Goal: Task Accomplishment & Management: Manage account settings

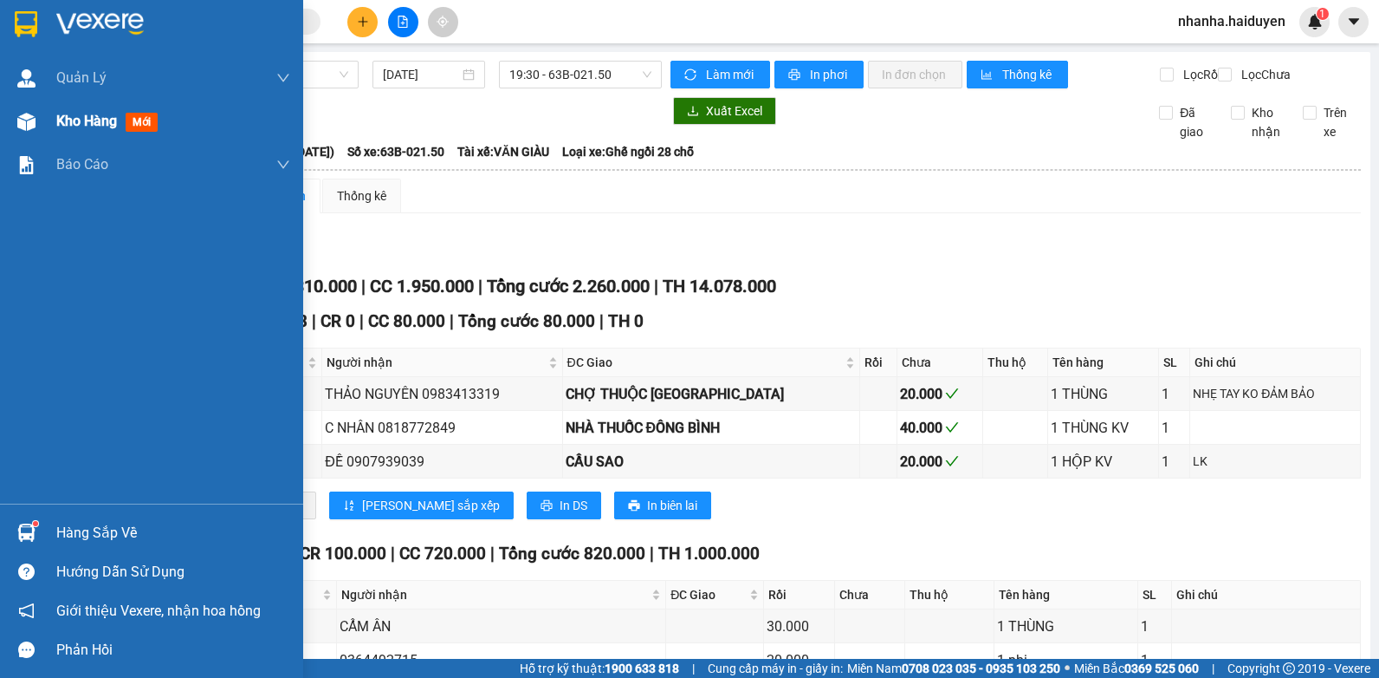
click at [69, 127] on span "Kho hàng" at bounding box center [86, 121] width 61 height 16
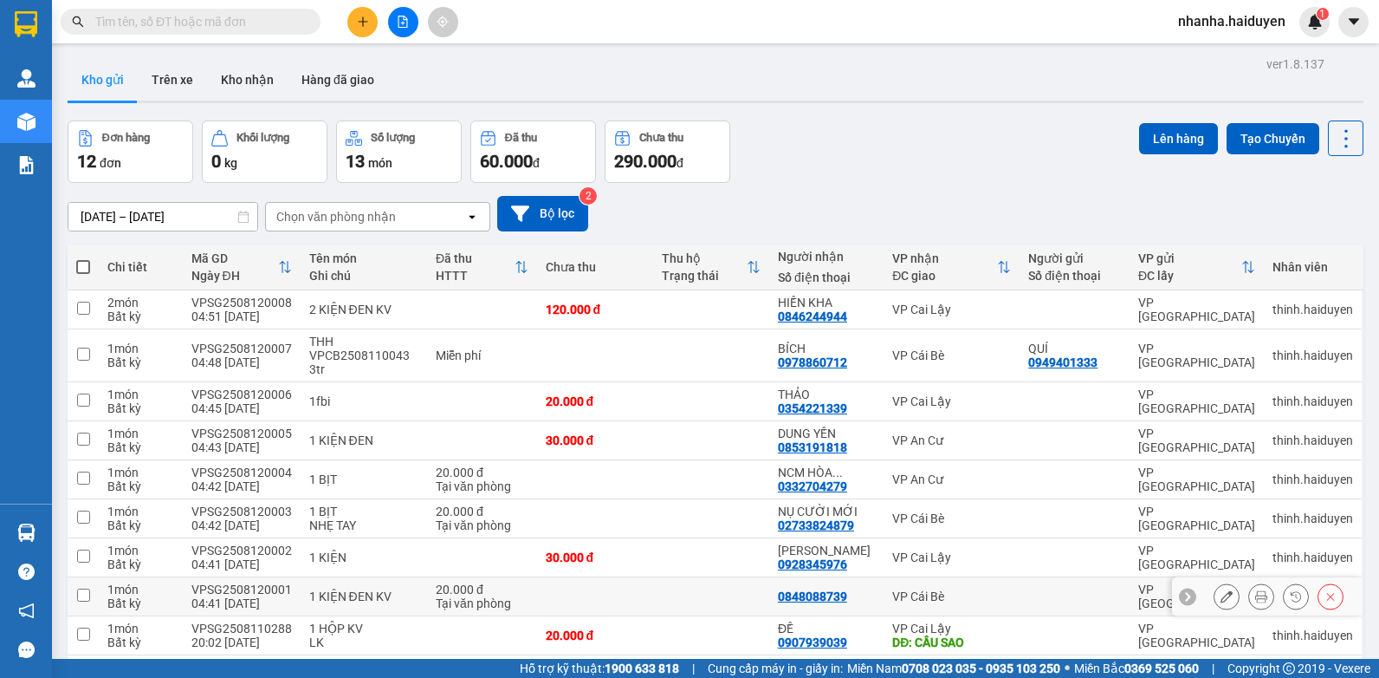
scroll to position [107, 0]
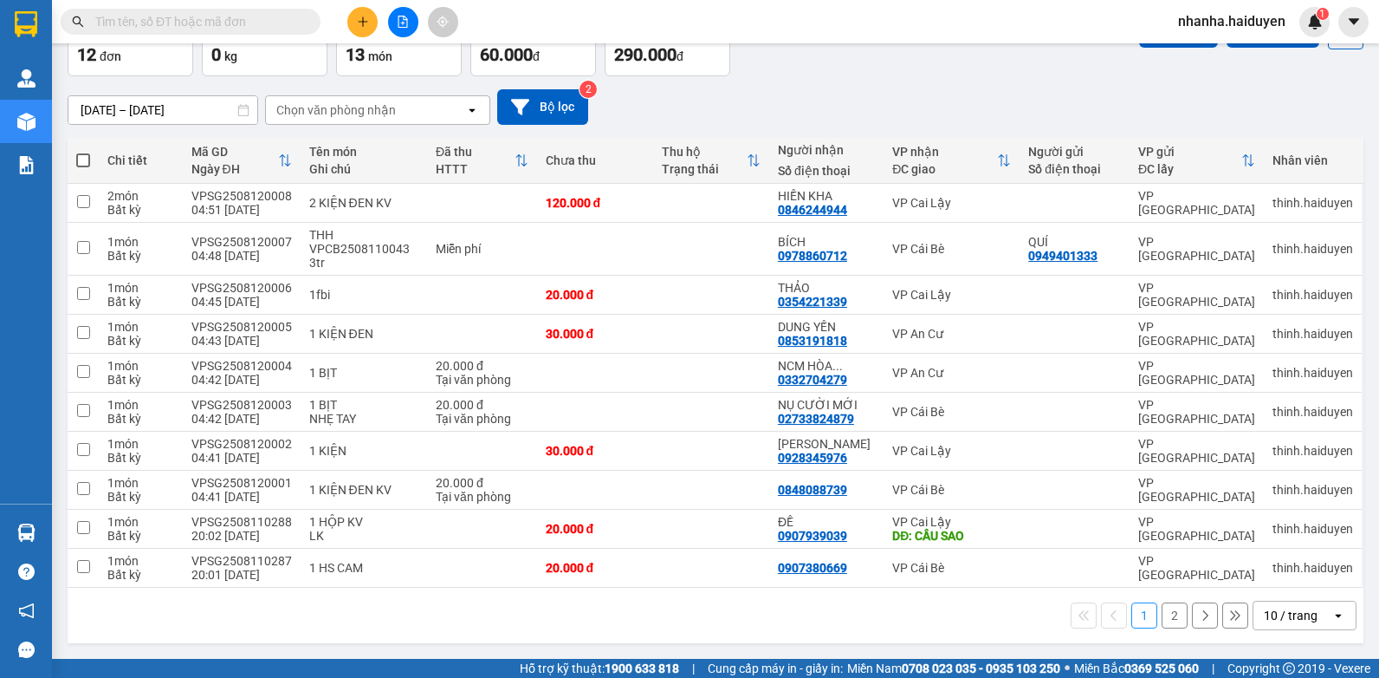
click at [1305, 613] on div "10 / trang" at bounding box center [1293, 615] width 78 height 28
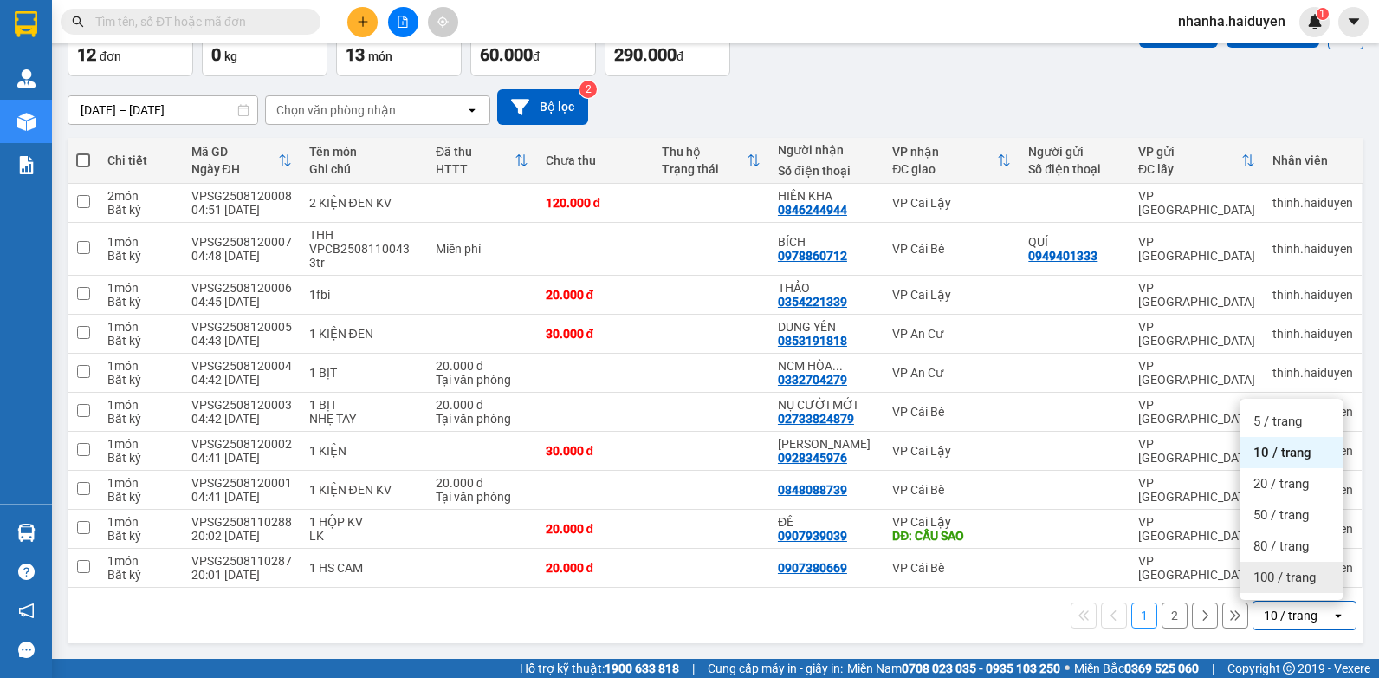
click at [1281, 579] on span "100 / trang" at bounding box center [1285, 576] width 62 height 17
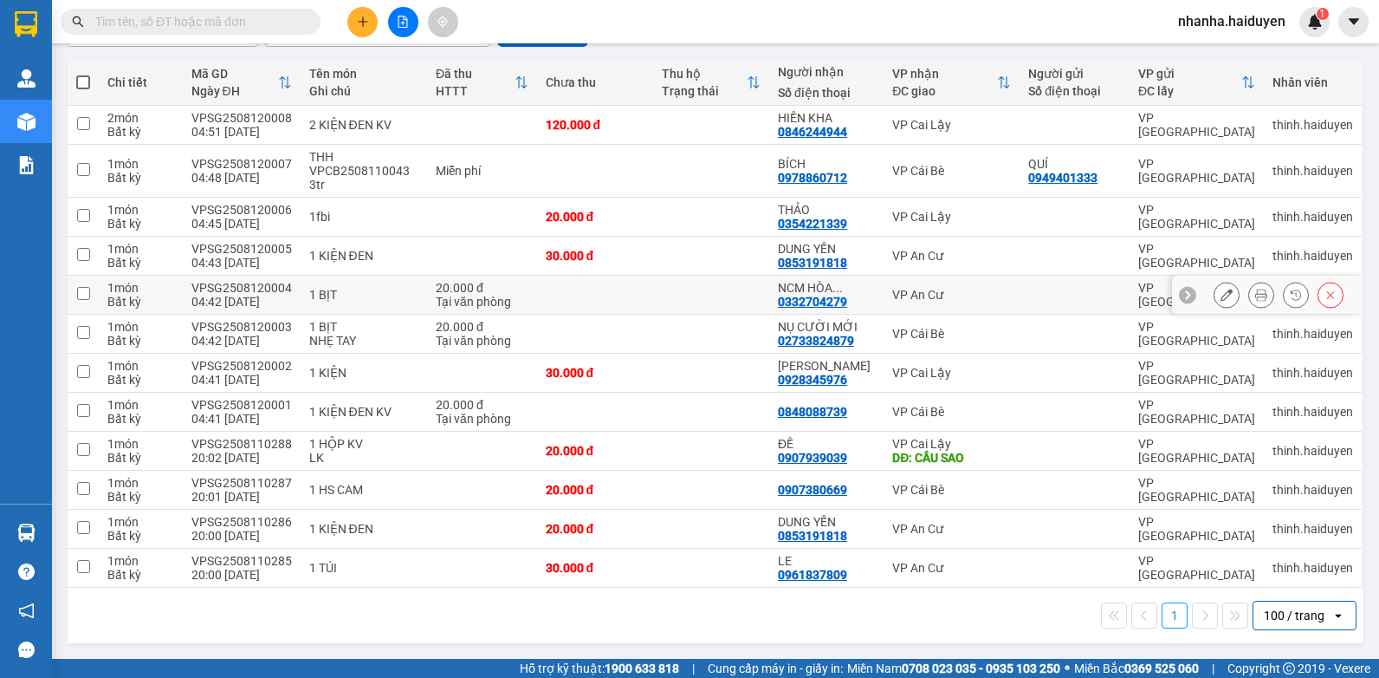
scroll to position [0, 0]
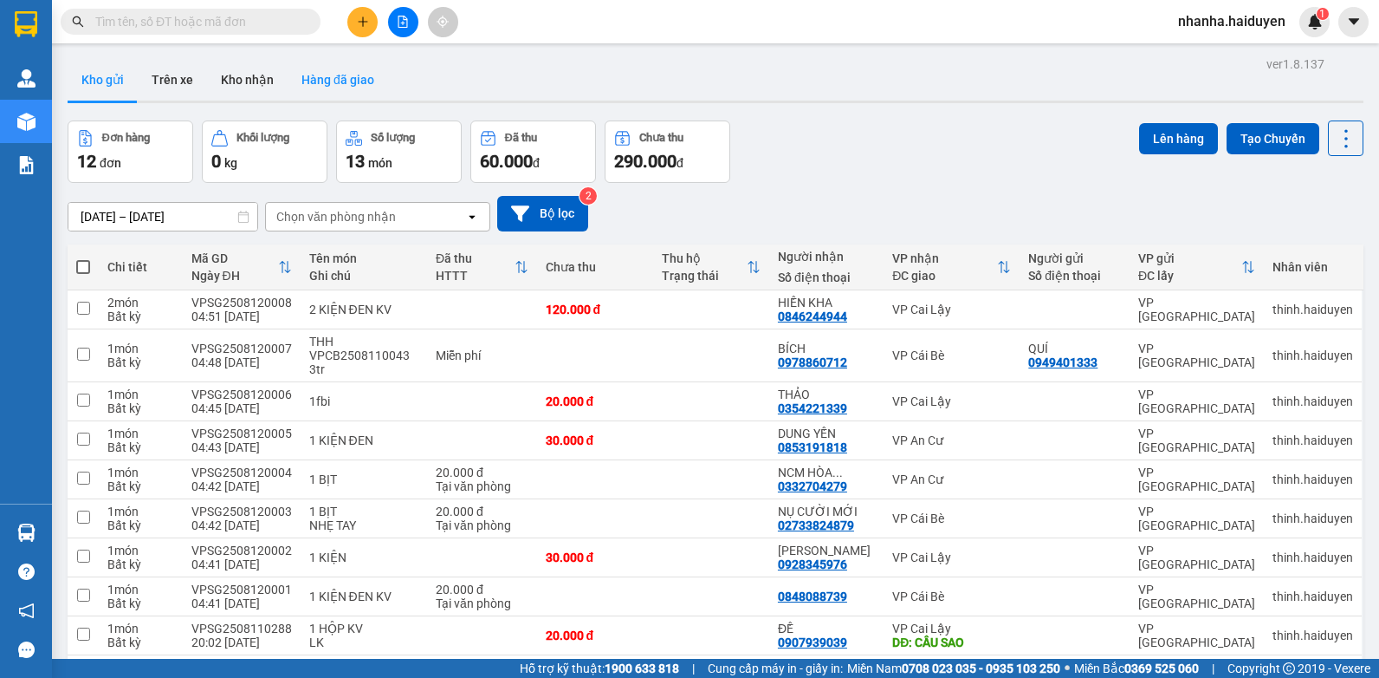
click at [342, 84] on button "Hàng đã giao" at bounding box center [338, 80] width 101 height 42
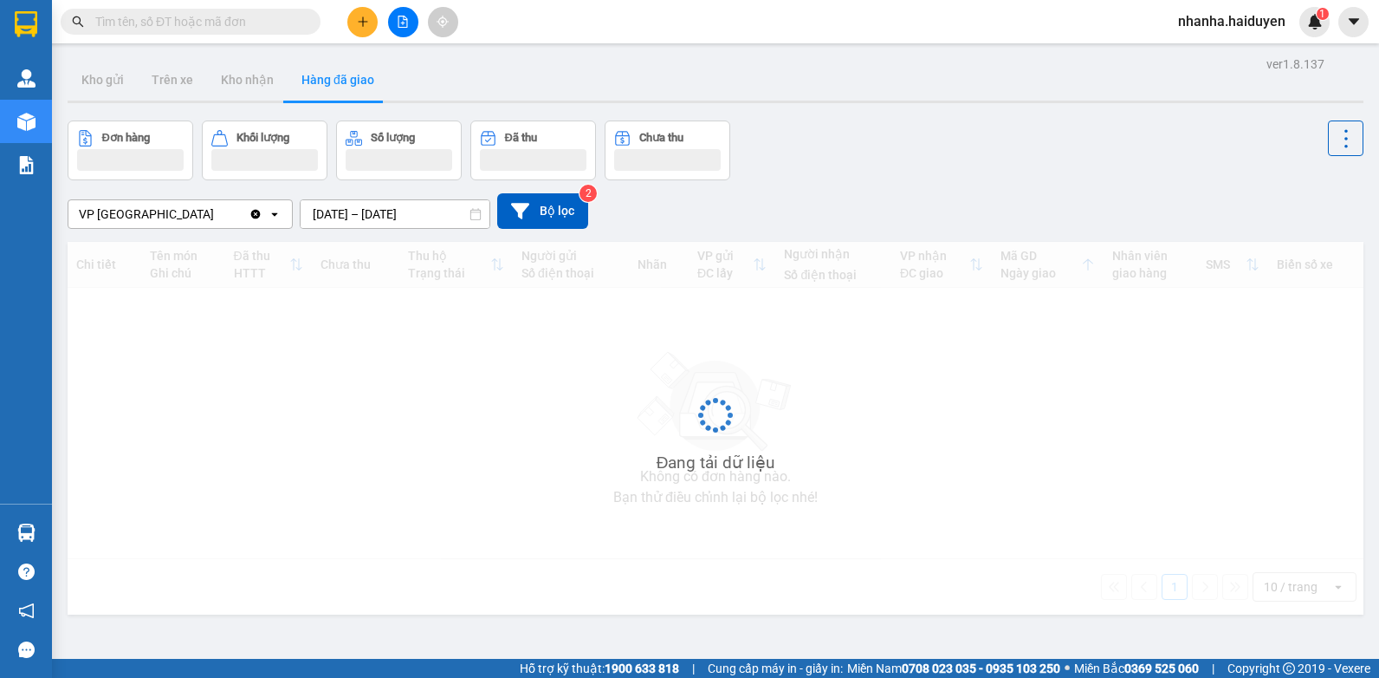
click at [172, 220] on div "VP [GEOGRAPHIC_DATA]" at bounding box center [158, 214] width 180 height 28
click at [174, 258] on div "VP [GEOGRAPHIC_DATA]" at bounding box center [180, 250] width 225 height 31
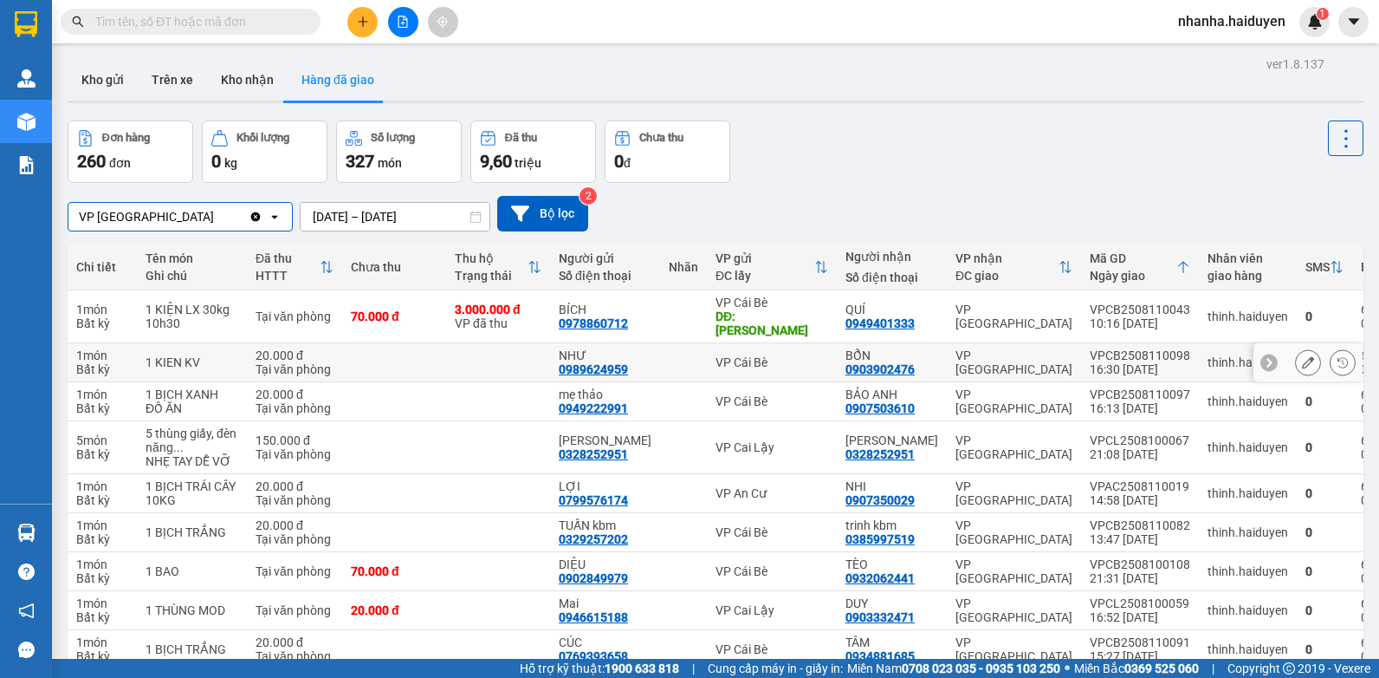
scroll to position [197, 0]
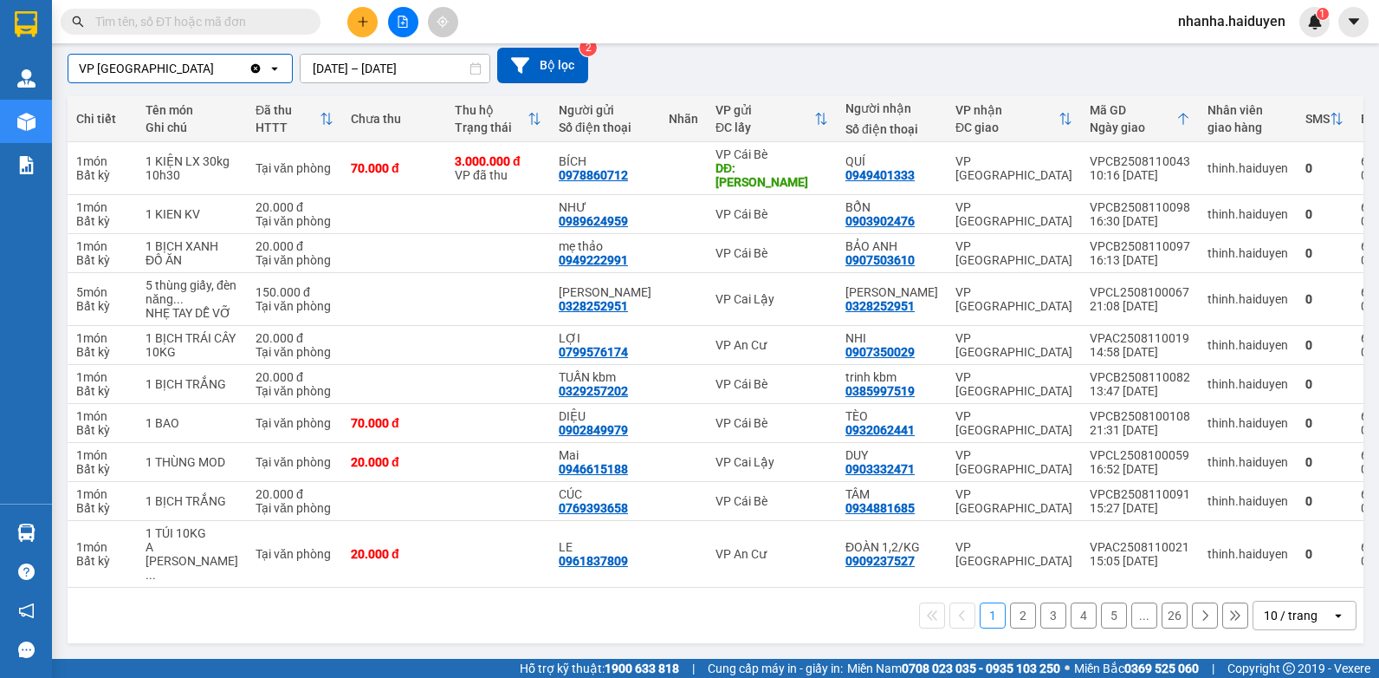
click at [1332, 612] on icon "open" at bounding box center [1339, 615] width 14 height 14
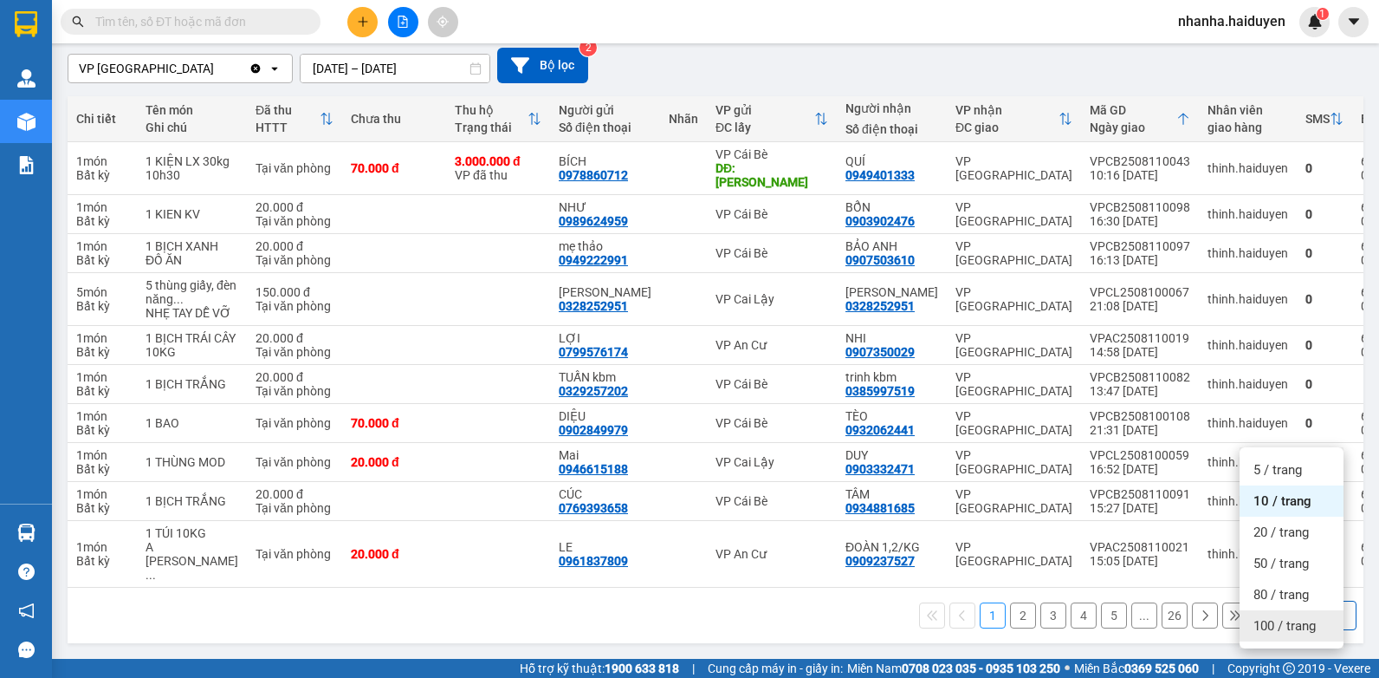
click at [1305, 617] on span "100 / trang" at bounding box center [1285, 625] width 62 height 17
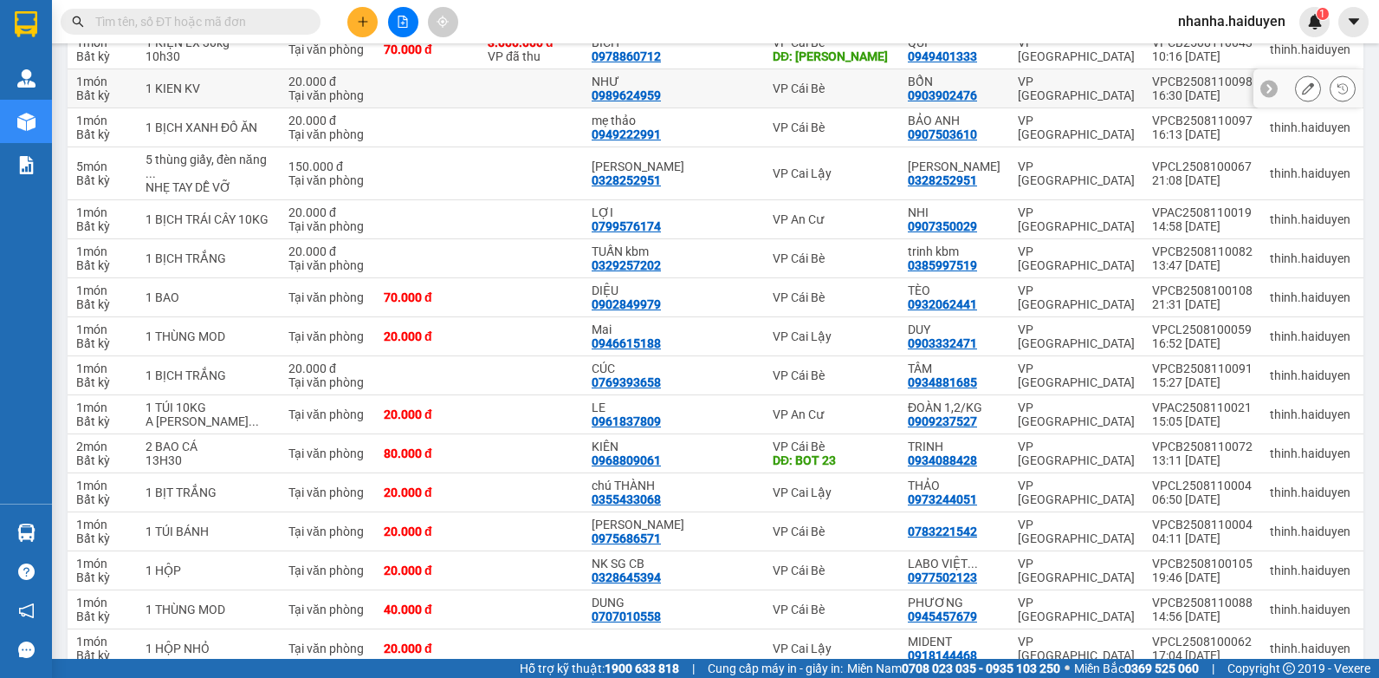
scroll to position [0, 0]
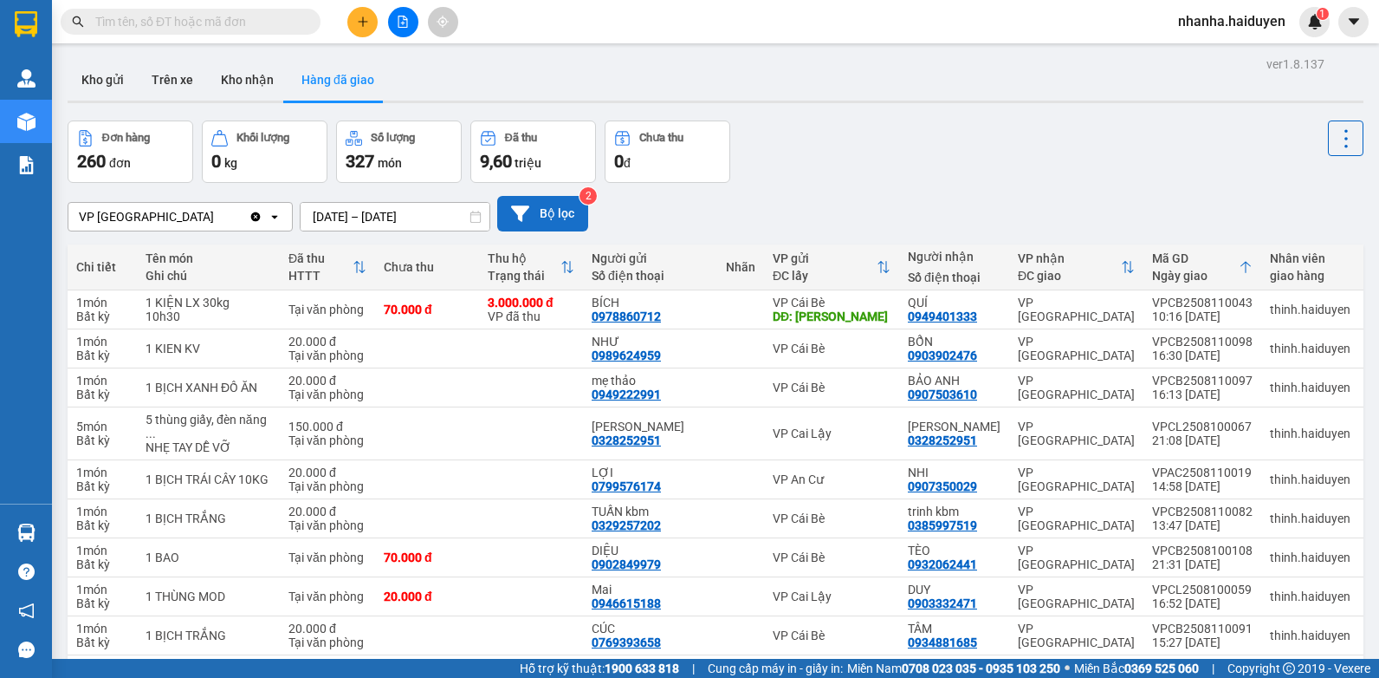
click at [530, 205] on button "Bộ lọc" at bounding box center [542, 214] width 91 height 36
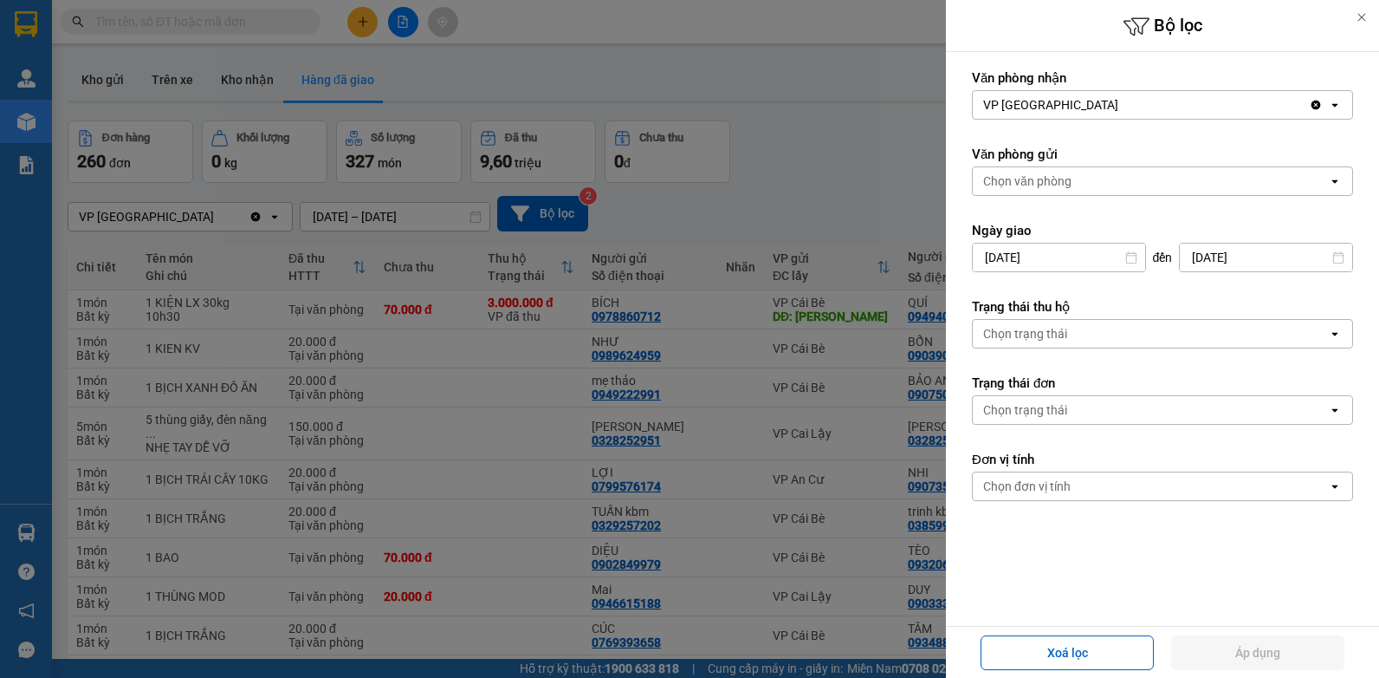
click at [1092, 188] on div "Chọn văn phòng" at bounding box center [1150, 181] width 355 height 28
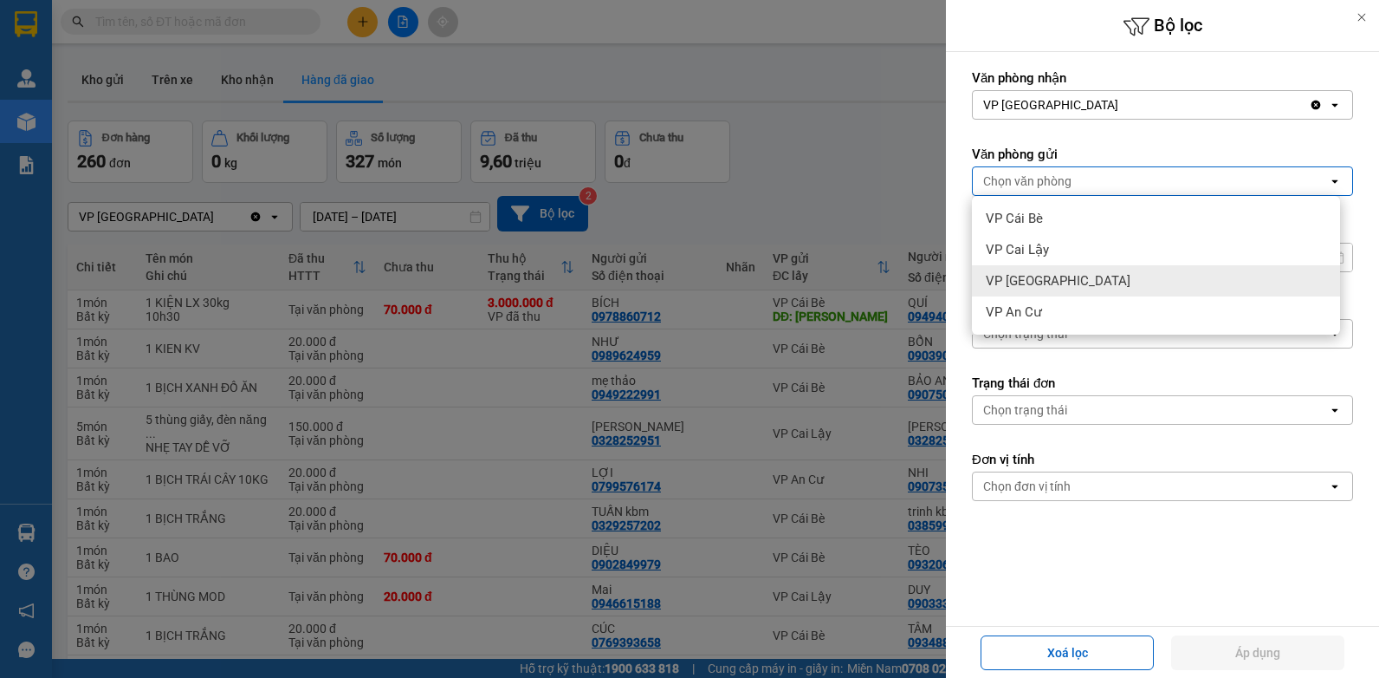
click at [1073, 278] on div "VP [GEOGRAPHIC_DATA]" at bounding box center [1156, 280] width 368 height 31
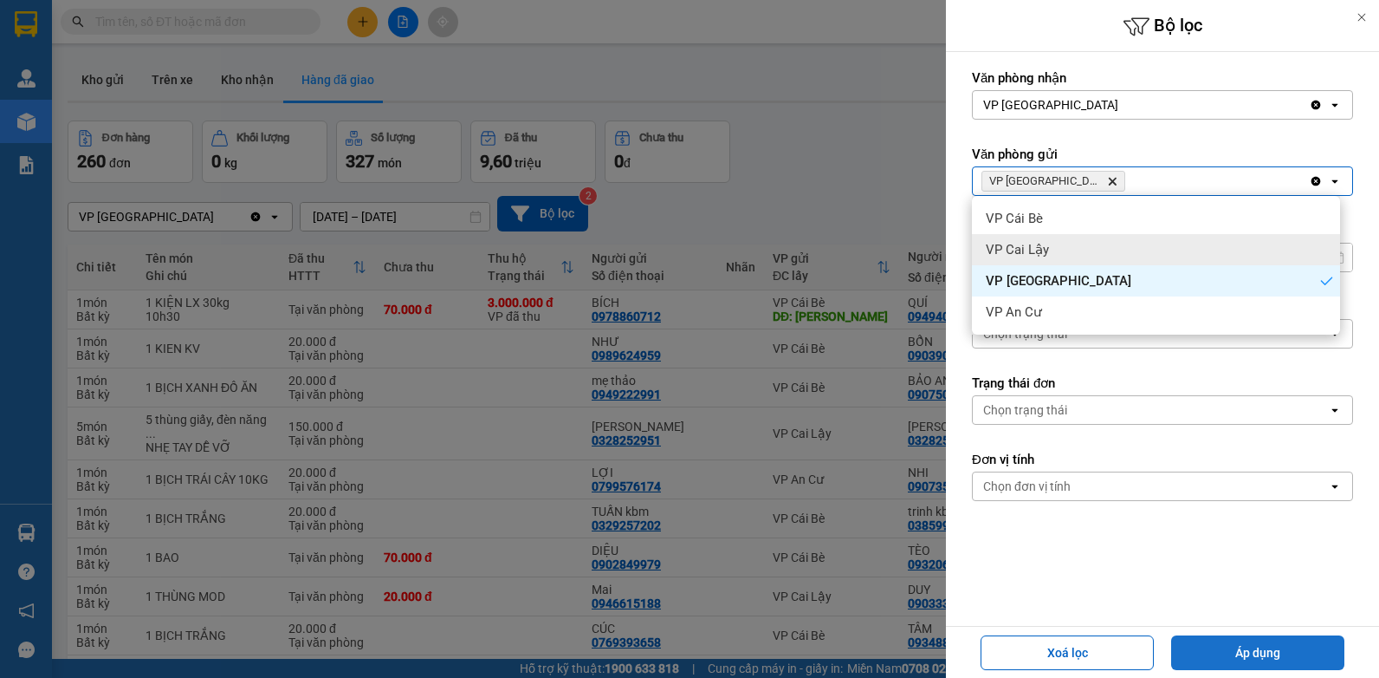
click at [1242, 654] on button "Áp dụng" at bounding box center [1257, 652] width 173 height 35
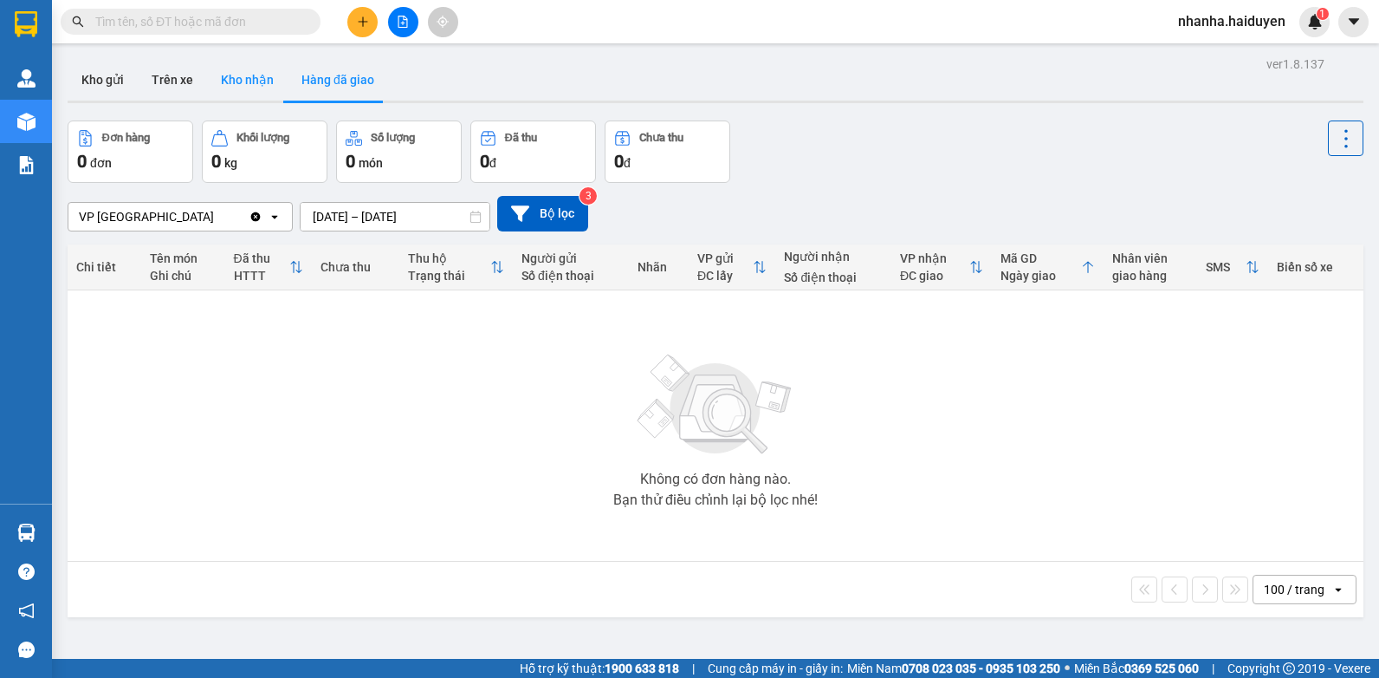
click at [250, 71] on button "Kho nhận" at bounding box center [247, 80] width 81 height 42
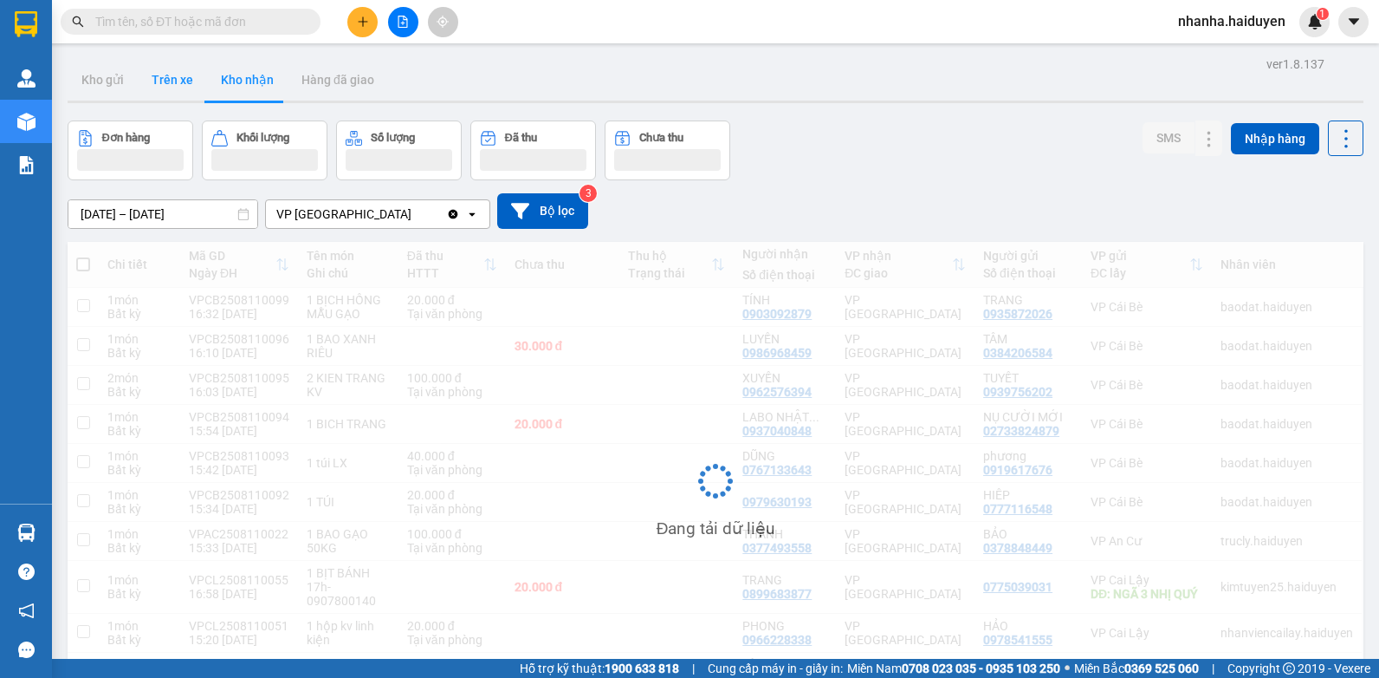
click at [178, 87] on button "Trên xe" at bounding box center [172, 80] width 69 height 42
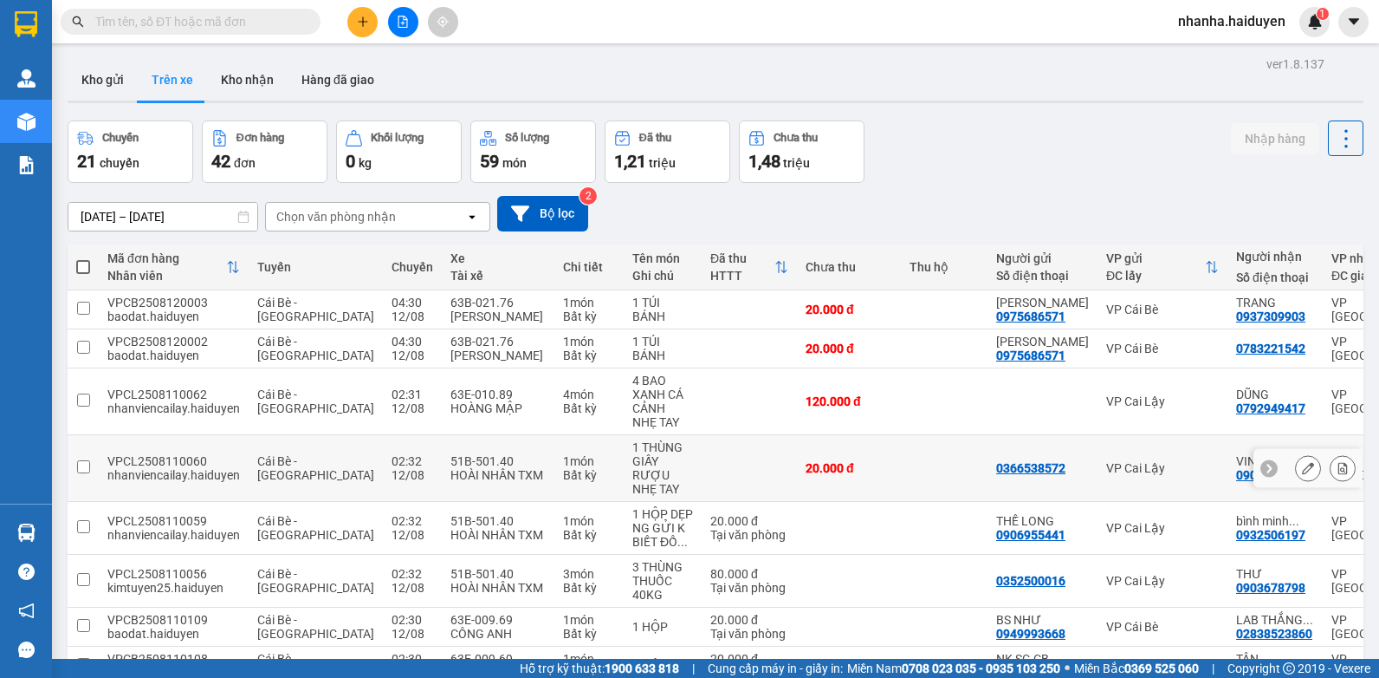
scroll to position [224, 0]
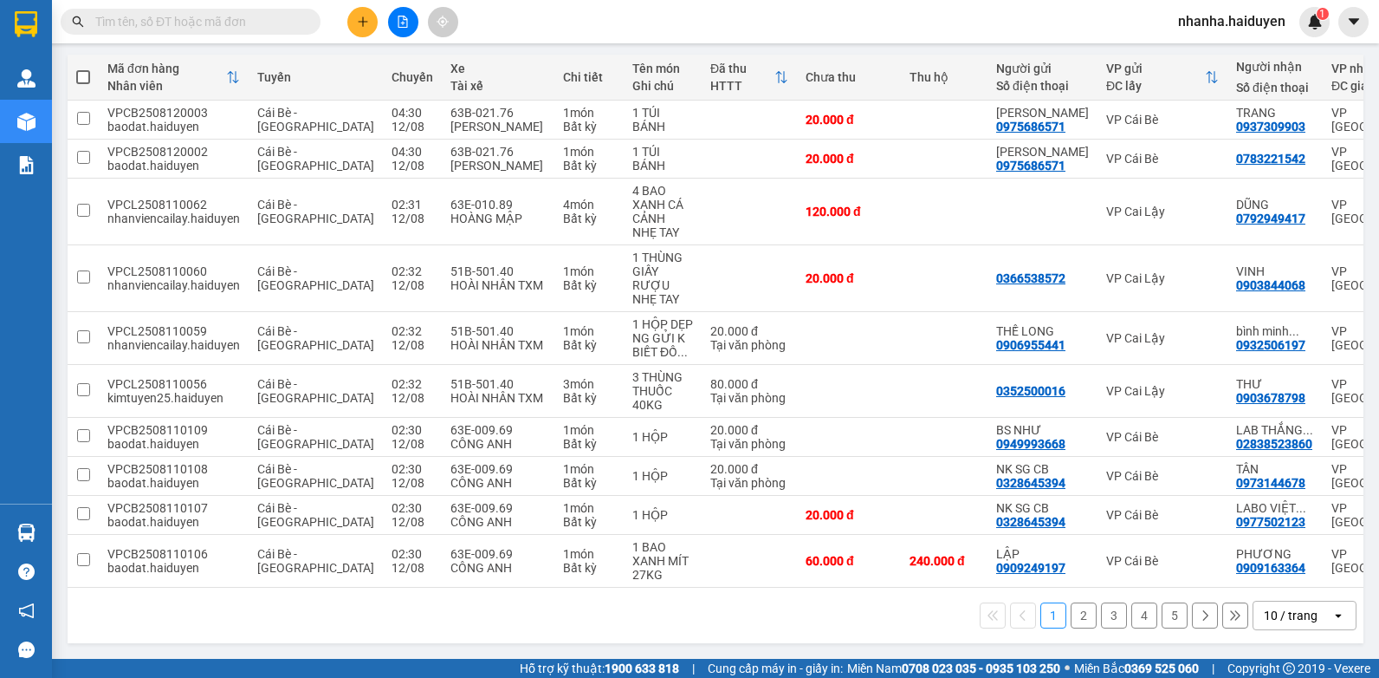
click at [1332, 620] on icon "open" at bounding box center [1339, 615] width 14 height 14
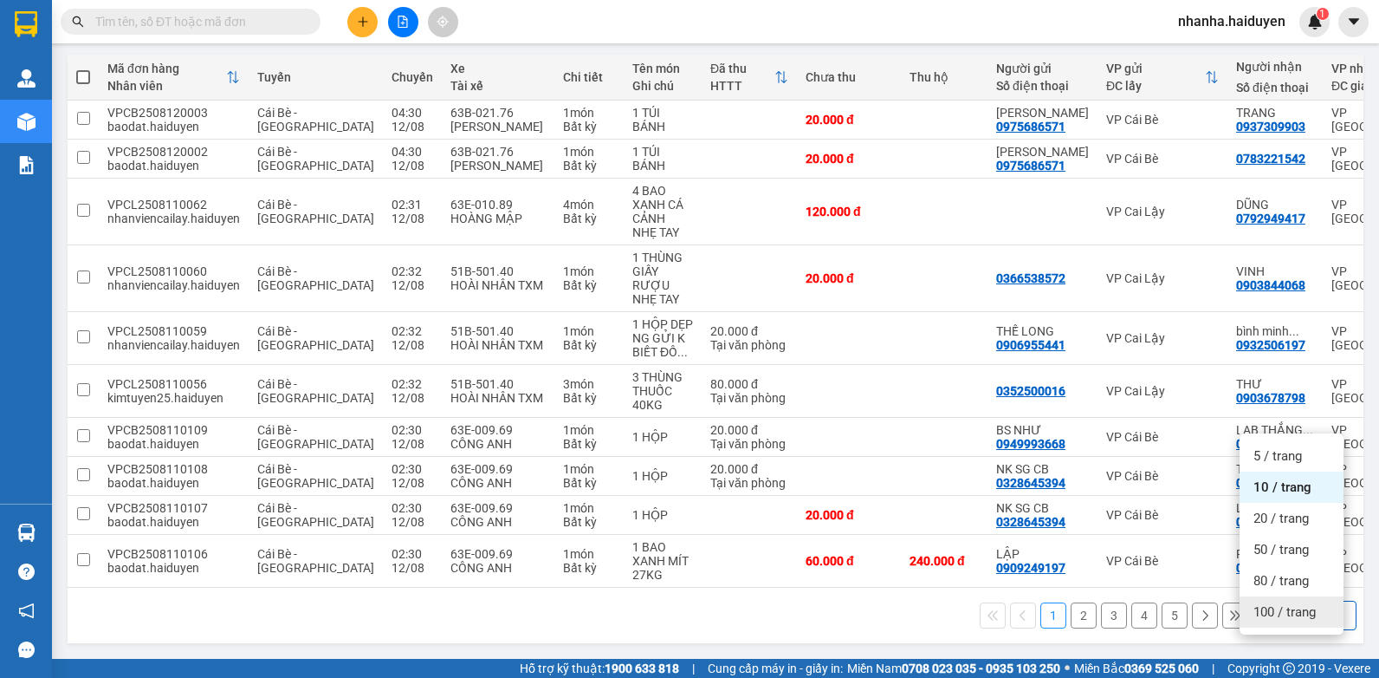
click at [1312, 603] on span "100 / trang" at bounding box center [1285, 611] width 62 height 17
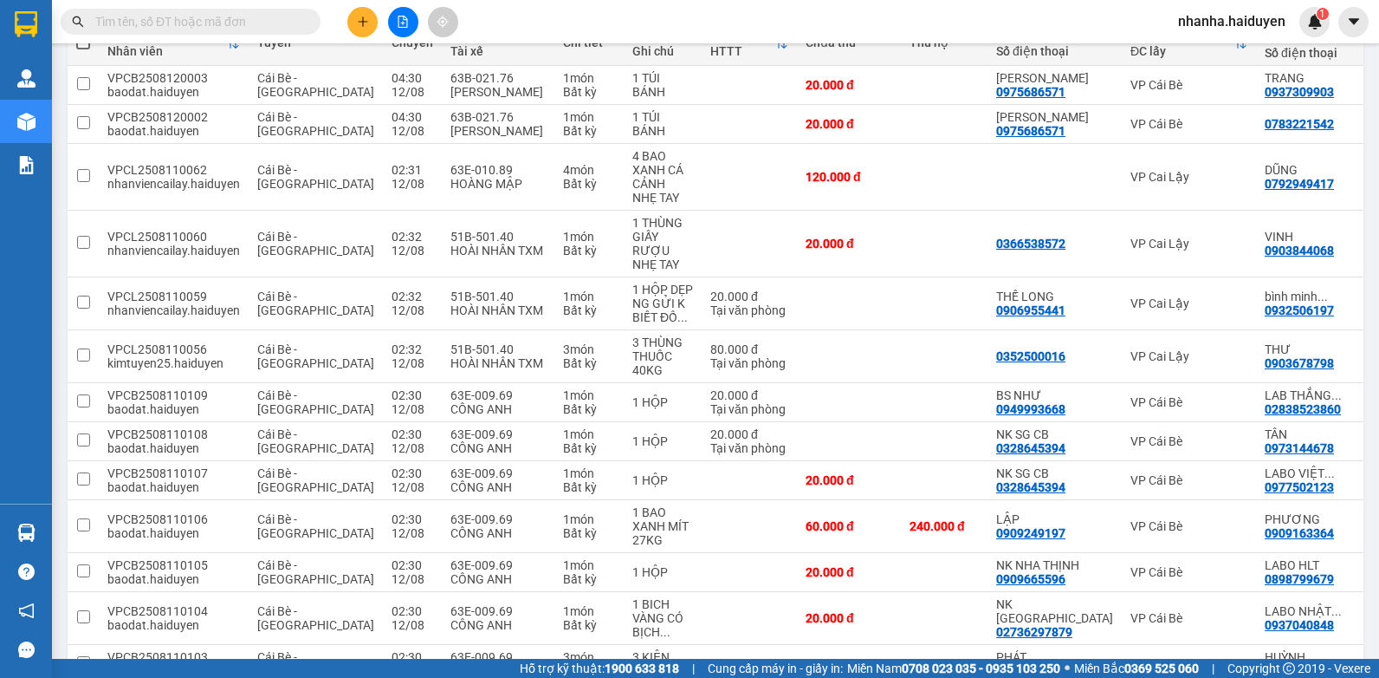
scroll to position [0, 0]
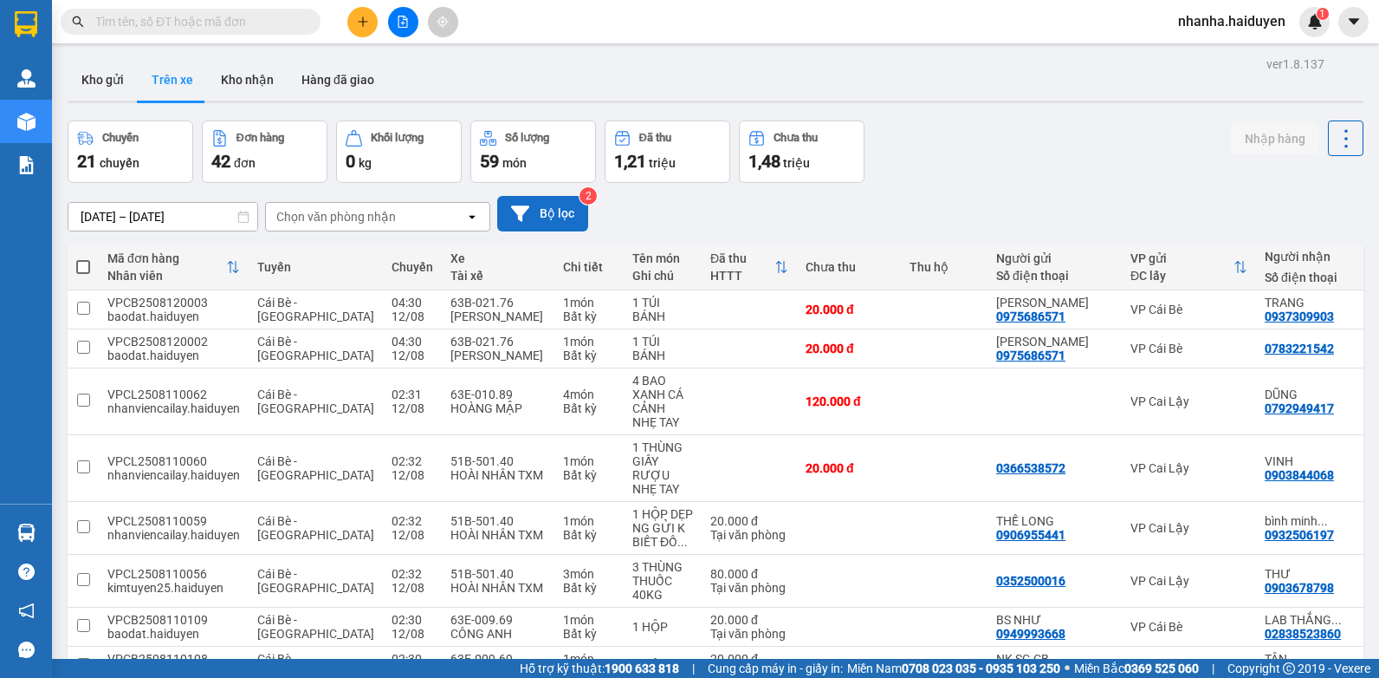
click at [523, 211] on icon at bounding box center [520, 213] width 18 height 16
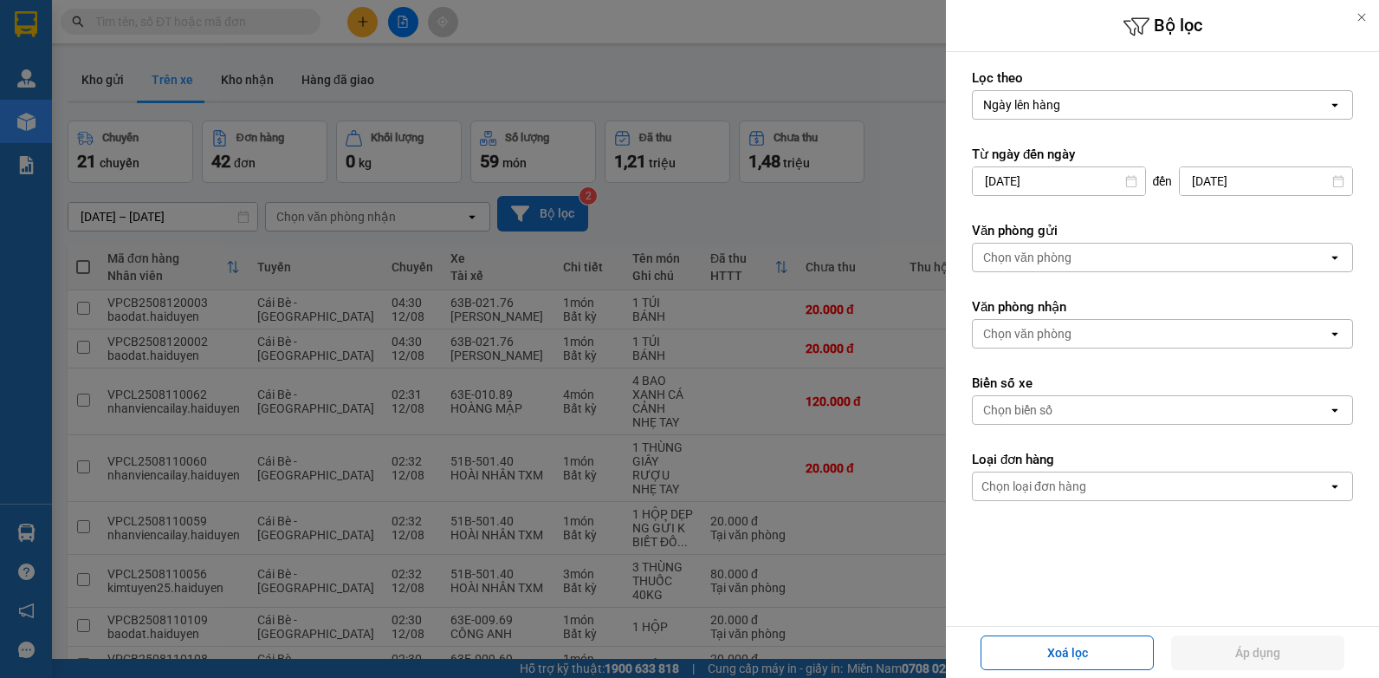
click at [1050, 268] on div "Chọn văn phòng" at bounding box center [1150, 257] width 355 height 28
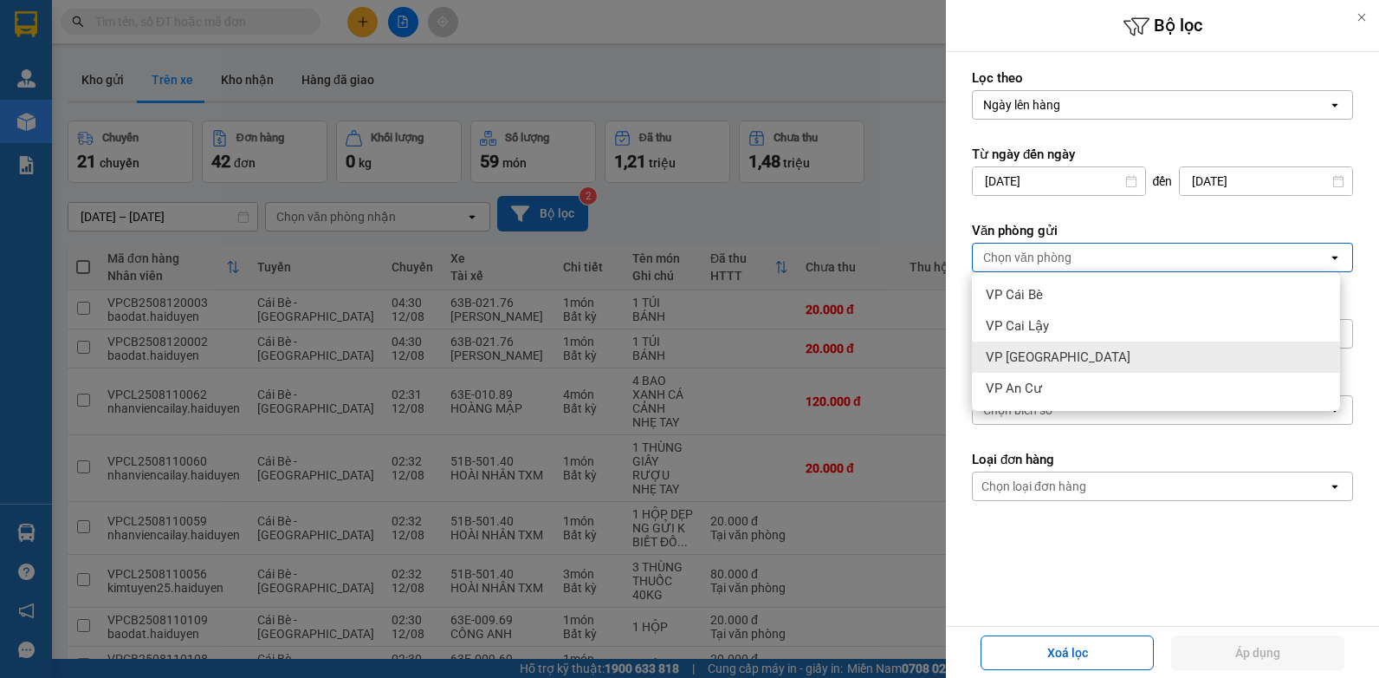
click at [1038, 363] on span "VP [GEOGRAPHIC_DATA]" at bounding box center [1058, 356] width 145 height 17
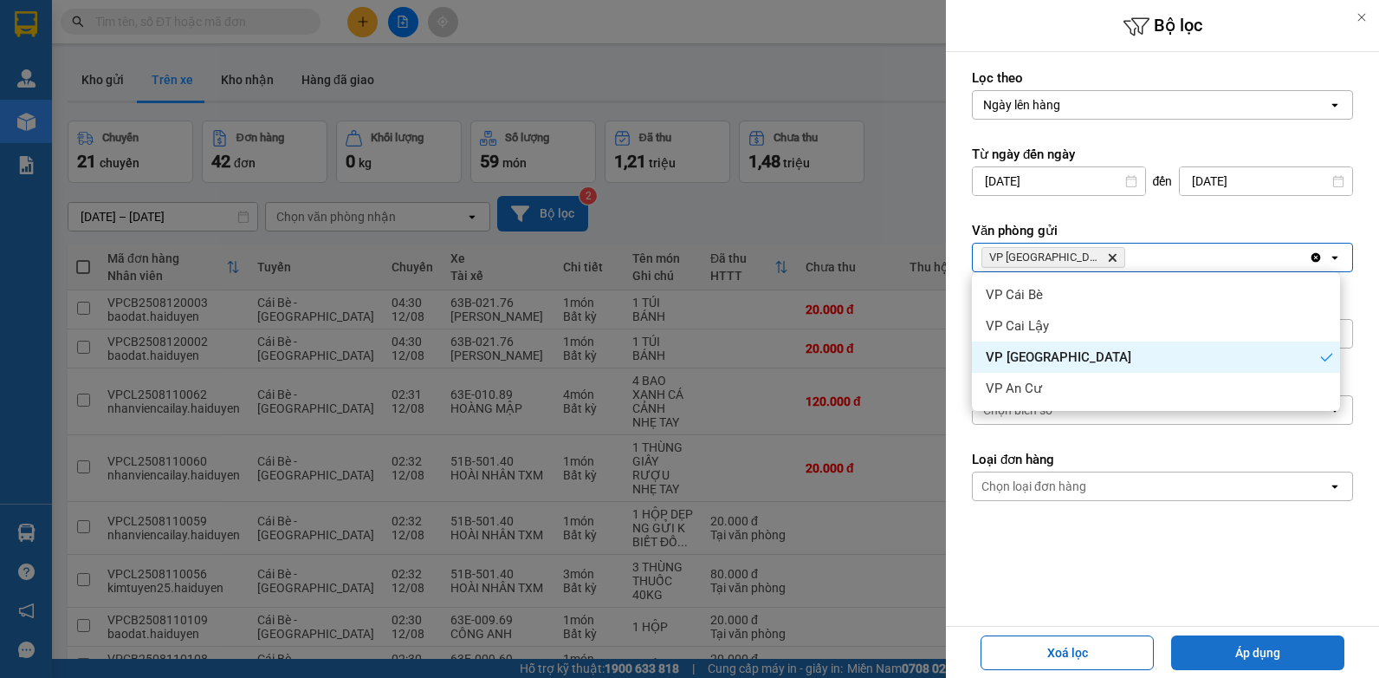
click at [1310, 649] on button "Áp dụng" at bounding box center [1257, 652] width 173 height 35
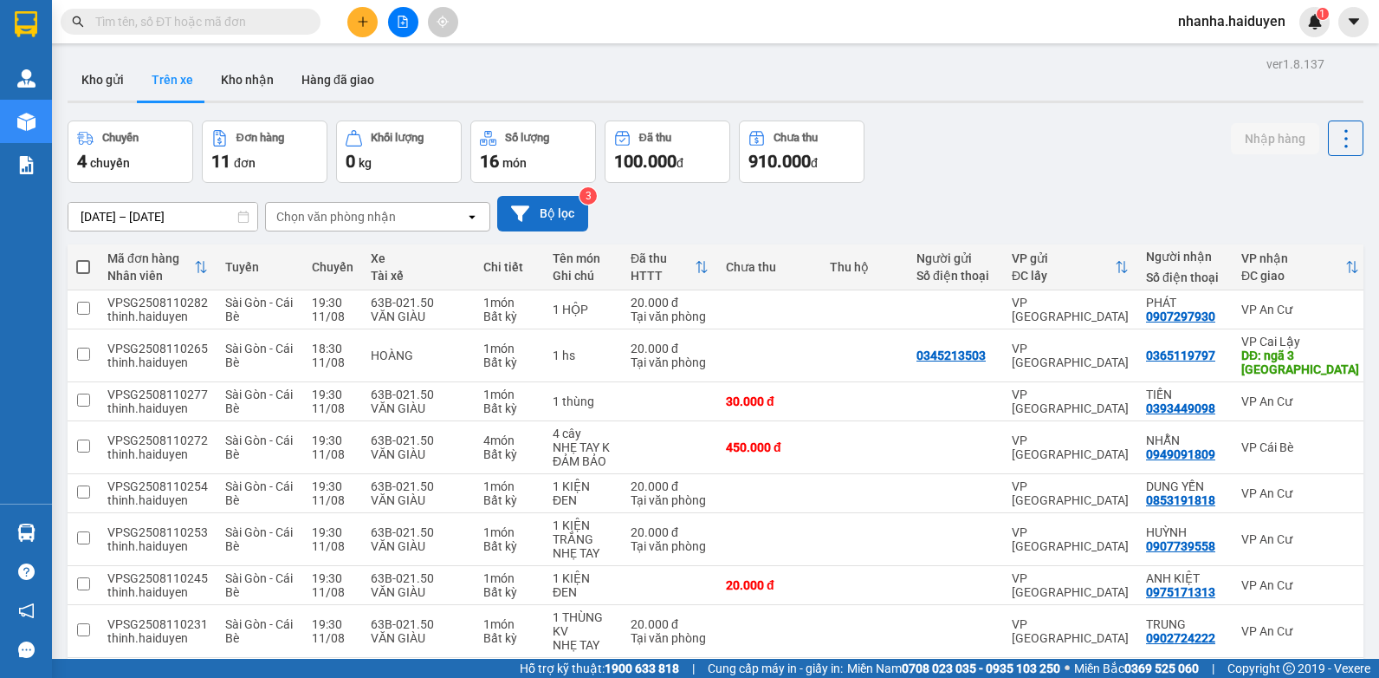
click at [217, 32] on span at bounding box center [191, 22] width 260 height 26
click at [1078, 139] on div "Chuyến 4 chuyến Đơn hàng 11 đơn Khối lượng 0 kg Số lượng 16 món Đã thu 100.000 …" at bounding box center [716, 151] width 1296 height 62
click at [1199, 25] on span "nhanha.haiduyen" at bounding box center [1231, 21] width 135 height 22
click at [1061, 146] on div "Chuyến 4 chuyến Đơn hàng 11 đơn Khối lượng 0 kg Số lượng 16 món Đã thu 100.000 …" at bounding box center [716, 151] width 1296 height 62
click at [1308, 139] on div "Nhập hàng" at bounding box center [1297, 138] width 133 height 36
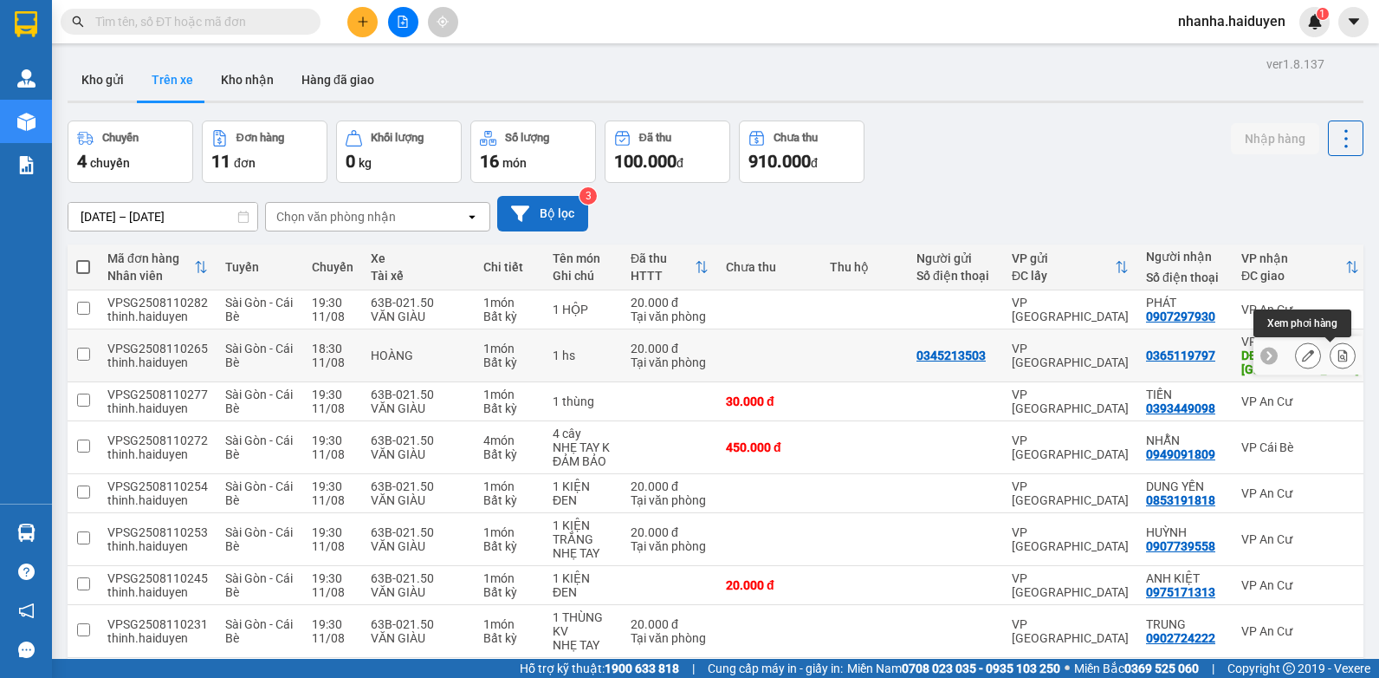
click at [1339, 358] on icon at bounding box center [1344, 355] width 10 height 12
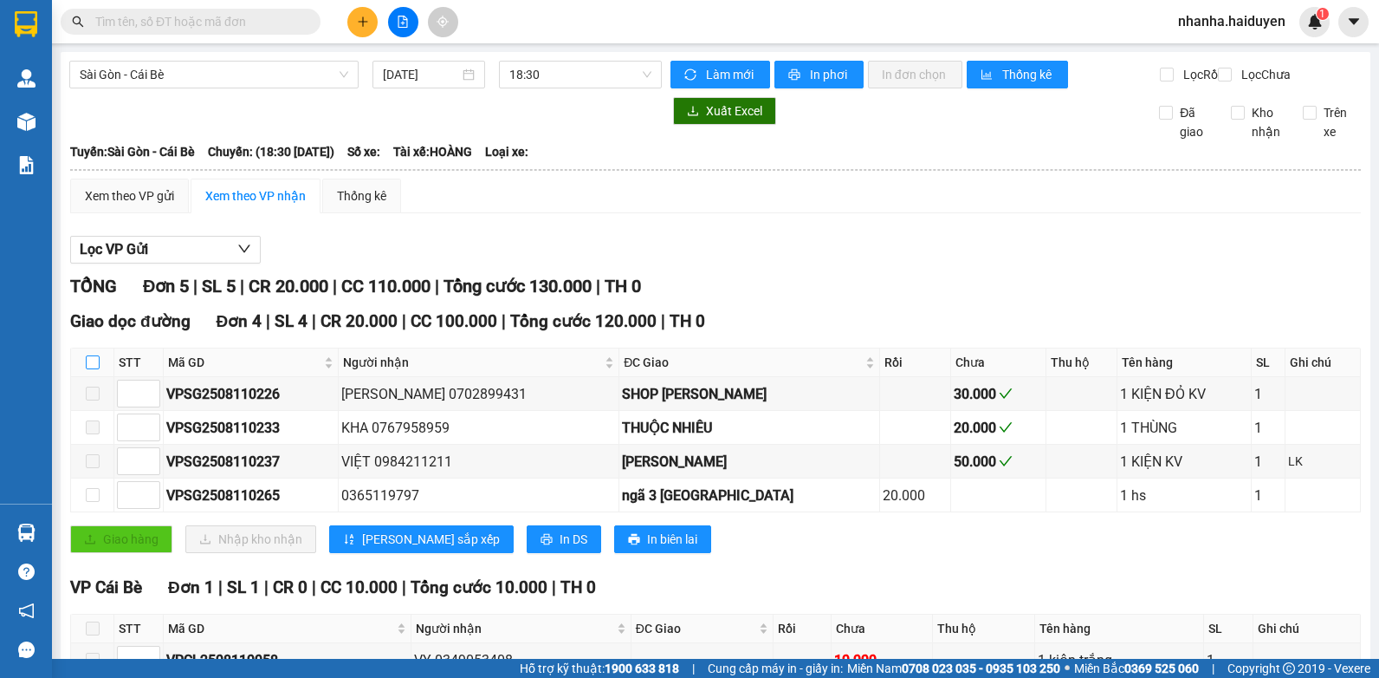
click at [98, 369] on input "checkbox" at bounding box center [93, 362] width 14 height 14
checkbox input "true"
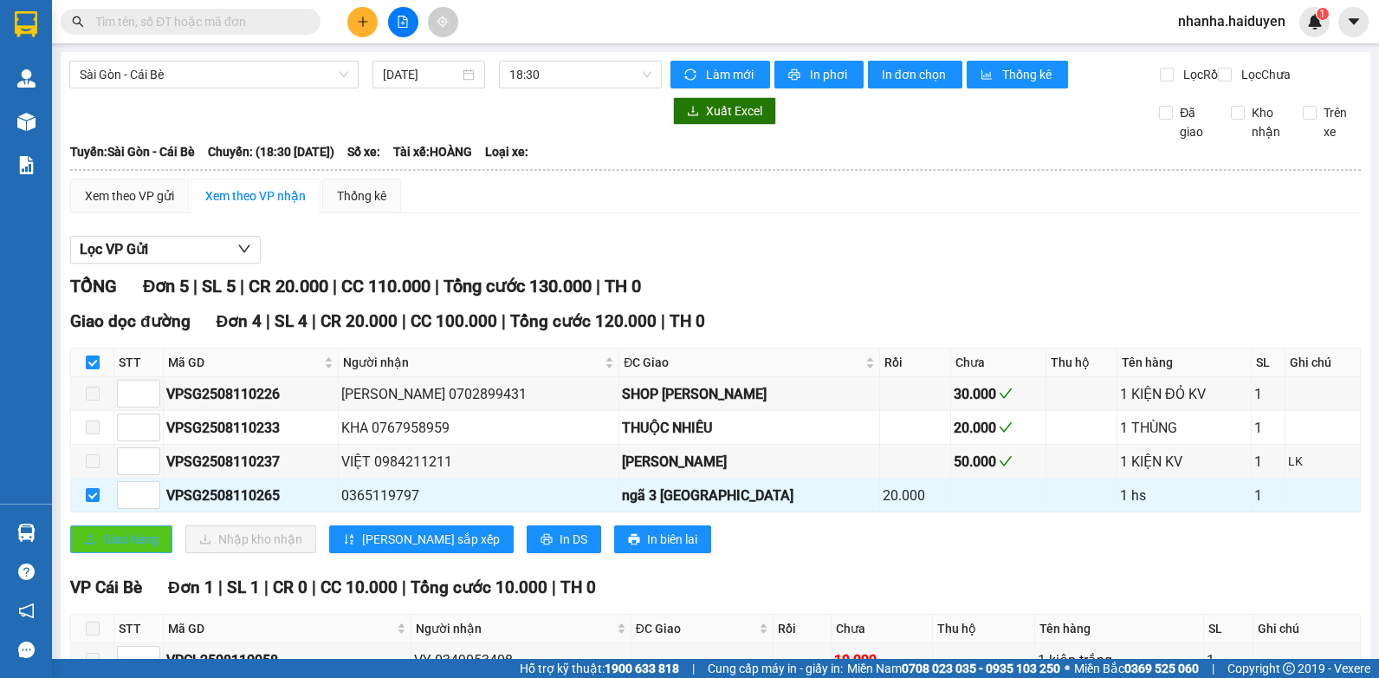
click at [127, 548] on span "Giao hàng" at bounding box center [130, 538] width 55 height 19
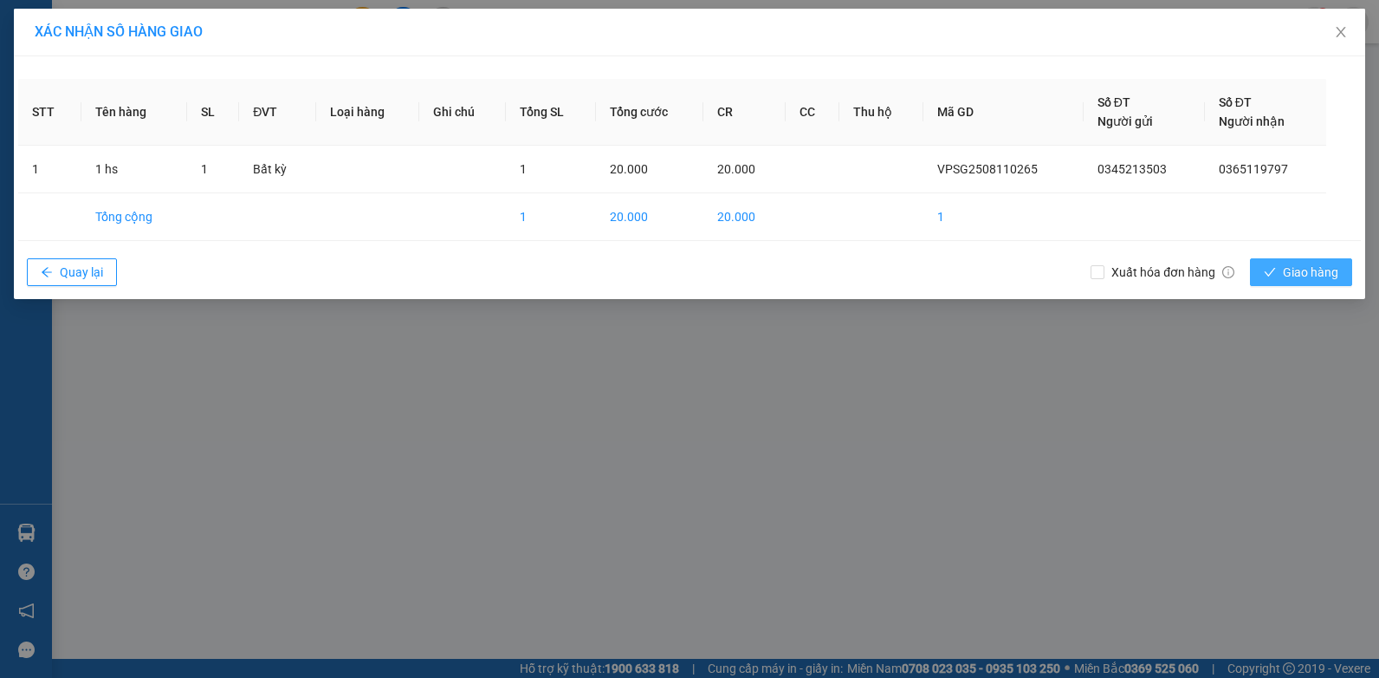
click at [1286, 265] on span "Giao hàng" at bounding box center [1310, 272] width 55 height 19
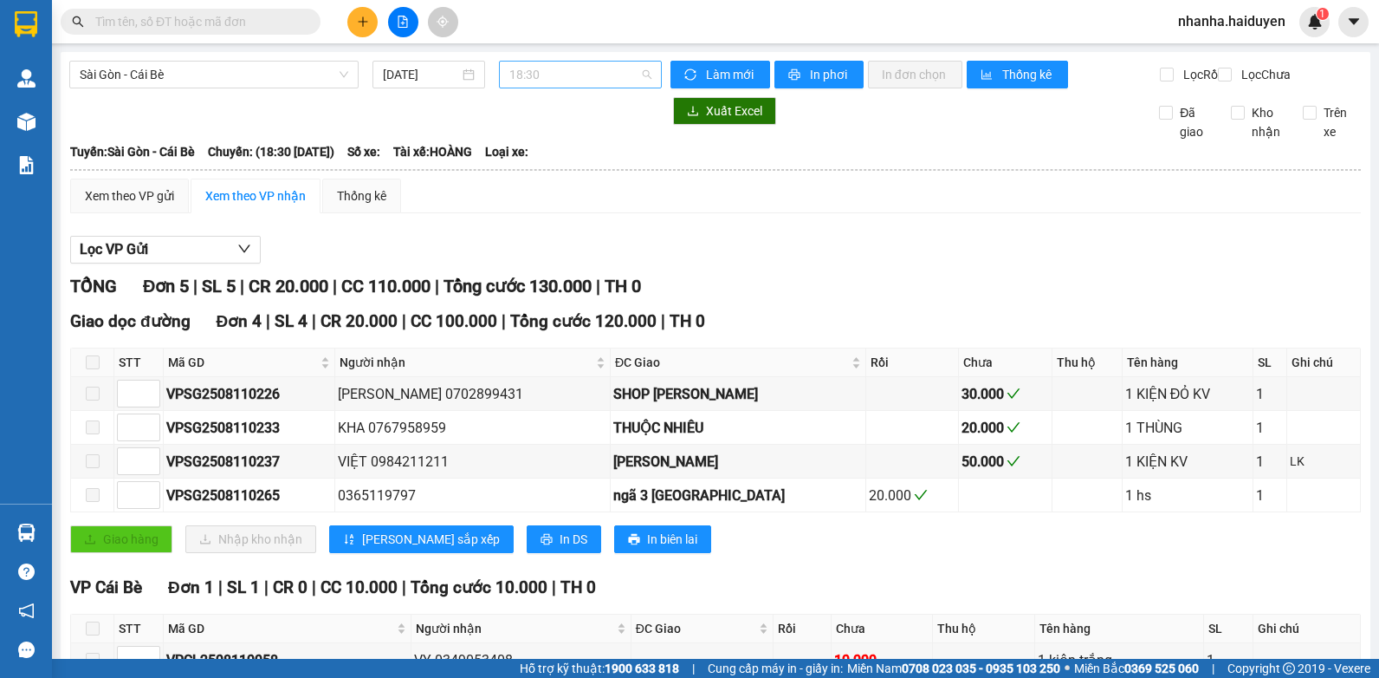
click at [542, 72] on span "18:30" at bounding box center [580, 75] width 142 height 26
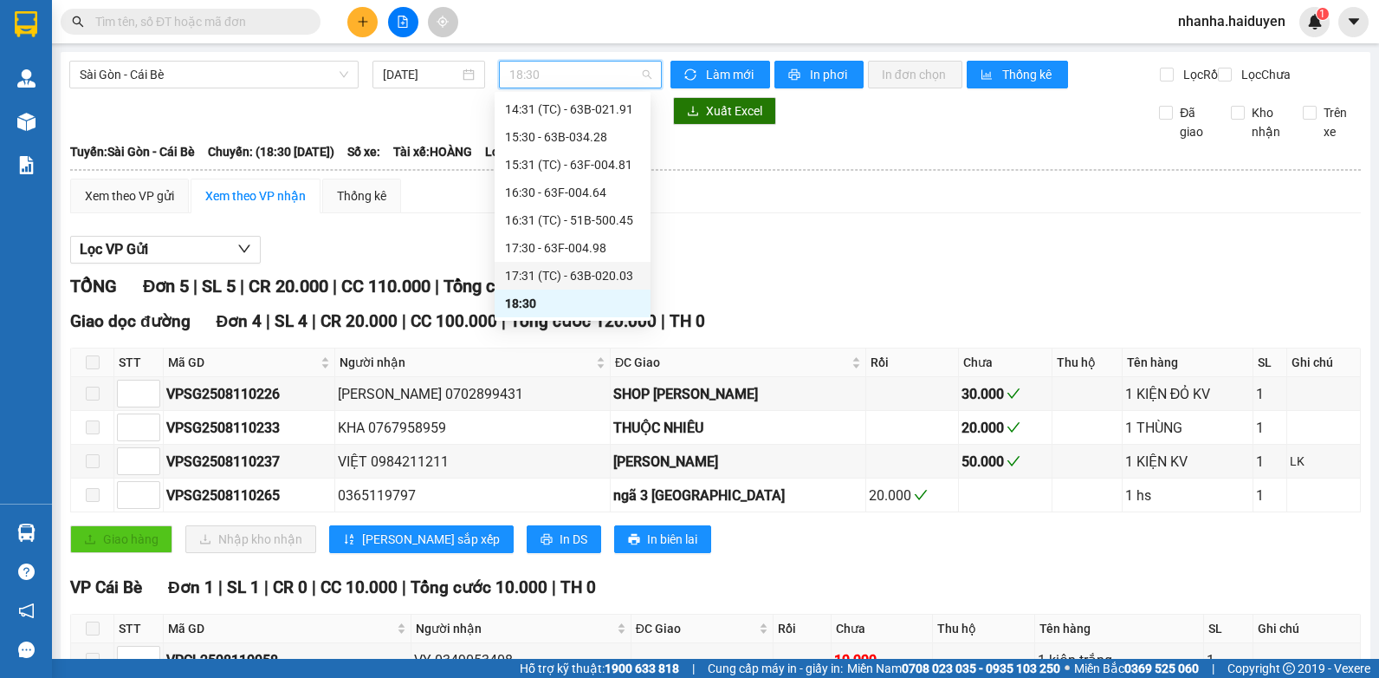
scroll to position [499, 0]
click at [577, 305] on div "19:30 - 63B-021.50" at bounding box center [572, 303] width 135 height 19
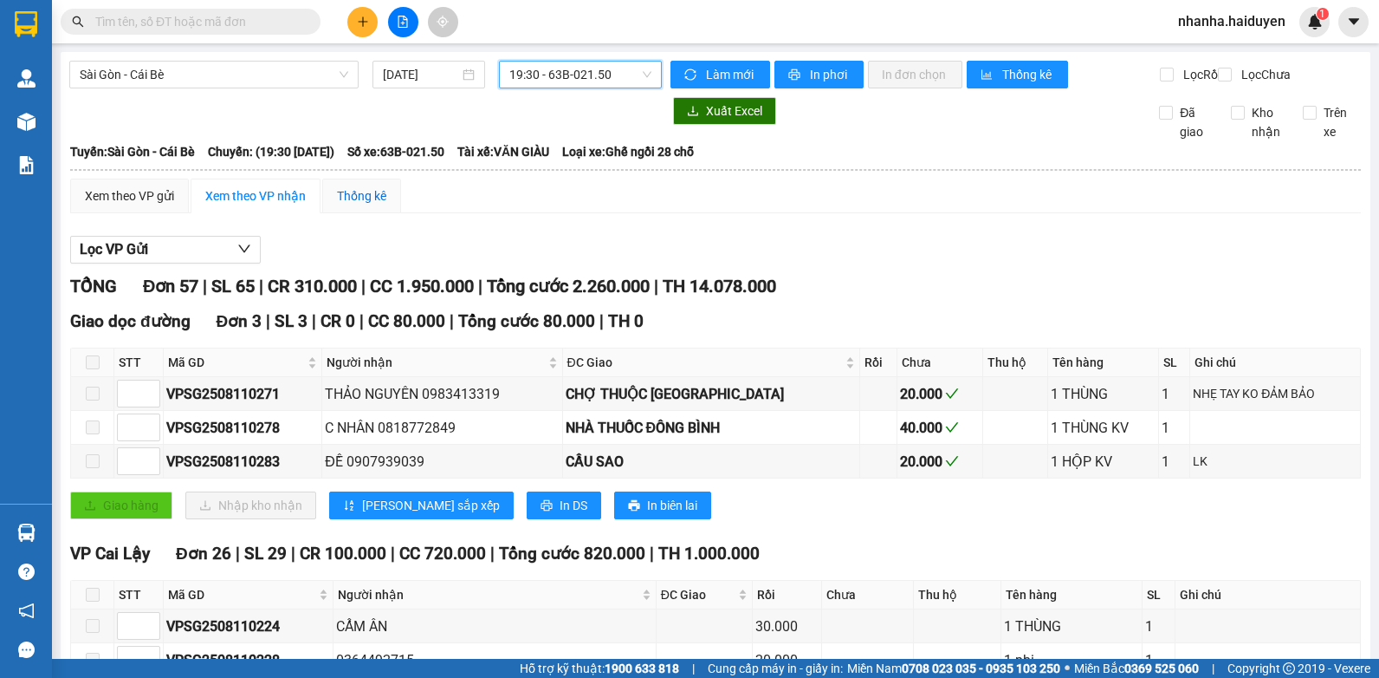
click at [356, 205] on div "Thống kê" at bounding box center [361, 195] width 49 height 19
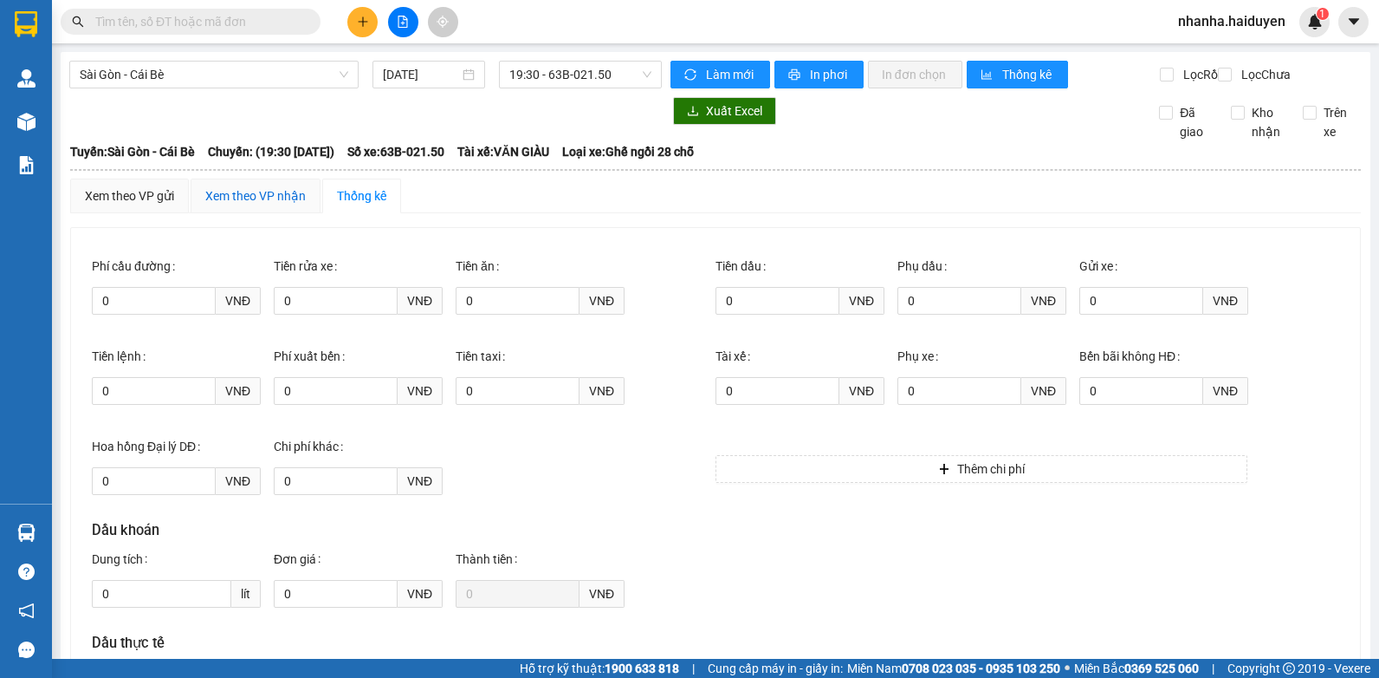
click at [214, 205] on div "Xem theo VP nhận" at bounding box center [255, 195] width 101 height 19
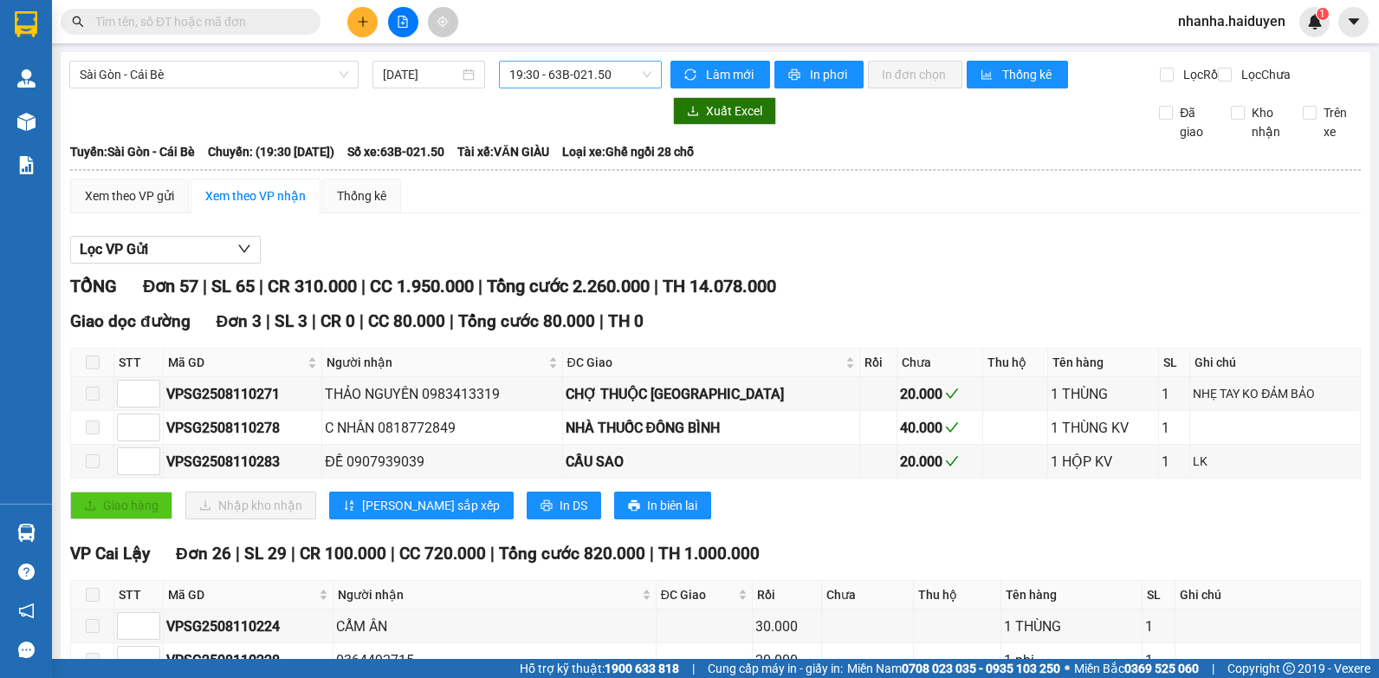
click at [594, 68] on span "19:30 - 63B-021.50" at bounding box center [580, 75] width 142 height 26
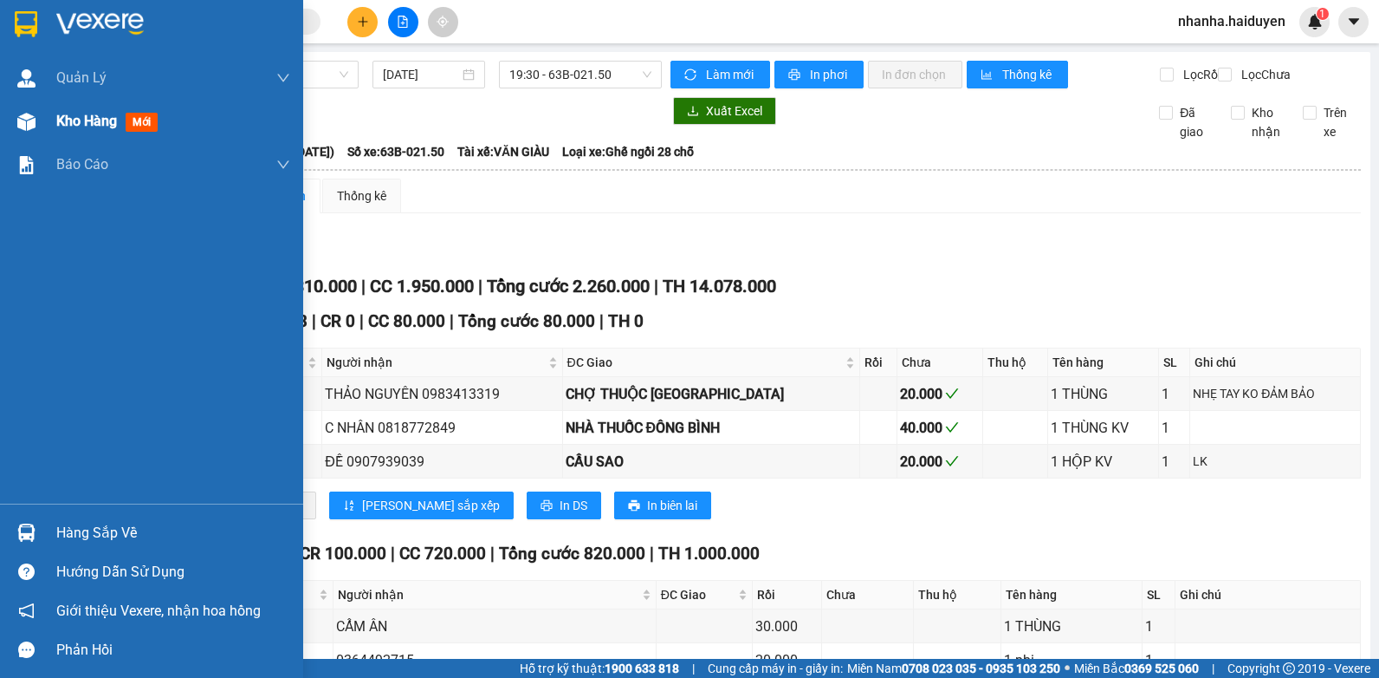
click at [198, 140] on div "Kho hàng mới" at bounding box center [173, 121] width 234 height 43
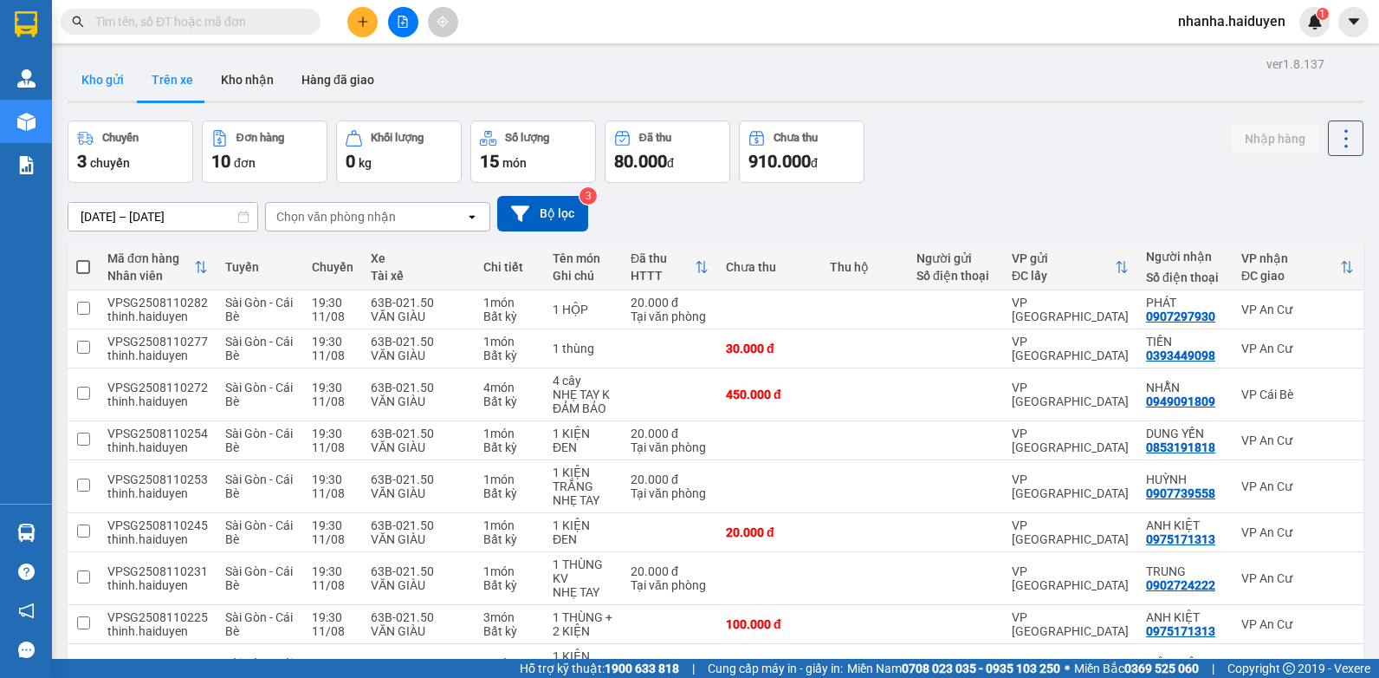
click at [120, 77] on button "Kho gửi" at bounding box center [103, 80] width 70 height 42
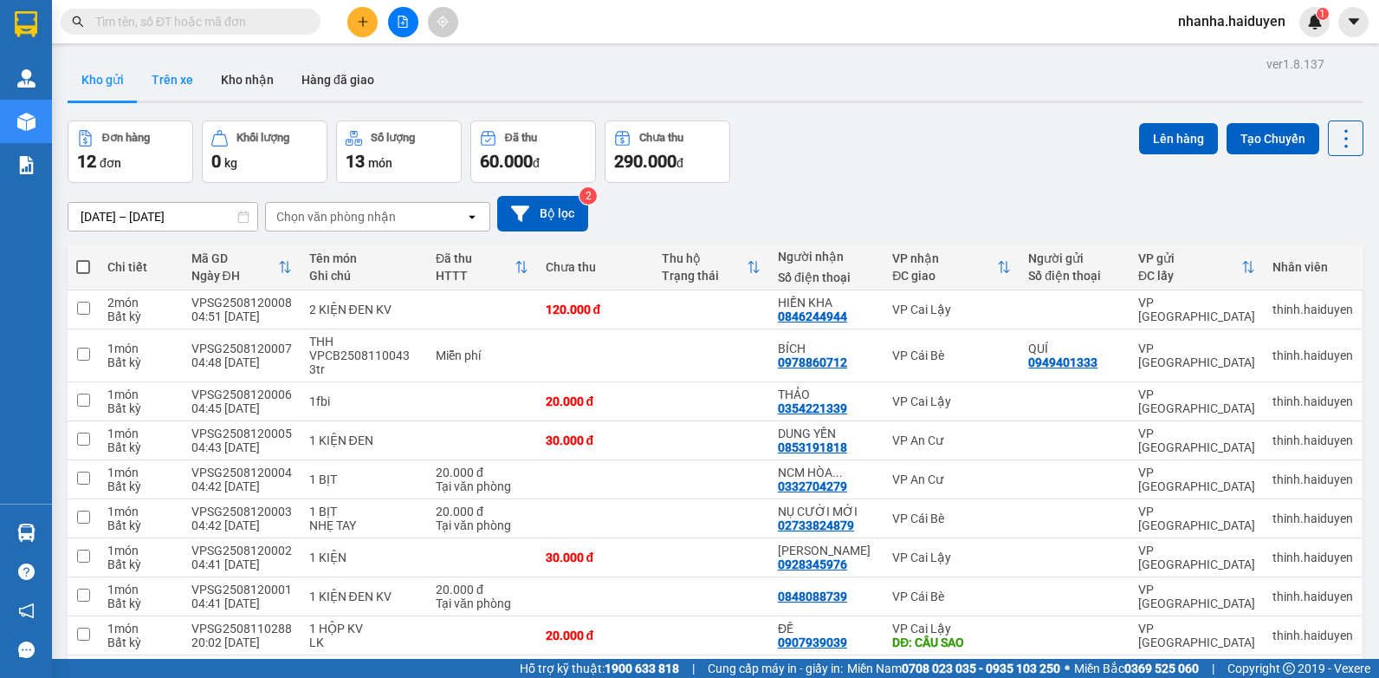
click at [151, 62] on button "Trên xe" at bounding box center [172, 80] width 69 height 42
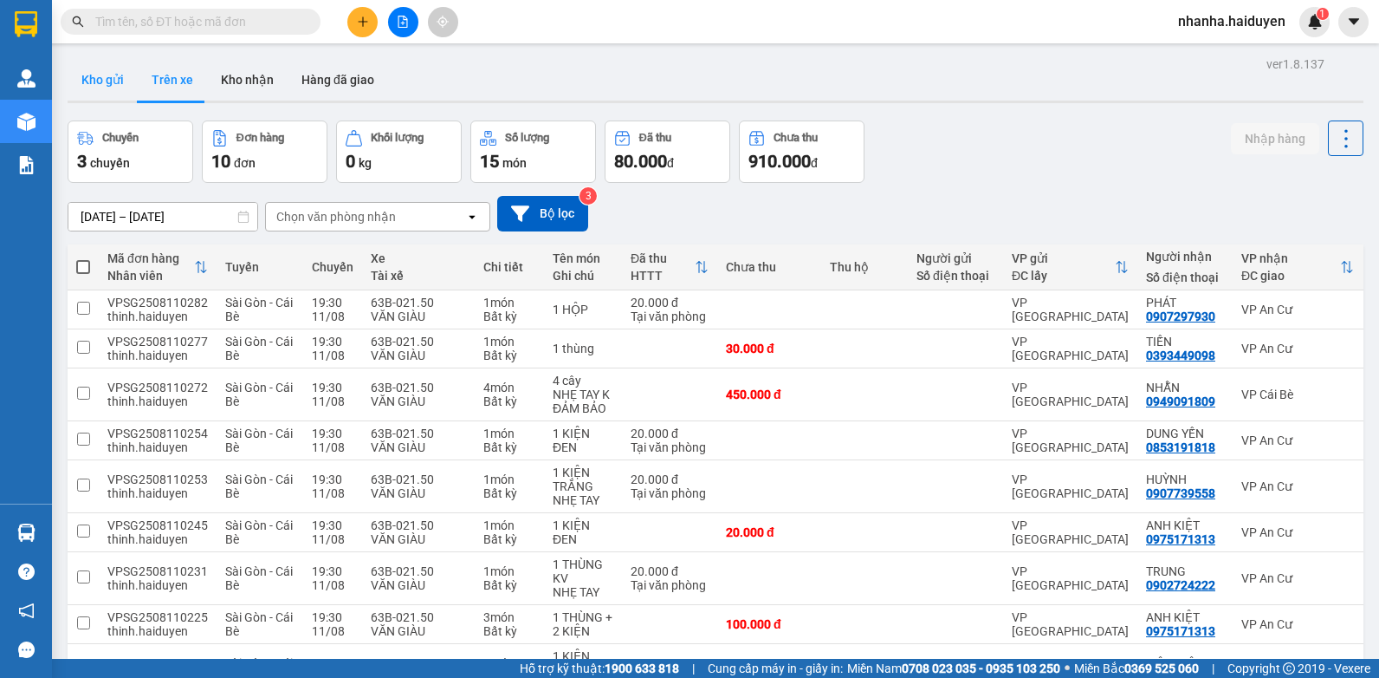
click at [105, 81] on button "Kho gửi" at bounding box center [103, 80] width 70 height 42
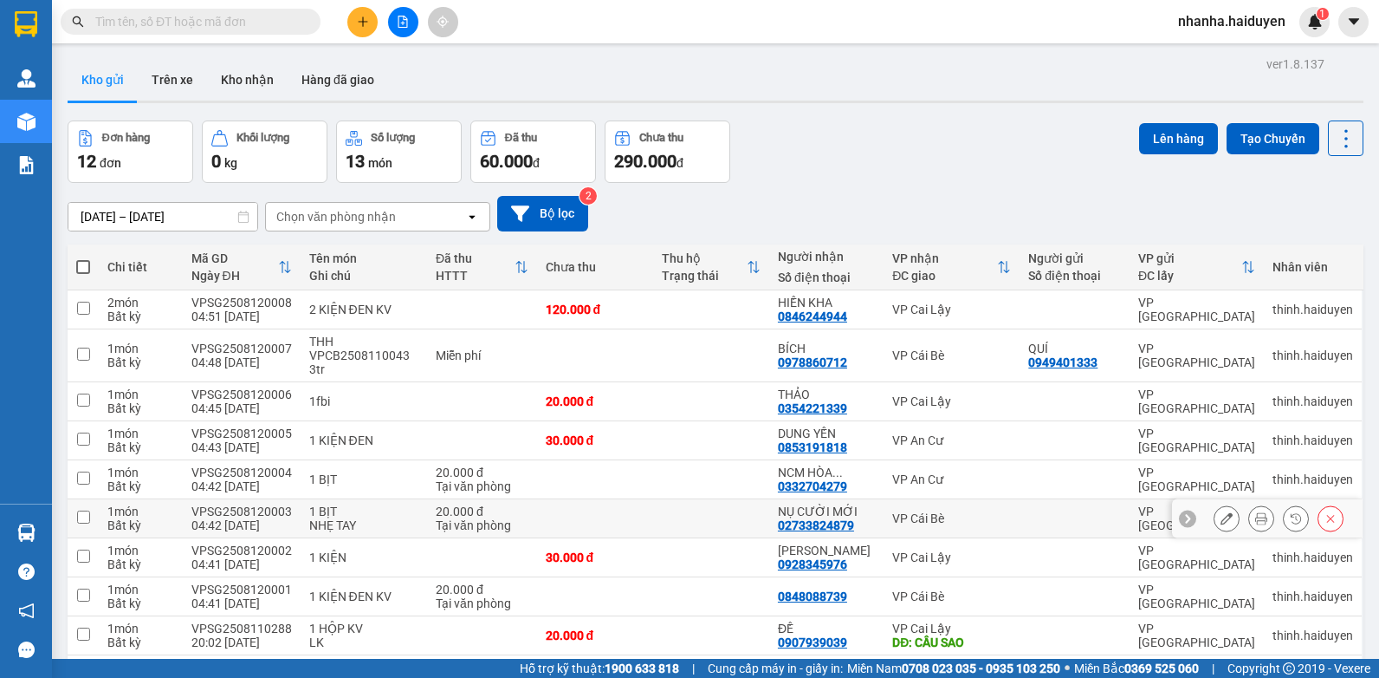
scroll to position [185, 0]
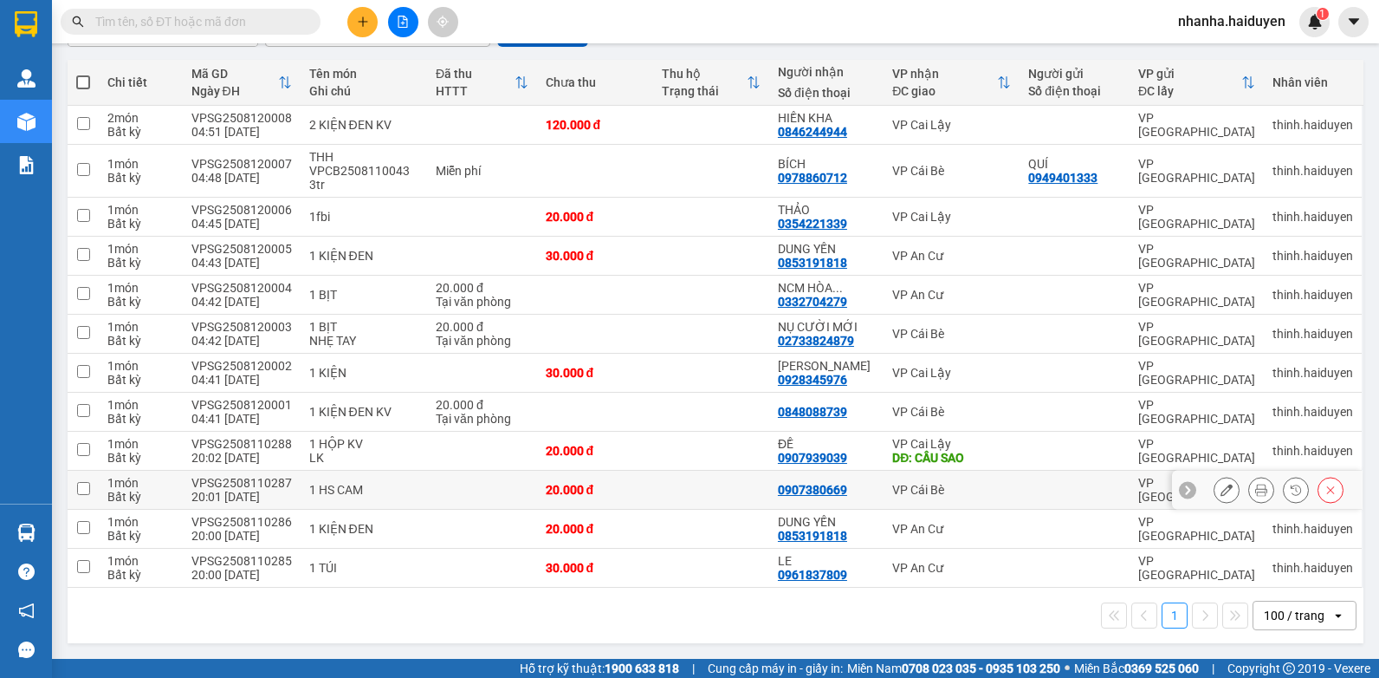
drag, startPoint x: 593, startPoint y: 473, endPoint x: 595, endPoint y: 484, distance: 11.6
click at [595, 475] on td "20.000 đ" at bounding box center [595, 489] width 116 height 39
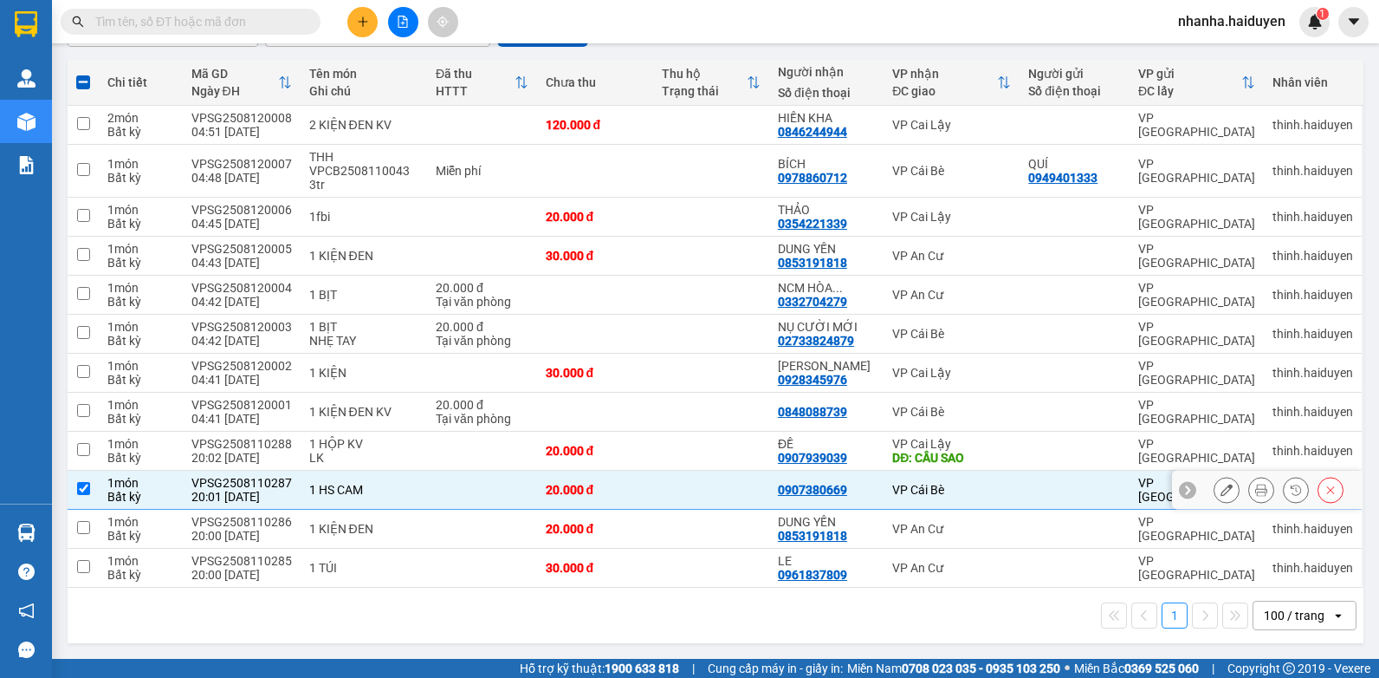
click at [671, 489] on td at bounding box center [711, 489] width 116 height 39
checkbox input "false"
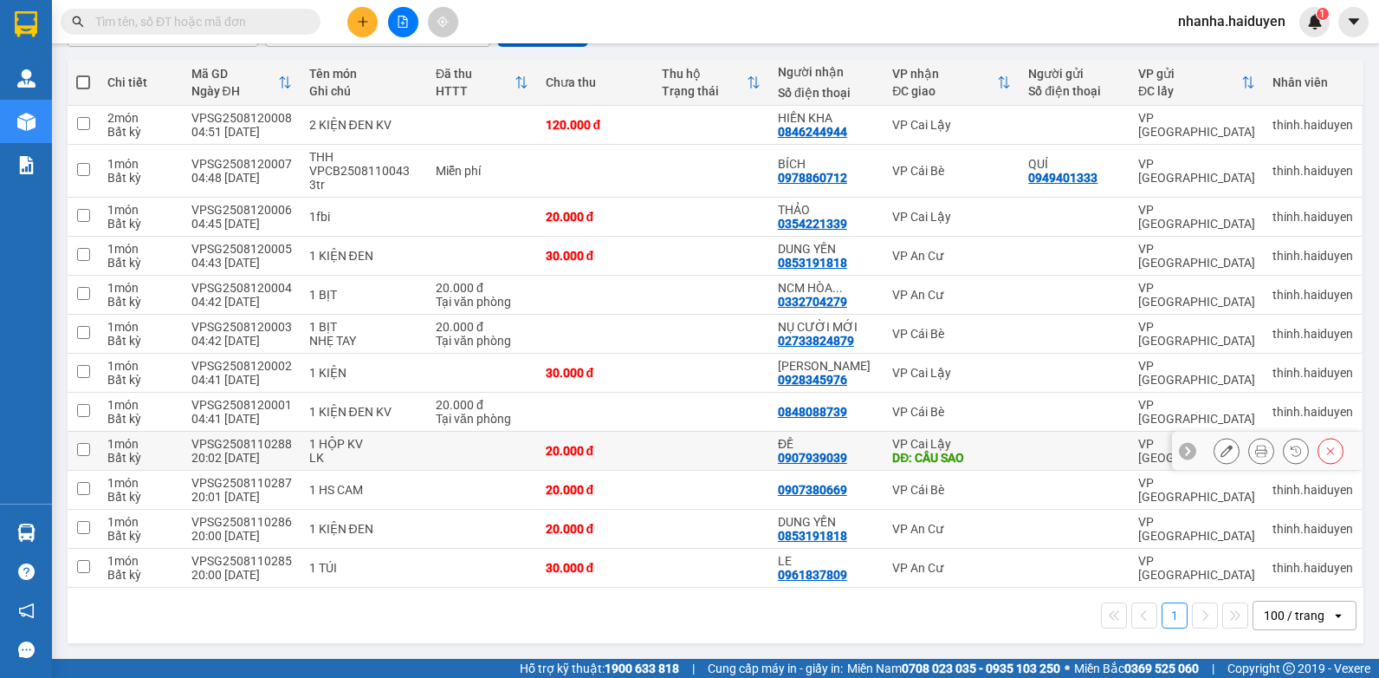
click at [677, 458] on td at bounding box center [711, 450] width 116 height 39
checkbox input "true"
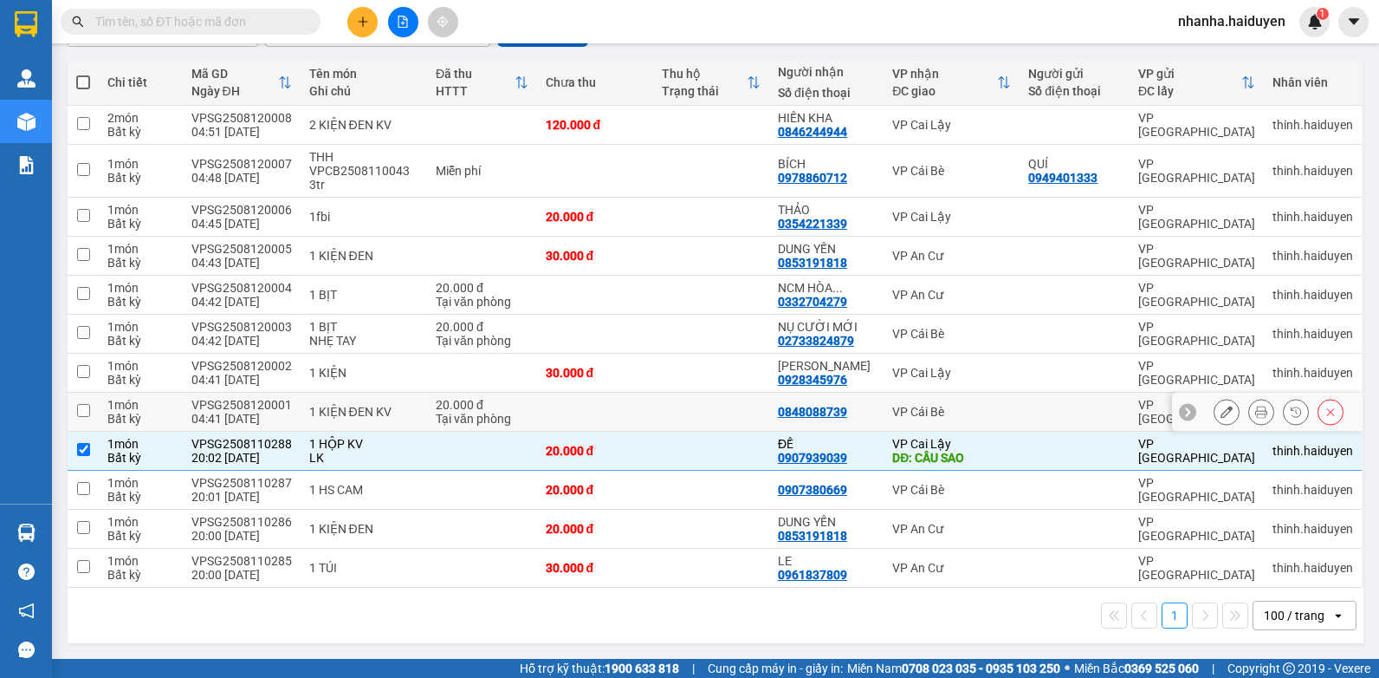
scroll to position [0, 0]
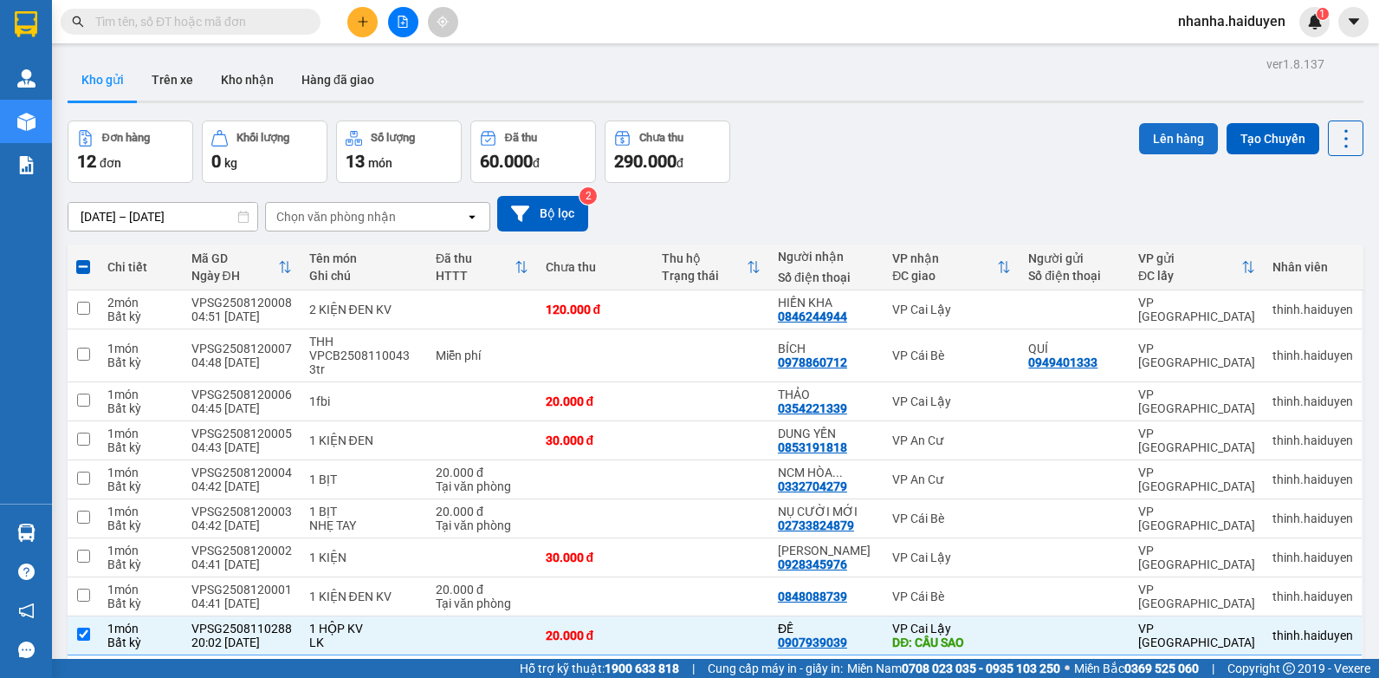
click at [1150, 145] on button "Lên hàng" at bounding box center [1178, 138] width 79 height 31
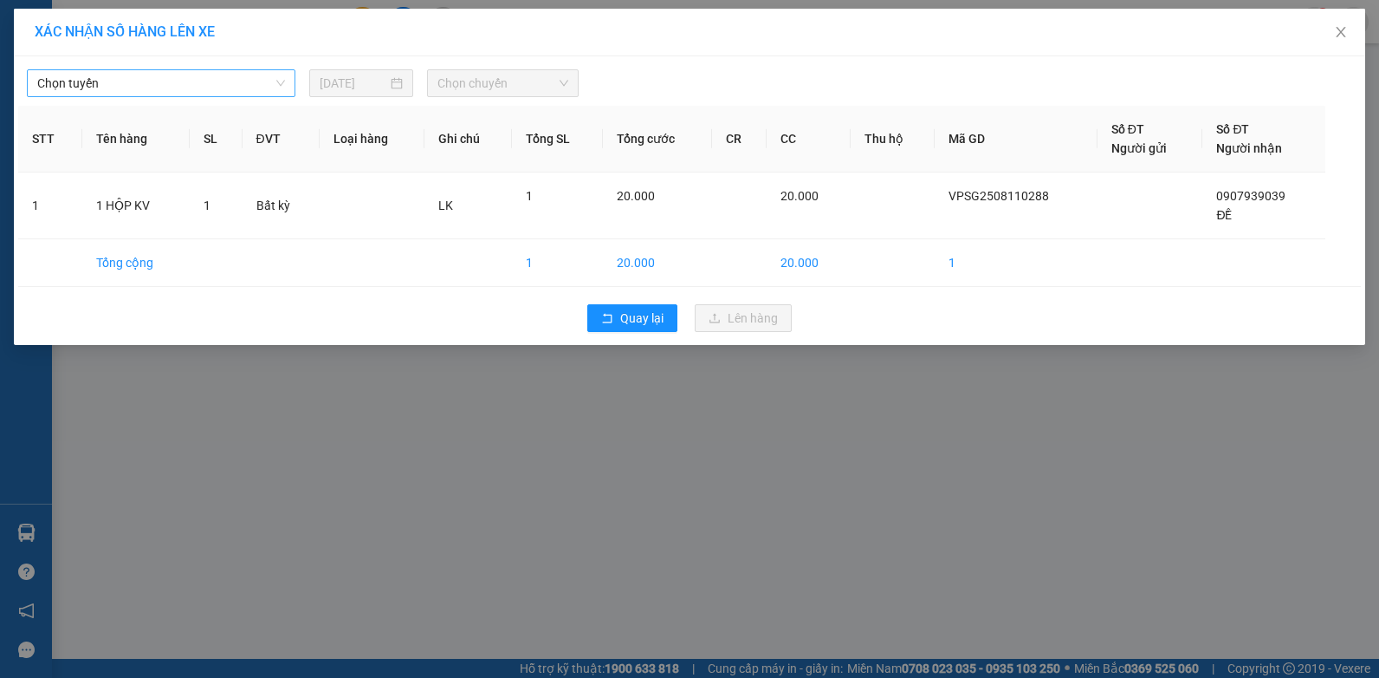
click at [167, 92] on span "Chọn tuyến" at bounding box center [161, 83] width 248 height 26
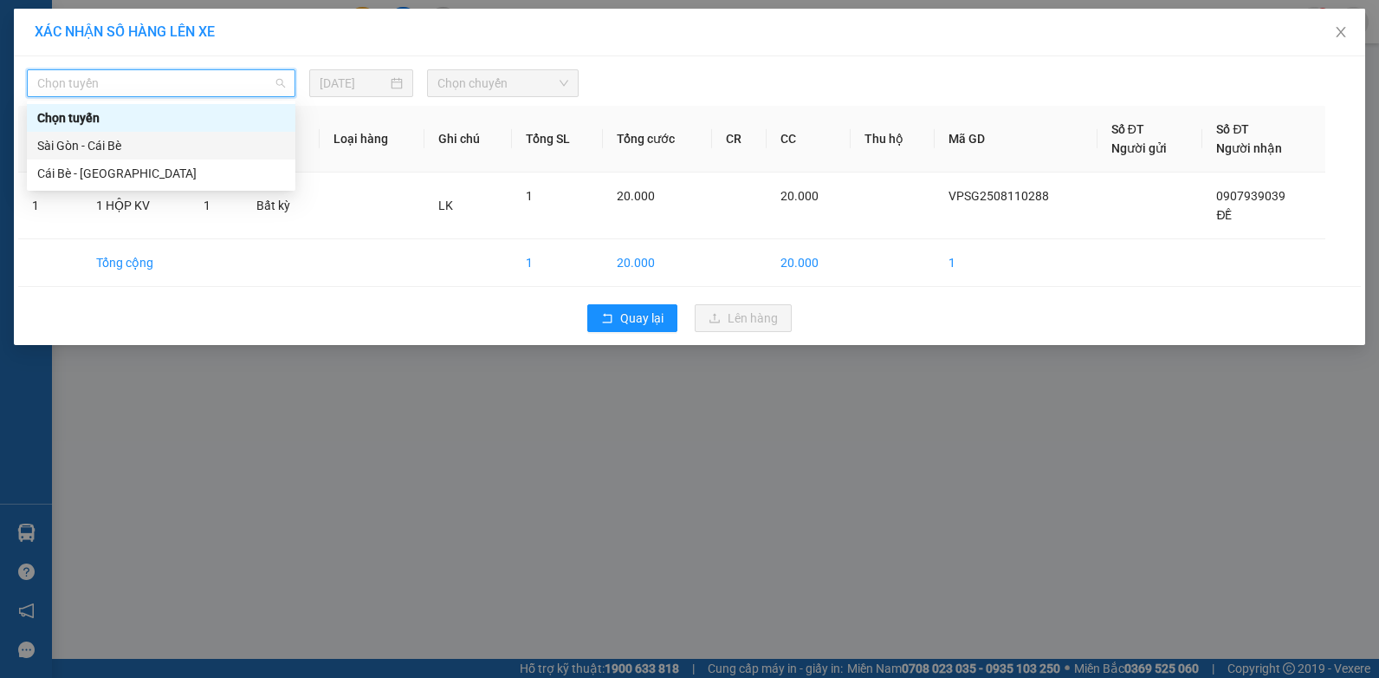
drag, startPoint x: 141, startPoint y: 160, endPoint x: 141, endPoint y: 149, distance: 11.3
click at [141, 149] on div "Chọn tuyến [GEOGRAPHIC_DATA] - [GEOGRAPHIC_DATA] Bè Cái Bè - [GEOGRAPHIC_DATA]" at bounding box center [161, 145] width 269 height 83
click at [141, 149] on div "Sài Gòn - Cái Bè" at bounding box center [161, 145] width 248 height 19
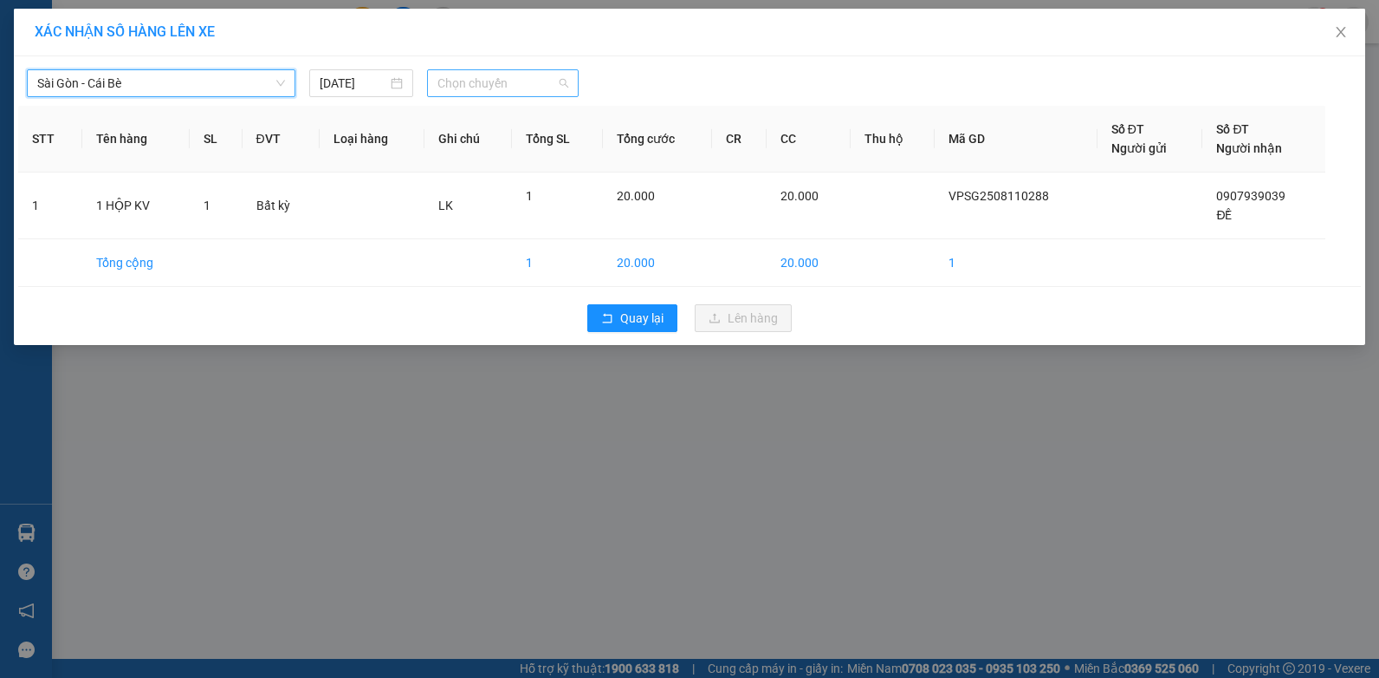
click at [511, 77] on span "Chọn chuyến" at bounding box center [503, 83] width 130 height 26
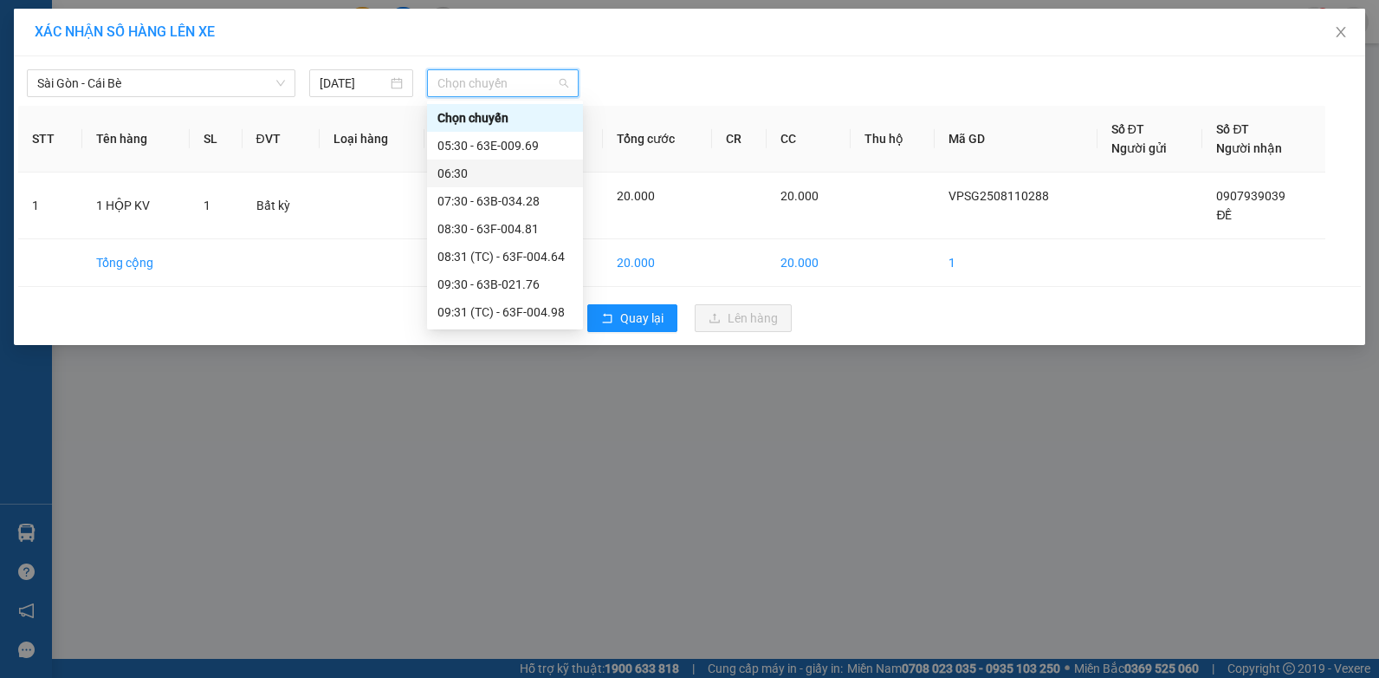
drag, startPoint x: 347, startPoint y: 74, endPoint x: 343, endPoint y: 98, distance: 24.6
click at [348, 74] on input "[DATE]" at bounding box center [354, 83] width 68 height 19
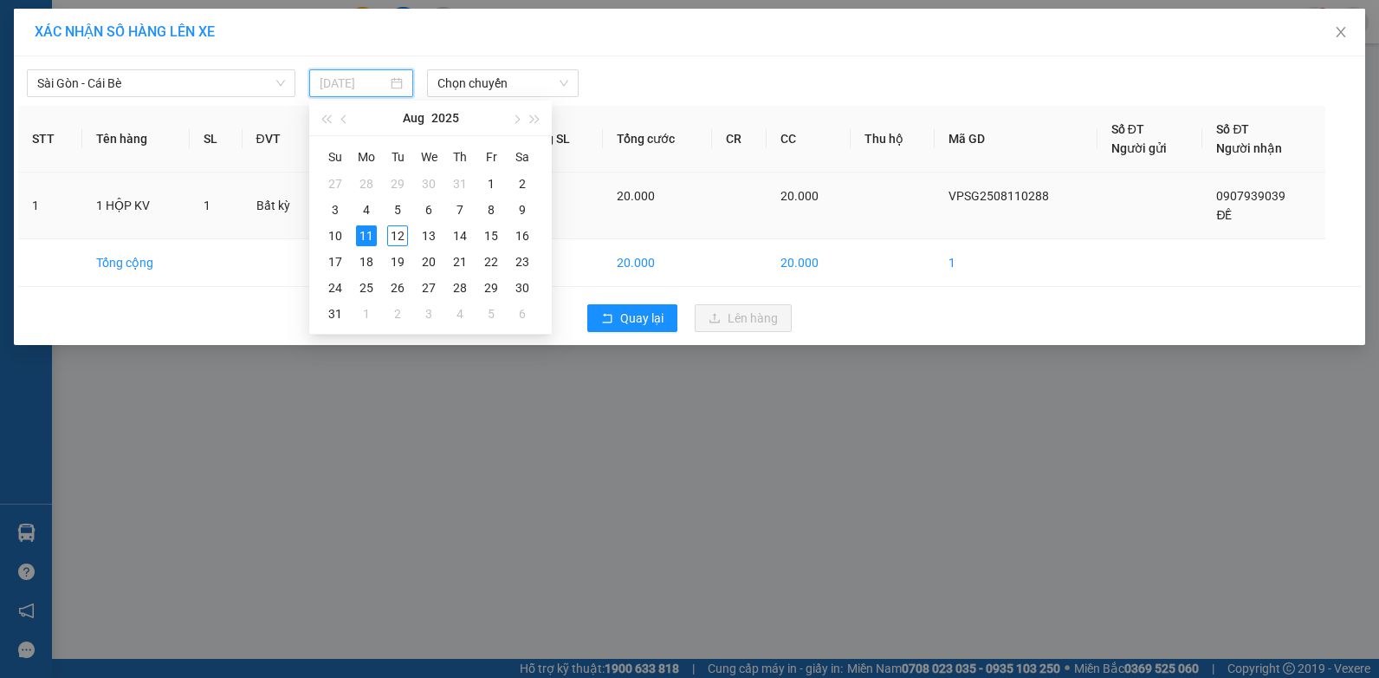
click at [386, 238] on td "12" at bounding box center [397, 236] width 31 height 26
type input "[DATE]"
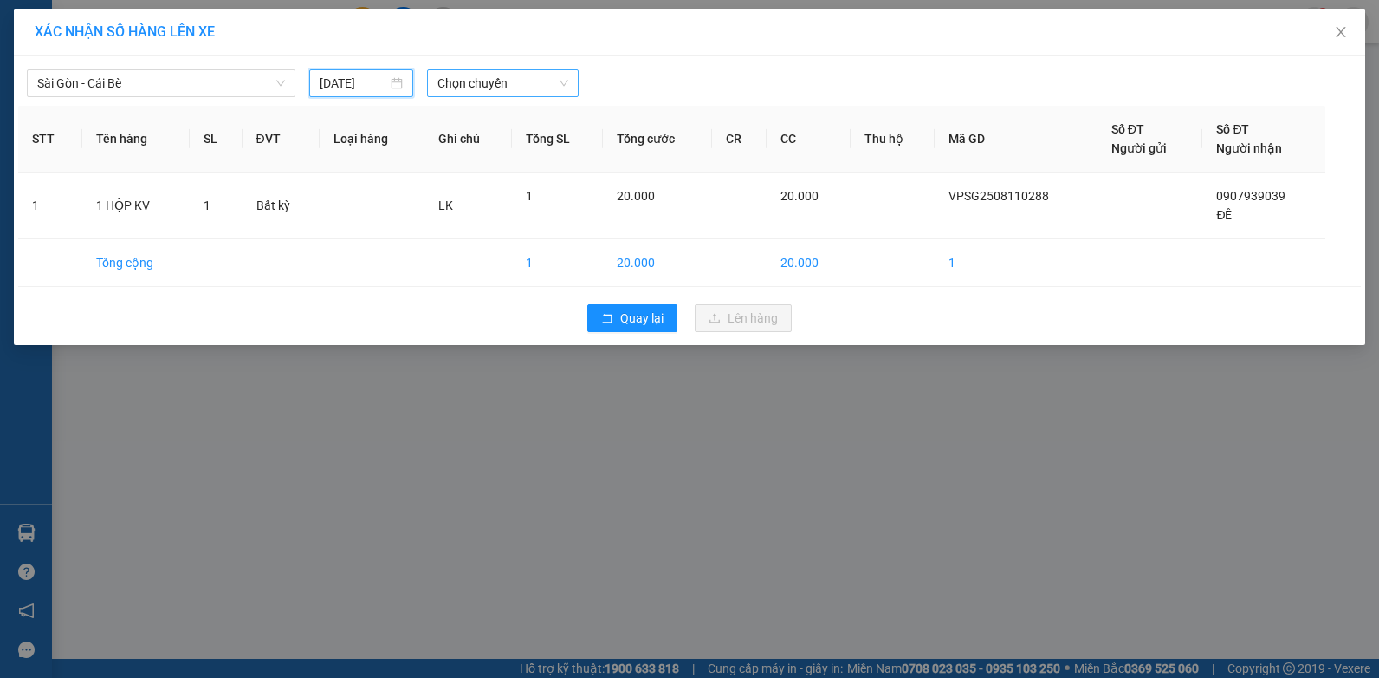
click at [502, 78] on span "Chọn chuyến" at bounding box center [503, 83] width 130 height 26
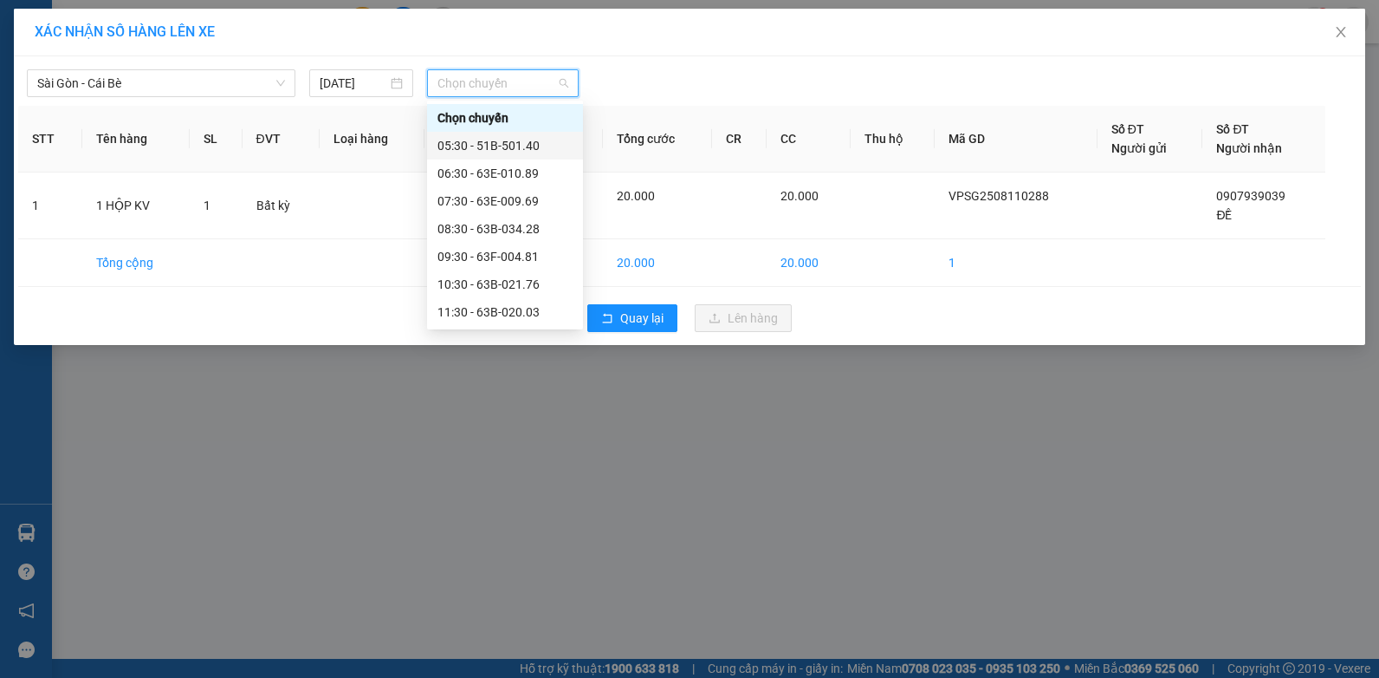
click at [503, 148] on div "05:30 - 51B-501.40" at bounding box center [505, 145] width 135 height 19
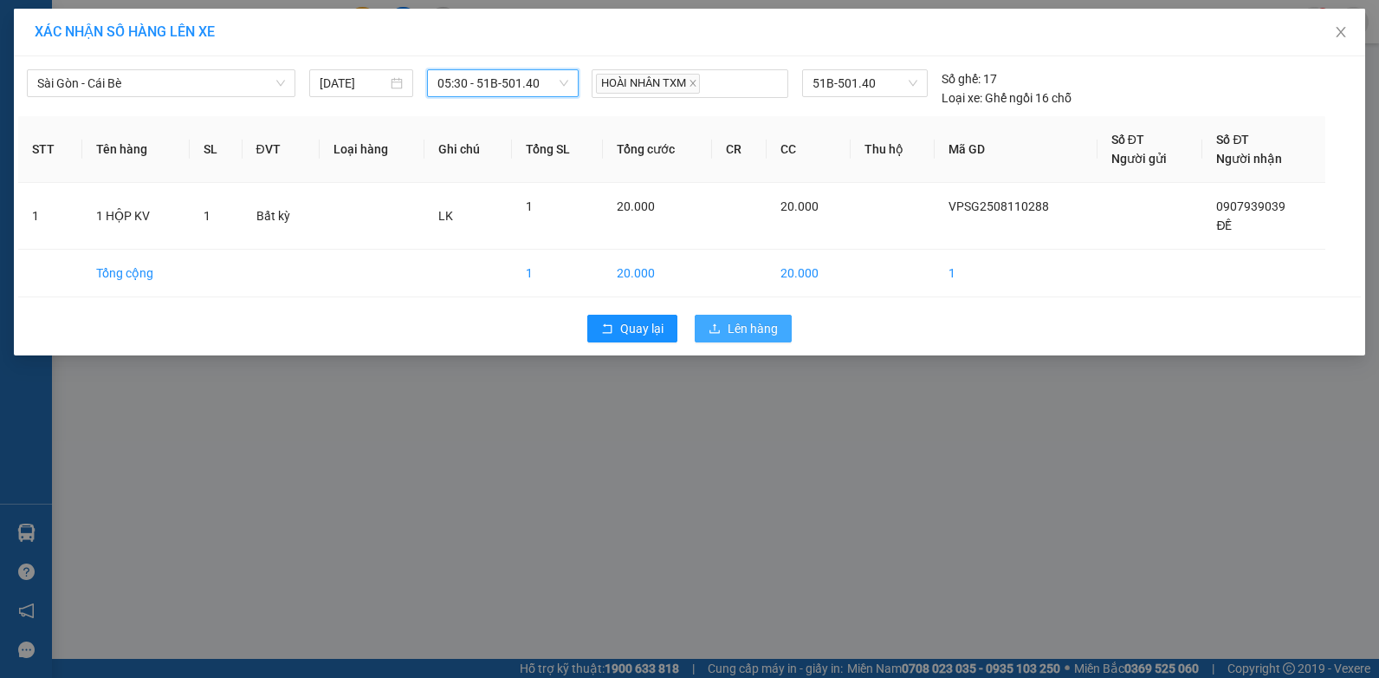
click at [737, 336] on span "Lên hàng" at bounding box center [753, 328] width 50 height 19
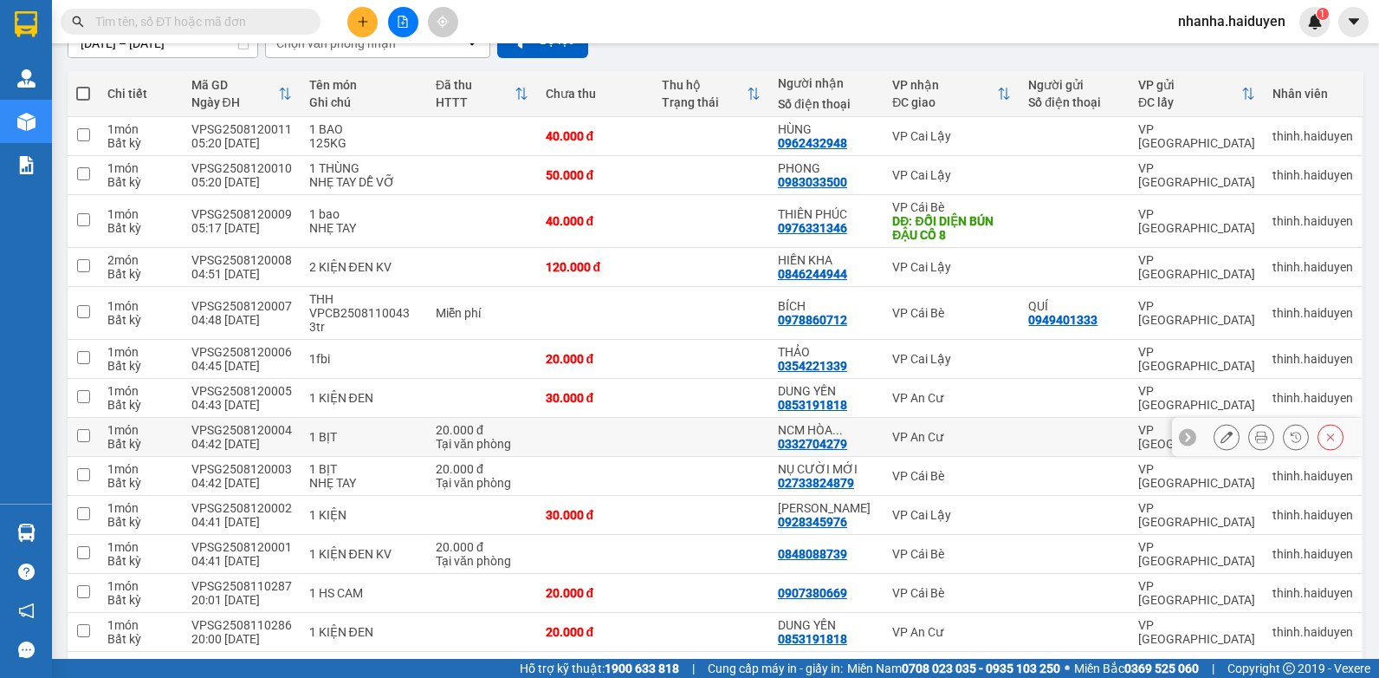
scroll to position [260, 0]
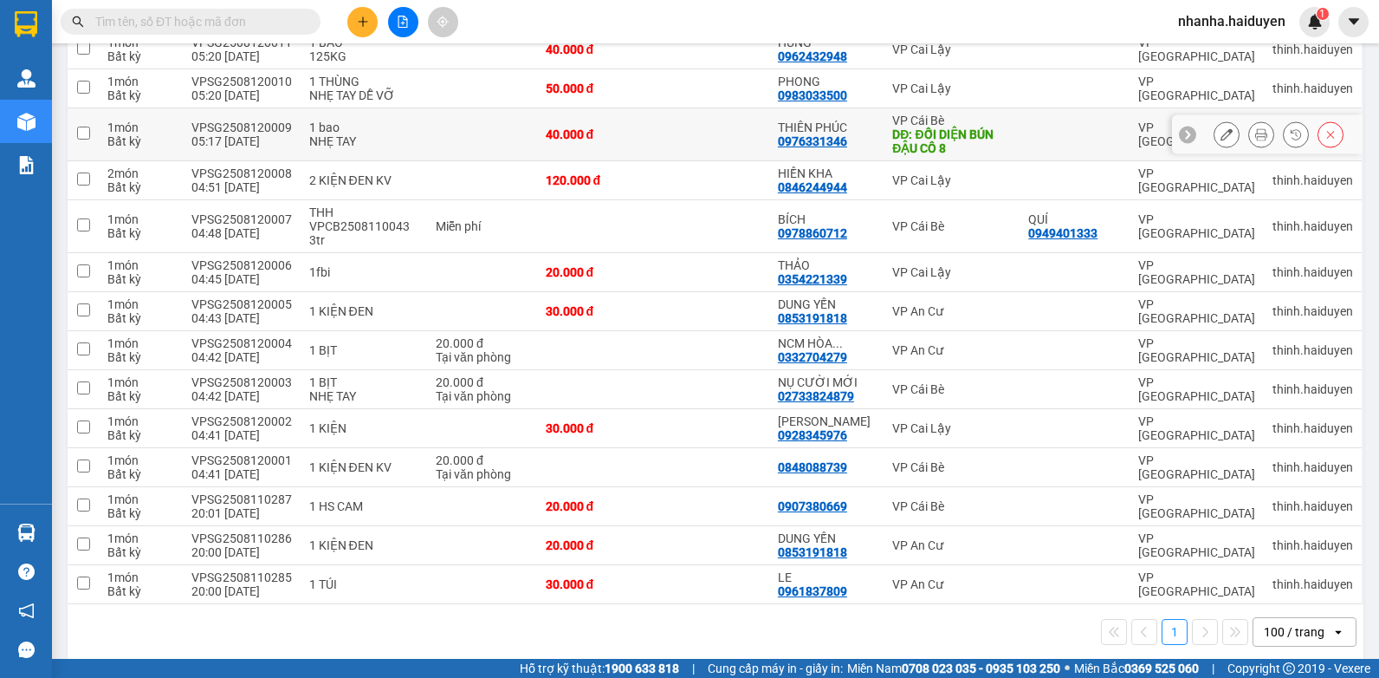
click at [680, 144] on td at bounding box center [711, 134] width 116 height 53
checkbox input "true"
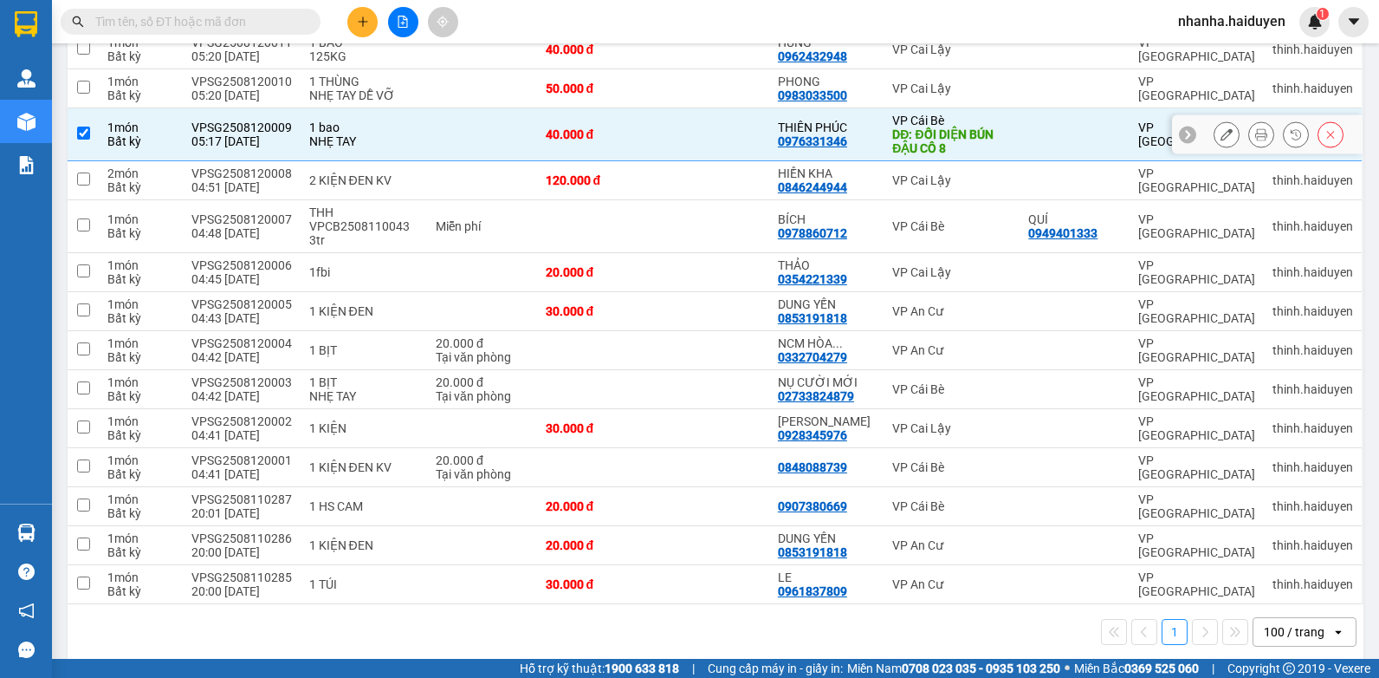
scroll to position [0, 0]
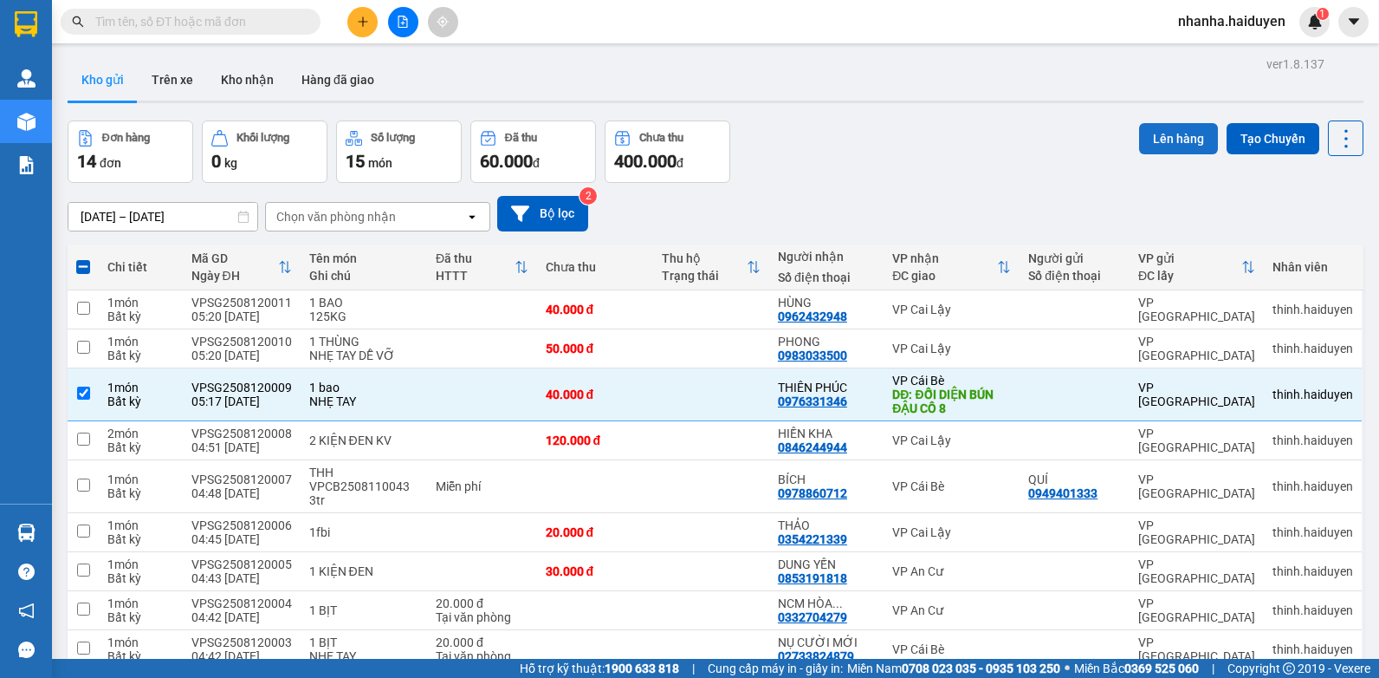
click at [1151, 139] on button "Lên hàng" at bounding box center [1178, 138] width 79 height 31
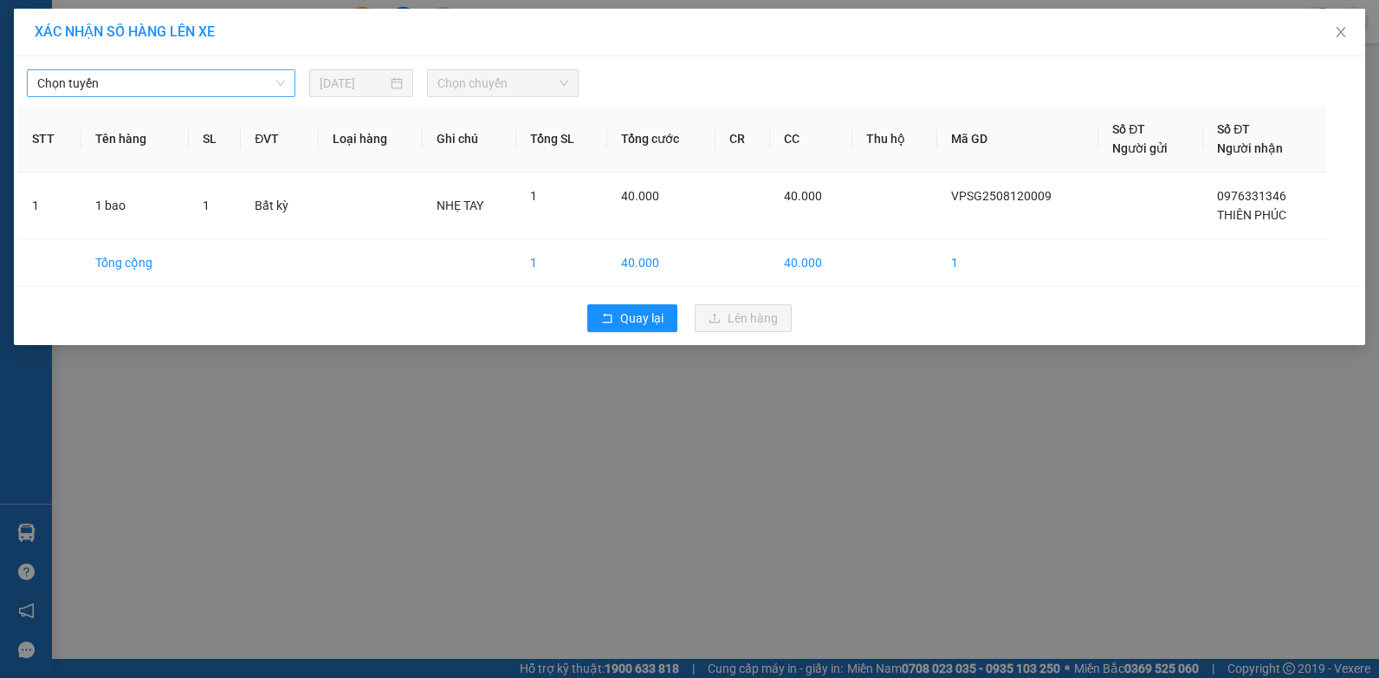
click at [250, 76] on span "Chọn tuyến" at bounding box center [161, 83] width 248 height 26
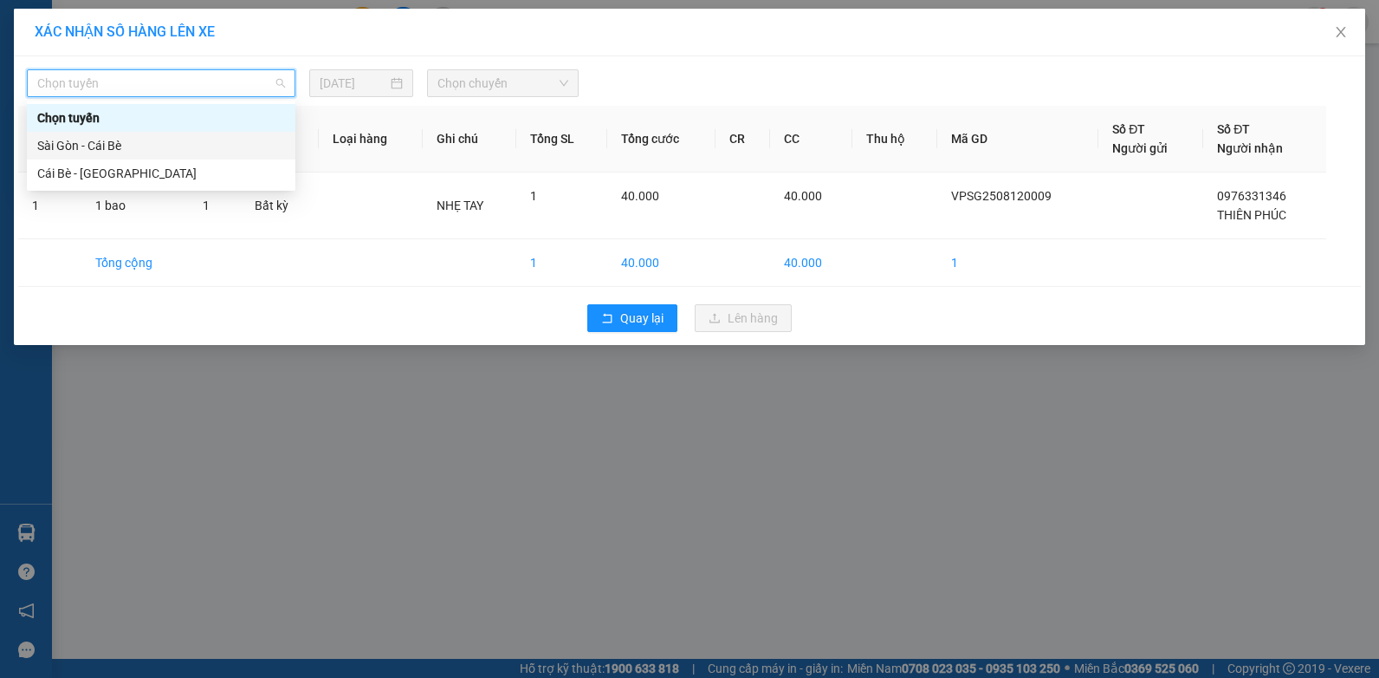
click at [187, 142] on div "Sài Gòn - Cái Bè" at bounding box center [161, 145] width 248 height 19
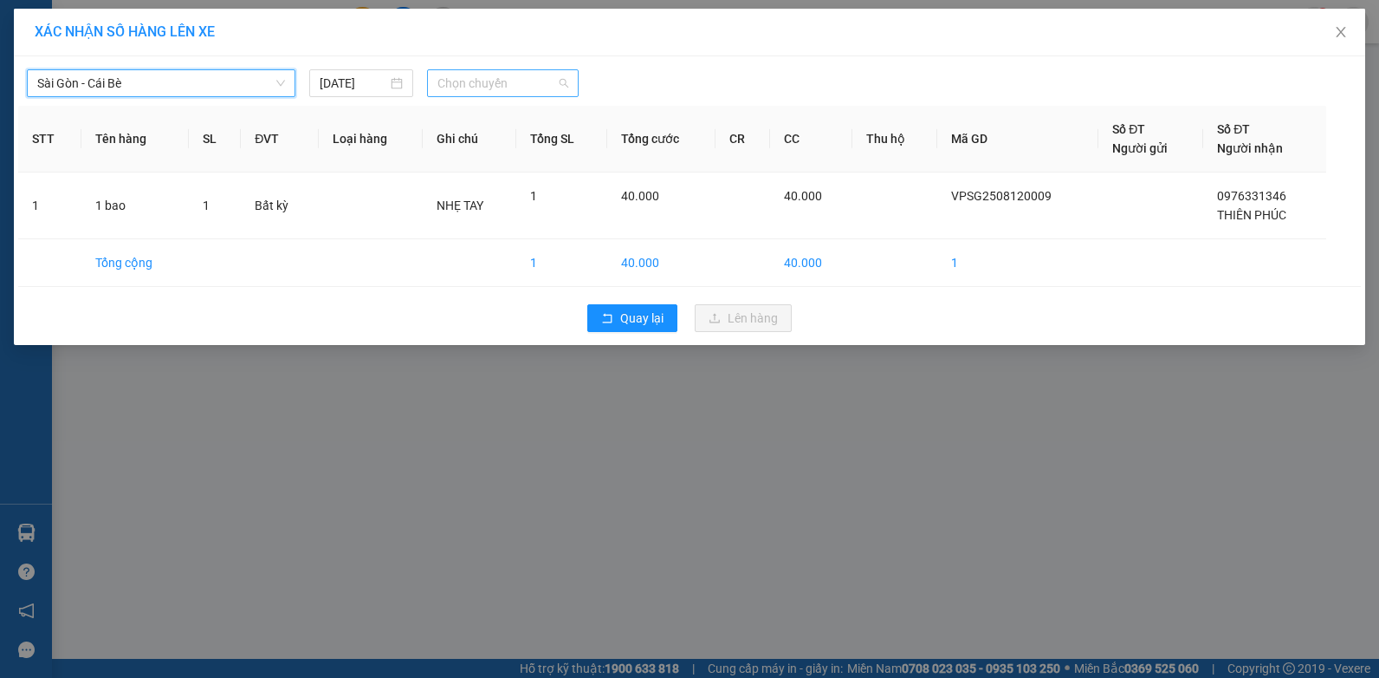
click at [505, 79] on span "Chọn chuyến" at bounding box center [503, 83] width 130 height 26
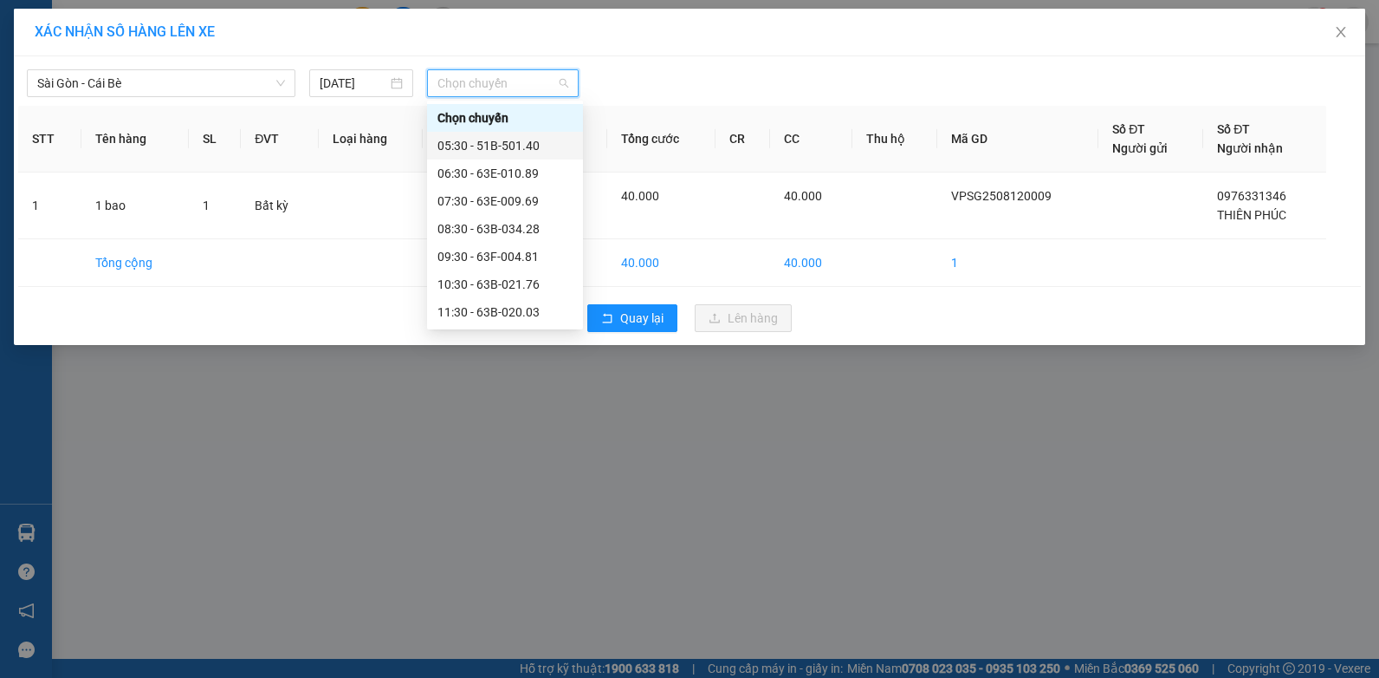
click at [522, 146] on div "05:30 - 51B-501.40" at bounding box center [505, 145] width 135 height 19
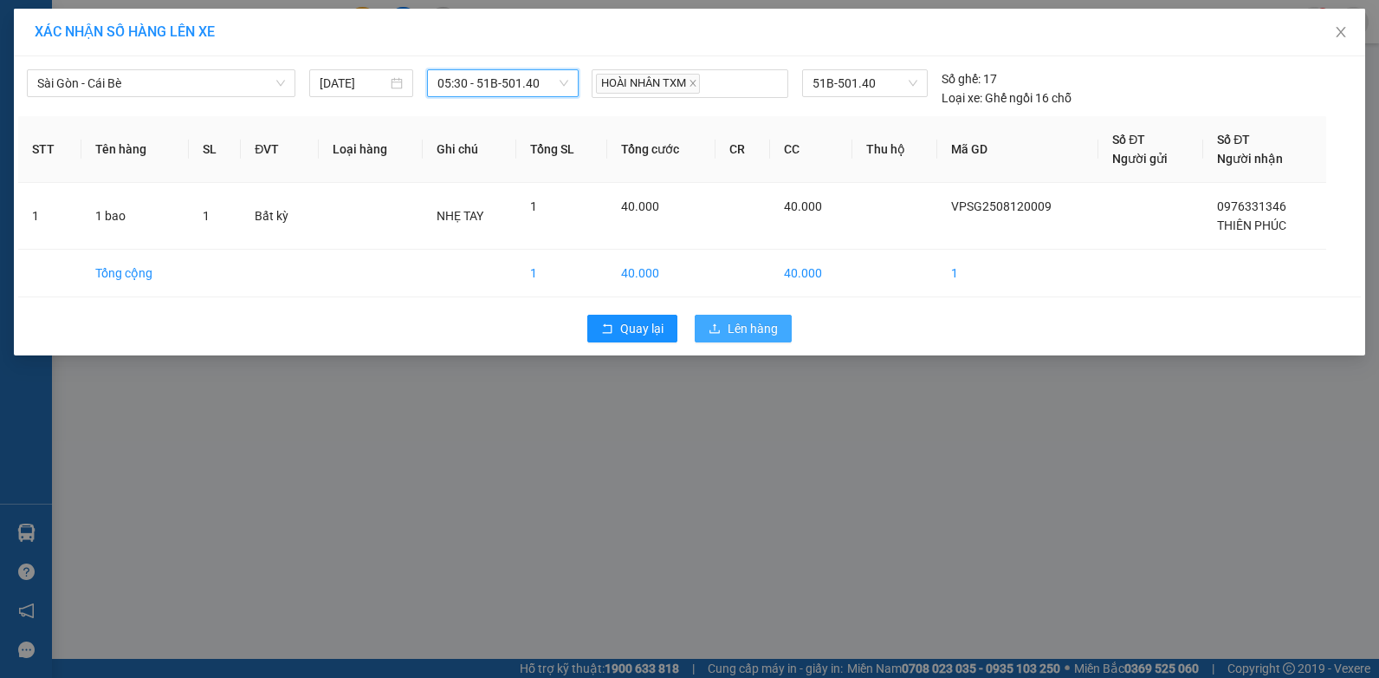
click at [719, 326] on icon "upload" at bounding box center [715, 328] width 12 height 12
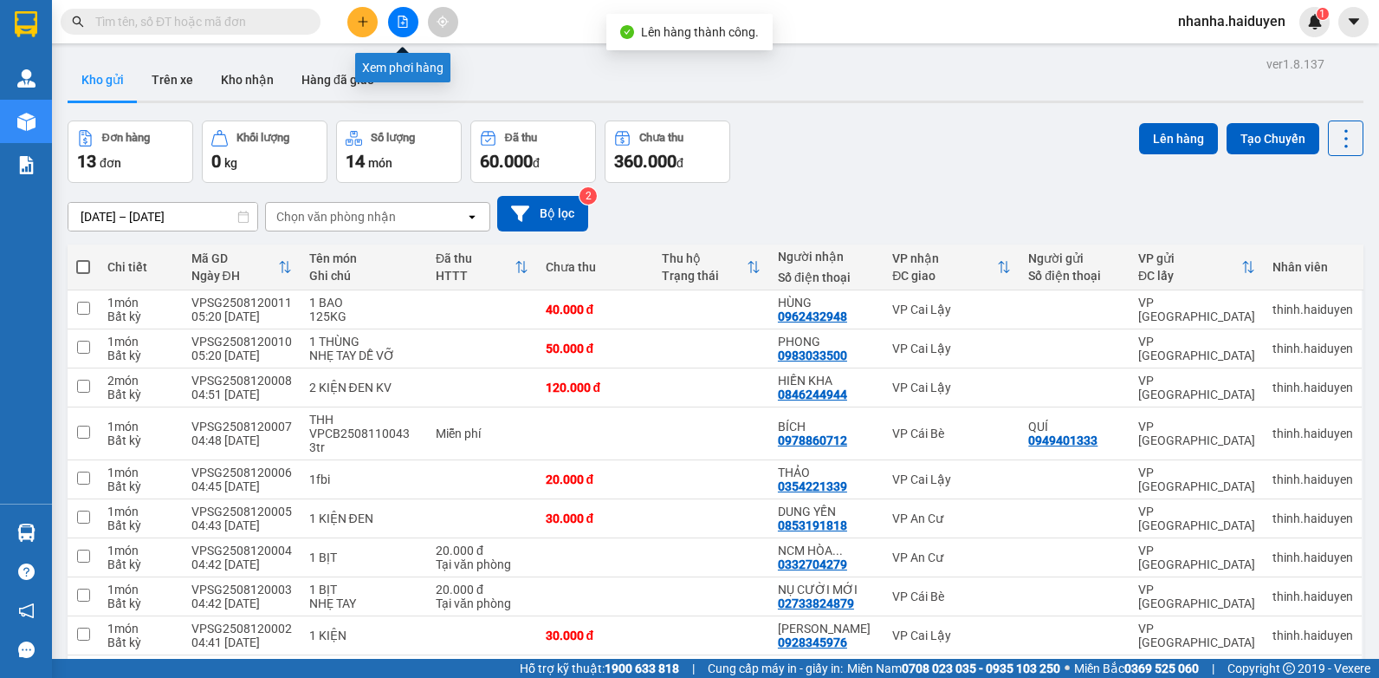
click at [412, 12] on button at bounding box center [403, 22] width 30 height 30
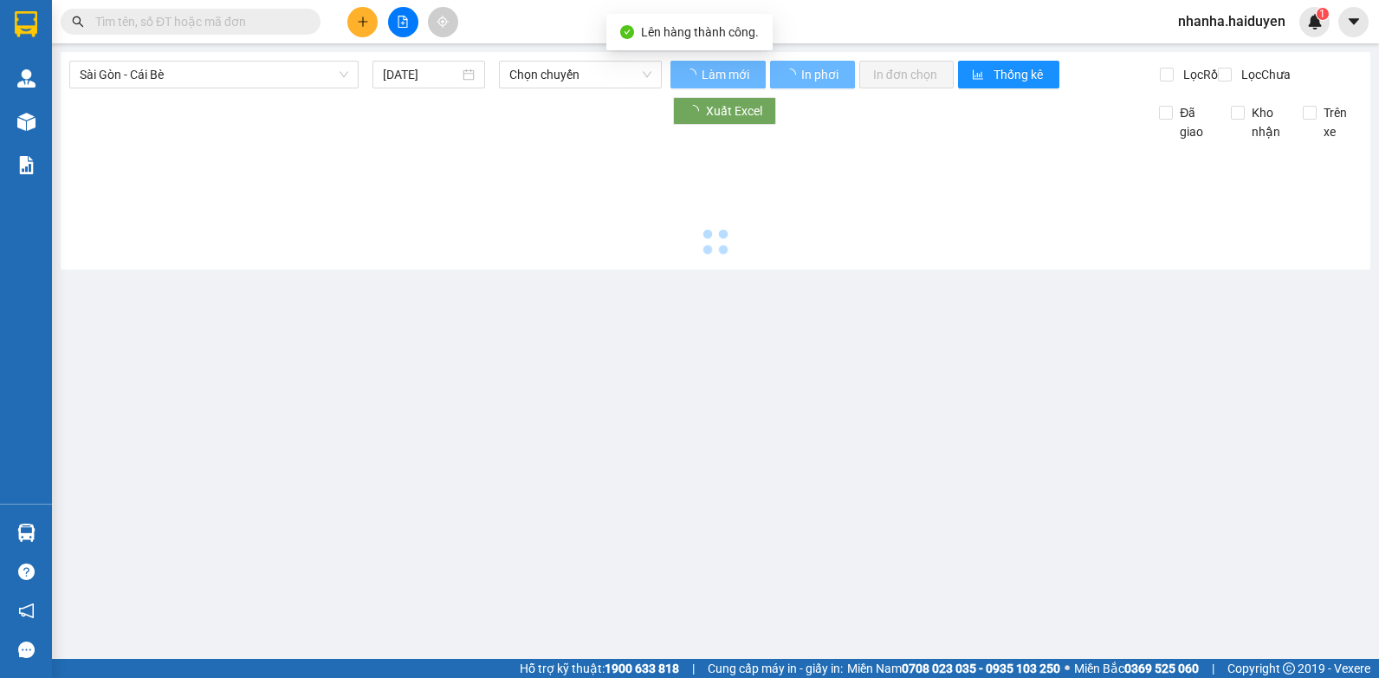
type input "[DATE]"
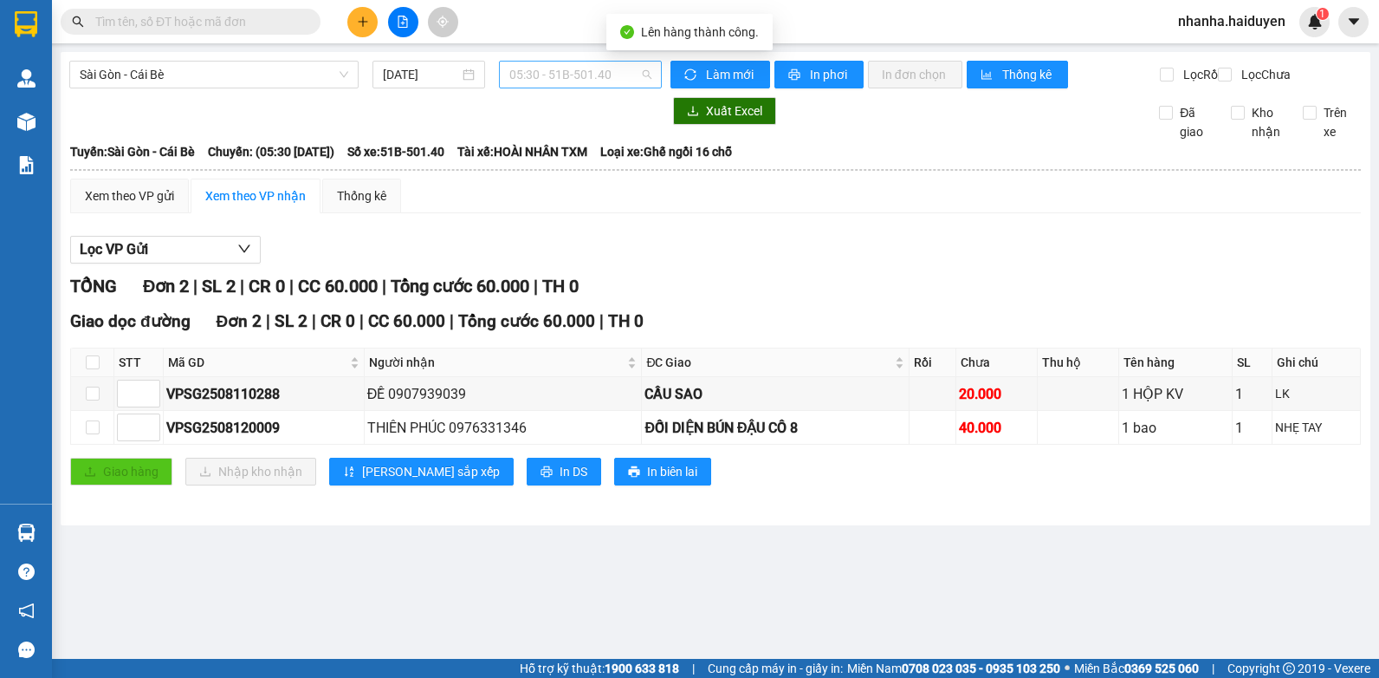
click at [535, 82] on span "05:30 - 51B-501.40" at bounding box center [580, 75] width 142 height 26
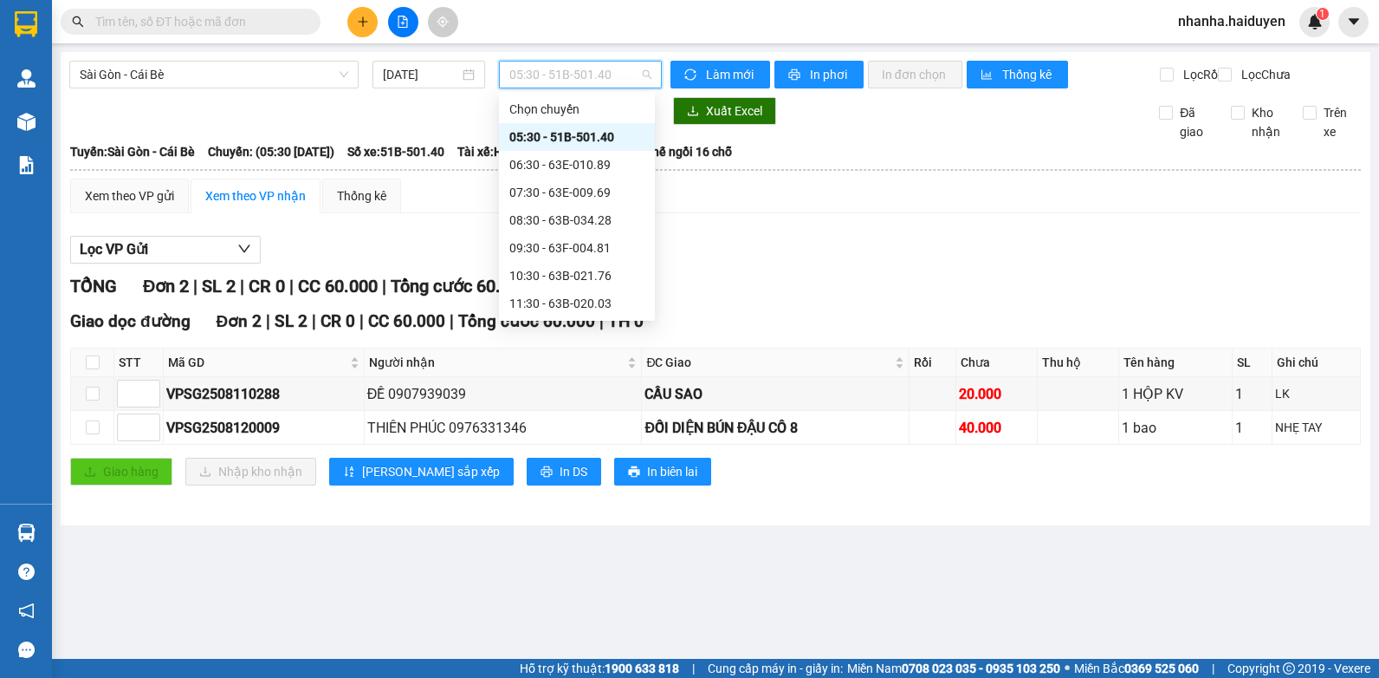
click at [541, 85] on span "05:30 - 51B-501.40" at bounding box center [580, 75] width 142 height 26
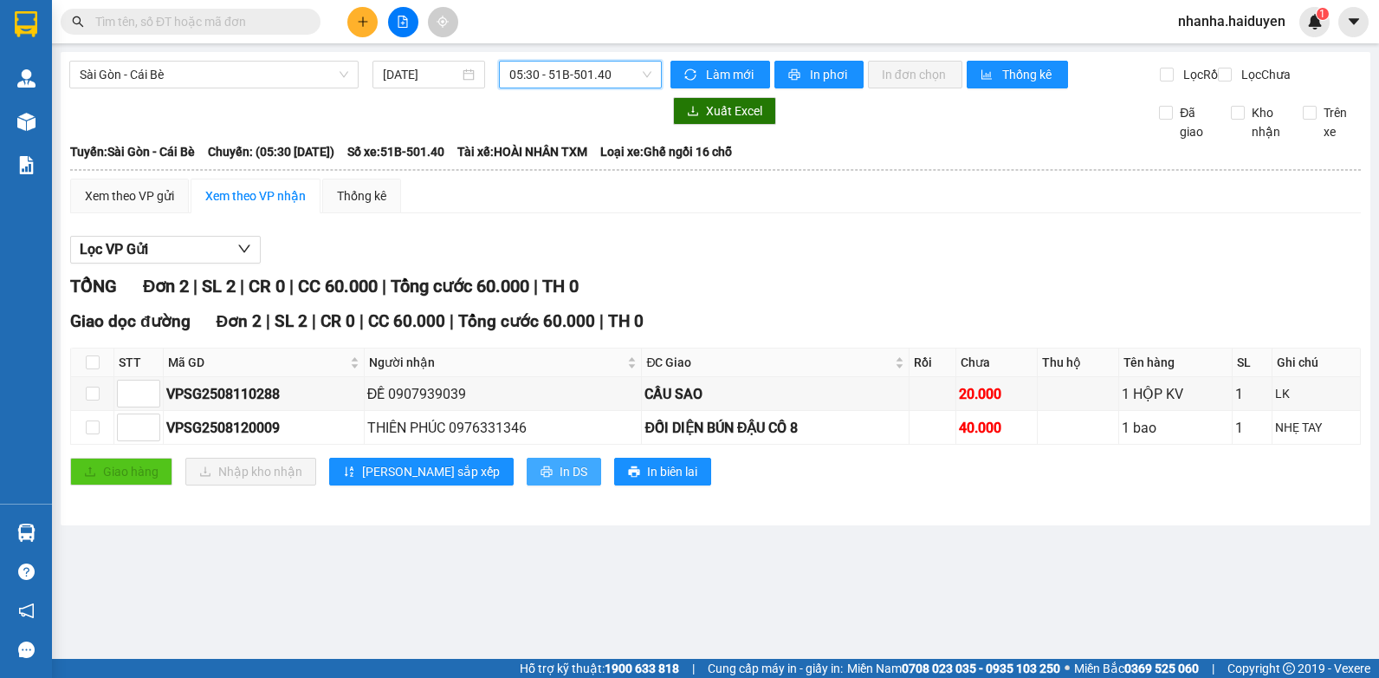
click at [527, 485] on button "In DS" at bounding box center [564, 471] width 75 height 28
click at [94, 369] on input "checkbox" at bounding box center [93, 362] width 14 height 14
checkbox input "true"
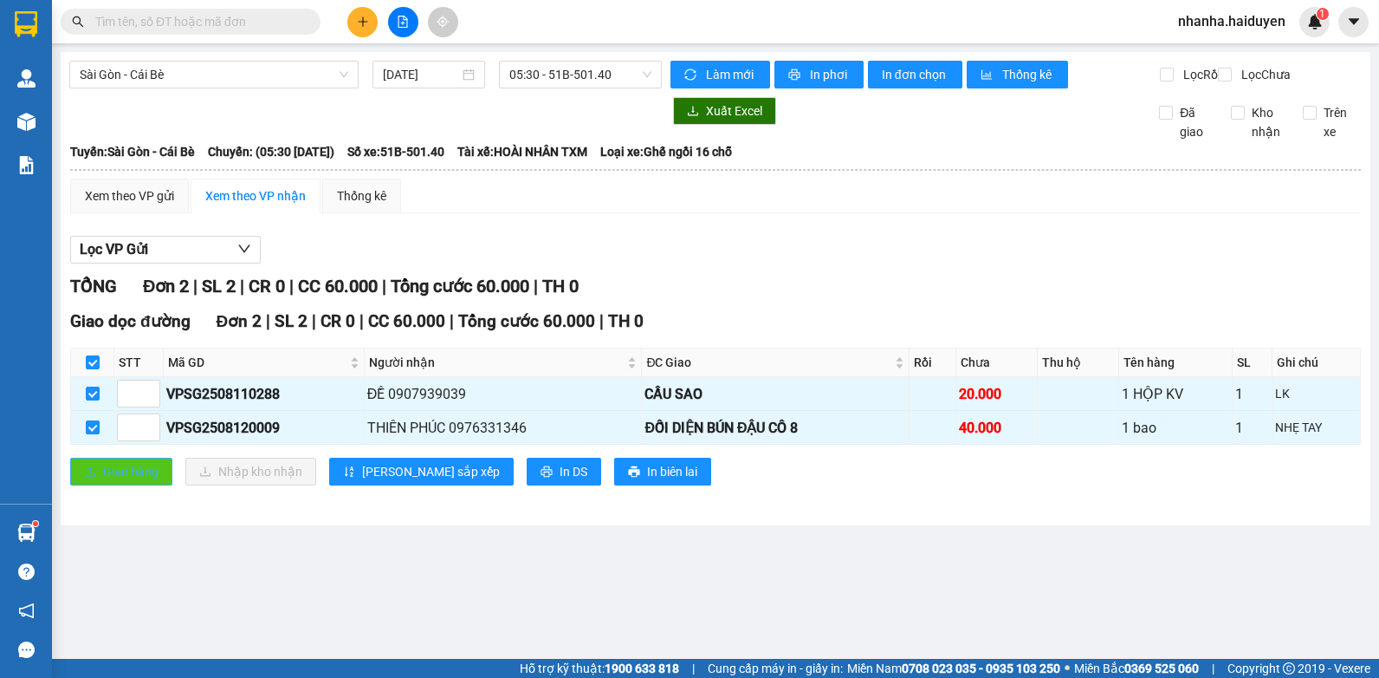
click at [133, 481] on span "Giao hàng" at bounding box center [130, 471] width 55 height 19
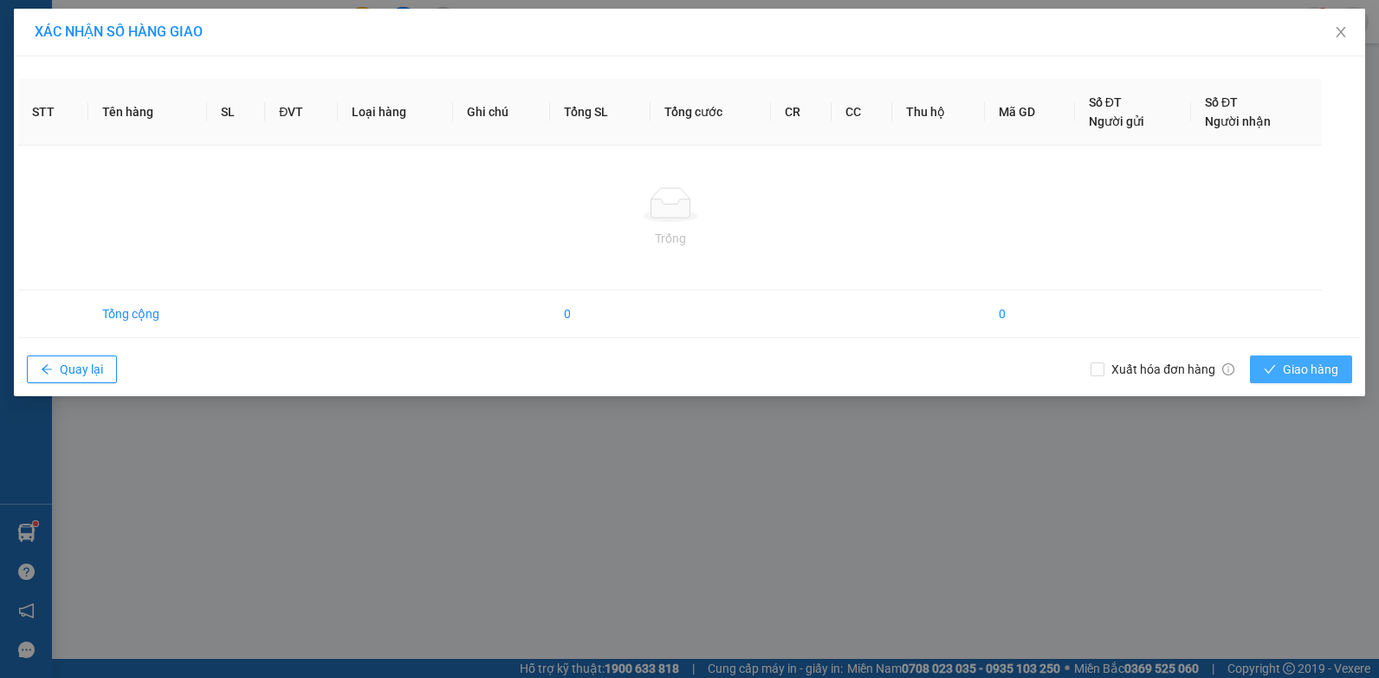
click at [1296, 370] on span "Giao hàng" at bounding box center [1310, 369] width 55 height 19
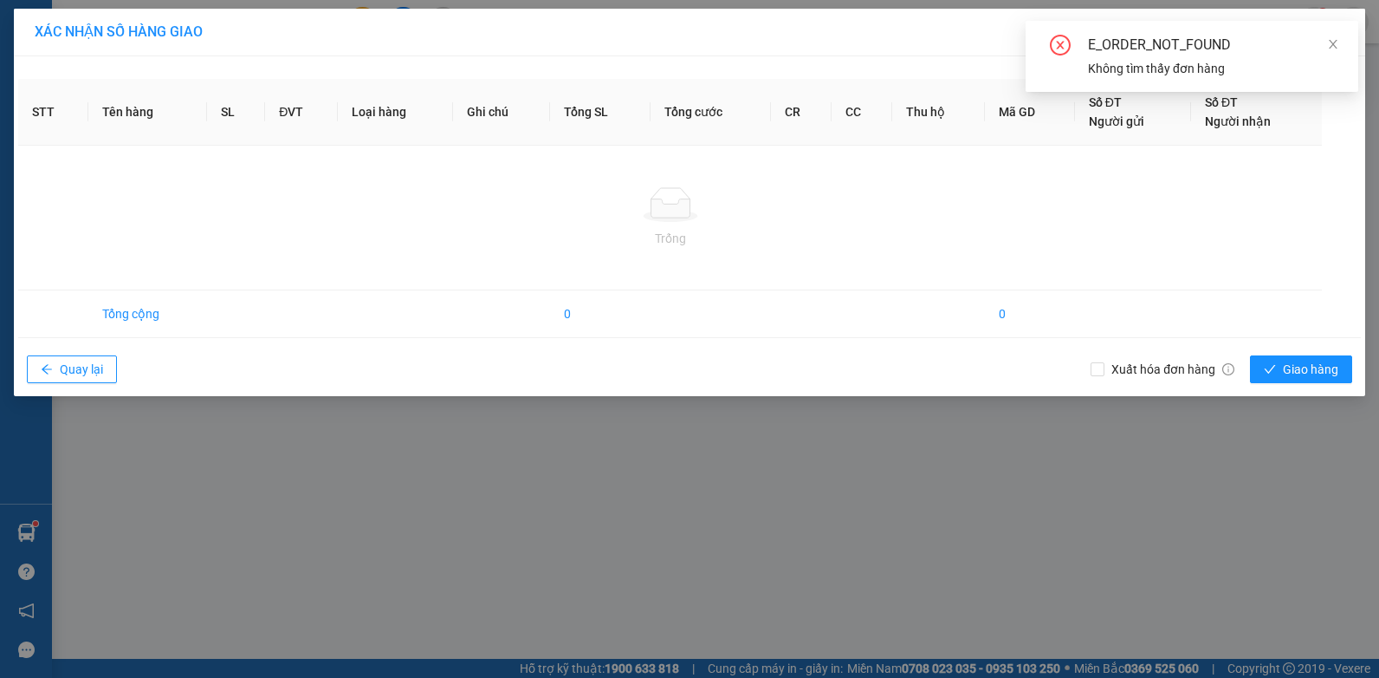
click at [1155, 452] on div "XÁC NHẬN SỐ HÀNG GIAO STT Tên hàng SL ĐVT Loại hàng Ghi chú Tổng SL Tổng cước C…" at bounding box center [689, 339] width 1379 height 678
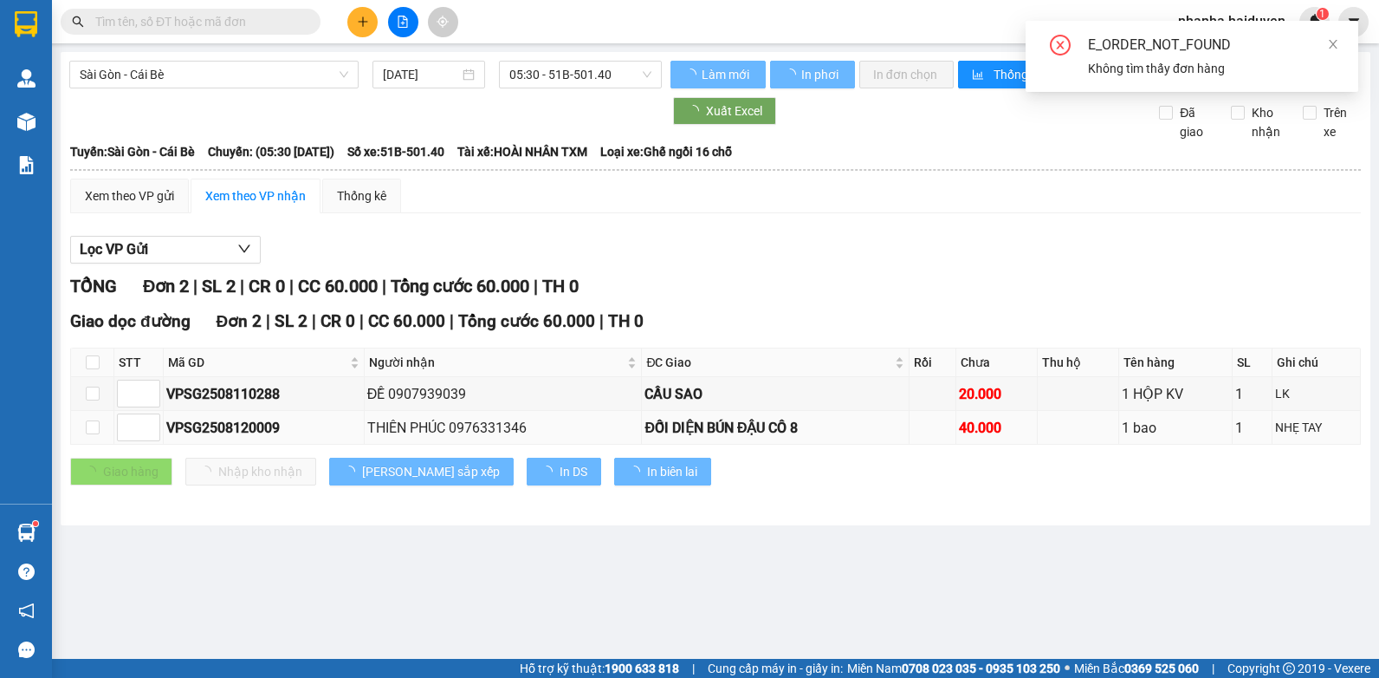
click at [1138, 438] on div "1 bao" at bounding box center [1175, 428] width 107 height 22
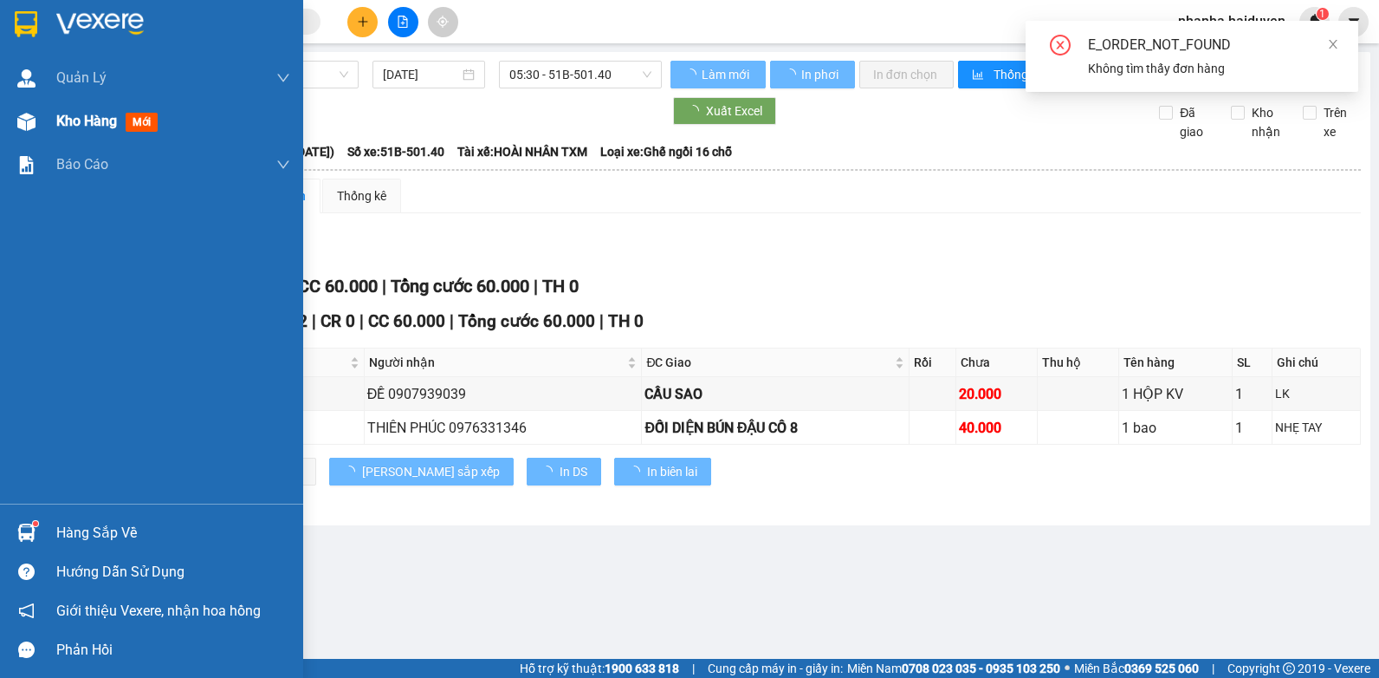
click at [33, 116] on img at bounding box center [26, 122] width 18 height 18
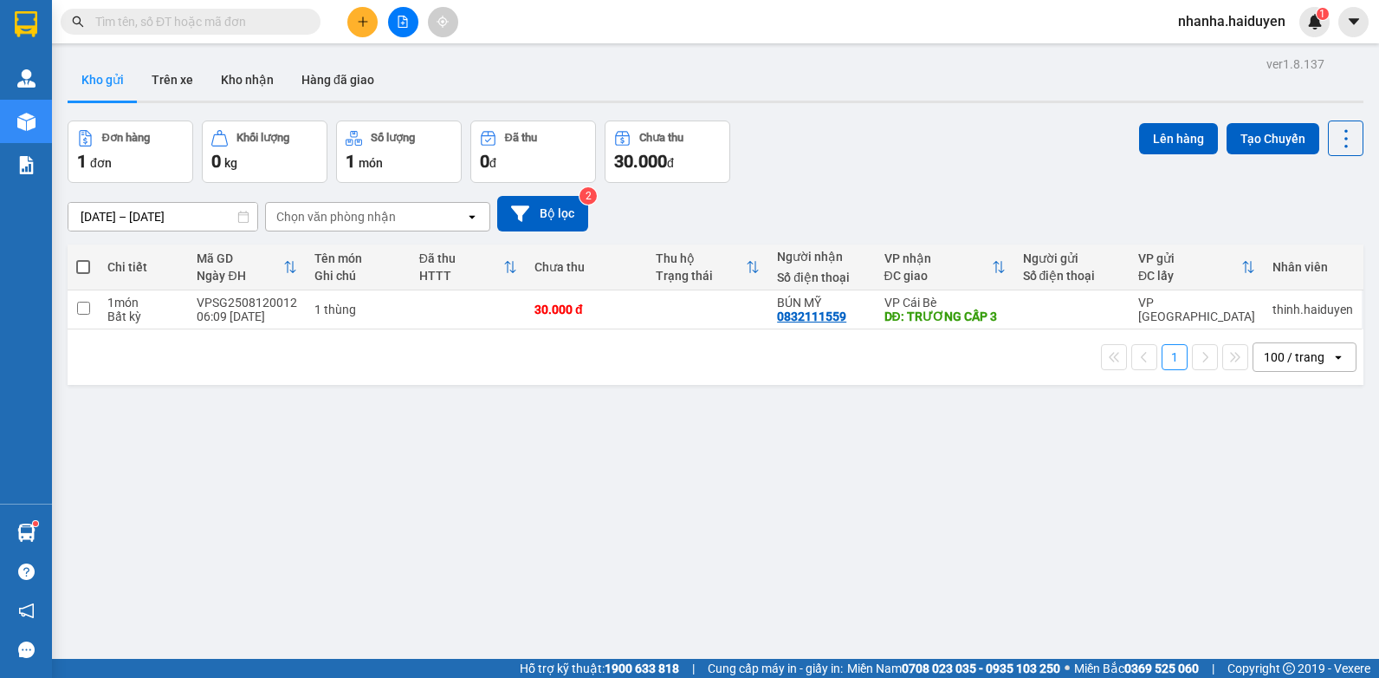
click at [399, 16] on icon "file-add" at bounding box center [404, 22] width 10 height 12
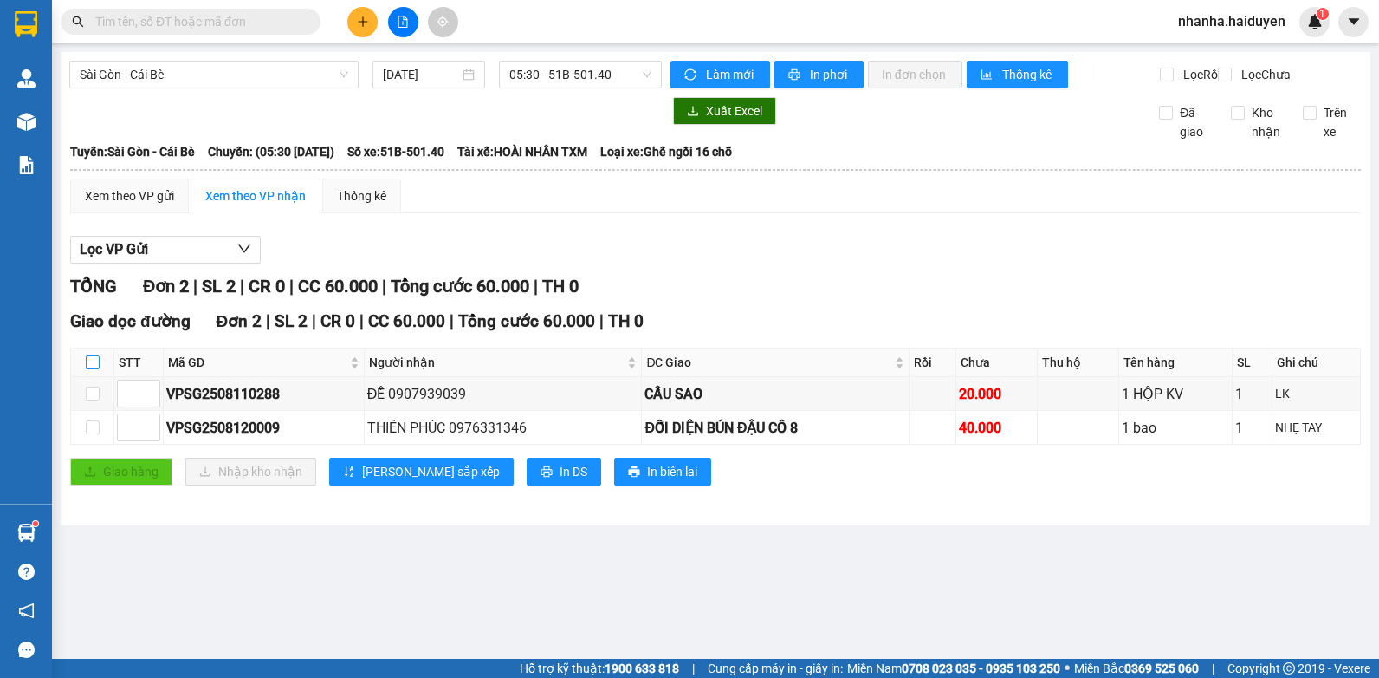
click at [88, 369] on input "checkbox" at bounding box center [93, 362] width 14 height 14
checkbox input "true"
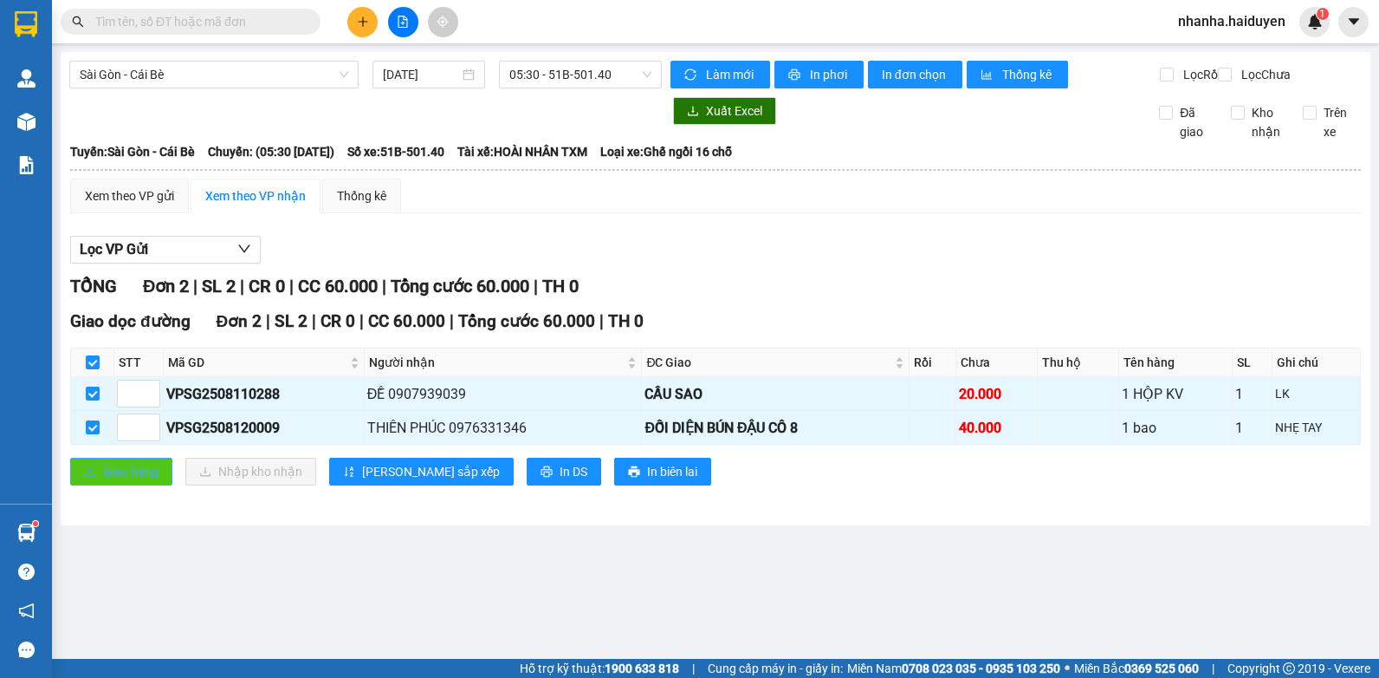
click at [126, 481] on span "Giao hàng" at bounding box center [130, 471] width 55 height 19
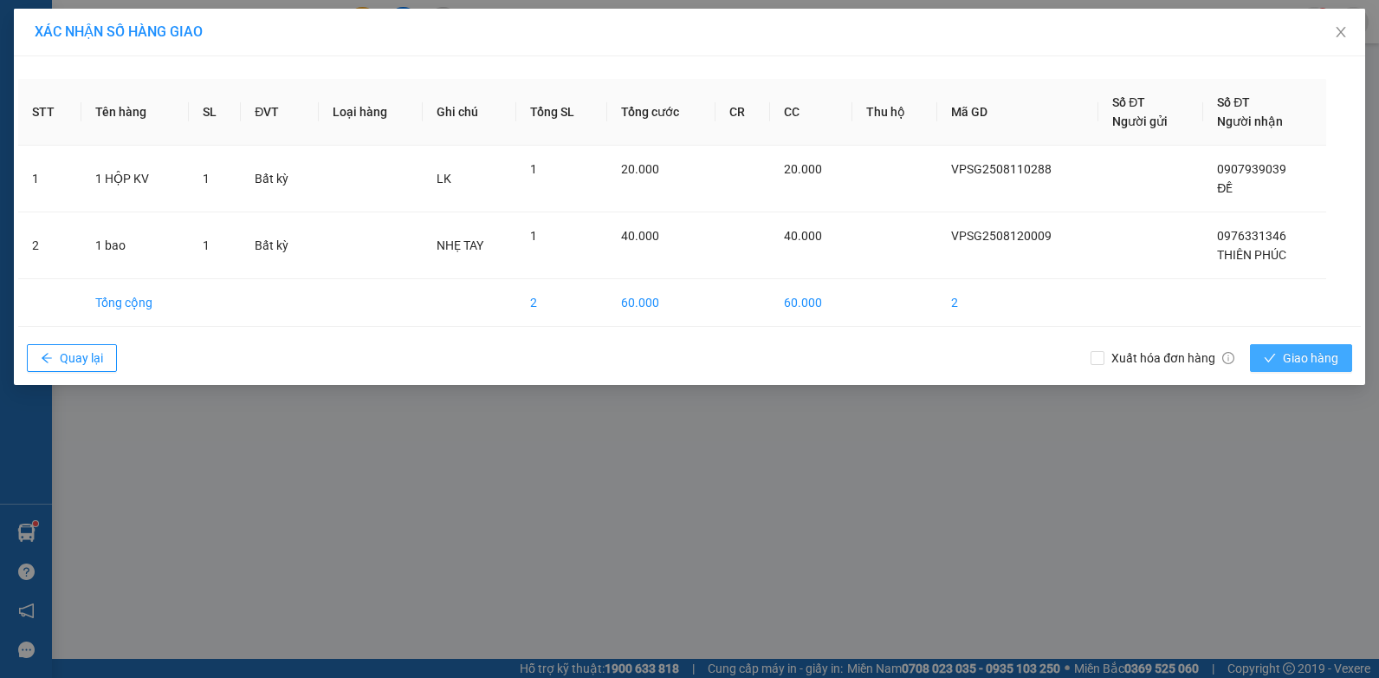
click at [1287, 348] on span "Giao hàng" at bounding box center [1310, 357] width 55 height 19
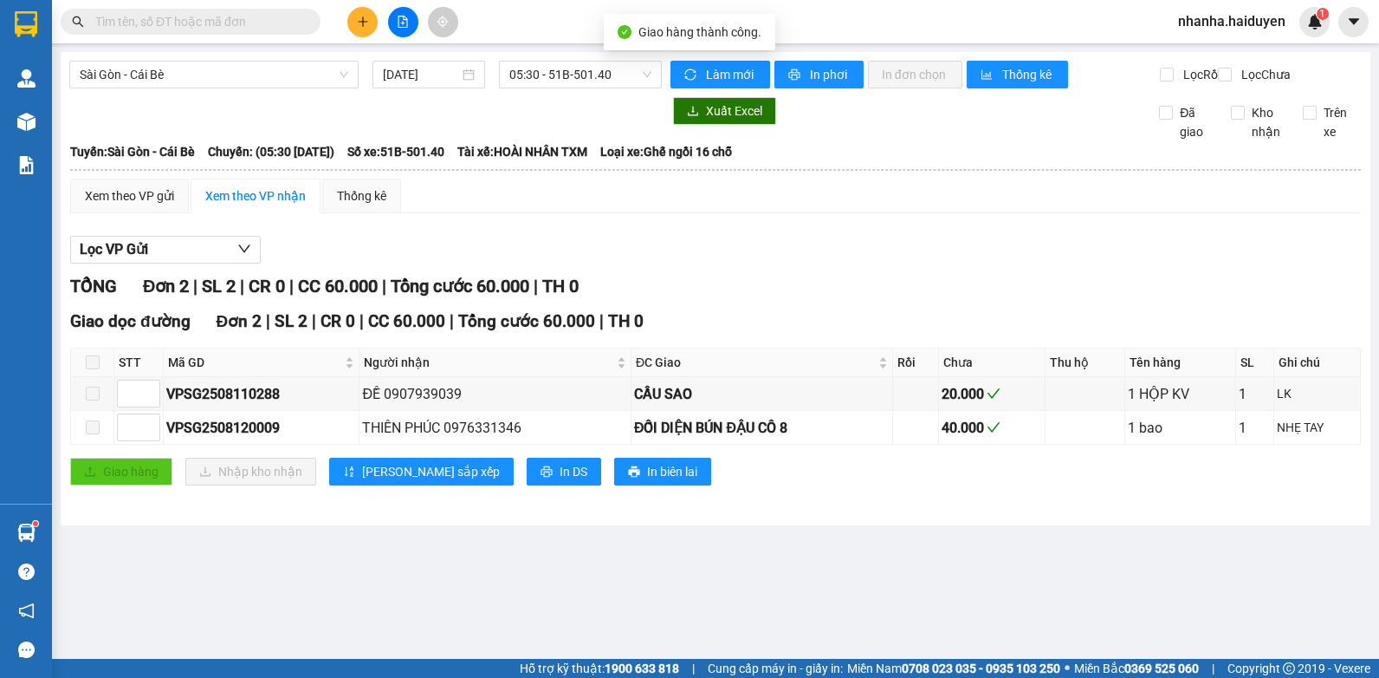
click at [832, 523] on div "Sài Gòn - Cái Bè 12/08/2025 05:30 - 51B-501.40 Làm mới In phơi In đơn chọn Thốn…" at bounding box center [716, 288] width 1310 height 473
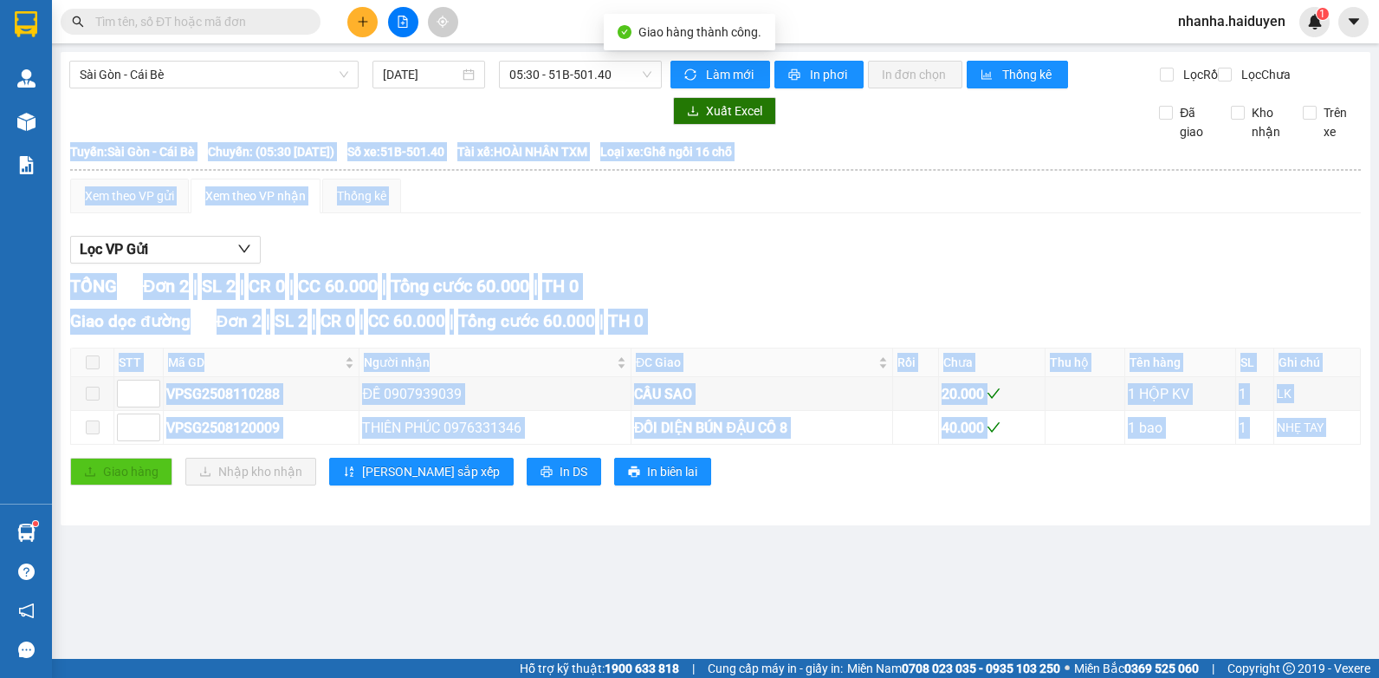
click at [832, 524] on div "Sài Gòn - Cái Bè 12/08/2025 05:30 - 51B-501.40 Làm mới In phơi In đơn chọn Thốn…" at bounding box center [716, 288] width 1310 height 473
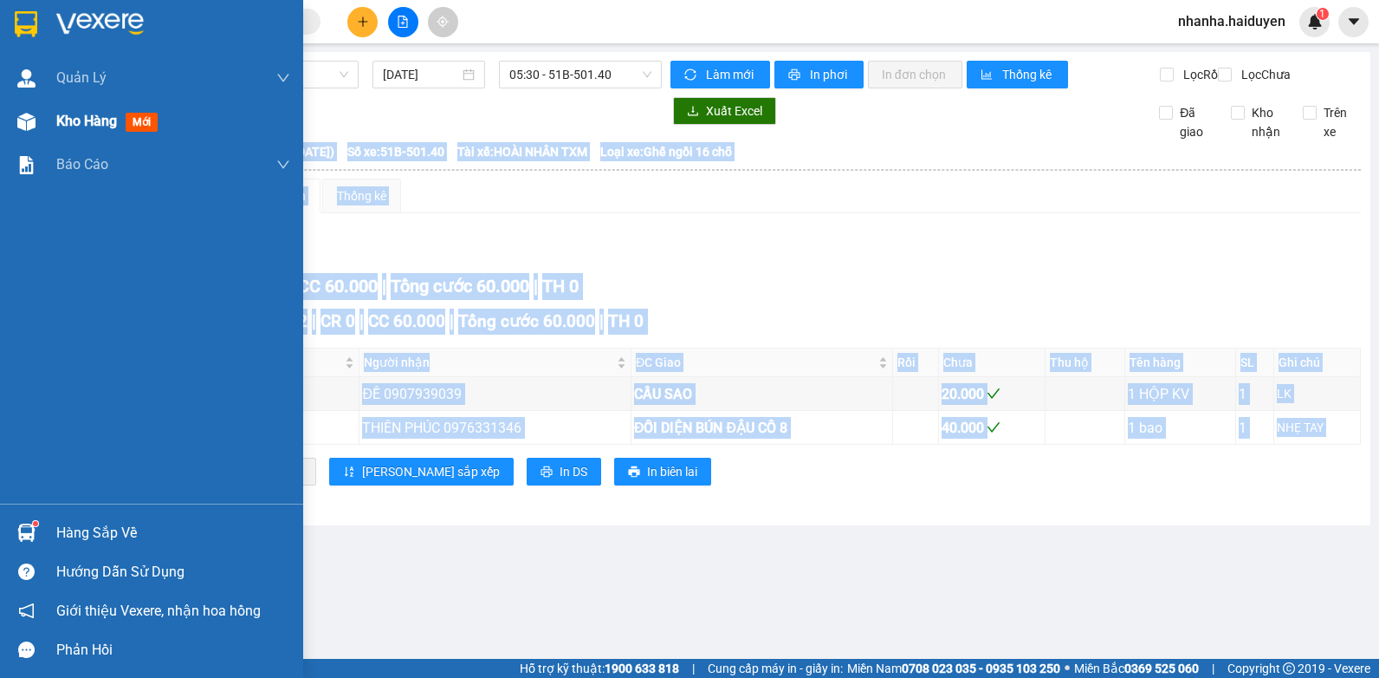
click at [26, 113] on img at bounding box center [26, 122] width 18 height 18
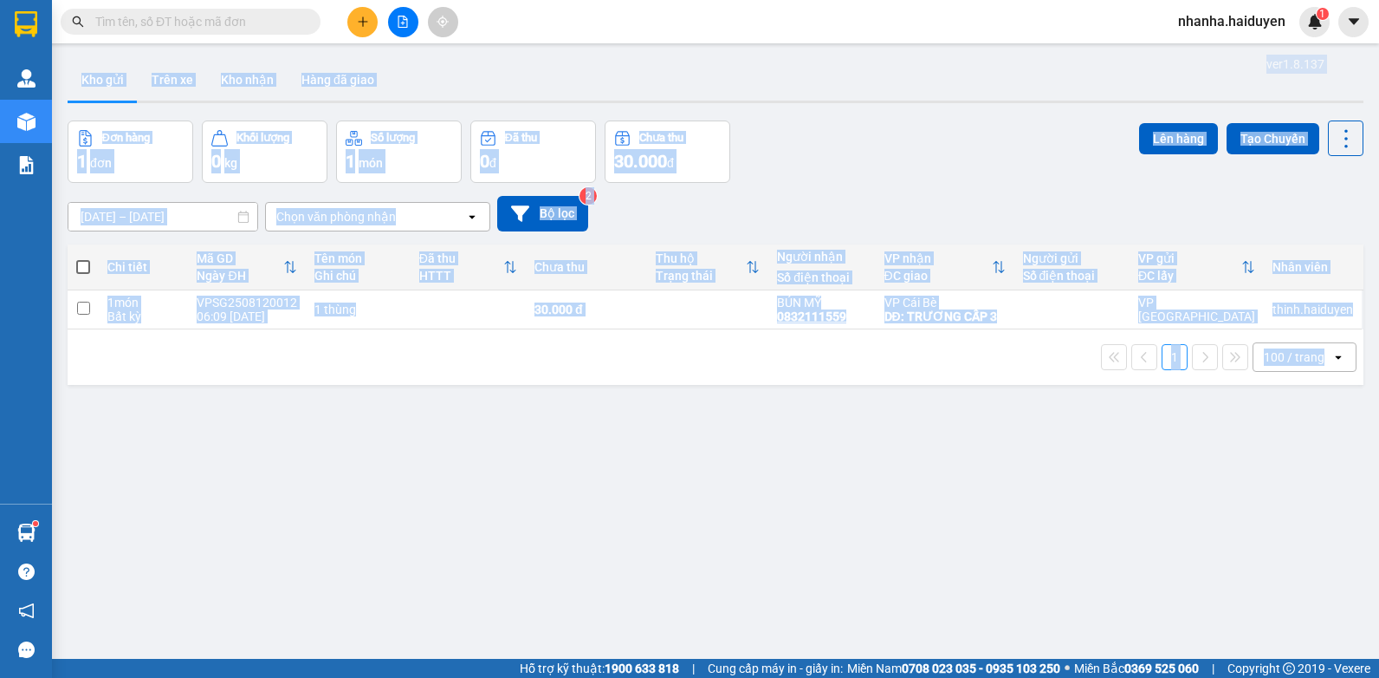
click at [599, 508] on div "ver 1.8.137 Kho gửi Trên xe Kho nhận Hàng đã giao Đơn hàng 1 đơn Khối lượng 0 k…" at bounding box center [716, 391] width 1310 height 678
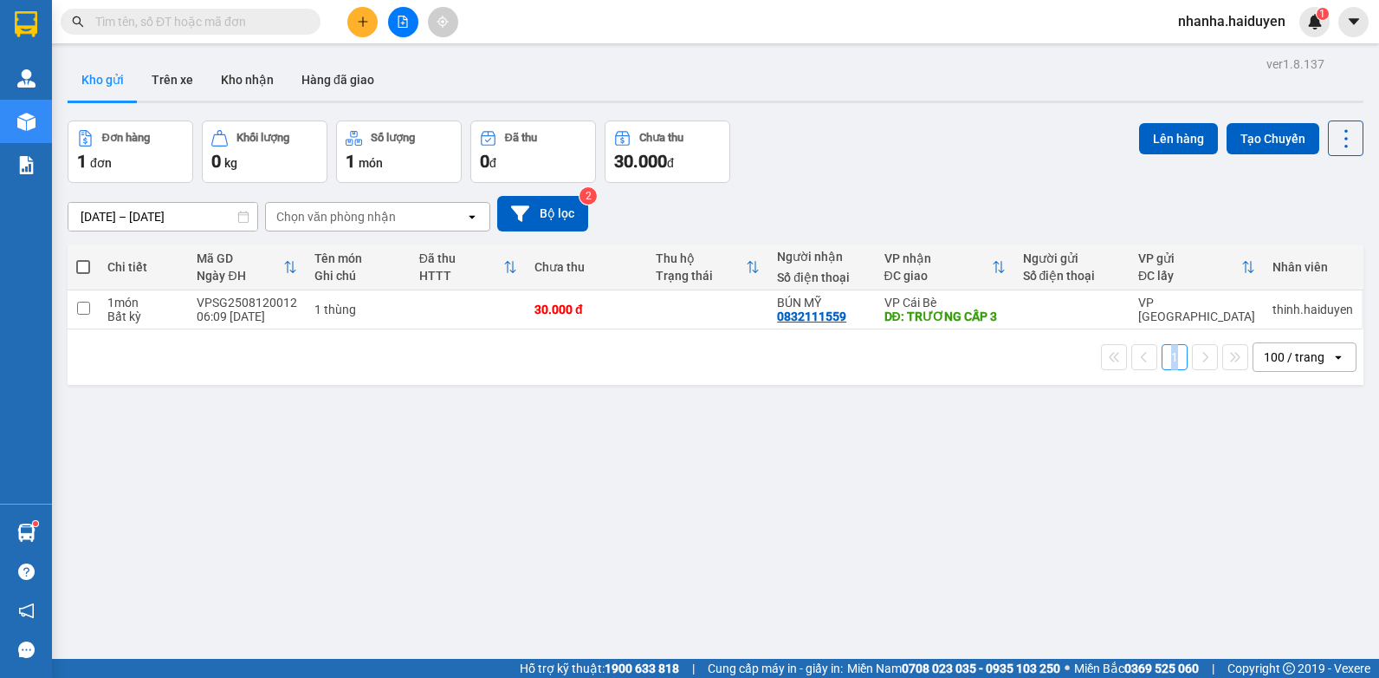
click at [599, 507] on div "ver 1.8.137 Kho gửi Trên xe Kho nhận Hàng đã giao Đơn hàng 1 đơn Khối lượng 0 k…" at bounding box center [716, 391] width 1310 height 678
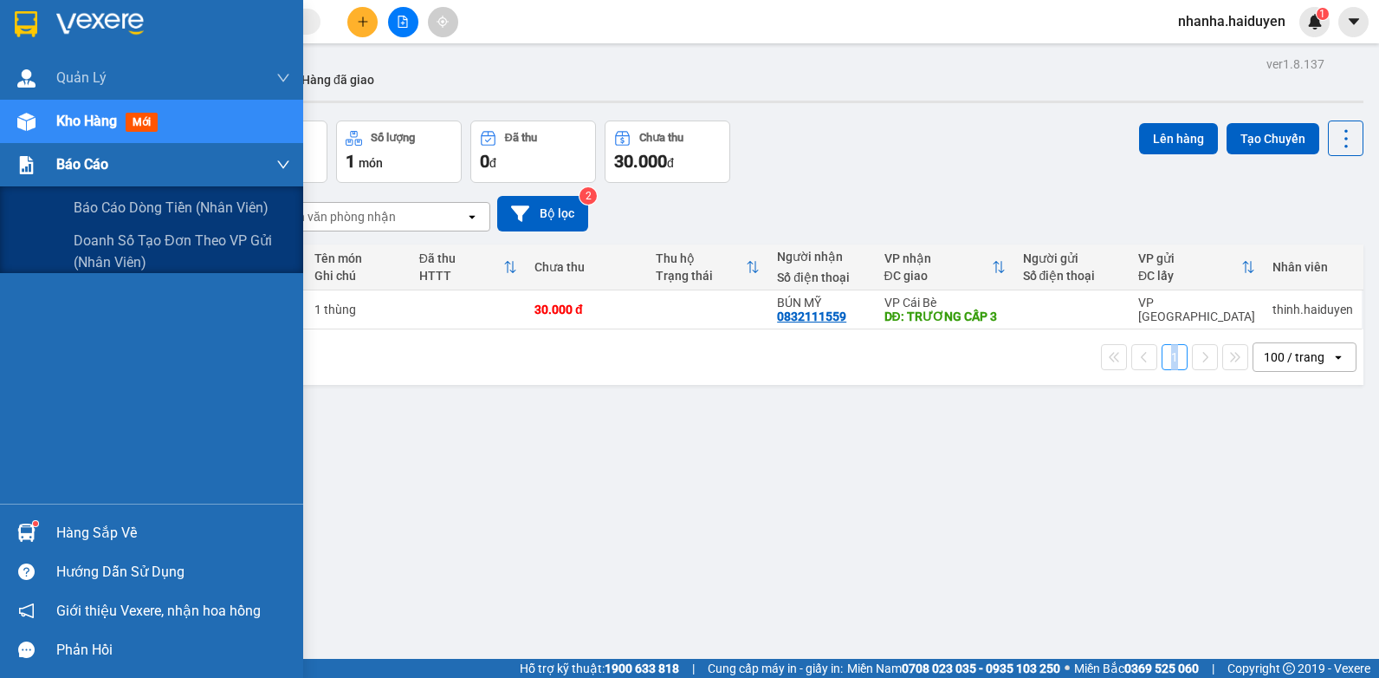
click at [92, 160] on span "Báo cáo" at bounding box center [82, 164] width 52 height 22
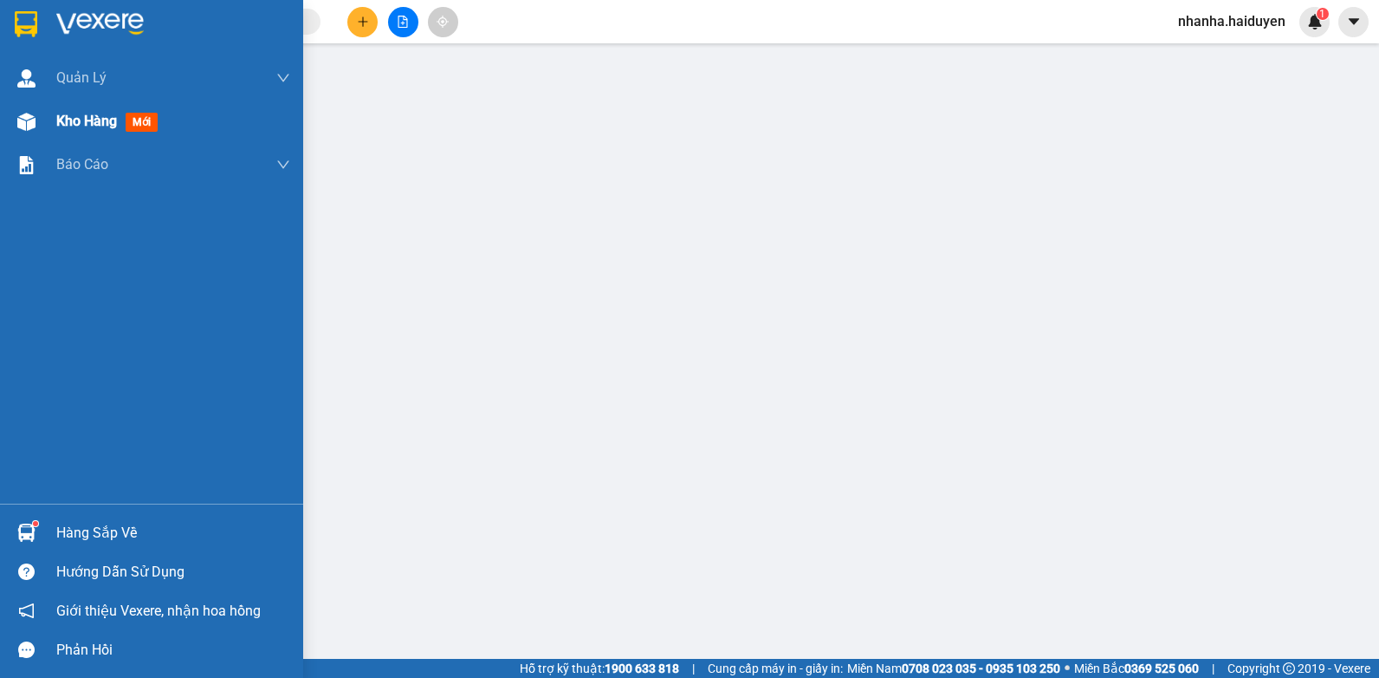
click at [81, 129] on div "Kho hàng mới" at bounding box center [110, 121] width 108 height 22
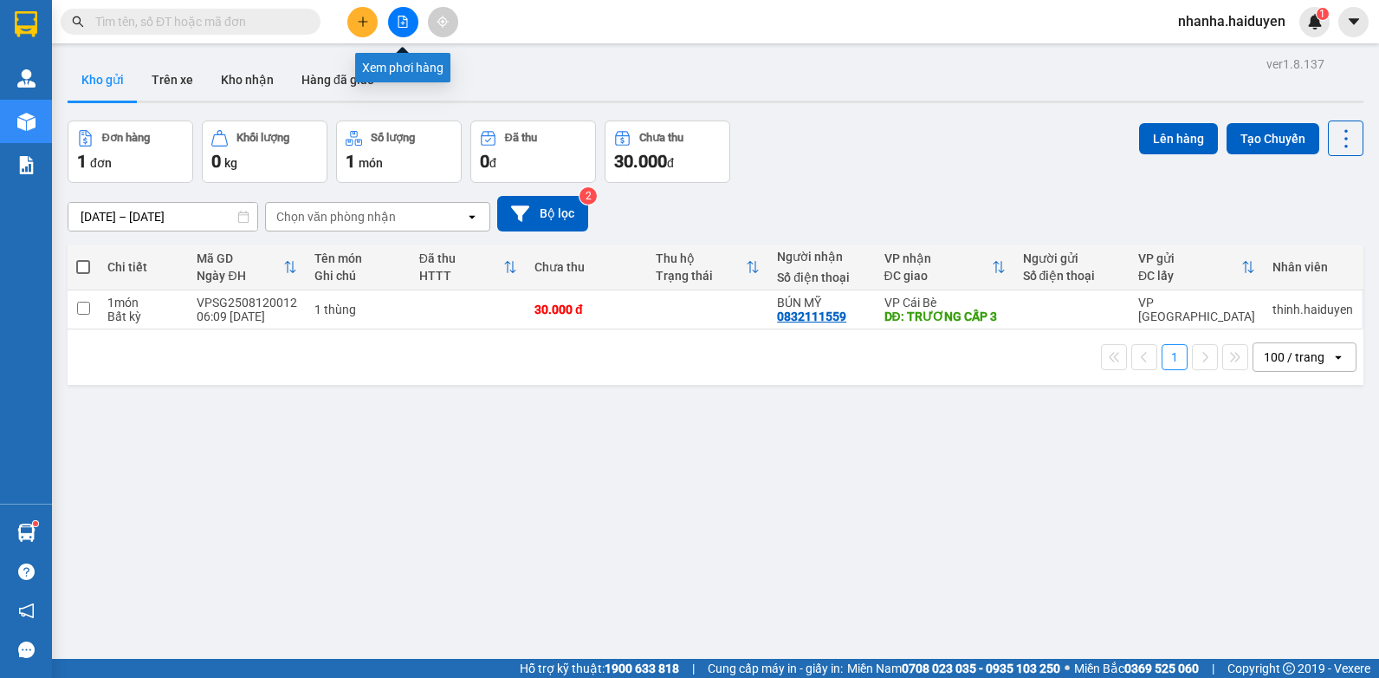
click at [394, 12] on button at bounding box center [403, 22] width 30 height 30
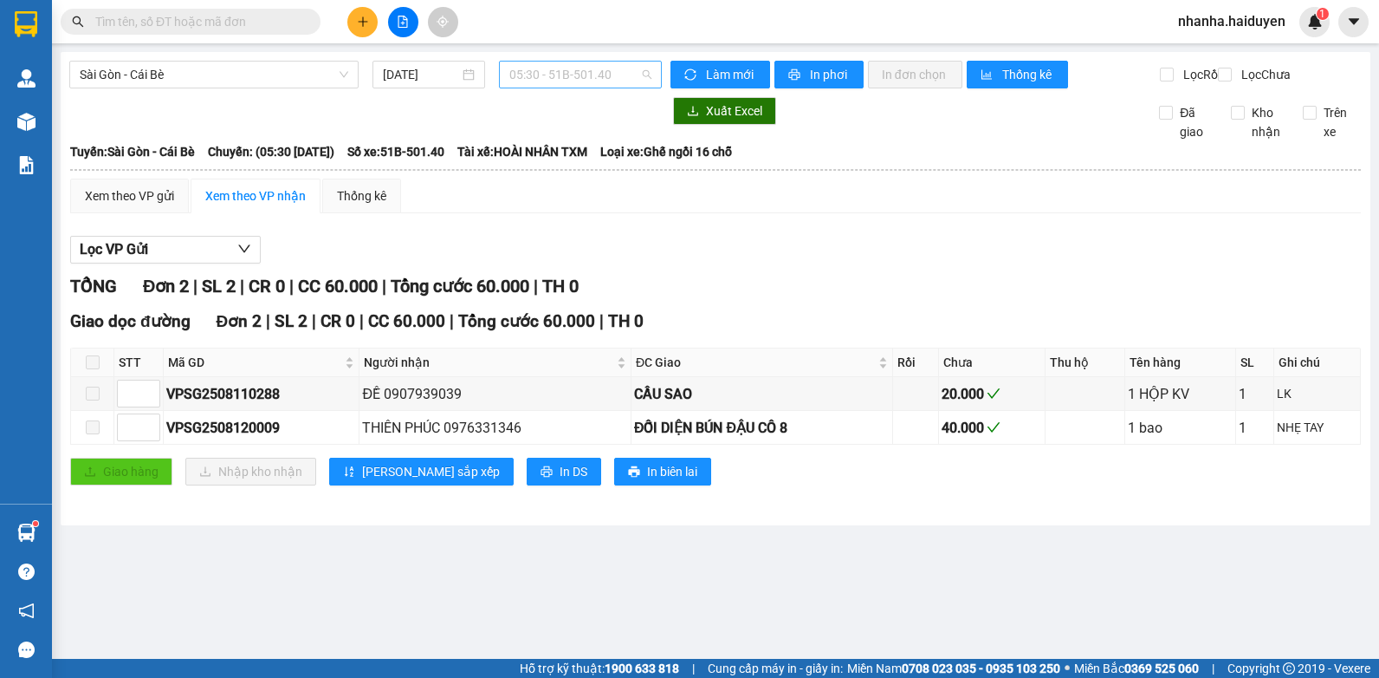
click at [578, 81] on span "05:30 - 51B-501.40" at bounding box center [580, 75] width 142 height 26
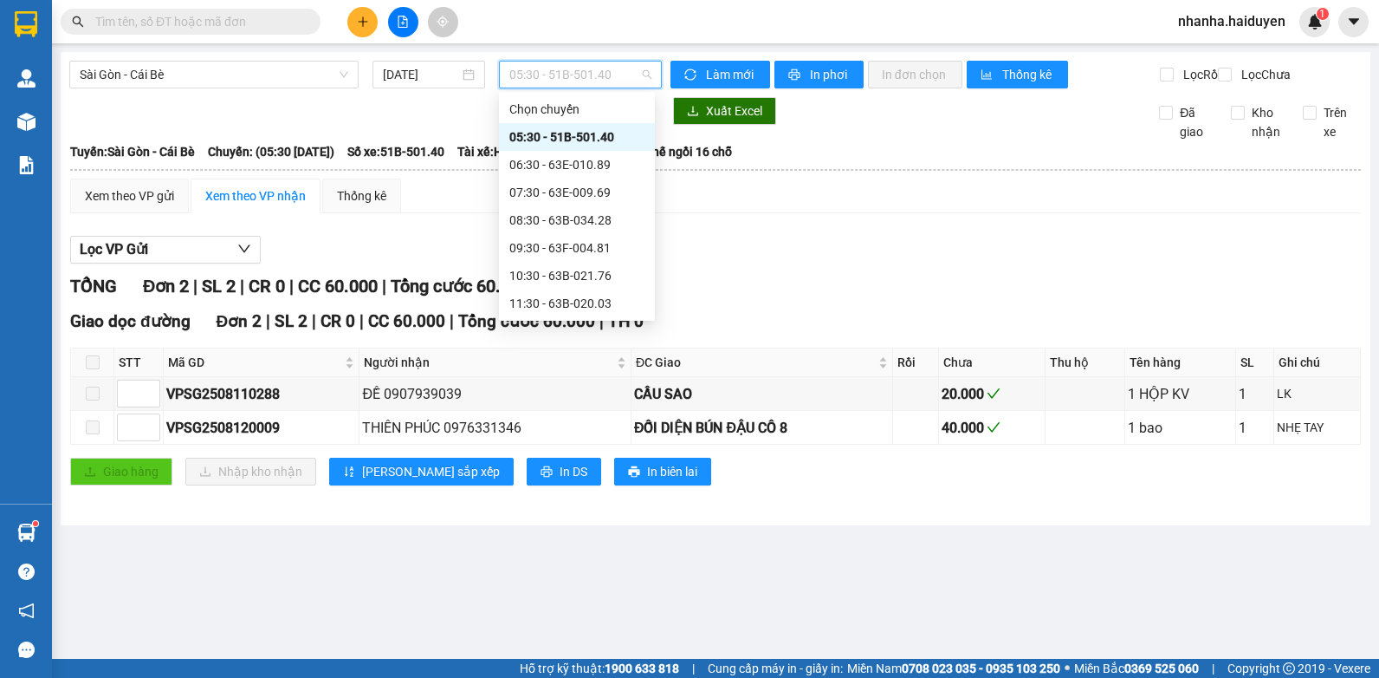
scroll to position [222, 0]
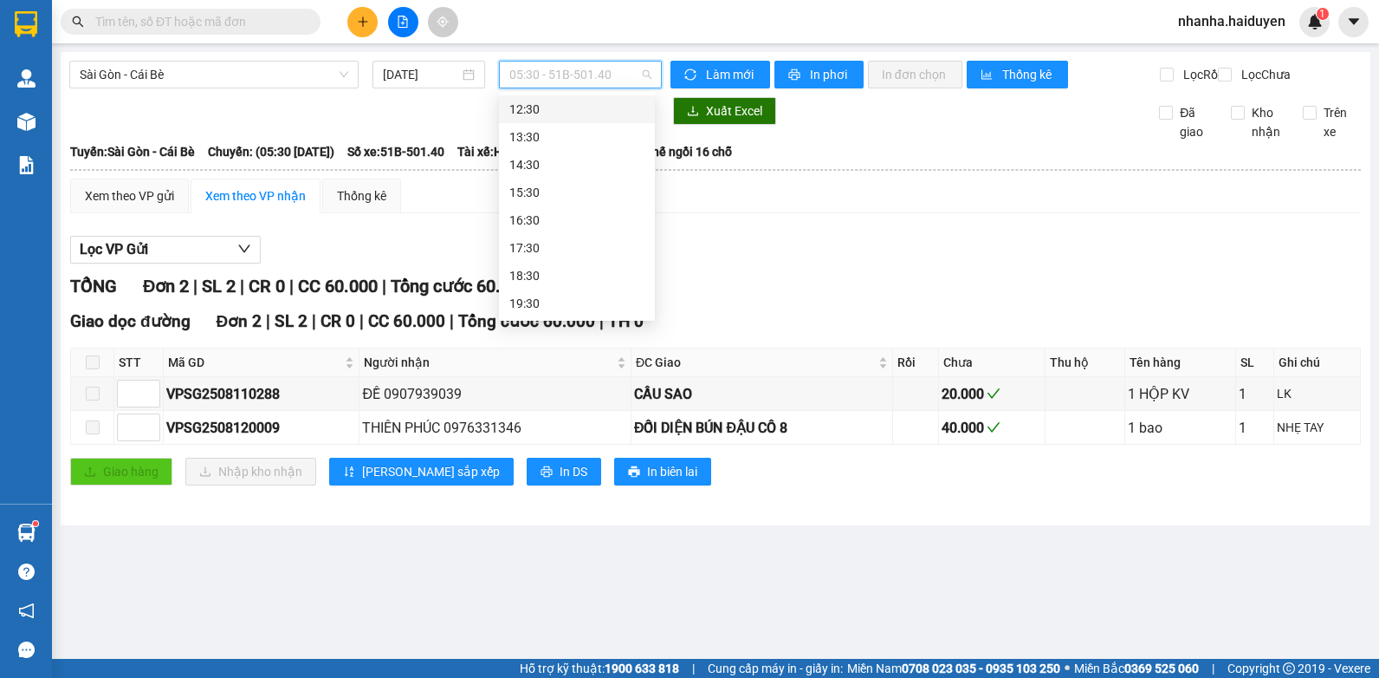
click at [574, 107] on div "12:30" at bounding box center [576, 109] width 135 height 19
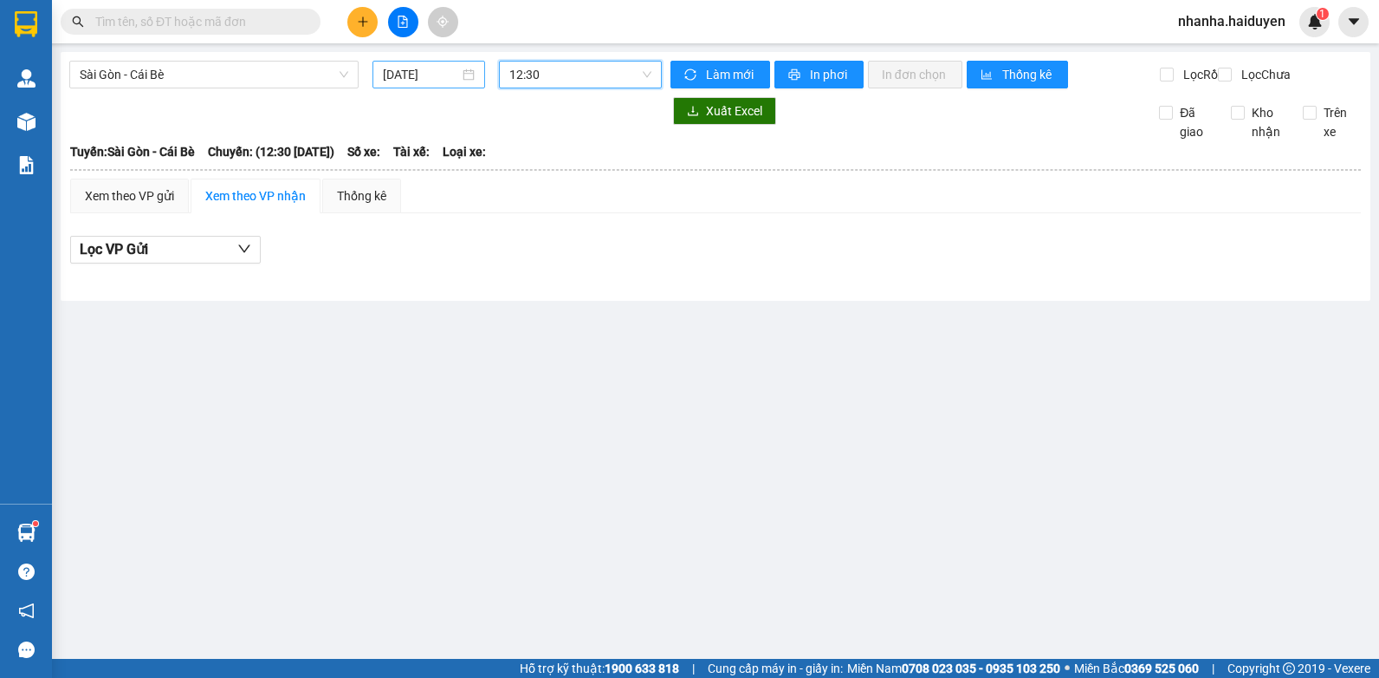
click at [428, 79] on input "[DATE]" at bounding box center [421, 74] width 76 height 19
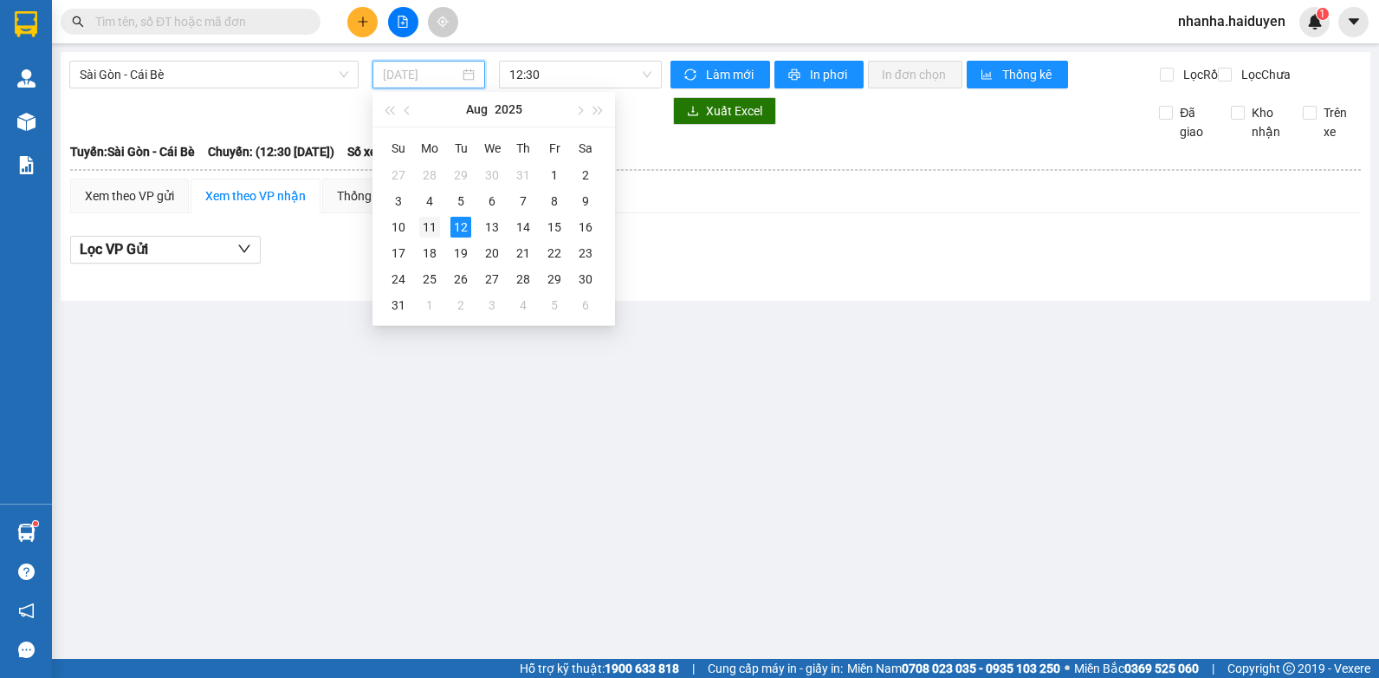
drag, startPoint x: 423, startPoint y: 225, endPoint x: 554, endPoint y: 110, distance: 175.0
click at [422, 224] on div "11" at bounding box center [429, 227] width 21 height 21
type input "[DATE]"
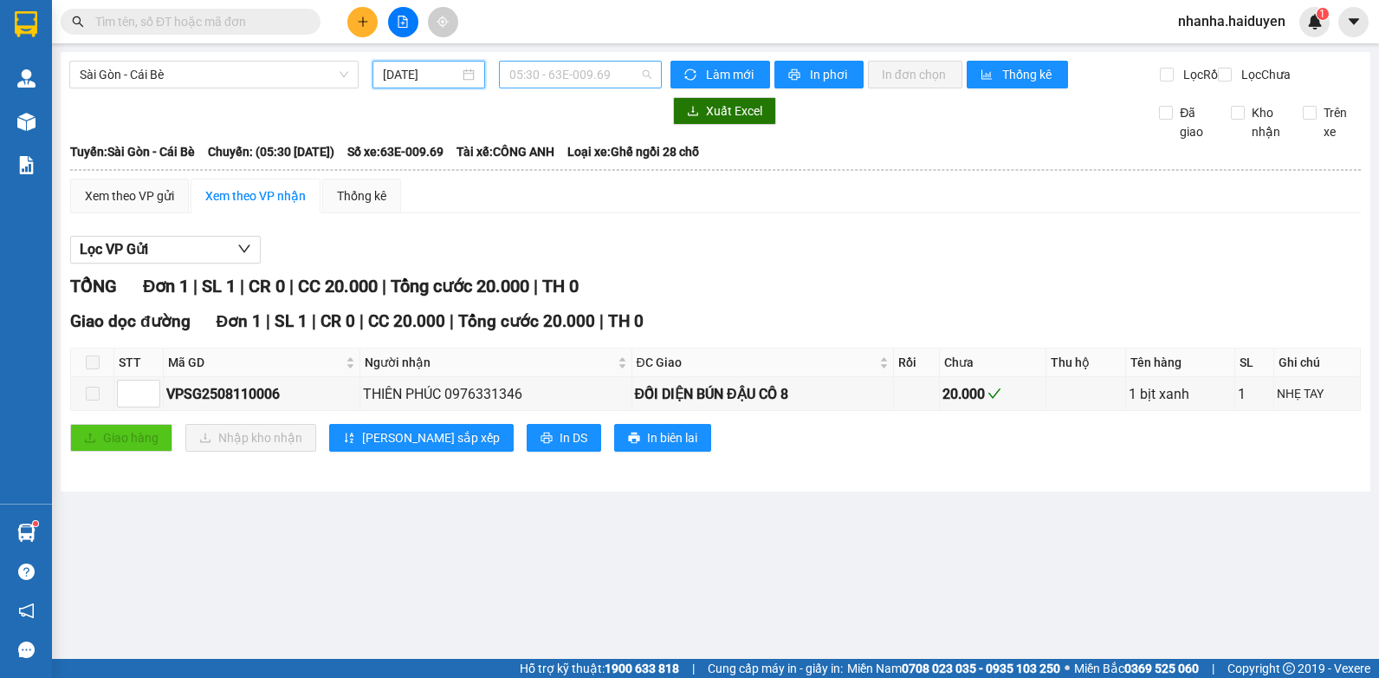
click at [613, 83] on span "05:30 - 63E-009.69" at bounding box center [580, 75] width 142 height 26
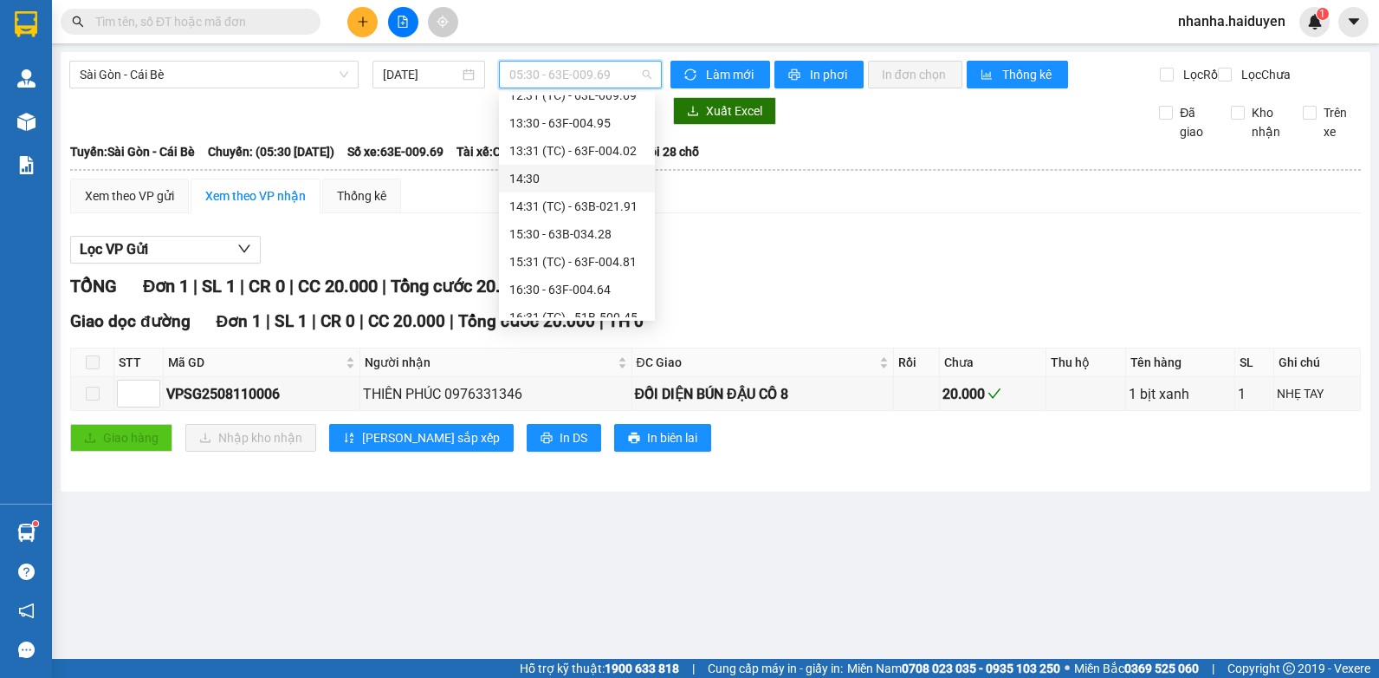
scroll to position [288, 0]
click at [571, 157] on div "12:30 - 63E-010.89" at bounding box center [576, 154] width 135 height 19
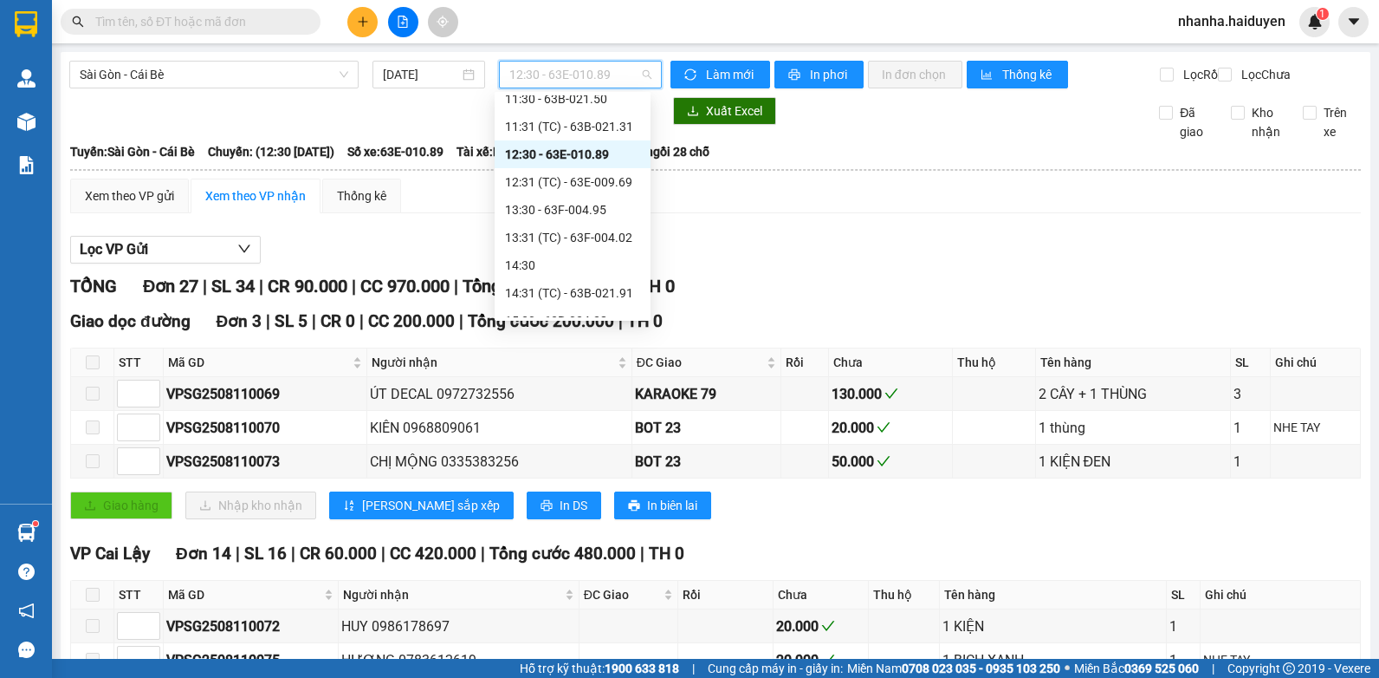
click at [613, 75] on span "12:30 - 63E-010.89" at bounding box center [580, 75] width 142 height 26
click at [603, 185] on div "12:31 (TC) - 63E-009.69" at bounding box center [572, 181] width 135 height 19
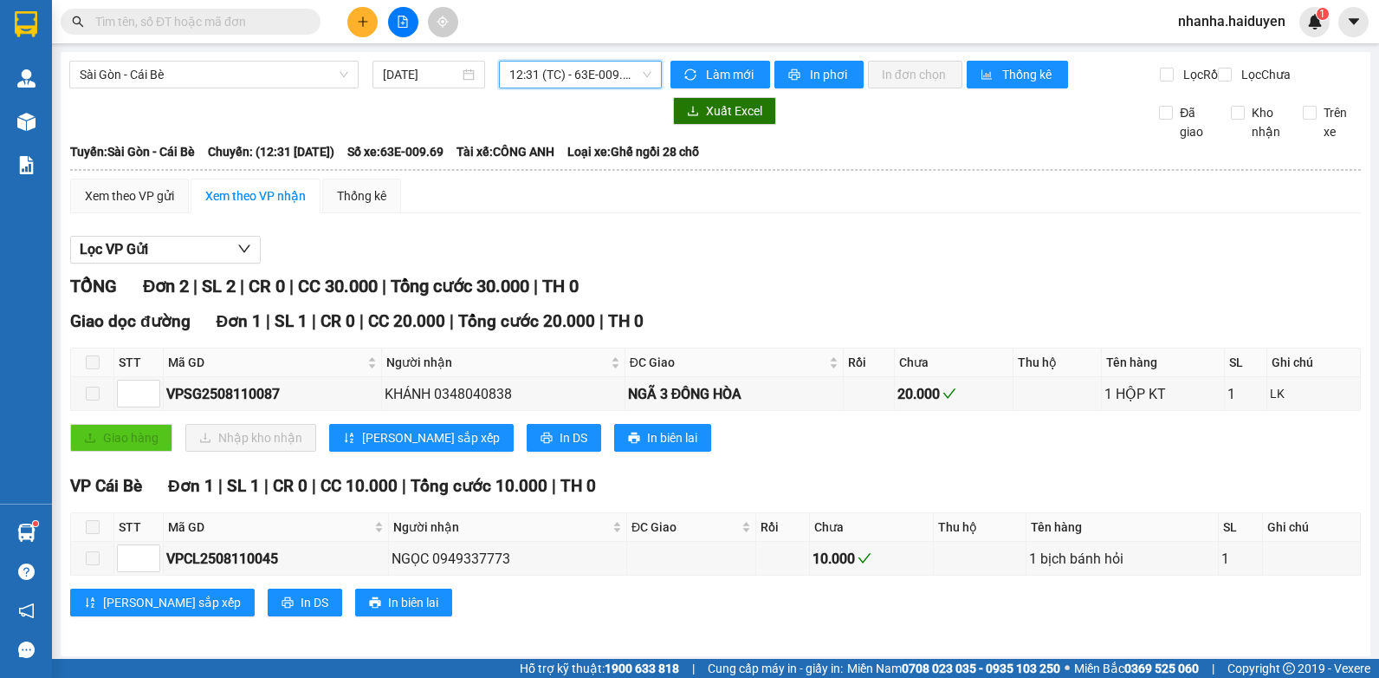
click at [619, 81] on span "12:31 (TC) - 63E-009.69" at bounding box center [580, 75] width 142 height 26
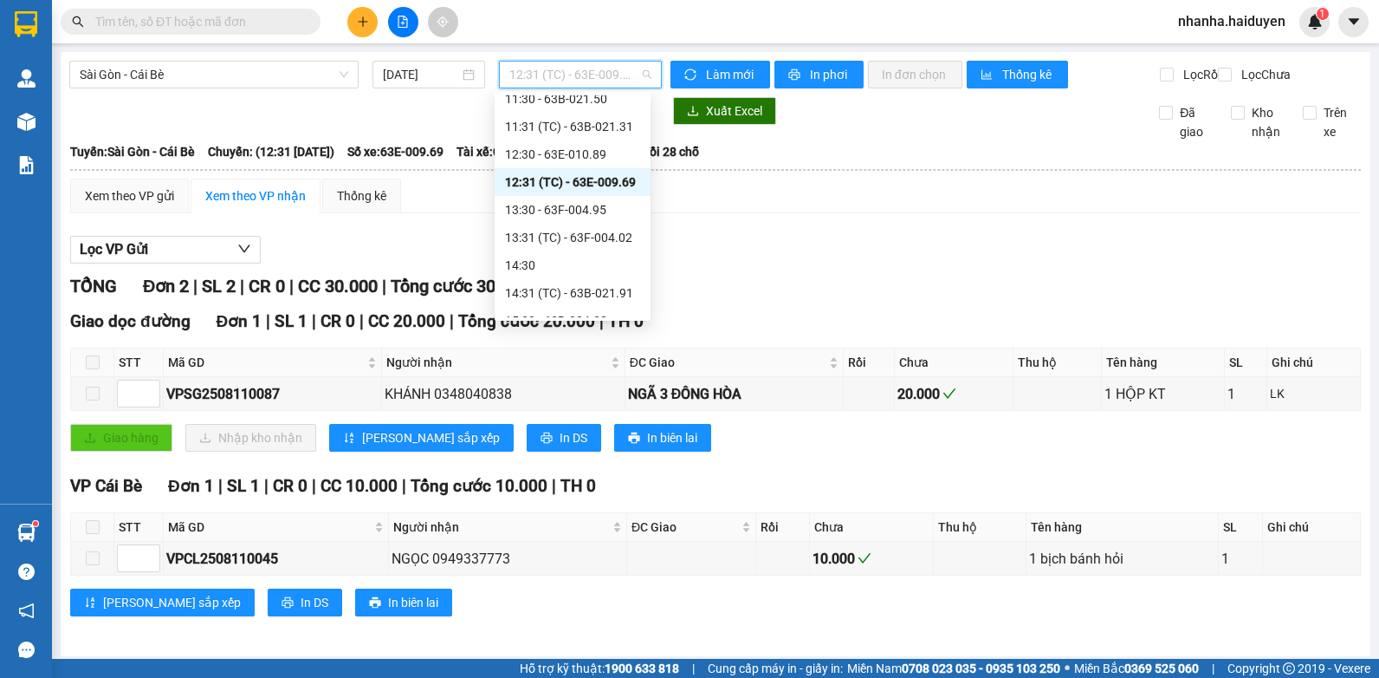
drag, startPoint x: 593, startPoint y: 183, endPoint x: 593, endPoint y: 194, distance: 11.3
click at [593, 191] on div "12:31 (TC) - 63E-009.69" at bounding box center [572, 181] width 135 height 19
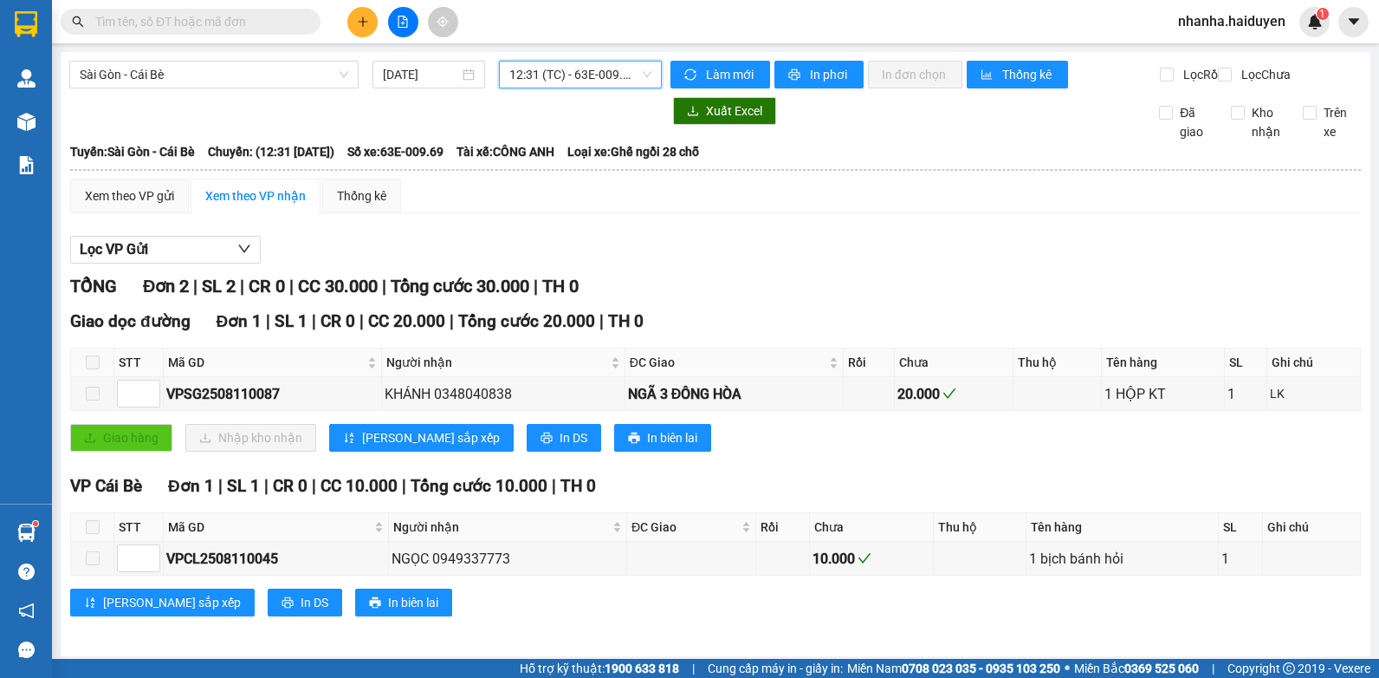
click at [587, 57] on div "Sài Gòn - Cái Bè 11/08/2025 12:31 12:31 (TC) - 63E-009.69 Làm mới In phơi In đơ…" at bounding box center [716, 354] width 1310 height 604
drag, startPoint x: 581, startPoint y: 92, endPoint x: 575, endPoint y: 82, distance: 11.3
click at [575, 82] on div "Sài Gòn - Cái Bè 11/08/2025 12:31 (TC) - 63E-009.69" at bounding box center [365, 75] width 593 height 28
click at [575, 77] on span "12:31 (TC) - 63E-009.69" at bounding box center [580, 75] width 142 height 26
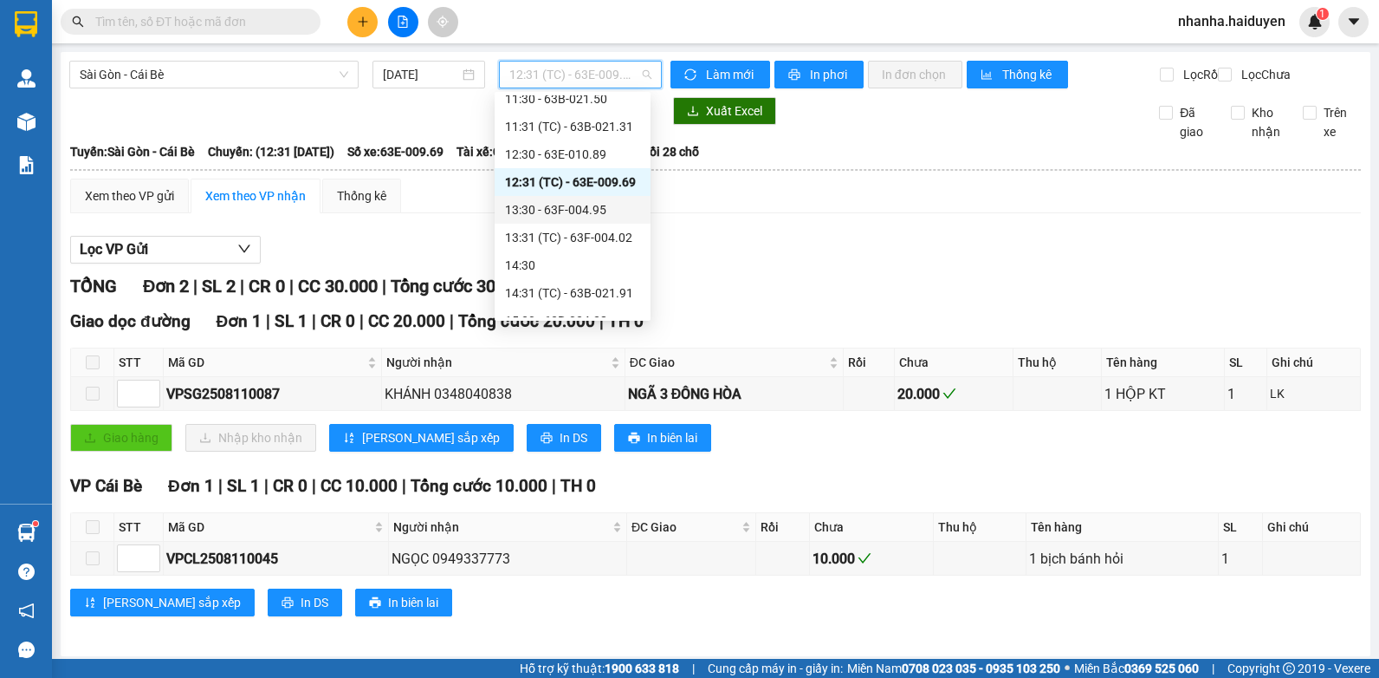
click at [589, 213] on div "13:30 - 63F-004.95" at bounding box center [572, 209] width 135 height 19
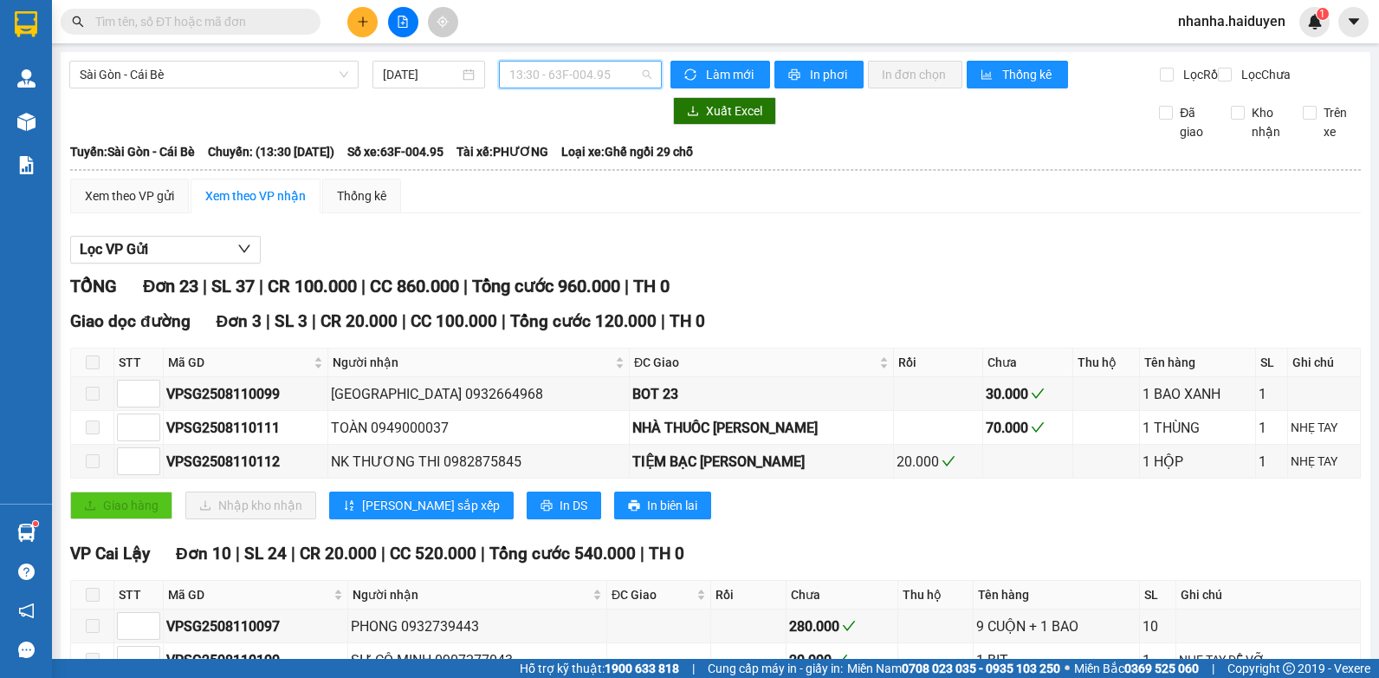
click at [605, 81] on span "13:30 - 63F-004.95" at bounding box center [580, 75] width 142 height 26
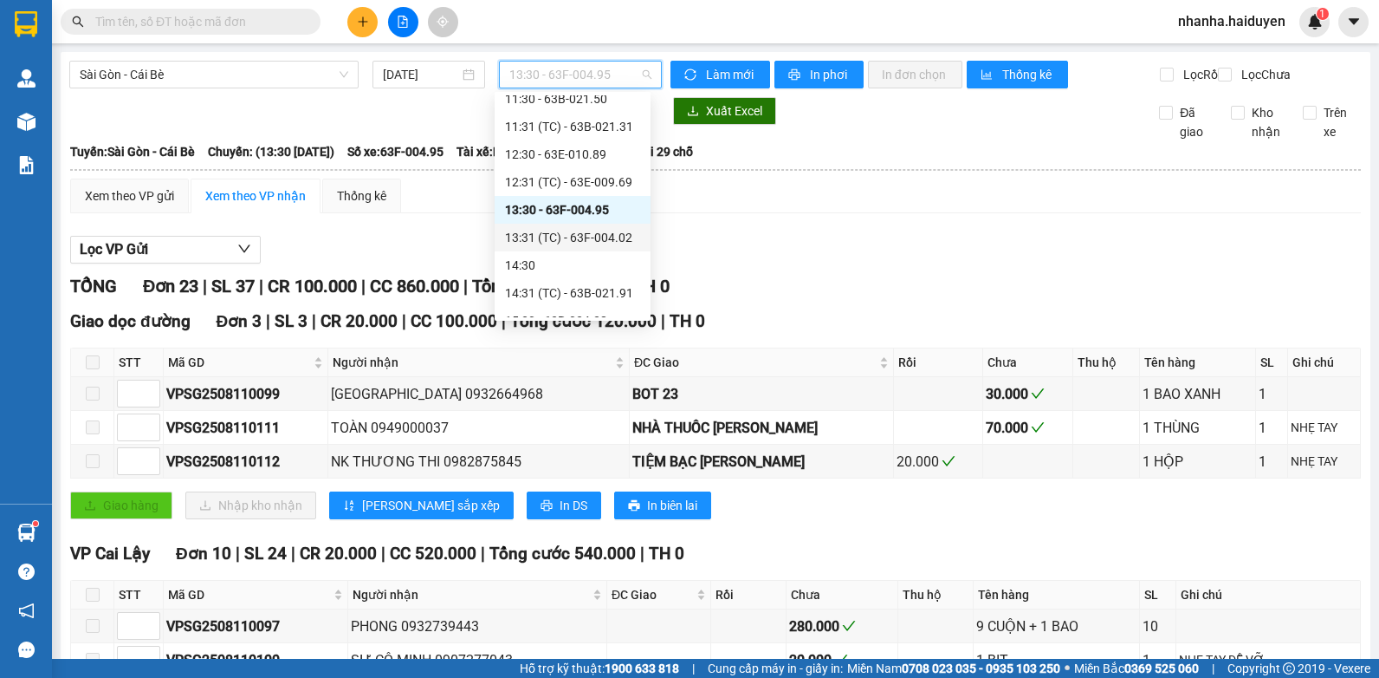
click at [605, 240] on div "13:31 (TC) - 63F-004.02" at bounding box center [572, 237] width 135 height 19
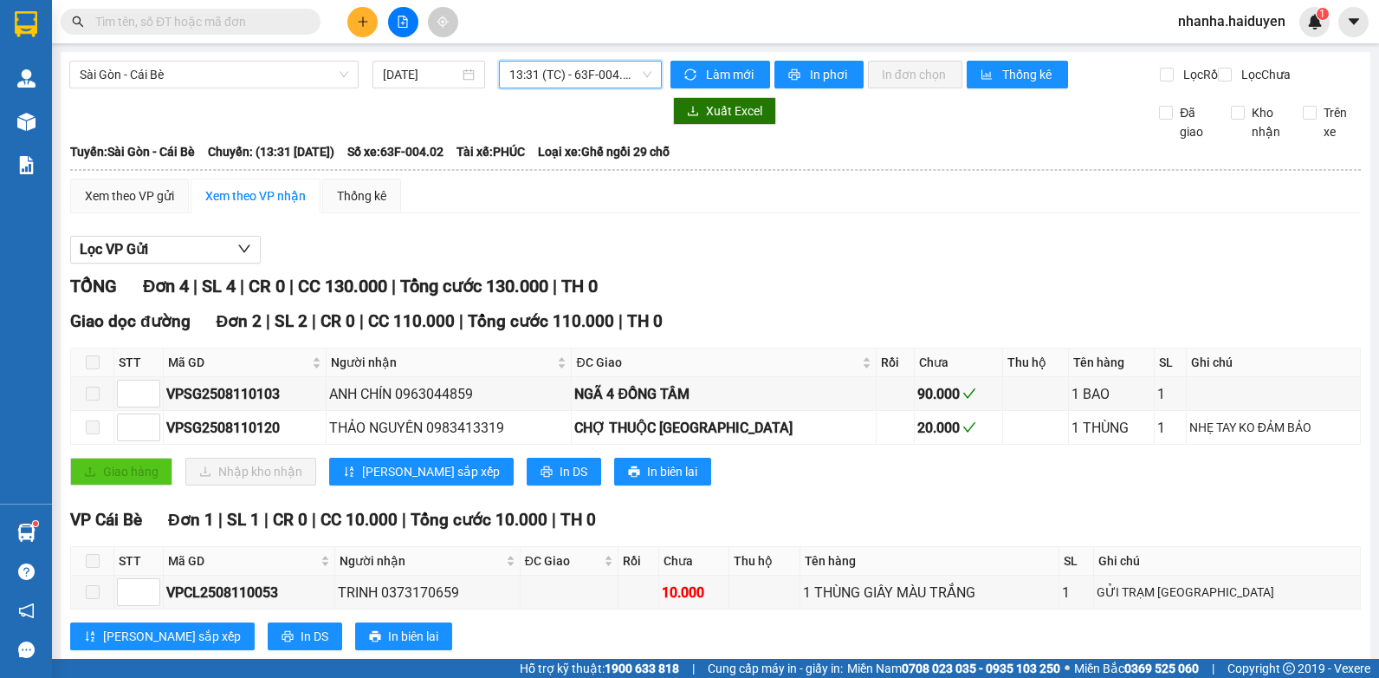
click at [587, 70] on span "13:31 (TC) - 63F-004.02" at bounding box center [580, 75] width 142 height 26
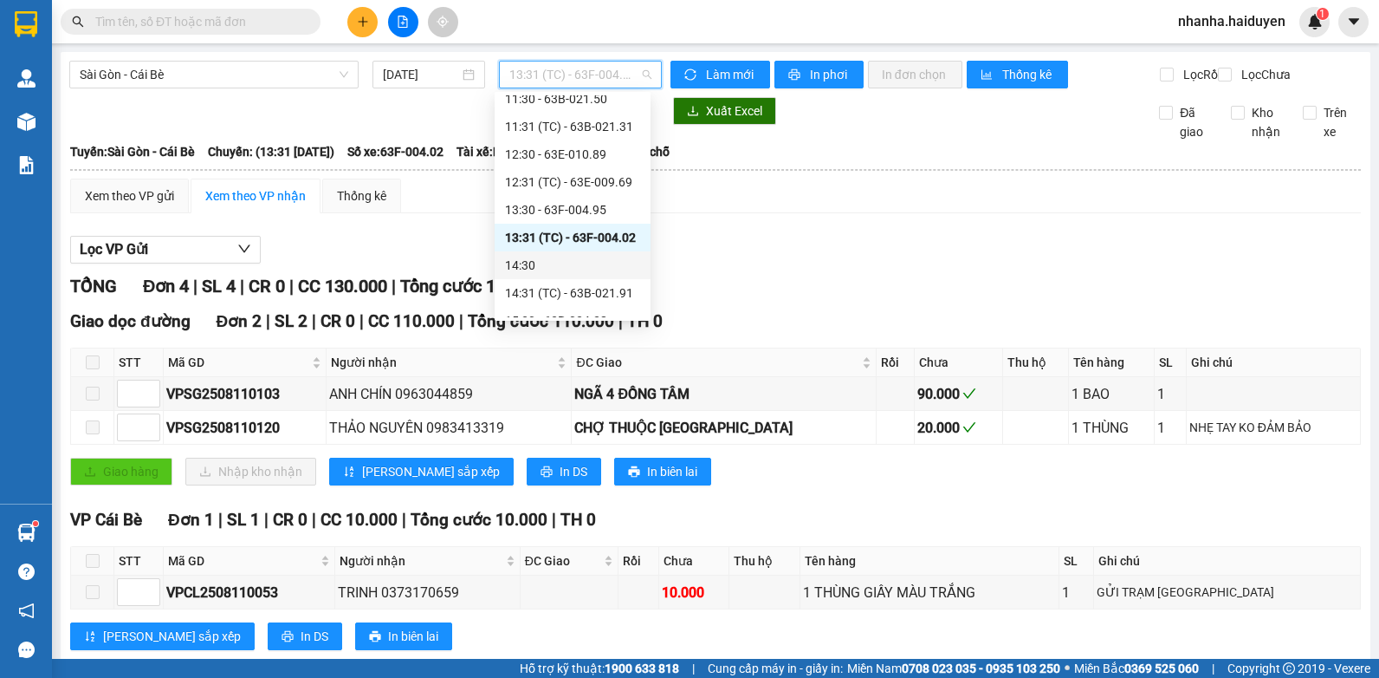
click at [580, 264] on div "14:30" at bounding box center [572, 265] width 135 height 19
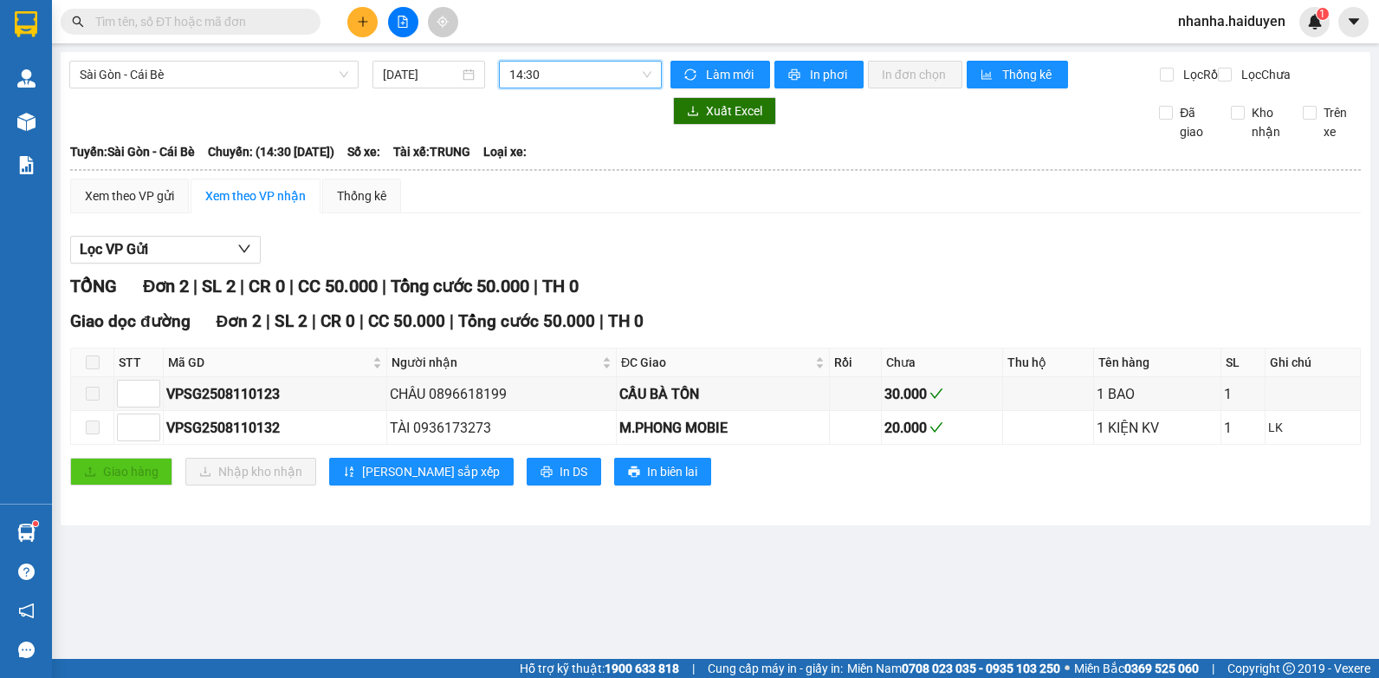
click at [612, 61] on div "14:30" at bounding box center [580, 75] width 163 height 28
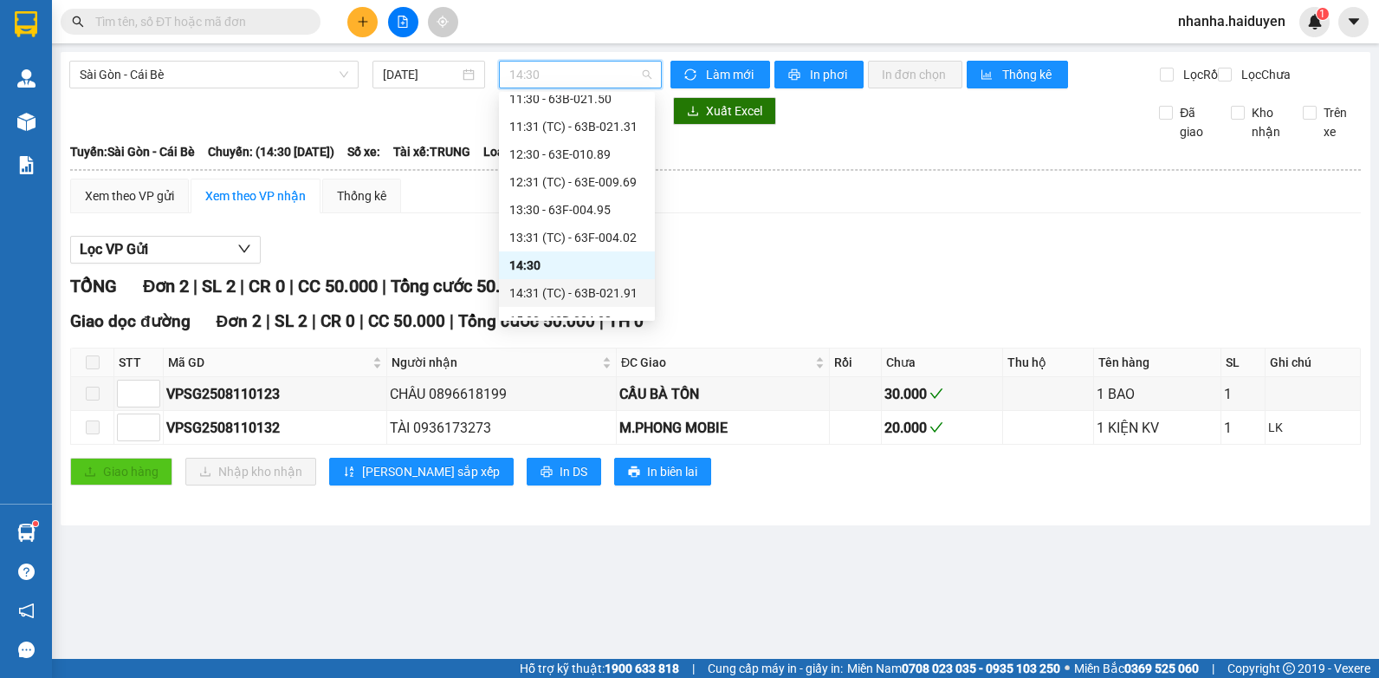
click at [610, 291] on div "14:31 (TC) - 63B-021.91" at bounding box center [576, 292] width 135 height 19
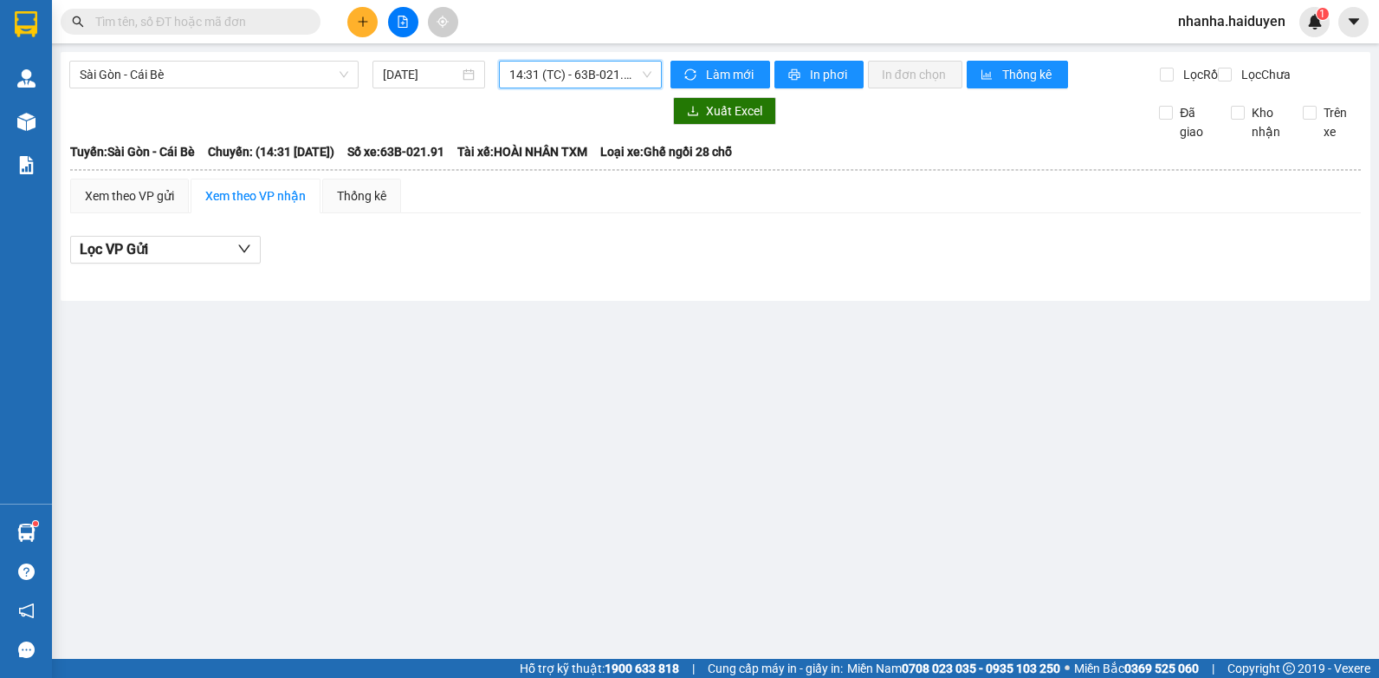
click at [583, 68] on span "14:31 (TC) - 63B-021.91" at bounding box center [580, 75] width 142 height 26
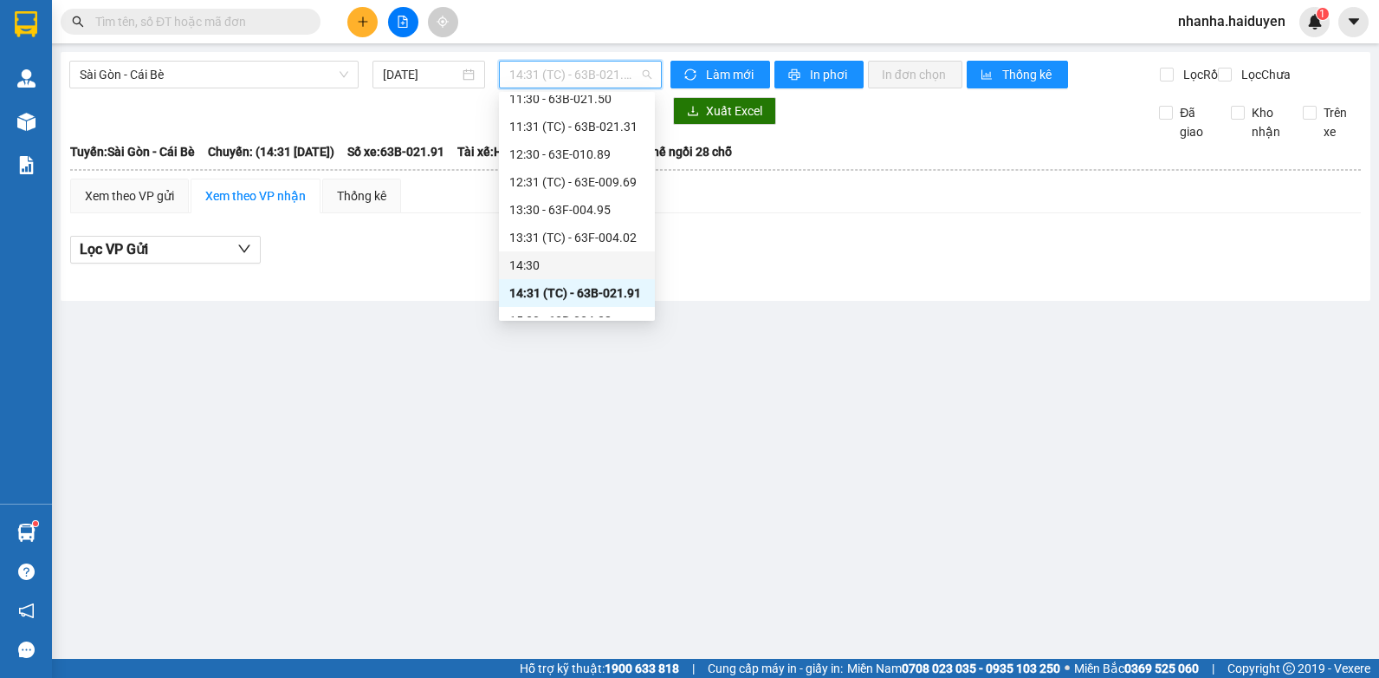
scroll to position [374, 0]
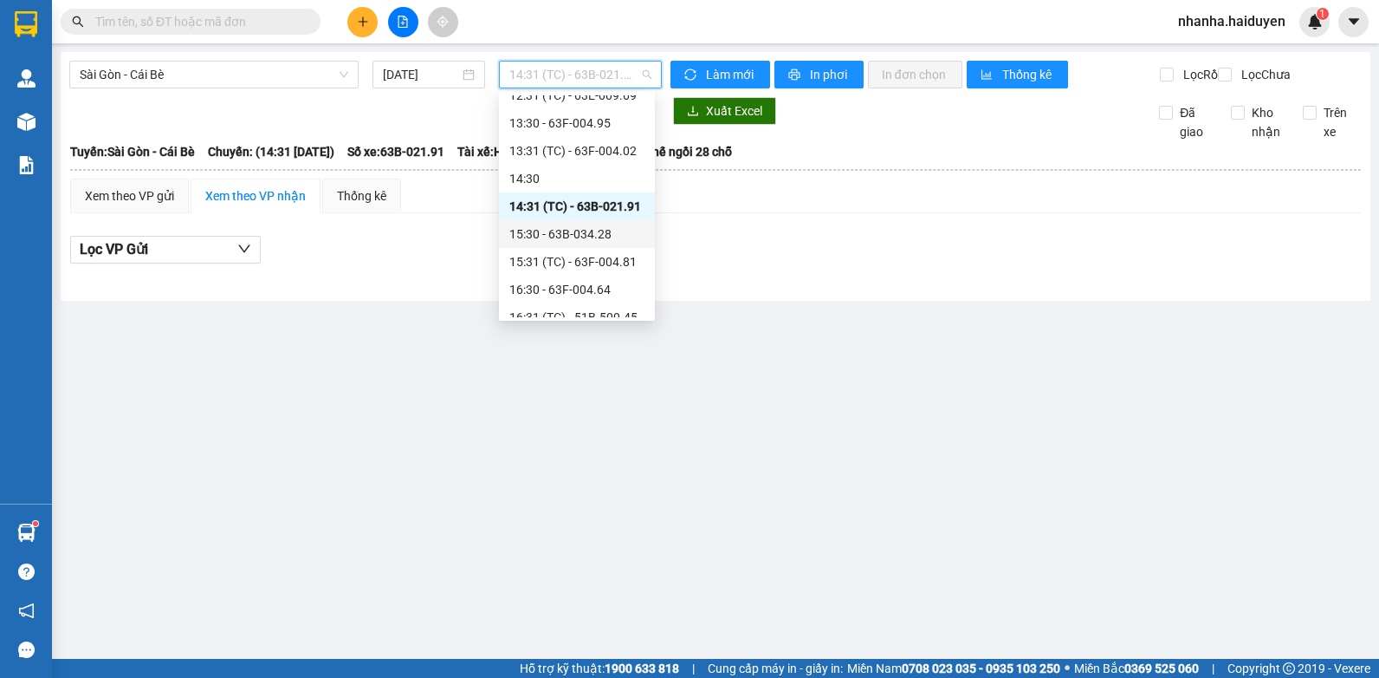
click at [570, 231] on div "15:30 - 63B-034.28" at bounding box center [576, 233] width 135 height 19
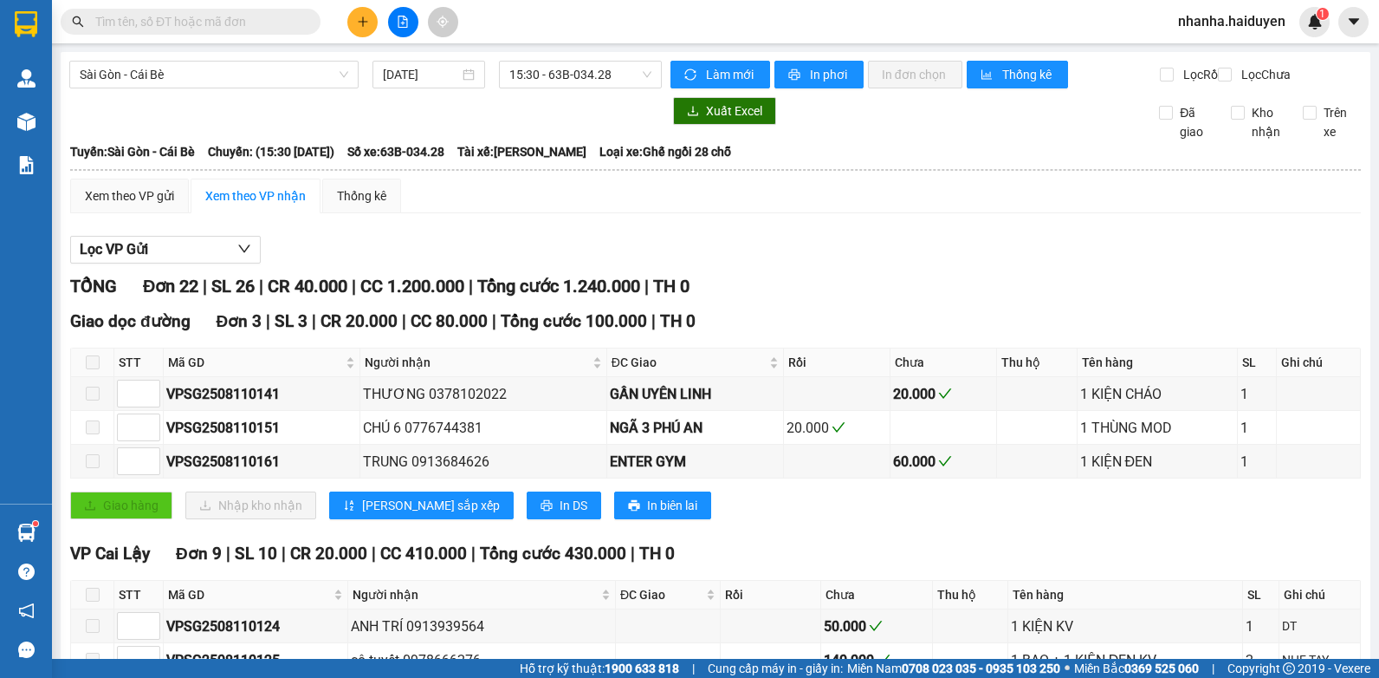
click at [150, 205] on div "Xem theo VP gửi" at bounding box center [129, 195] width 89 height 19
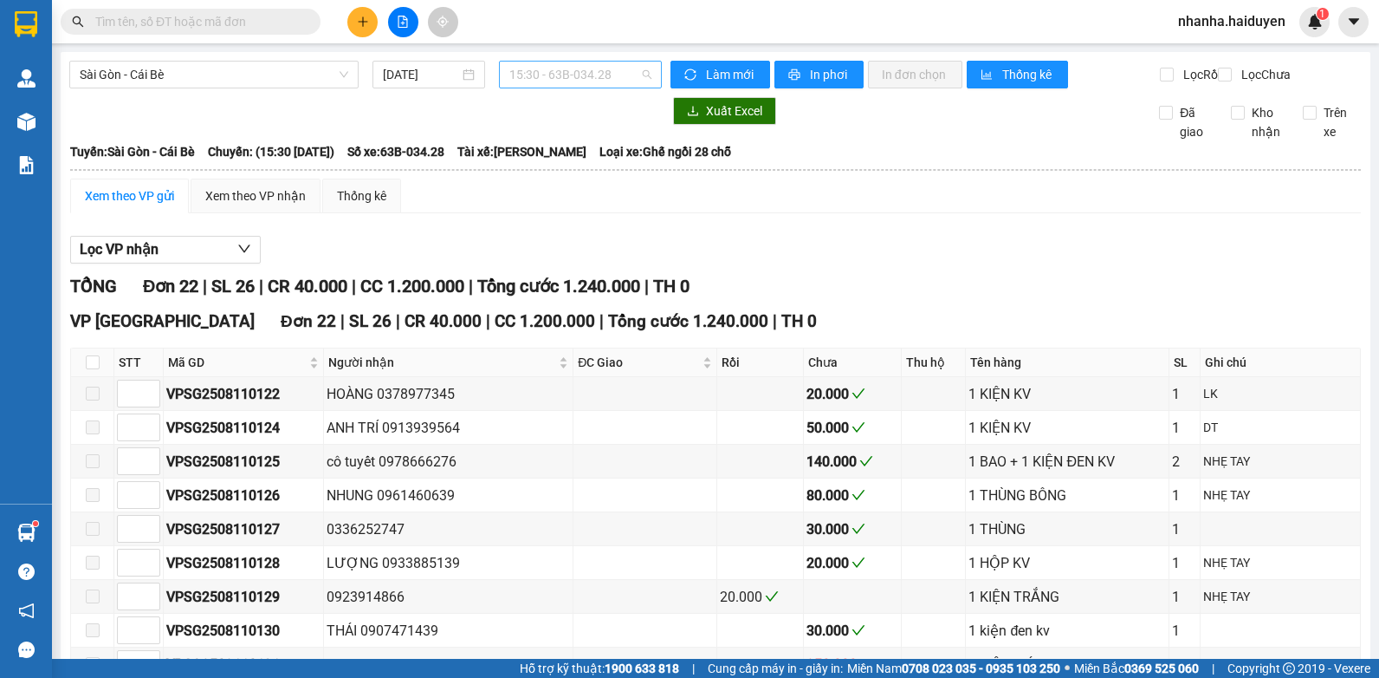
click at [618, 81] on span "15:30 - 63B-034.28" at bounding box center [580, 75] width 142 height 26
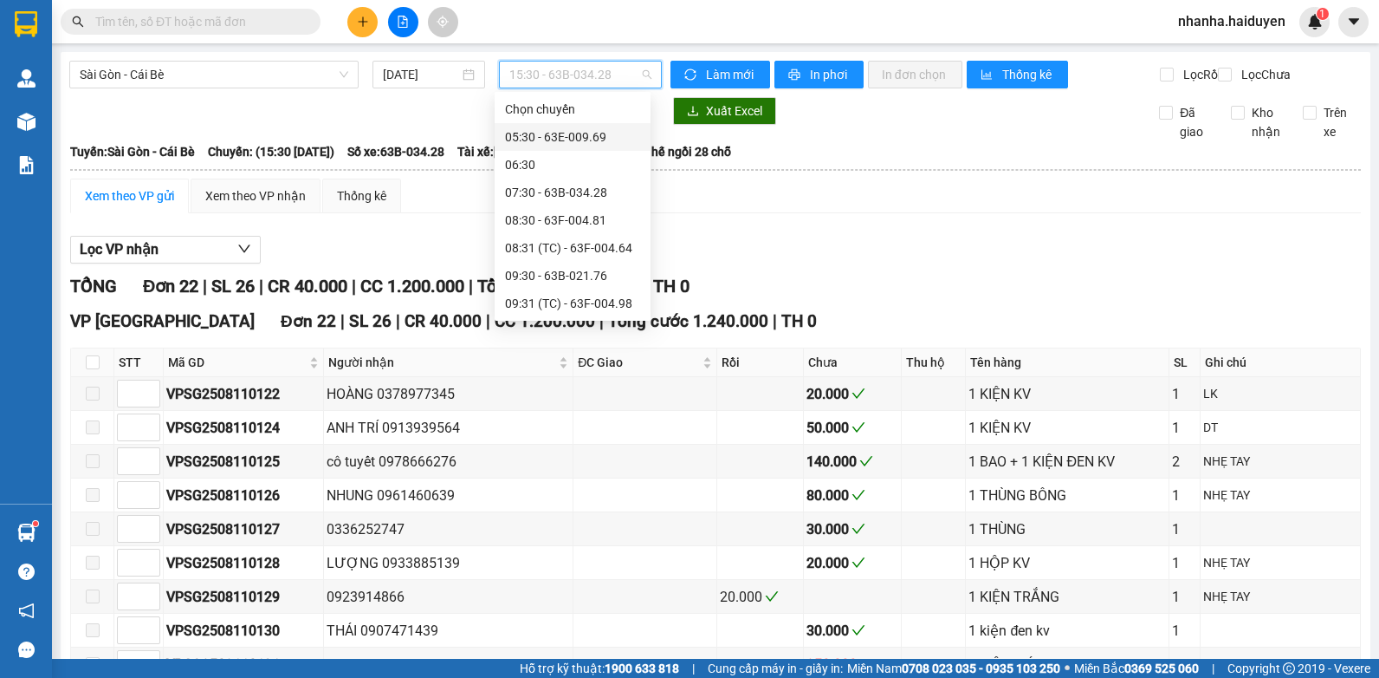
click at [587, 134] on div "05:30 - 63E-009.69" at bounding box center [572, 136] width 135 height 19
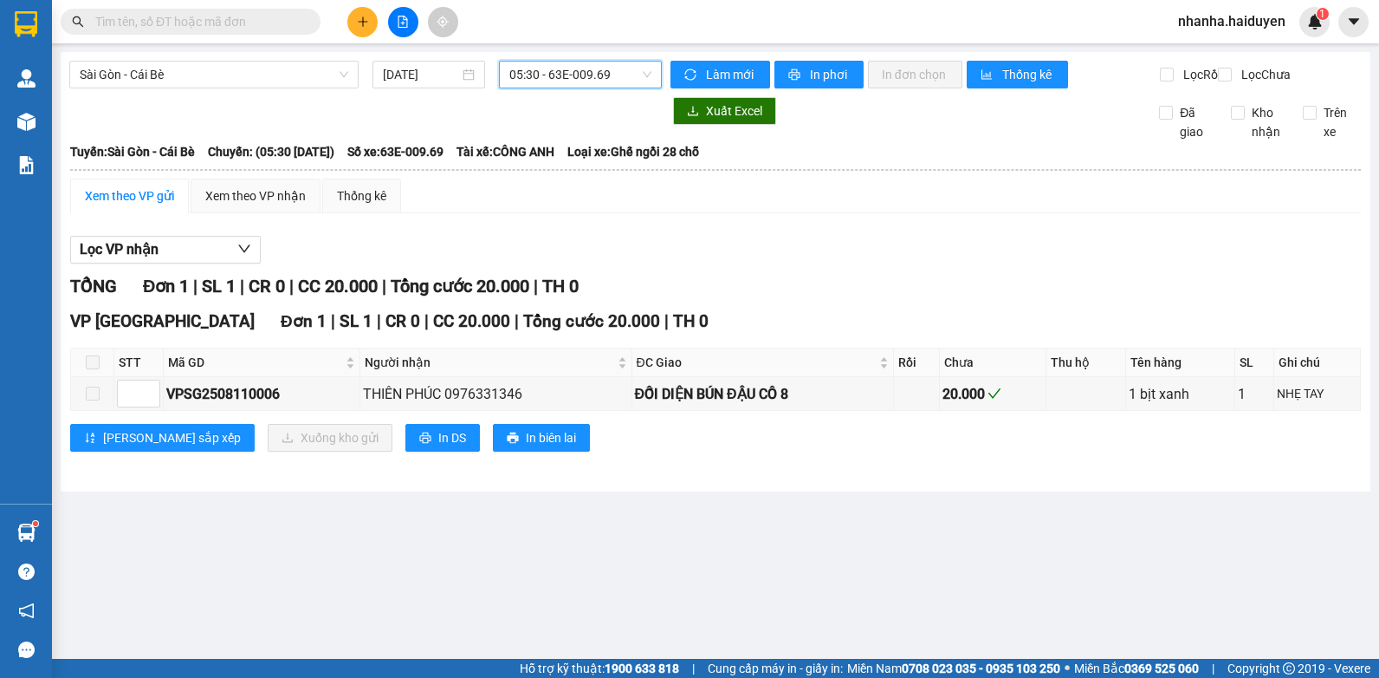
click at [526, 82] on span "05:30 - 63E-009.69" at bounding box center [580, 75] width 142 height 26
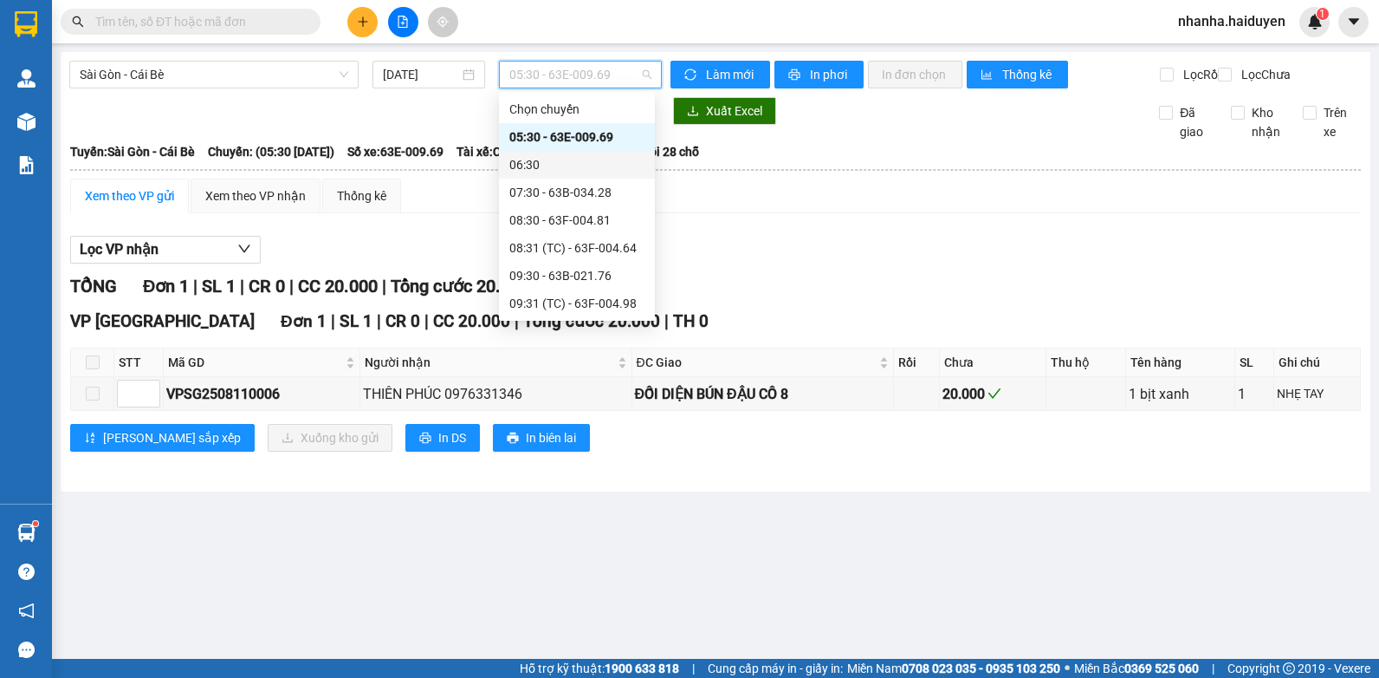
click at [554, 174] on div "06:30" at bounding box center [577, 165] width 156 height 28
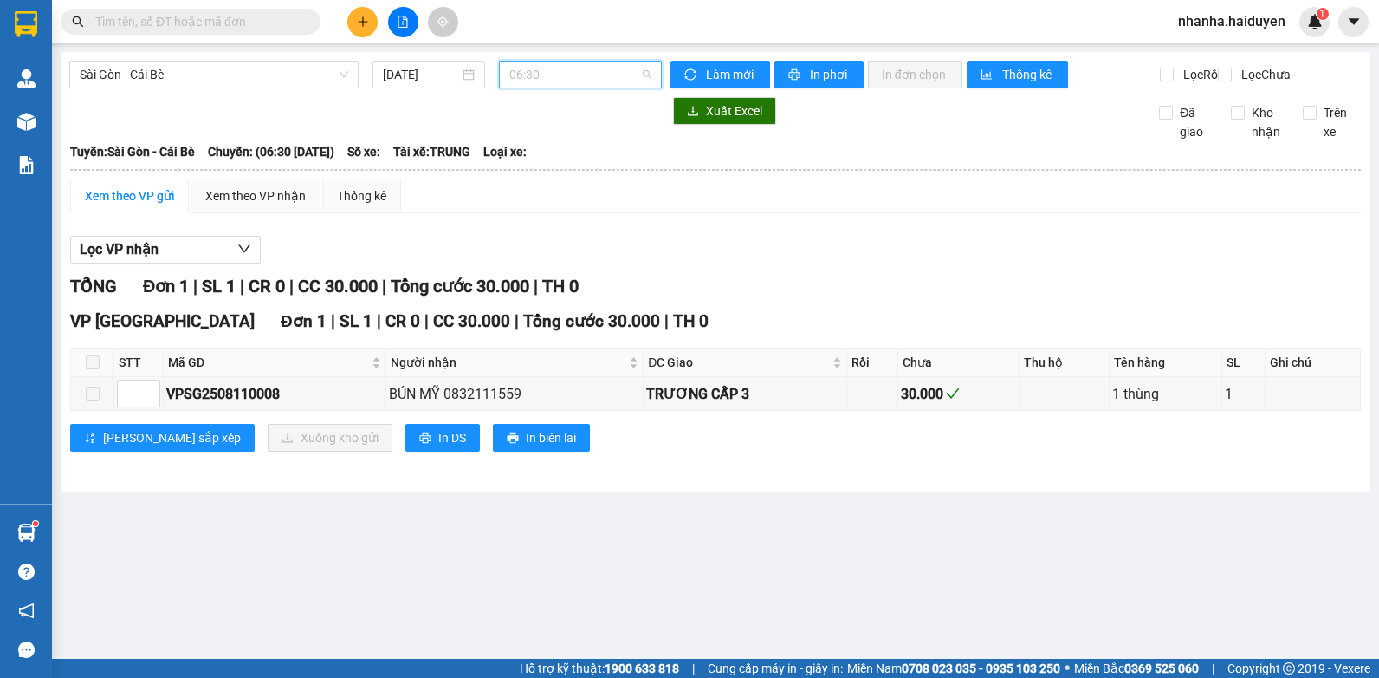
click at [604, 75] on span "06:30" at bounding box center [580, 75] width 142 height 26
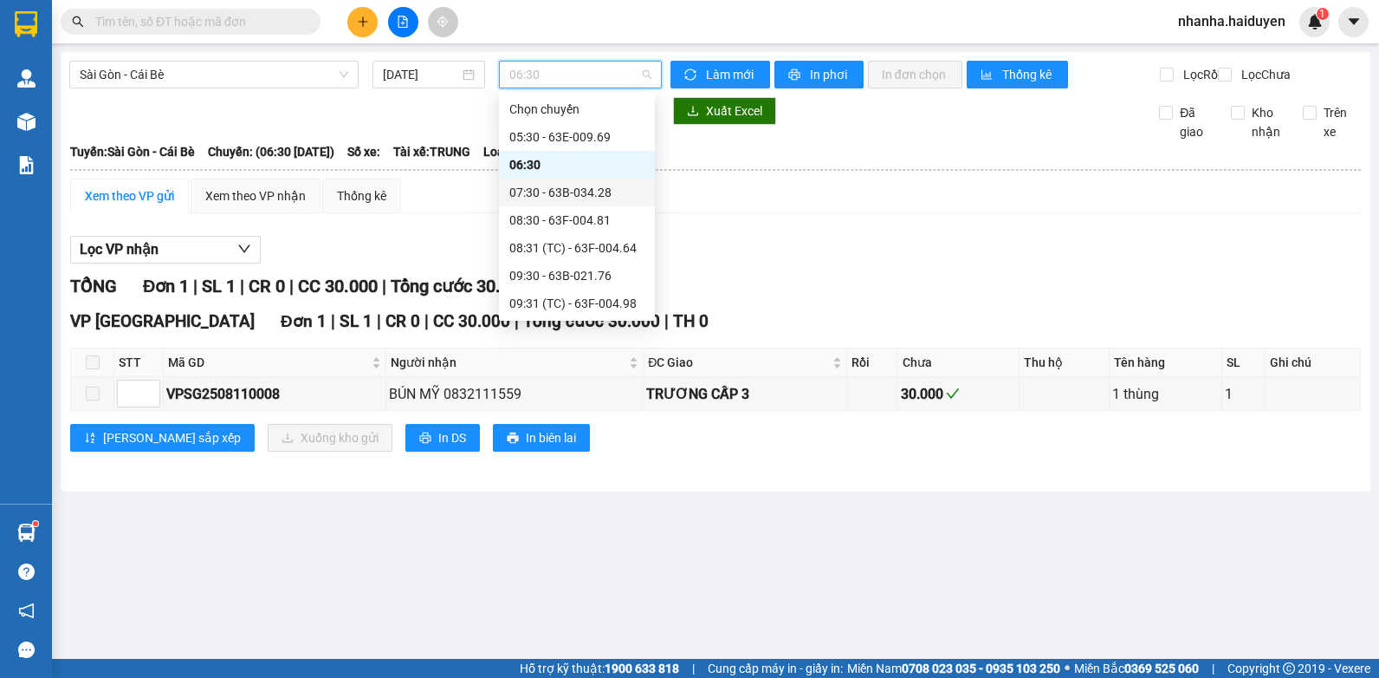
click at [569, 188] on div "07:30 - 63B-034.28" at bounding box center [576, 192] width 135 height 19
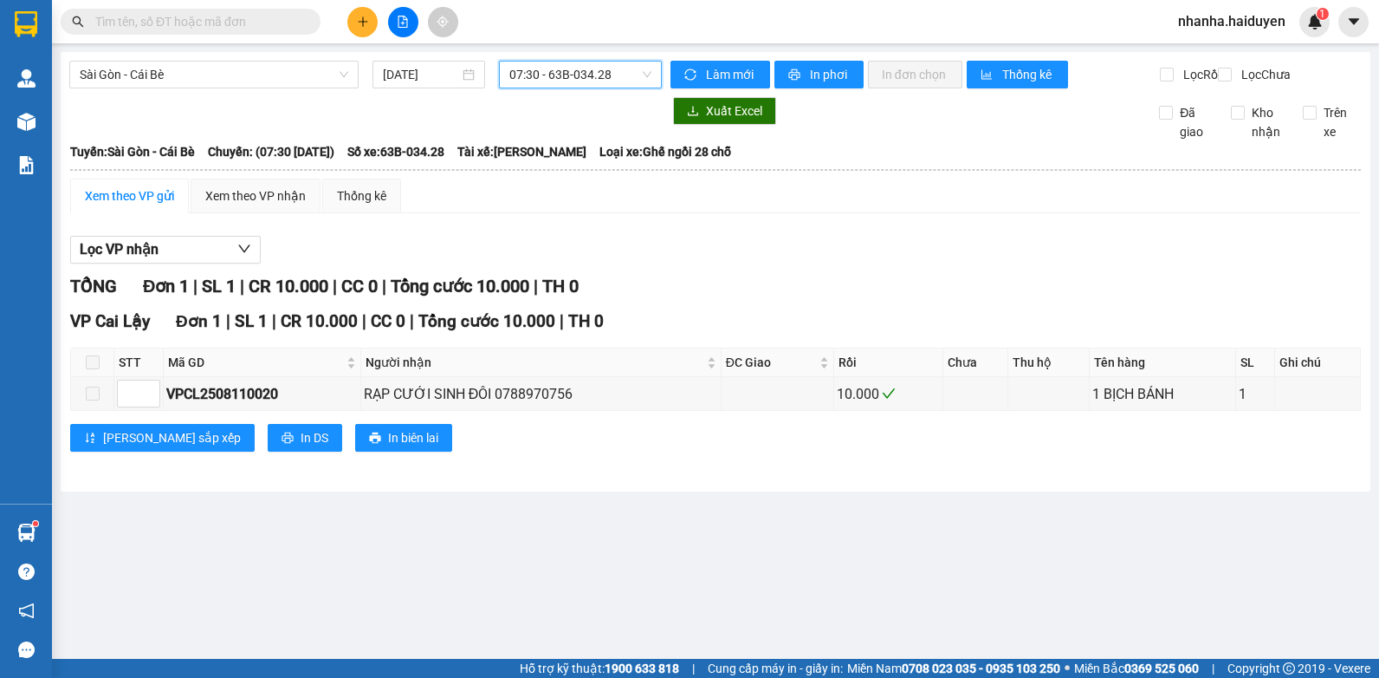
click at [605, 70] on span "07:30 - 63B-034.28" at bounding box center [580, 75] width 142 height 26
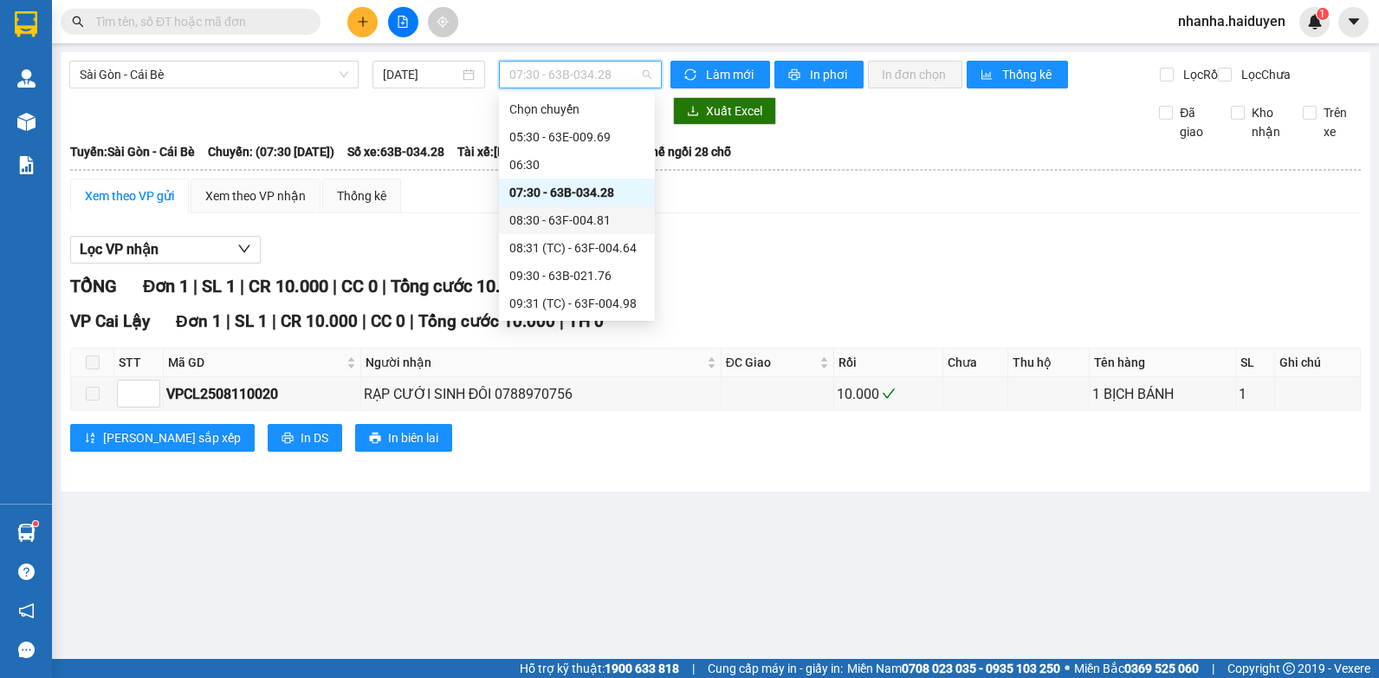
click at [578, 224] on div "08:30 - 63F-004.81" at bounding box center [576, 220] width 135 height 19
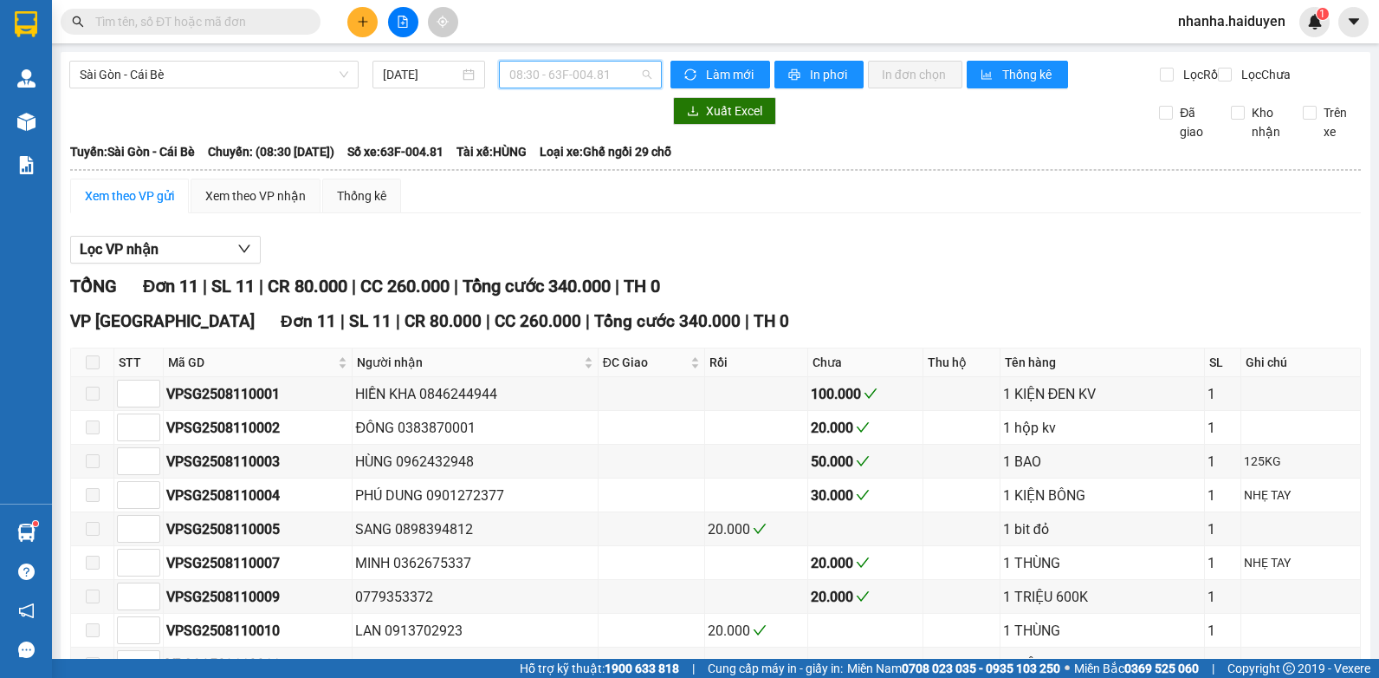
click at [585, 74] on span "08:30 - 63F-004.81" at bounding box center [580, 75] width 142 height 26
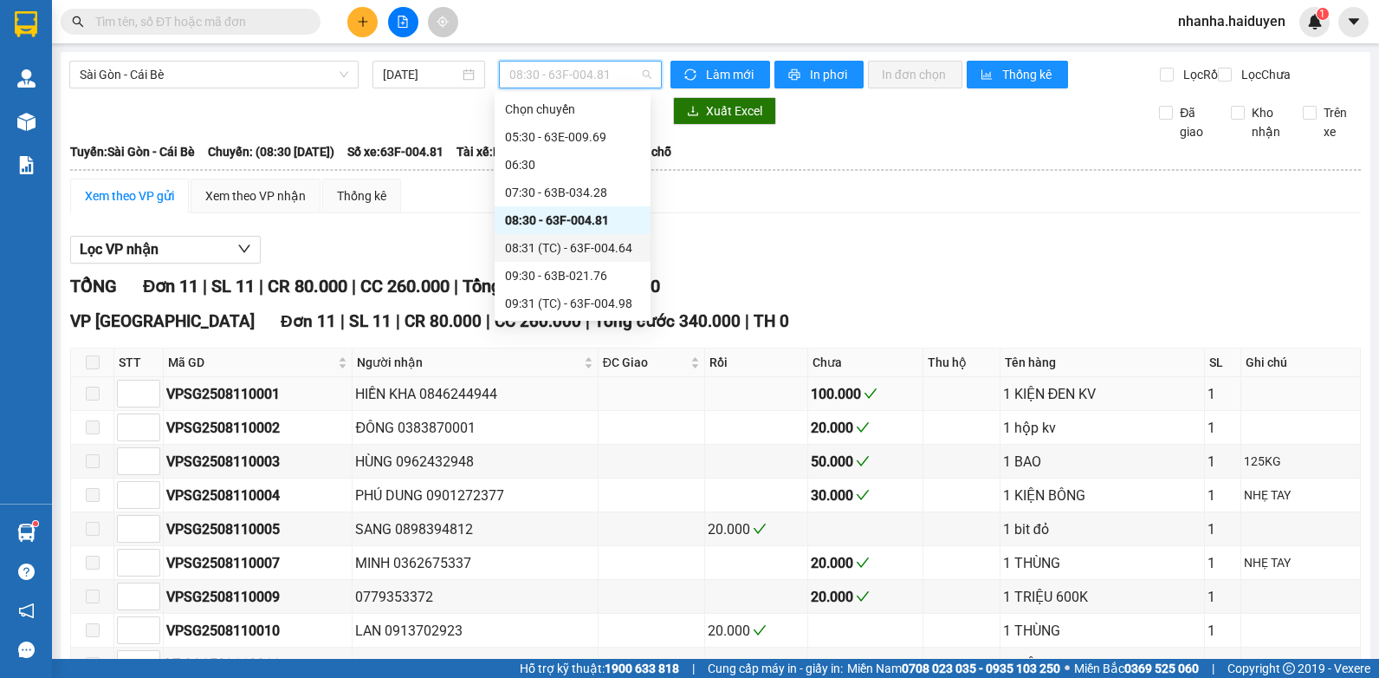
click at [690, 411] on td at bounding box center [652, 394] width 107 height 34
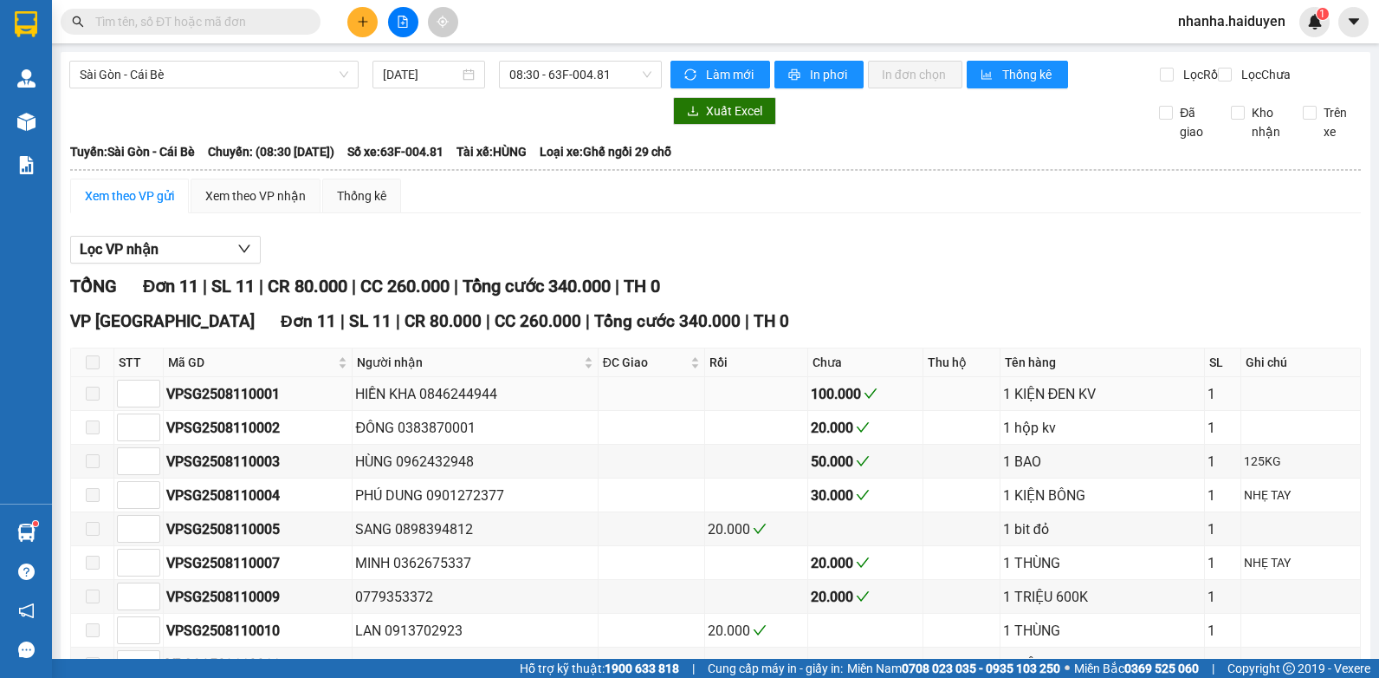
click at [708, 411] on td at bounding box center [756, 394] width 103 height 34
drag, startPoint x: 280, startPoint y: 405, endPoint x: 253, endPoint y: 416, distance: 28.8
click at [253, 405] on div "VPSG2508110001" at bounding box center [257, 394] width 183 height 22
click at [202, 27] on input "text" at bounding box center [197, 21] width 204 height 19
drag, startPoint x: 279, startPoint y: 407, endPoint x: 248, endPoint y: 412, distance: 31.5
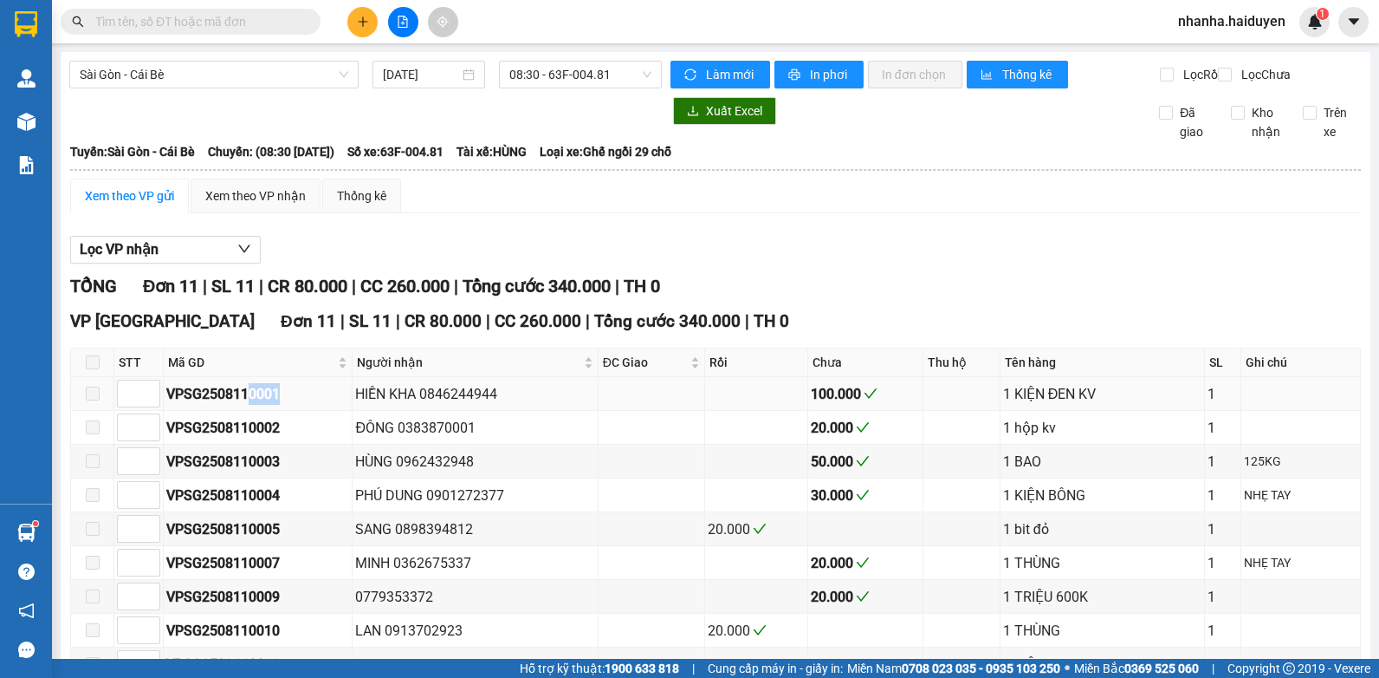
click at [248, 405] on div "VPSG2508110001" at bounding box center [257, 394] width 183 height 22
click at [107, 16] on input "text" at bounding box center [197, 21] width 204 height 19
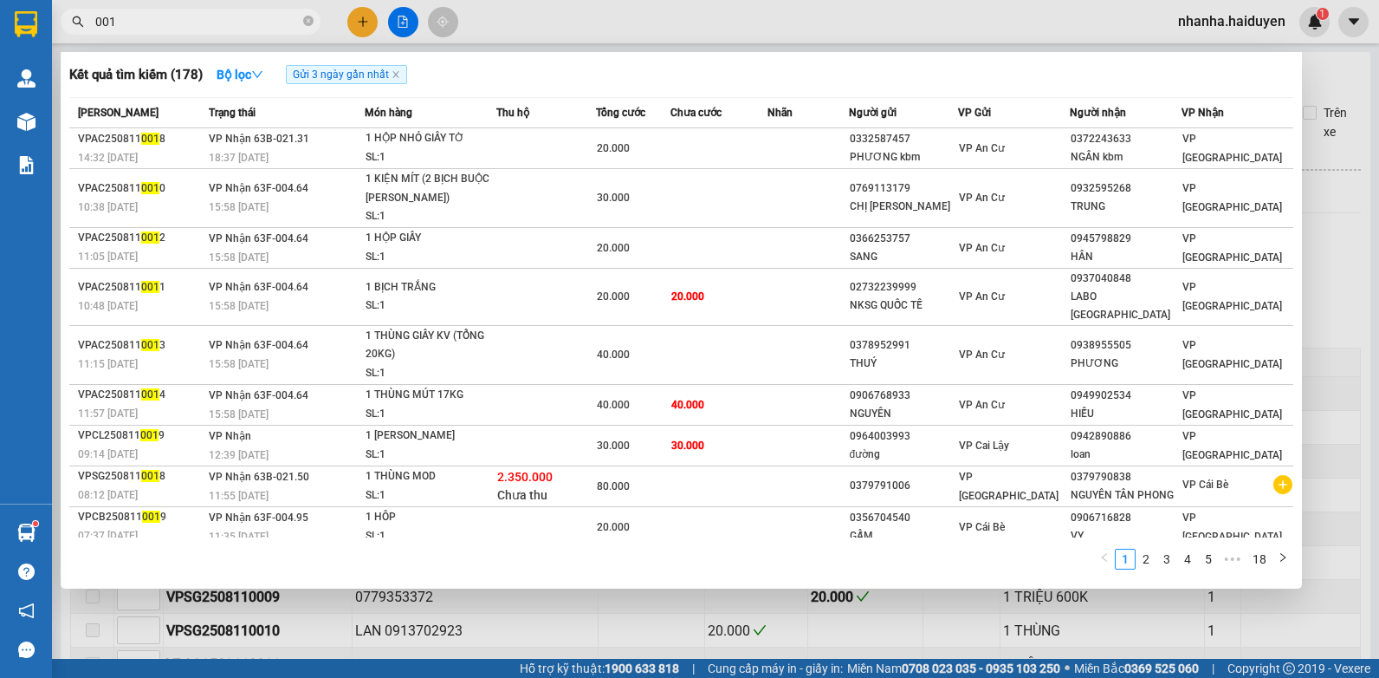
click at [1336, 276] on div at bounding box center [689, 339] width 1379 height 678
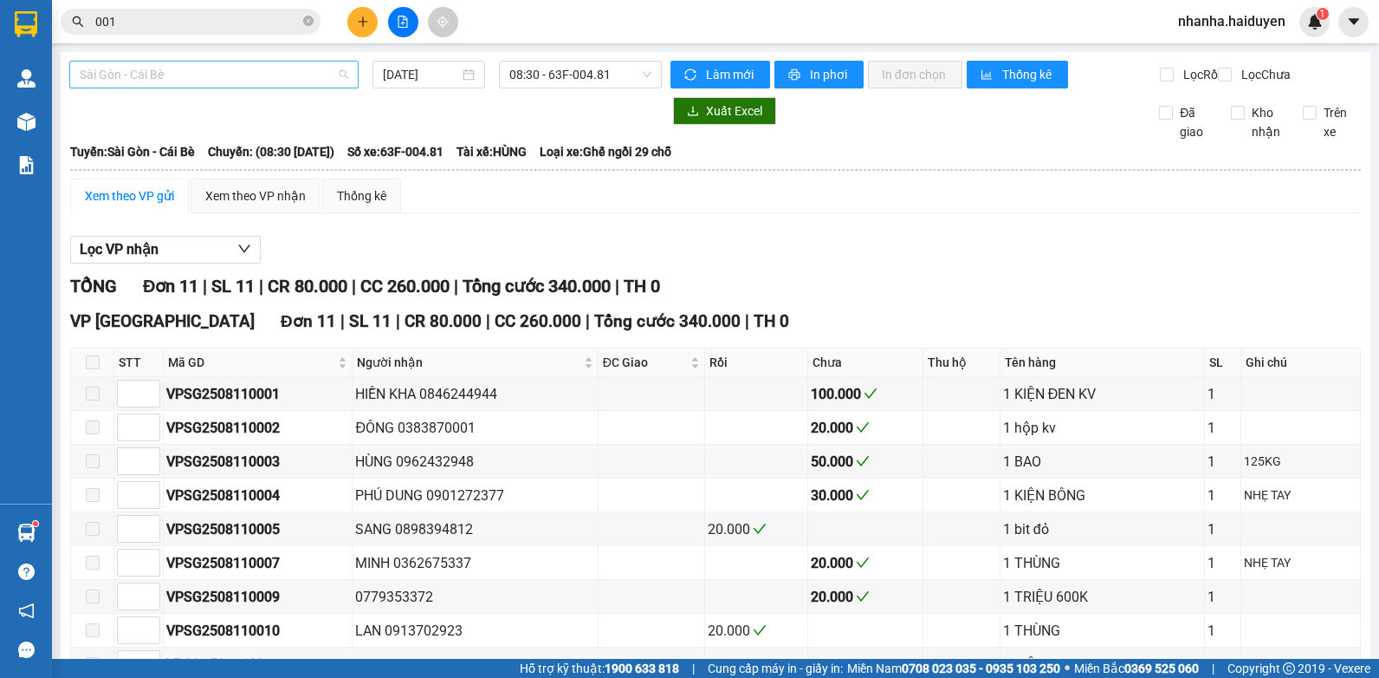
click at [184, 77] on span "Sài Gòn - Cái Bè" at bounding box center [214, 75] width 269 height 26
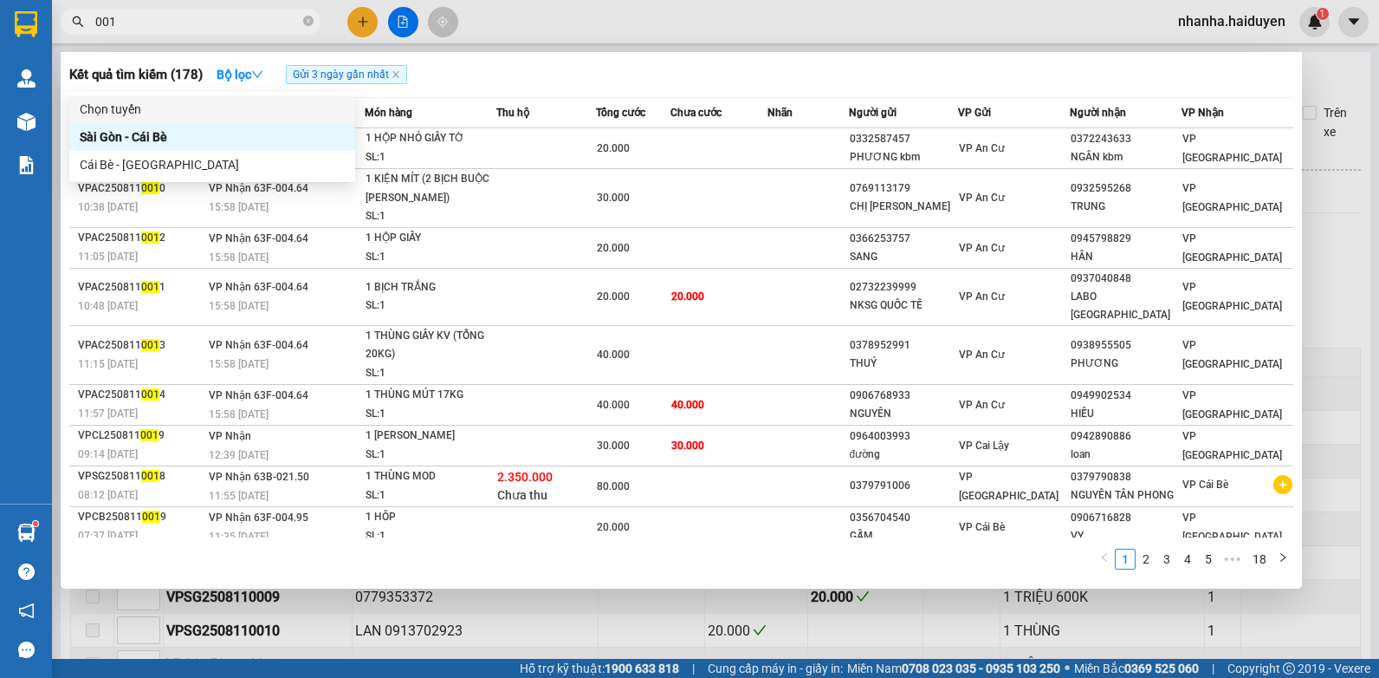
click at [133, 16] on input "001" at bounding box center [197, 21] width 204 height 19
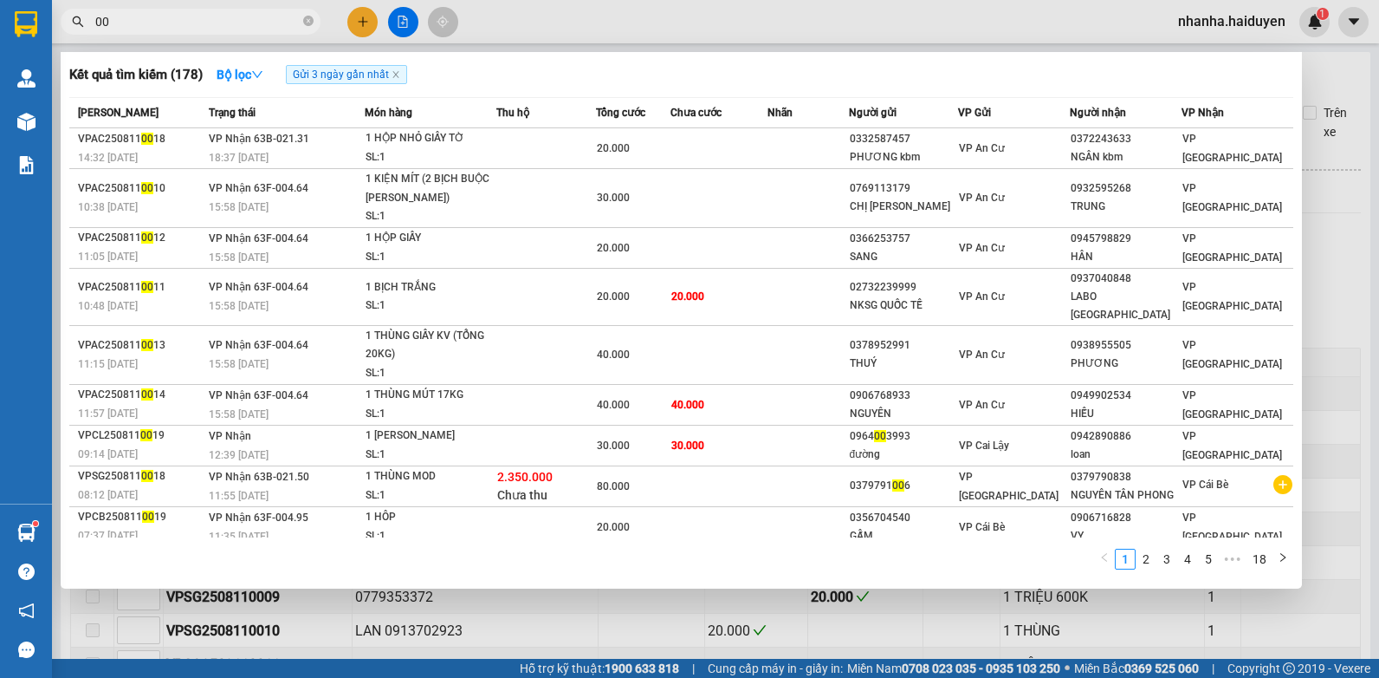
type input "0"
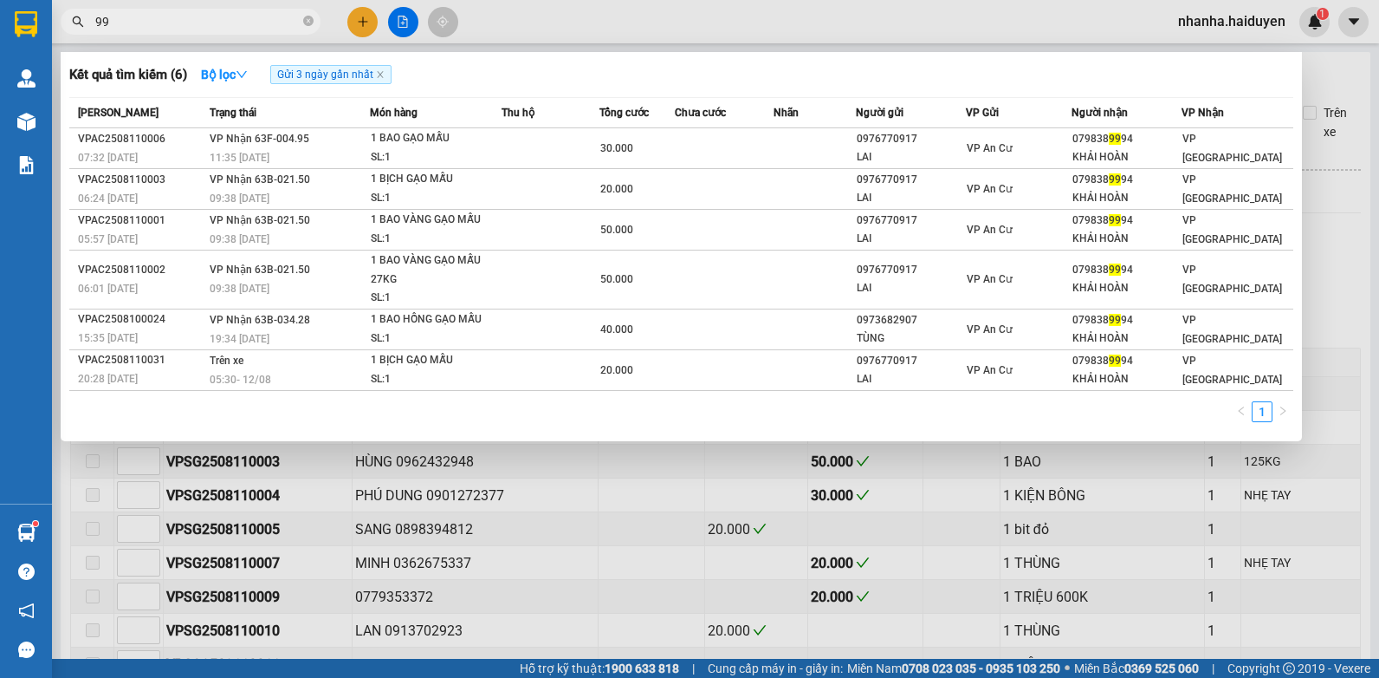
type input "9"
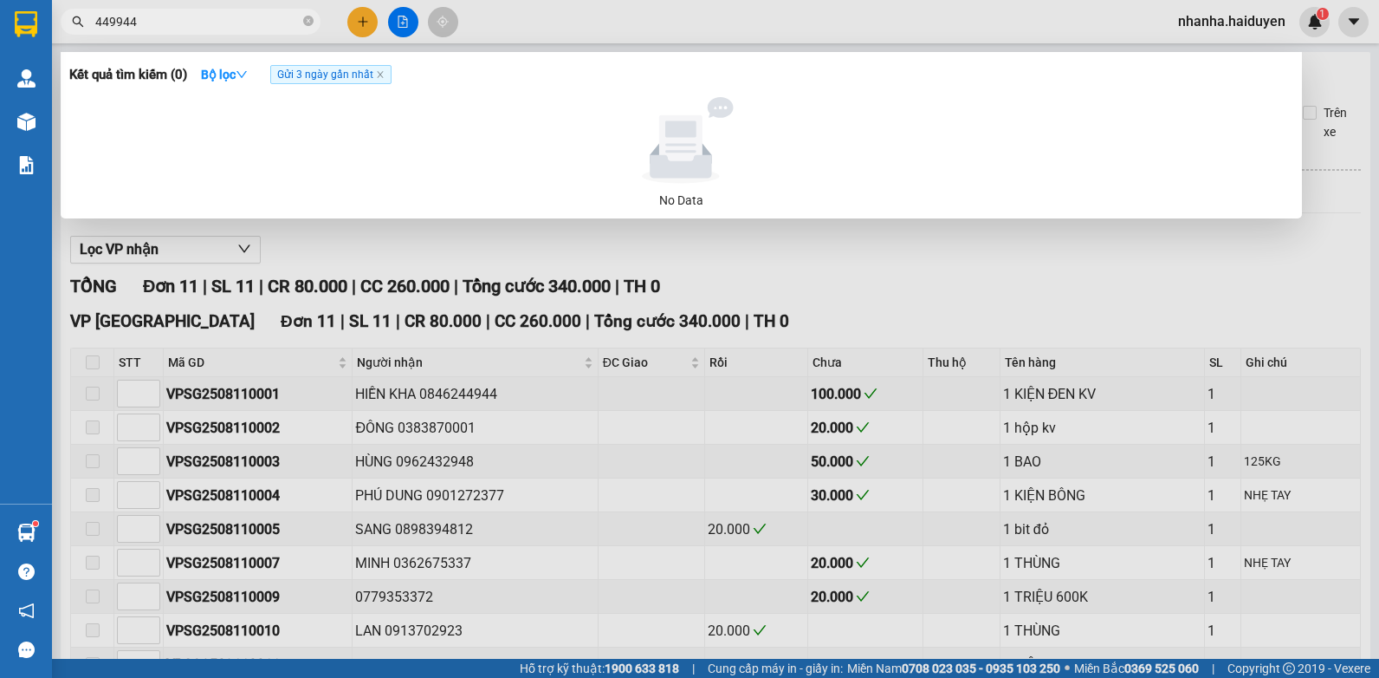
click at [112, 23] on input "449944" at bounding box center [197, 21] width 204 height 19
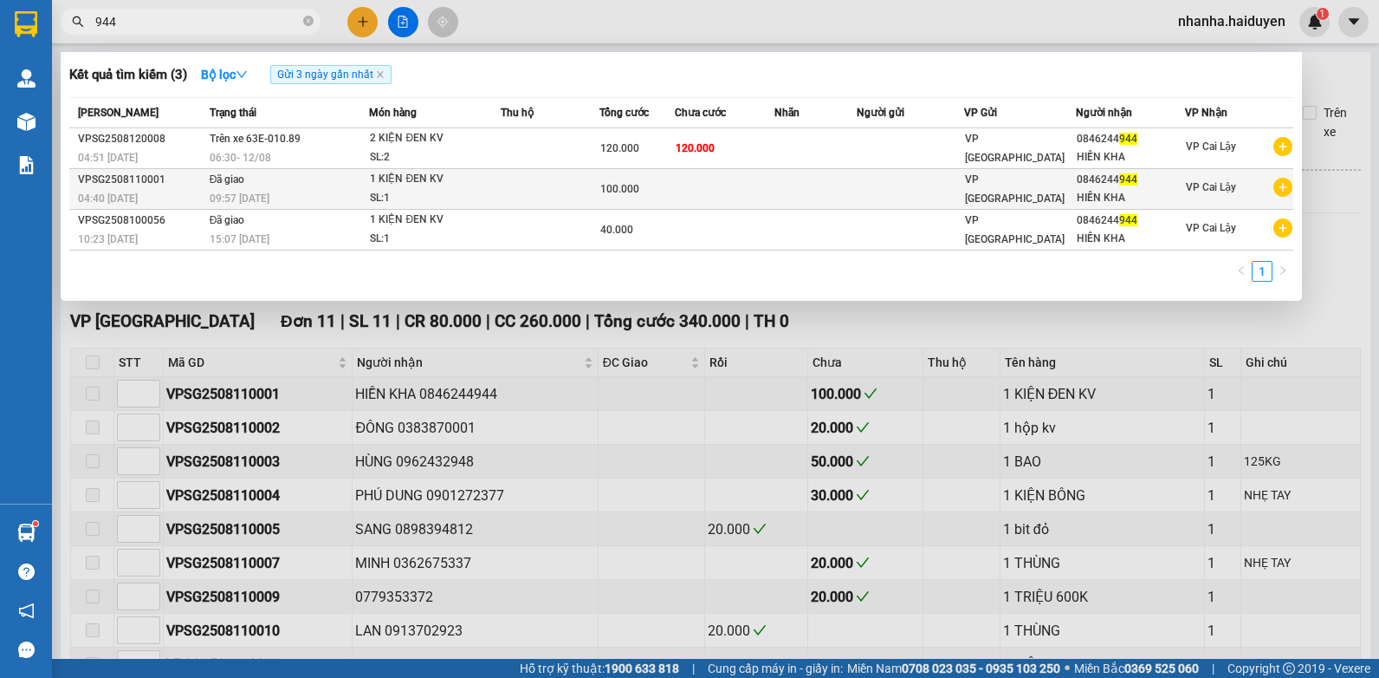
type input "944"
click at [932, 173] on td at bounding box center [910, 189] width 107 height 41
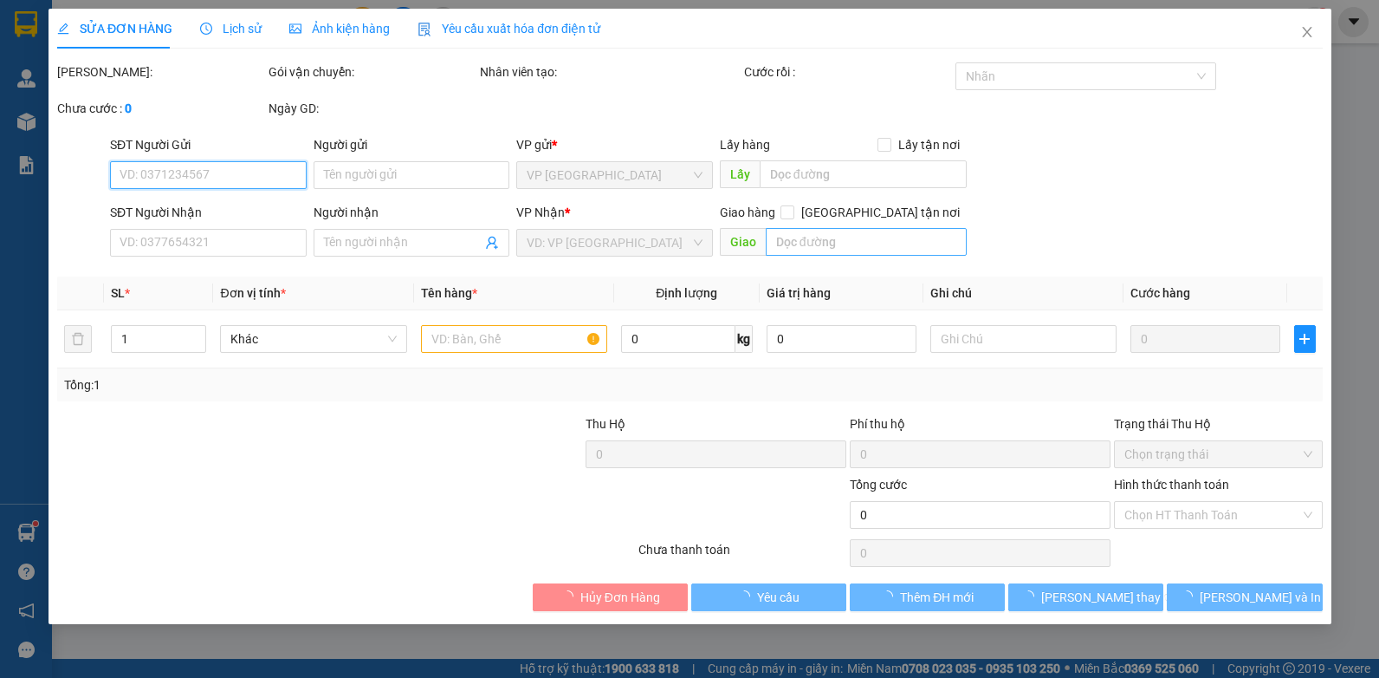
type input "0846244944"
type input "HIỀN KHA"
type input "100.000"
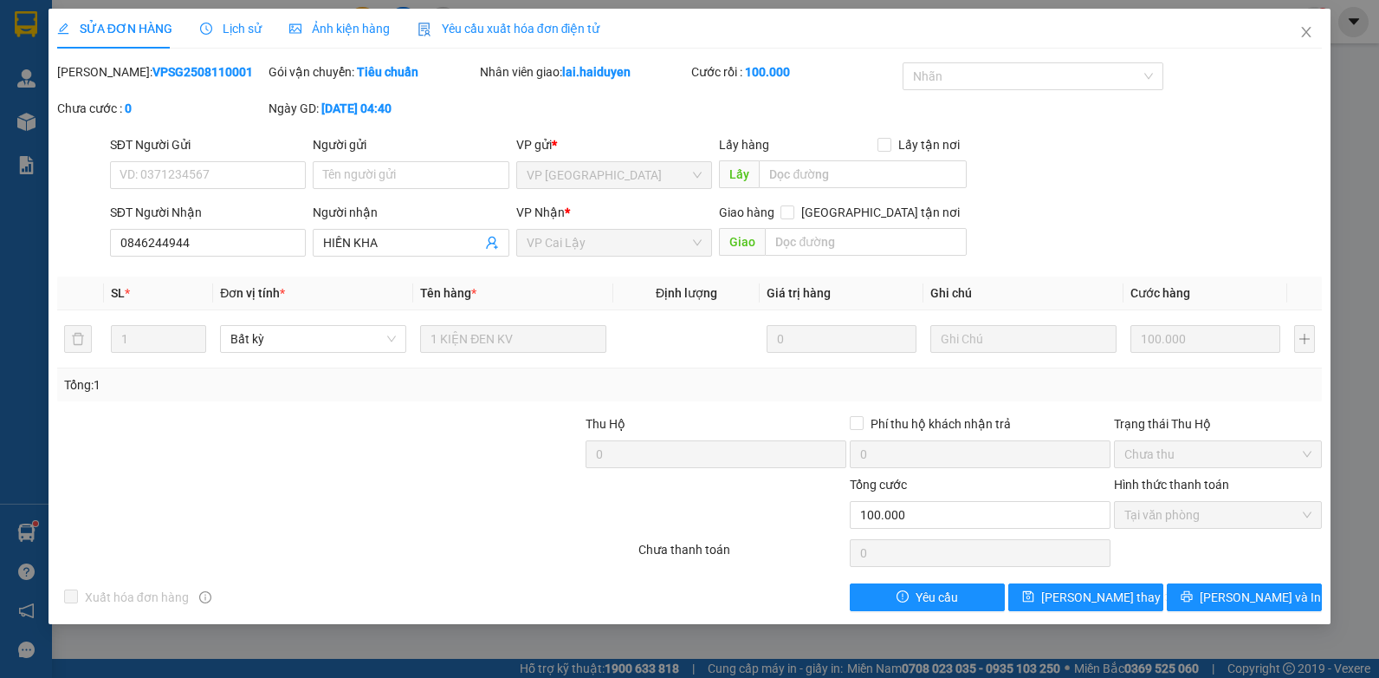
click at [256, 25] on div "Lịch sử" at bounding box center [231, 28] width 62 height 19
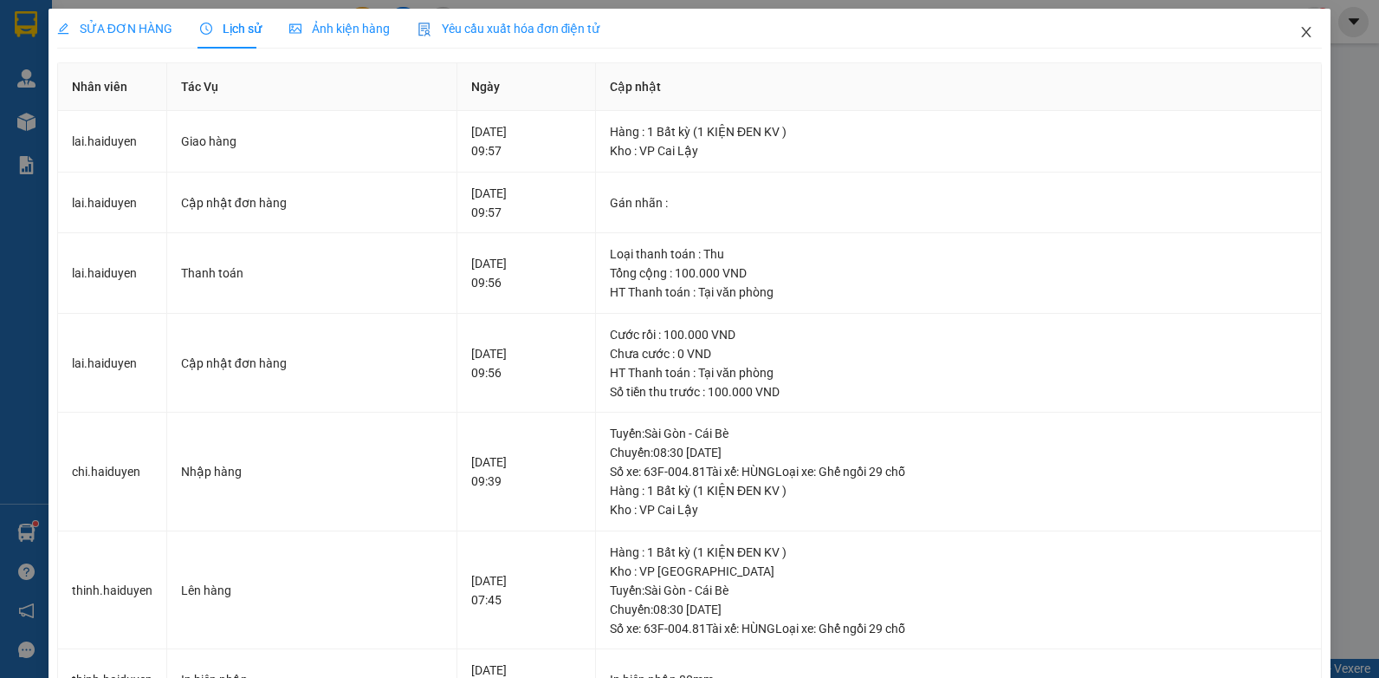
click at [1300, 34] on icon "close" at bounding box center [1307, 32] width 14 height 14
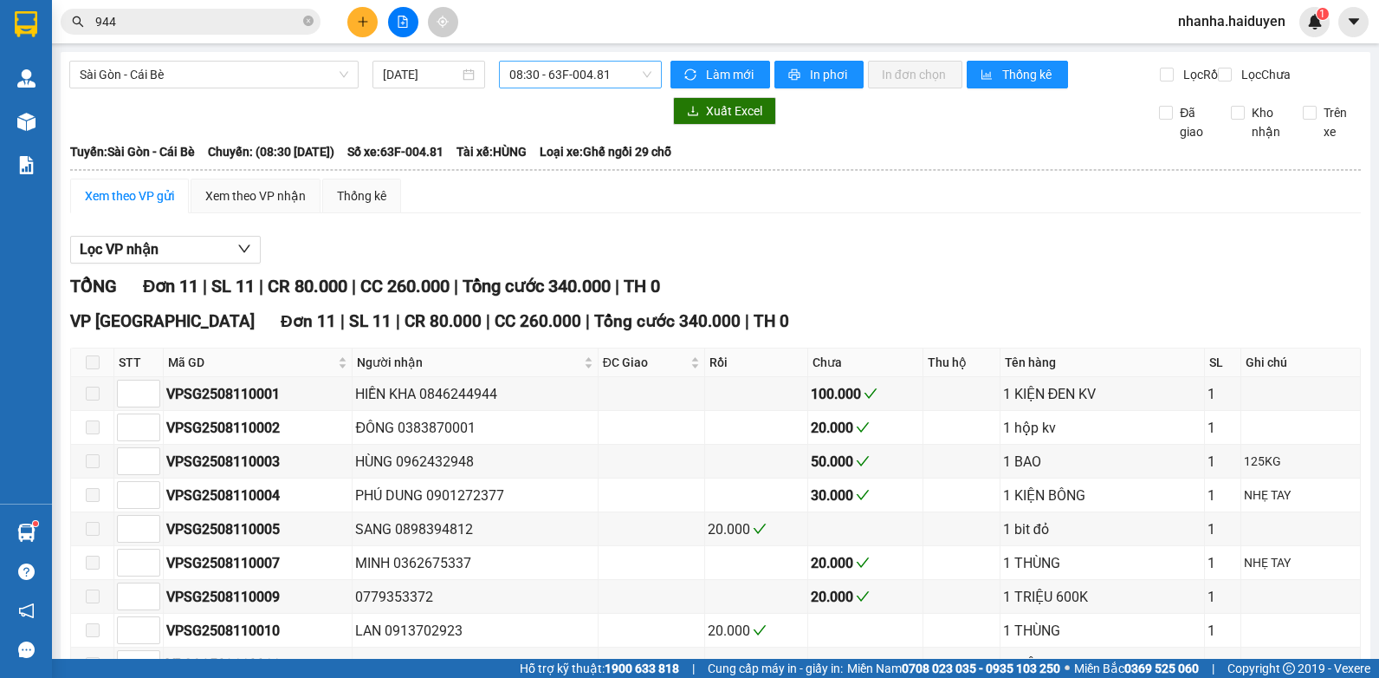
click at [520, 70] on span "08:30 - 63F-004.81" at bounding box center [580, 75] width 142 height 26
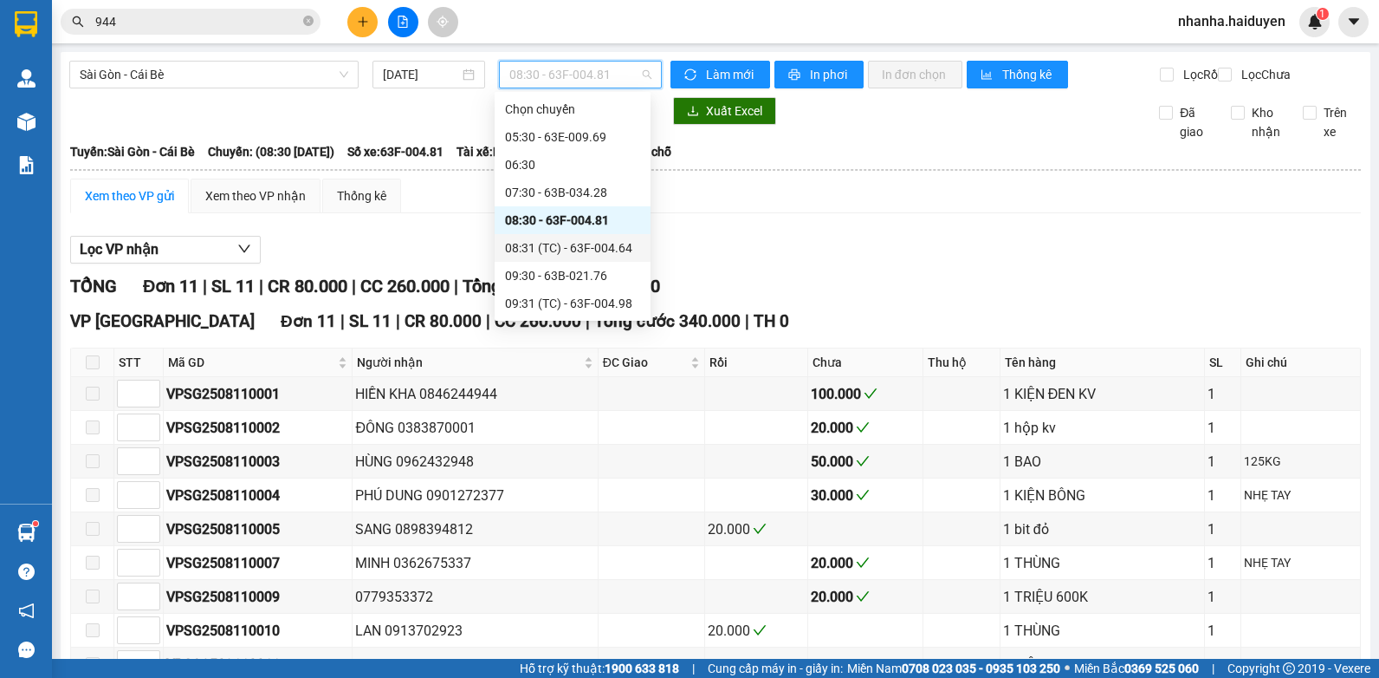
click at [534, 236] on div "08:31 (TC) - 63F-004.64" at bounding box center [573, 248] width 156 height 28
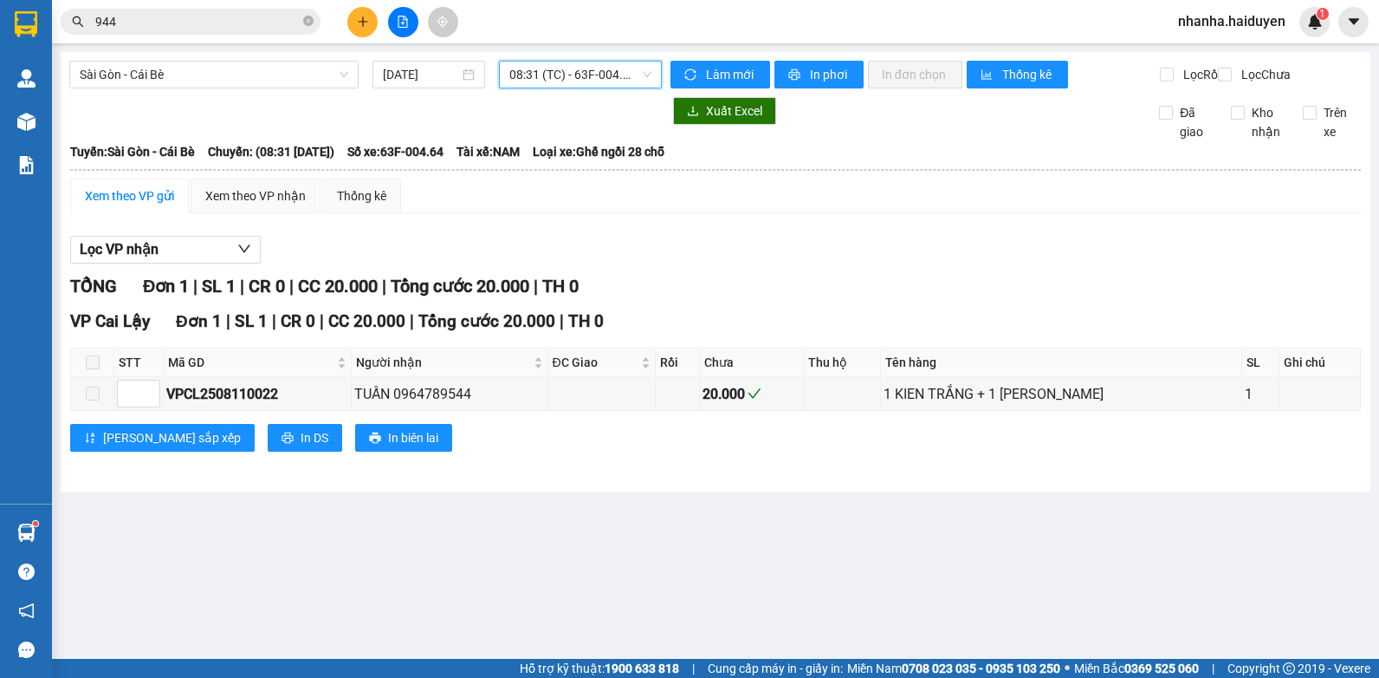
click at [578, 76] on span "08:31 (TC) - 63F-004.64" at bounding box center [580, 75] width 142 height 26
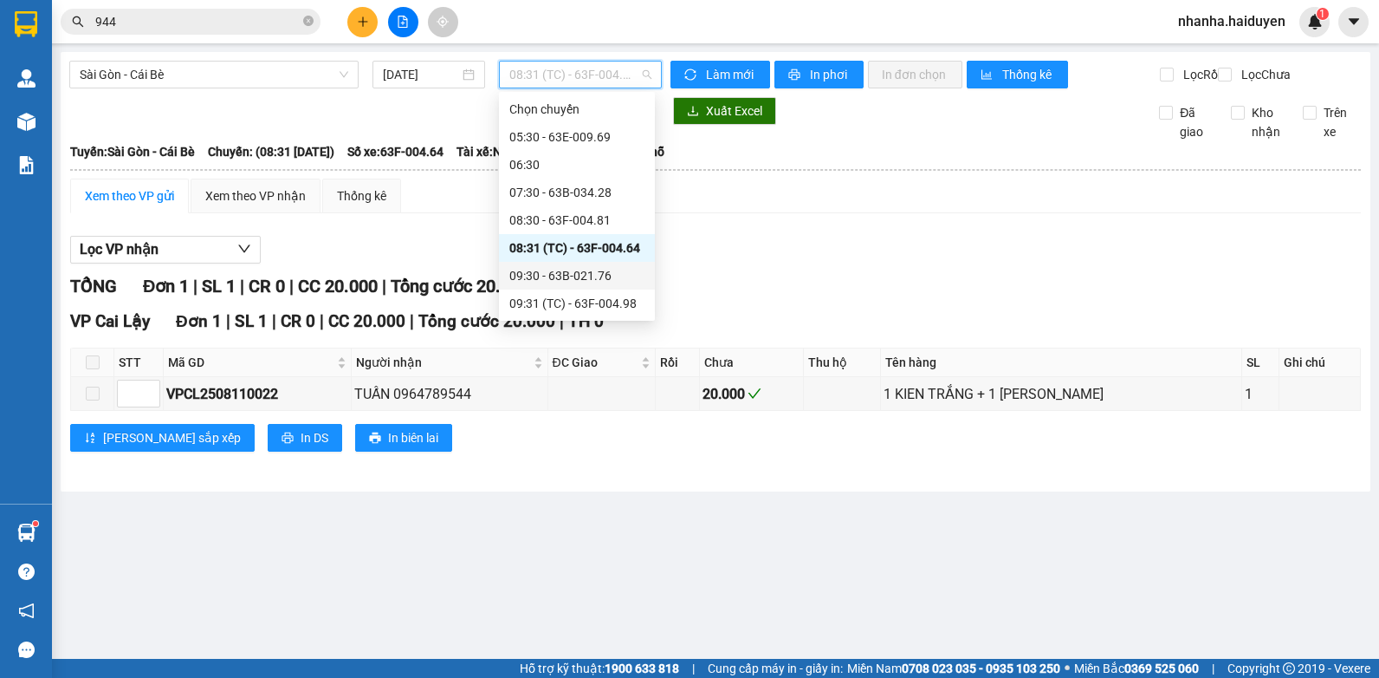
click at [569, 269] on div "09:30 - 63B-021.76" at bounding box center [576, 275] width 135 height 19
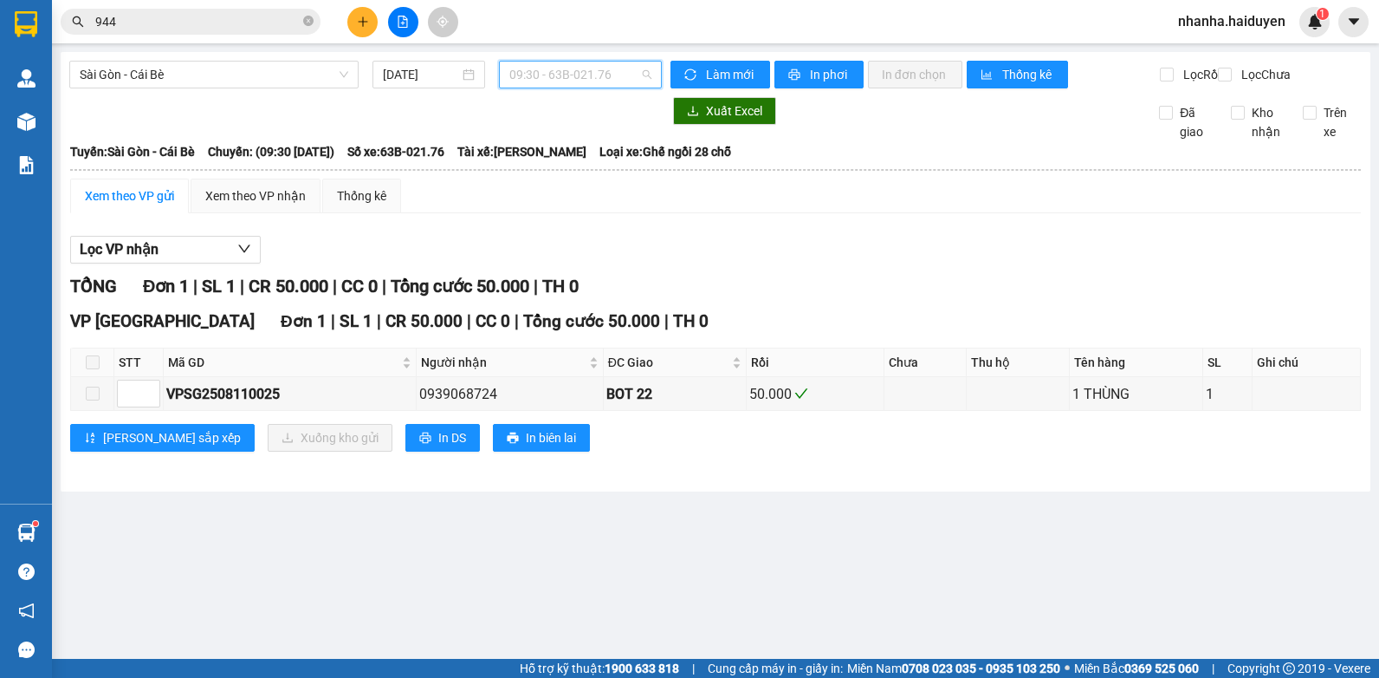
click at [586, 76] on span "09:30 - 63B-021.76" at bounding box center [580, 75] width 142 height 26
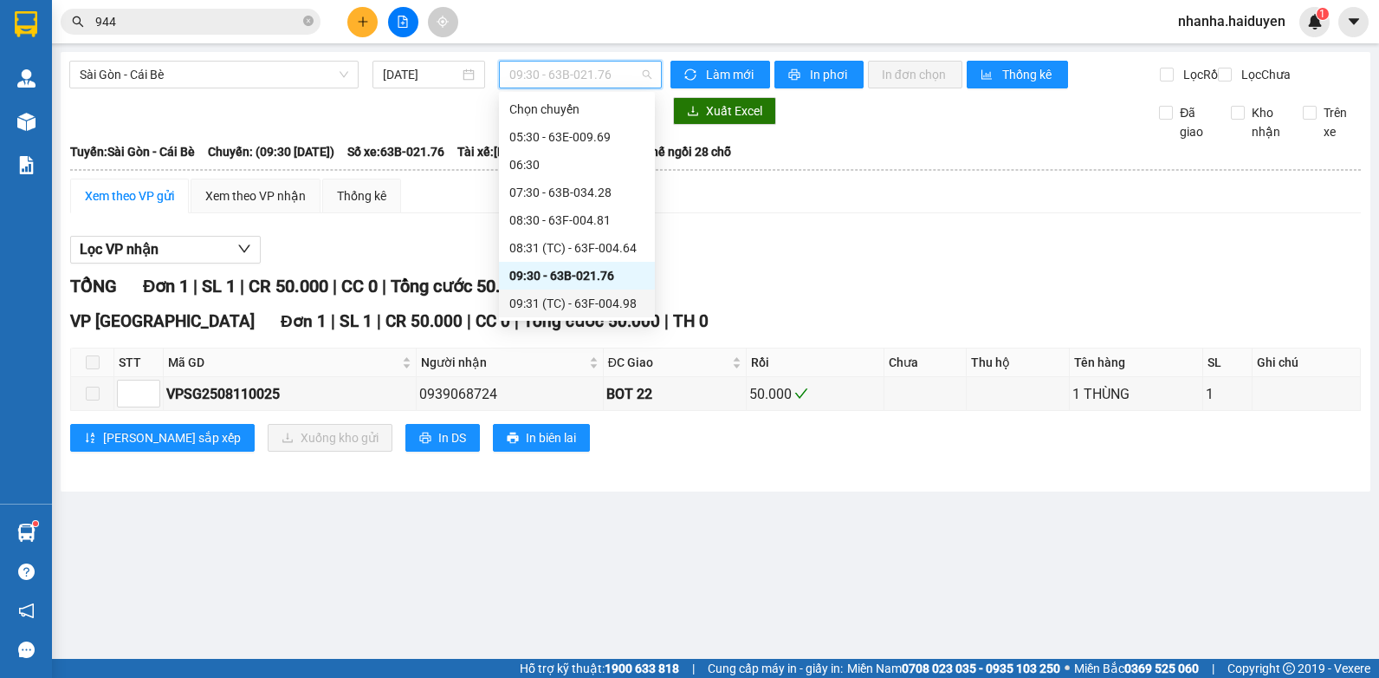
click at [573, 294] on div "09:31 (TC) - 63F-004.98" at bounding box center [576, 303] width 135 height 19
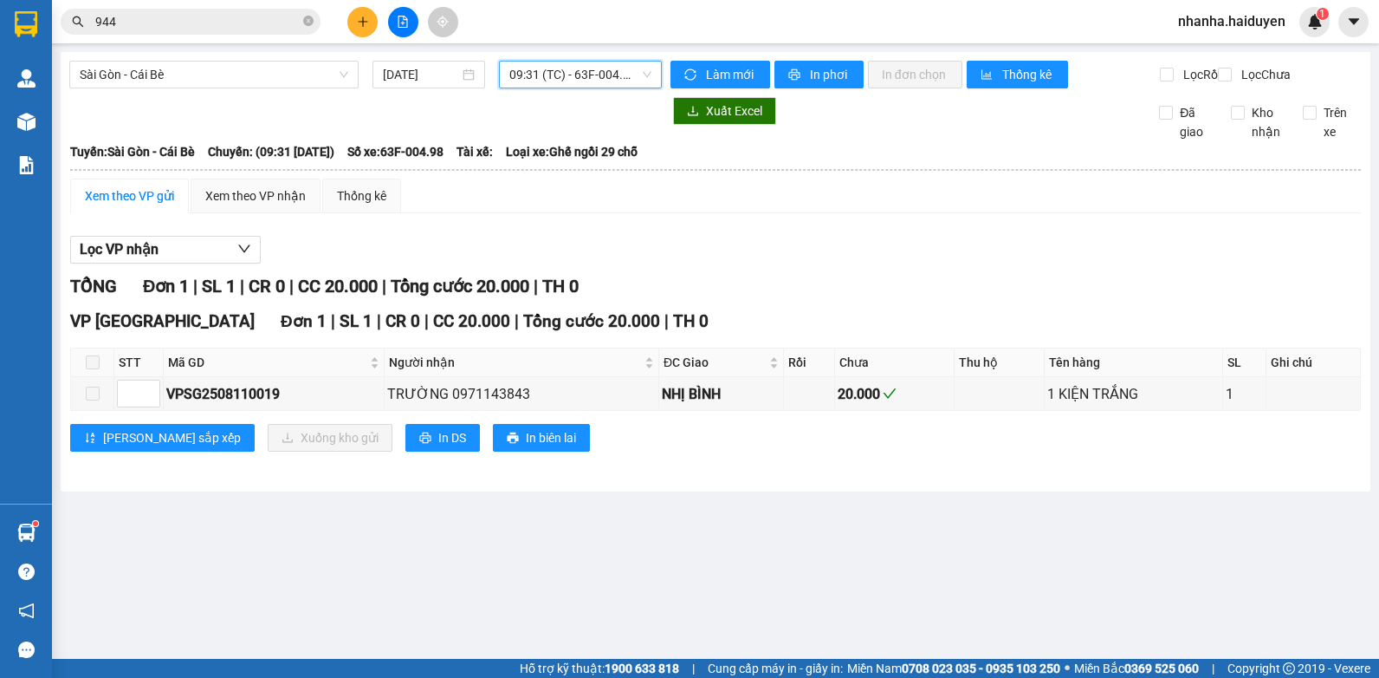
click at [580, 75] on span "09:31 (TC) - 63F-004.98" at bounding box center [580, 75] width 142 height 26
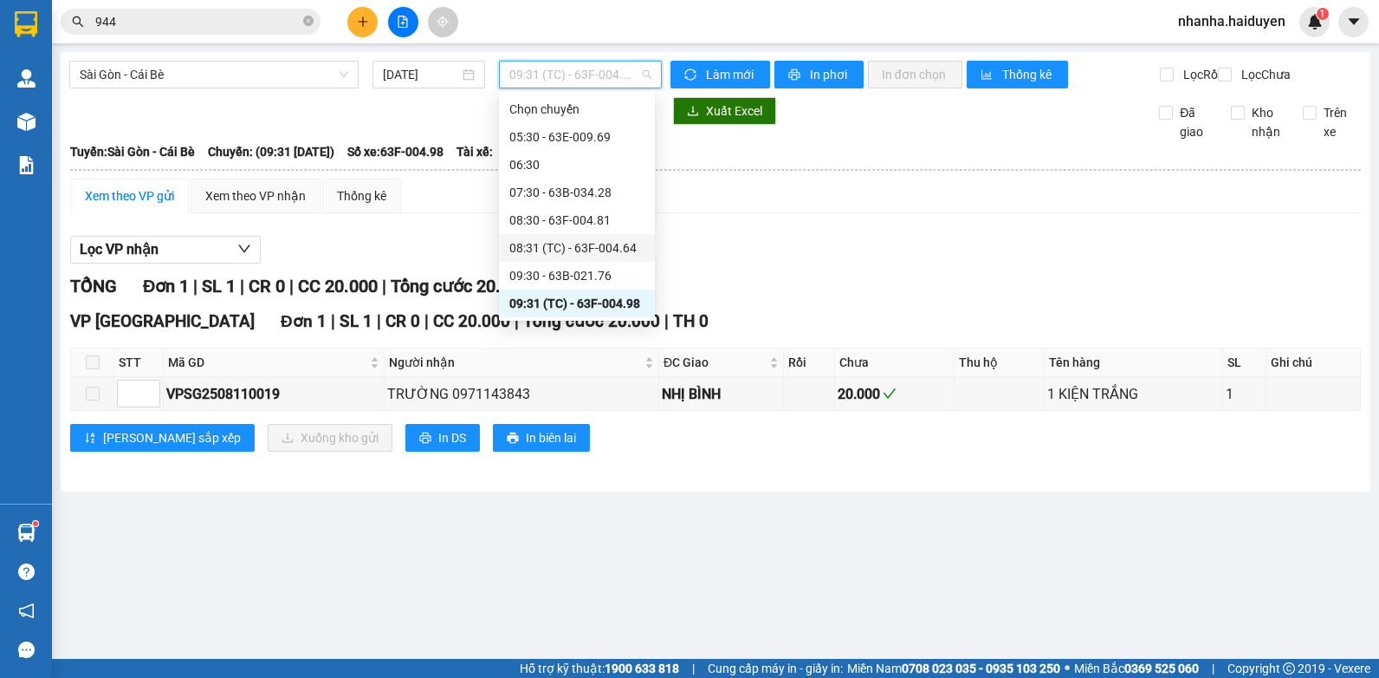
scroll to position [87, 0]
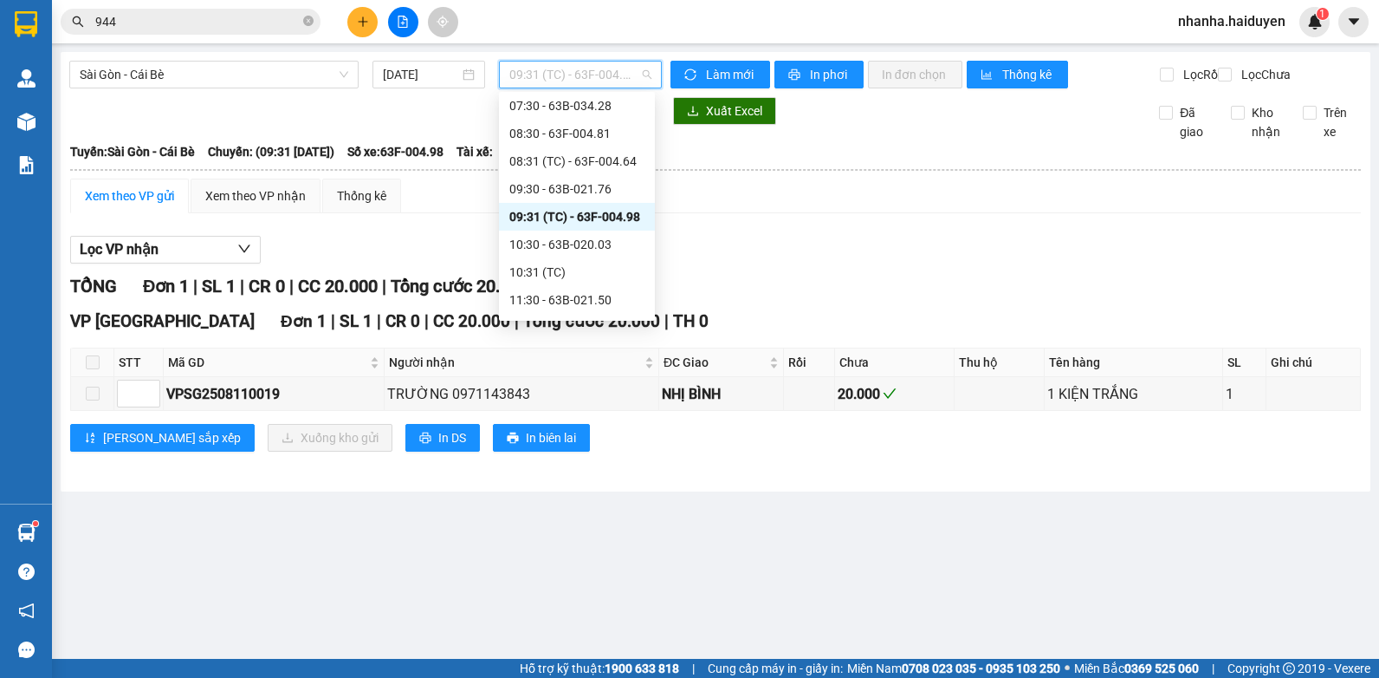
click at [587, 230] on div "09:31 (TC) - 63F-004.98" at bounding box center [577, 217] width 156 height 28
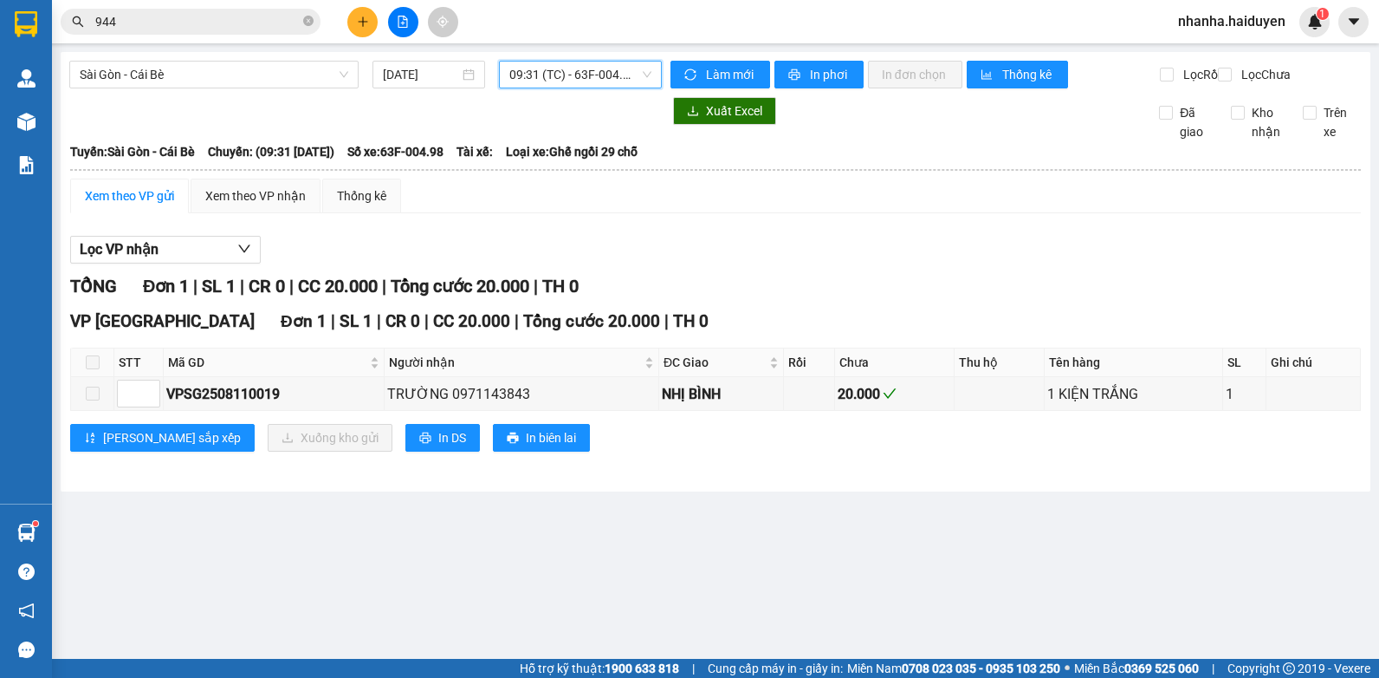
click at [595, 66] on span "09:31 (TC) - 63F-004.98" at bounding box center [580, 75] width 142 height 26
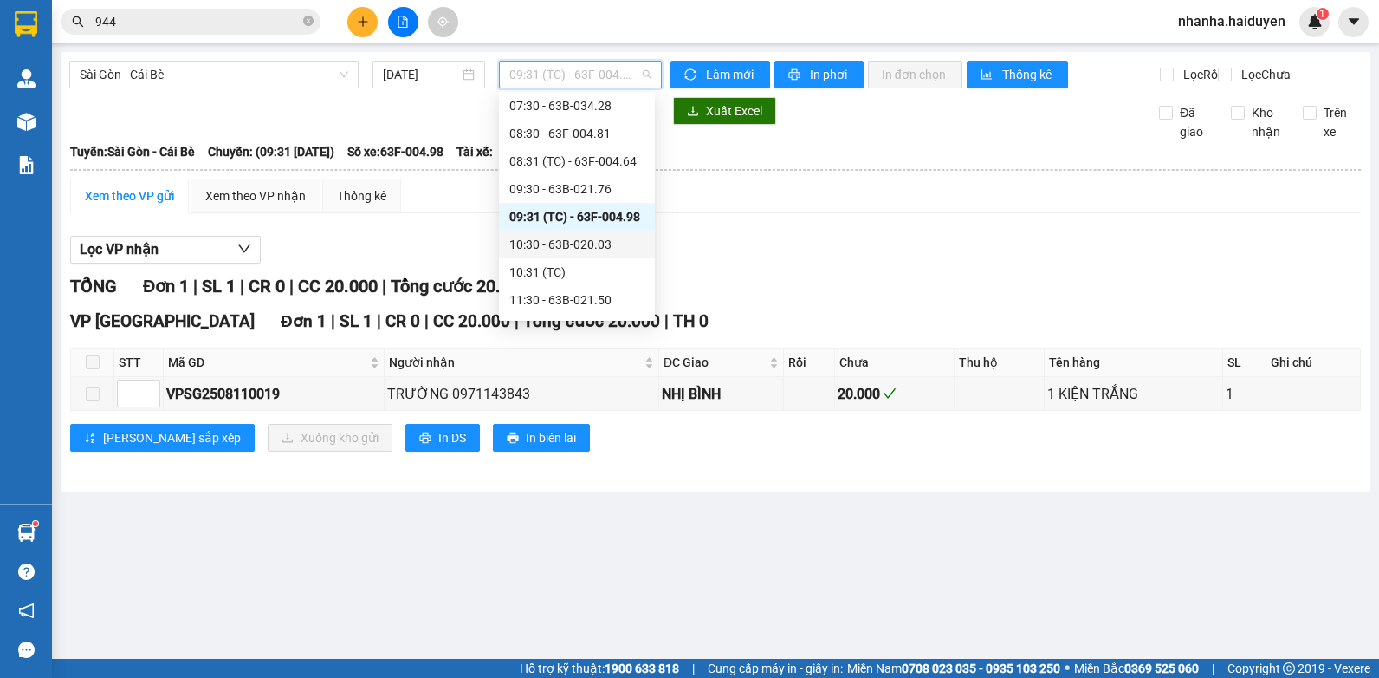
click at [583, 237] on div "10:30 - 63B-020.03" at bounding box center [576, 244] width 135 height 19
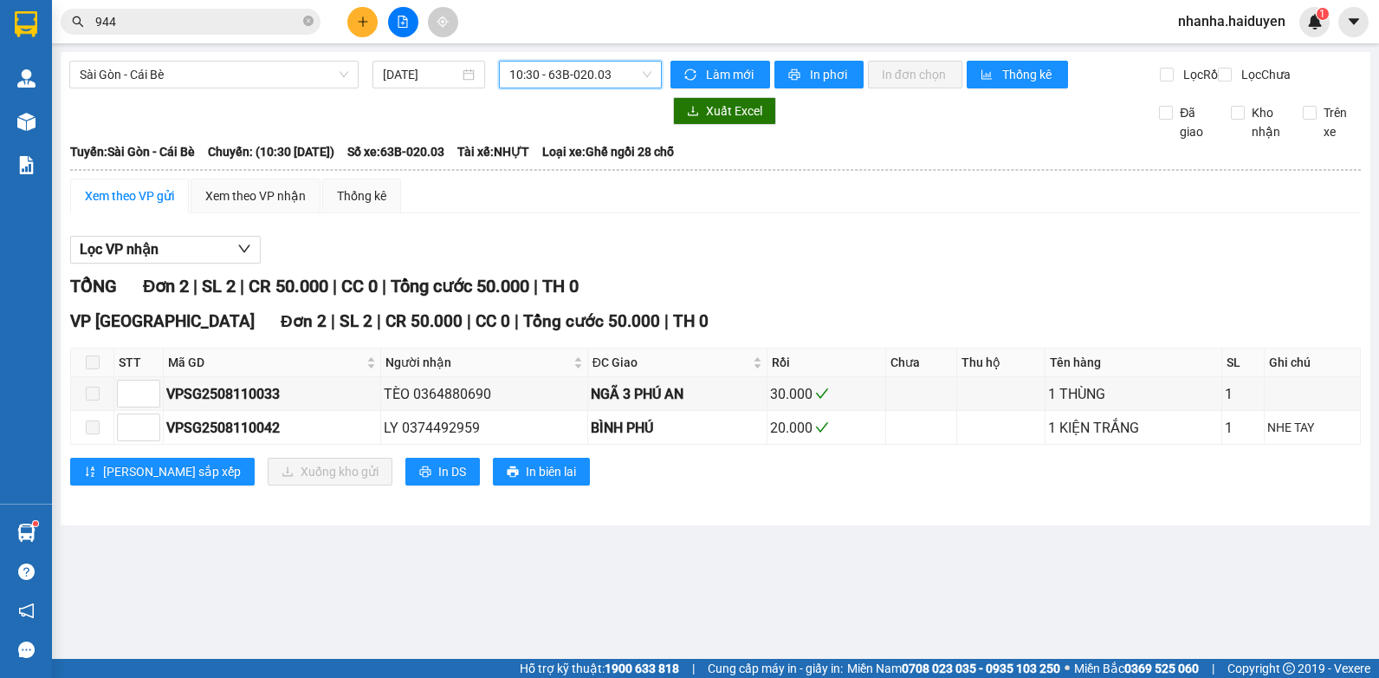
click at [605, 83] on span "10:30 - 63B-020.03" at bounding box center [580, 75] width 142 height 26
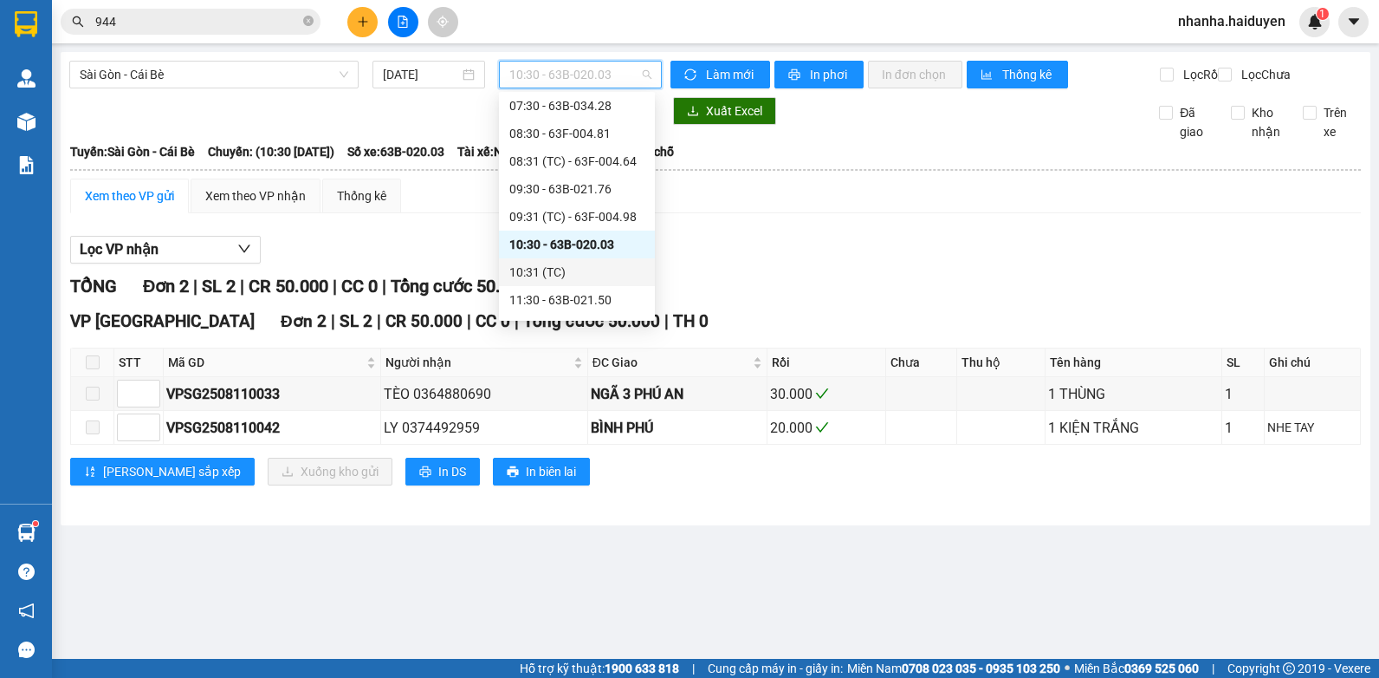
click at [572, 265] on div "10:31 (TC)" at bounding box center [576, 272] width 135 height 19
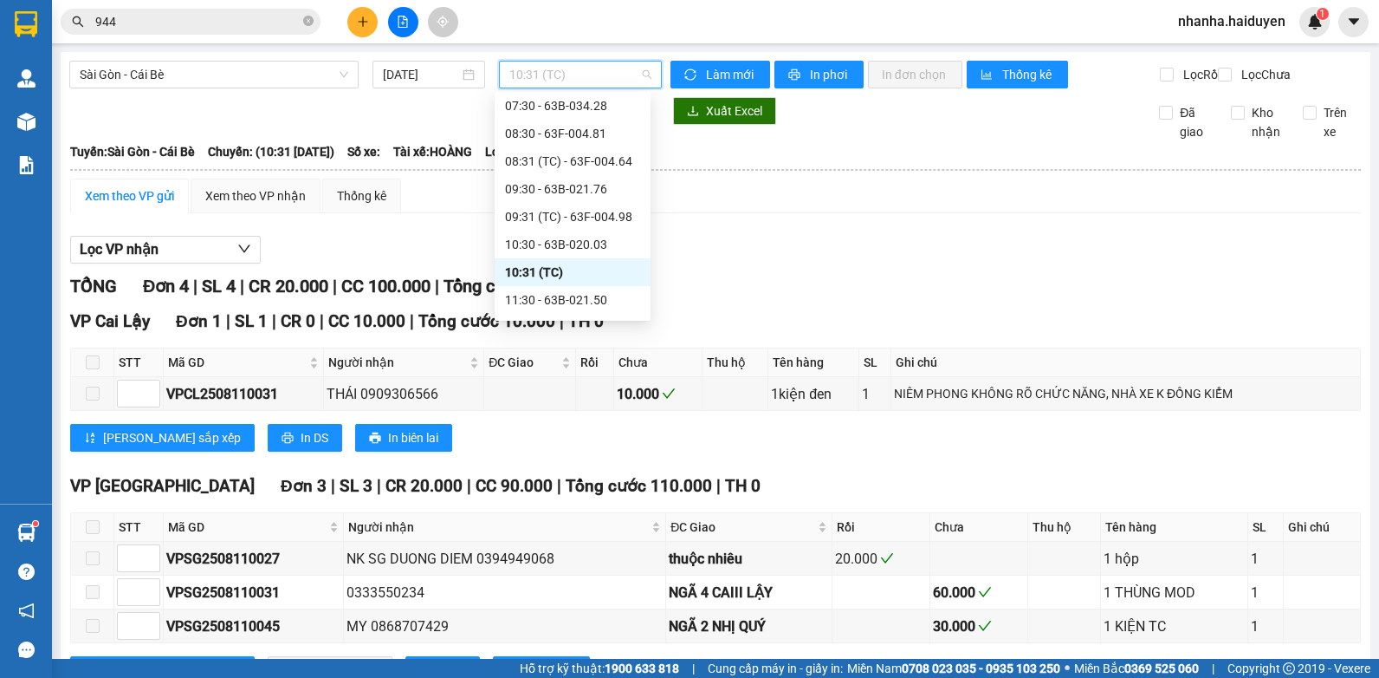
click at [590, 73] on span "10:31 (TC)" at bounding box center [580, 75] width 142 height 26
click at [561, 303] on div "11:30 - 63B-021.50" at bounding box center [572, 299] width 135 height 19
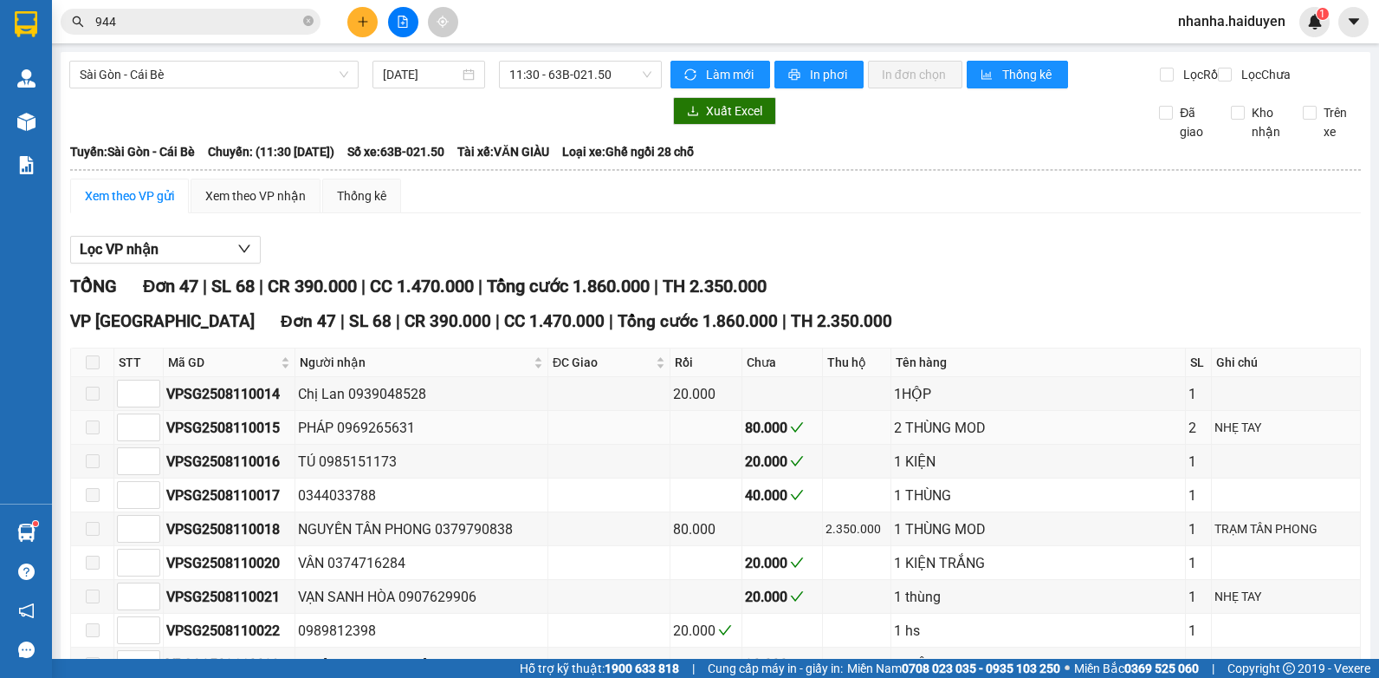
click at [496, 431] on div "PHÁP 0969265631" at bounding box center [421, 428] width 247 height 22
click at [560, 65] on span "11:30 - 63B-021.50" at bounding box center [580, 75] width 142 height 26
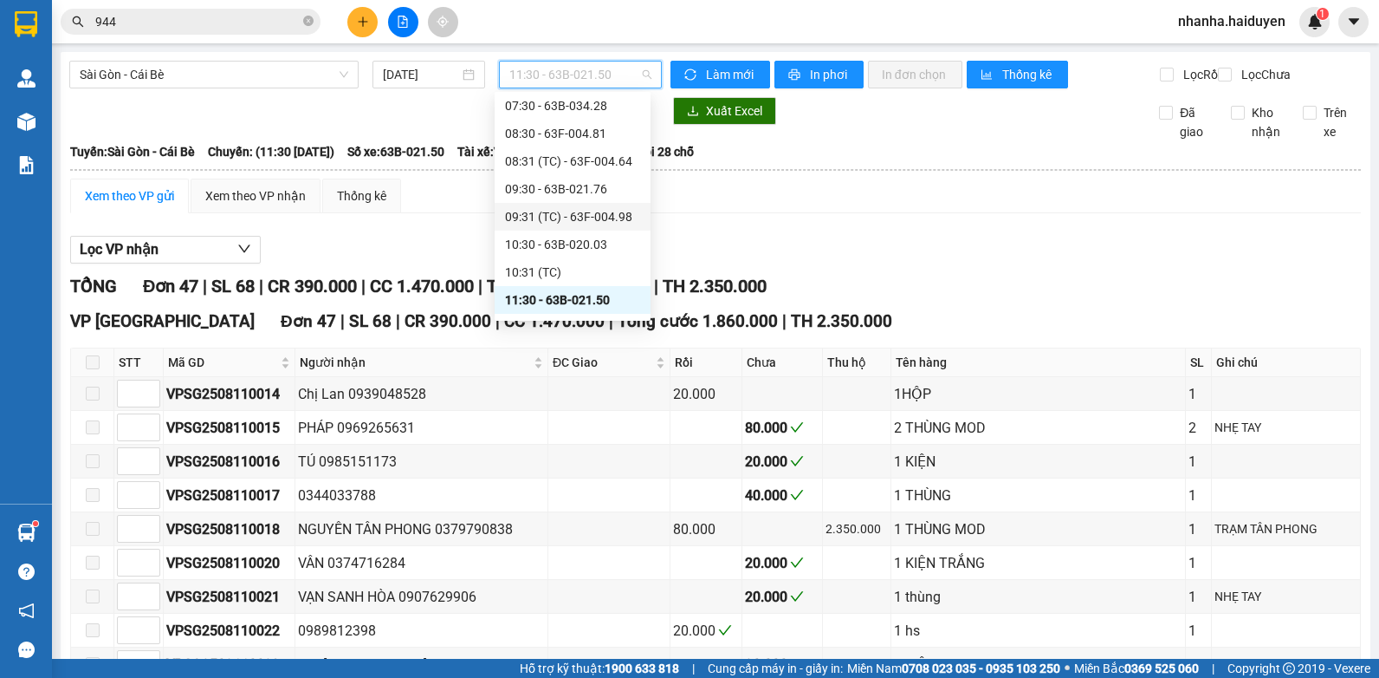
scroll to position [173, 0]
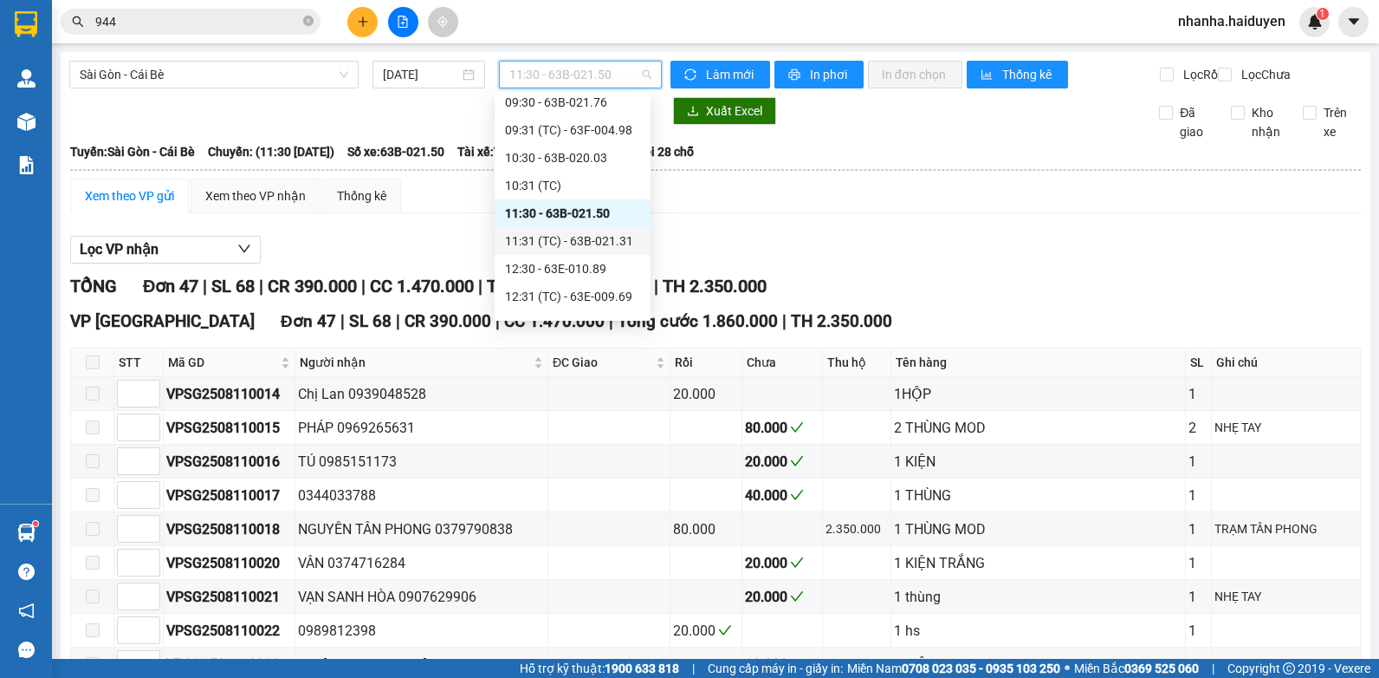
click at [544, 237] on div "11:31 (TC) - 63B-021.31" at bounding box center [572, 240] width 135 height 19
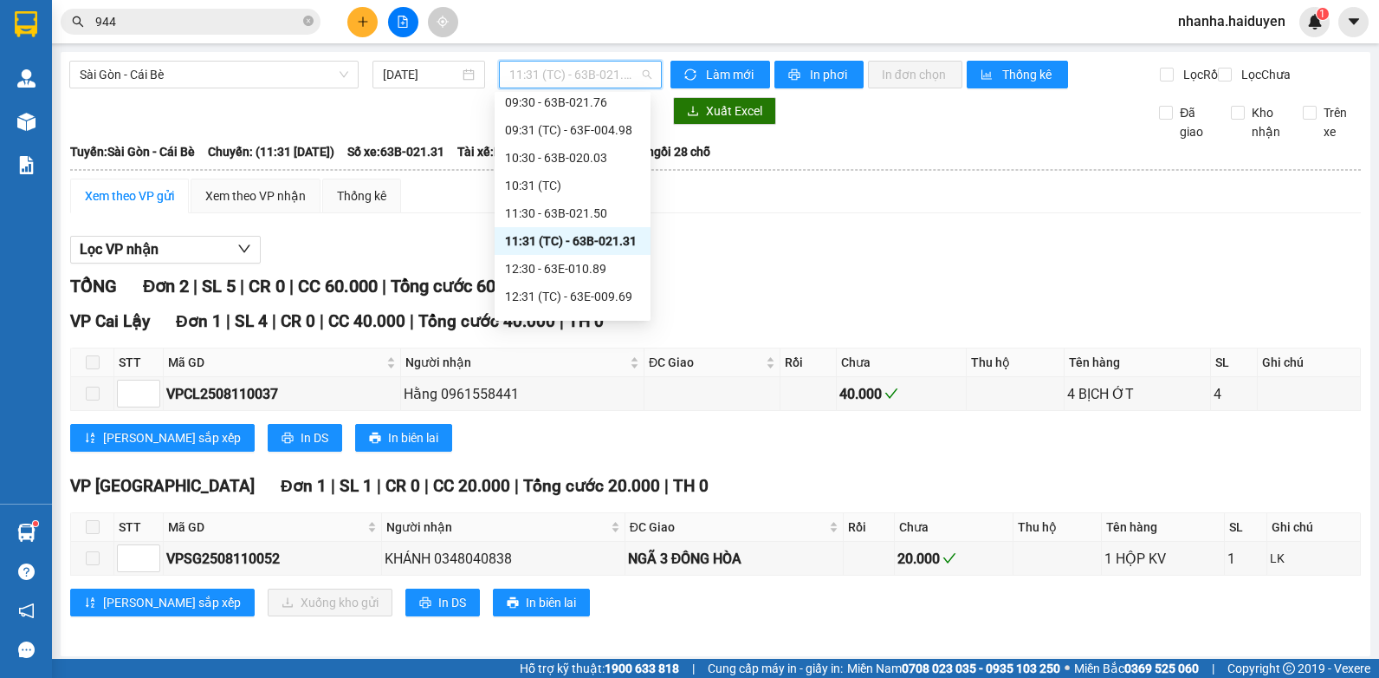
click at [554, 81] on span "11:31 (TC) - 63B-021.31" at bounding box center [580, 75] width 142 height 26
click at [554, 268] on div "12:30 - 63E-010.89" at bounding box center [572, 268] width 135 height 19
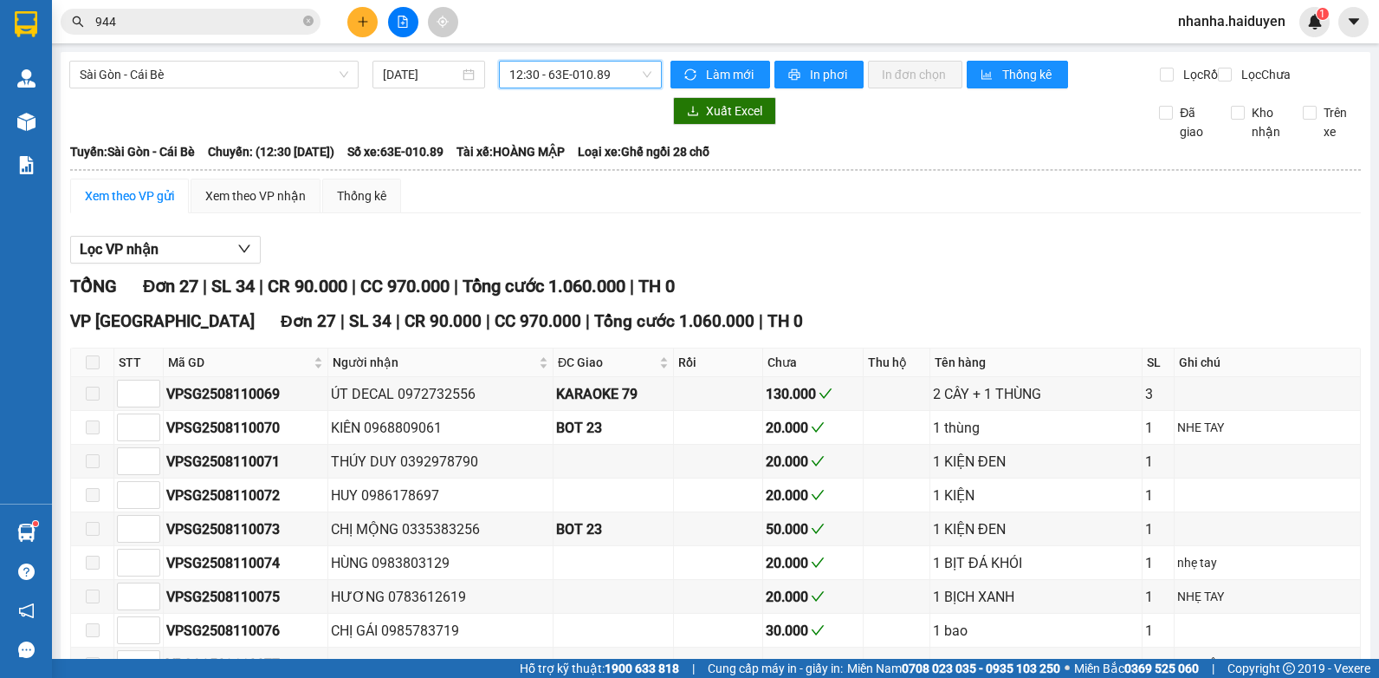
click at [598, 69] on span "12:30 - 63E-010.89" at bounding box center [580, 75] width 142 height 26
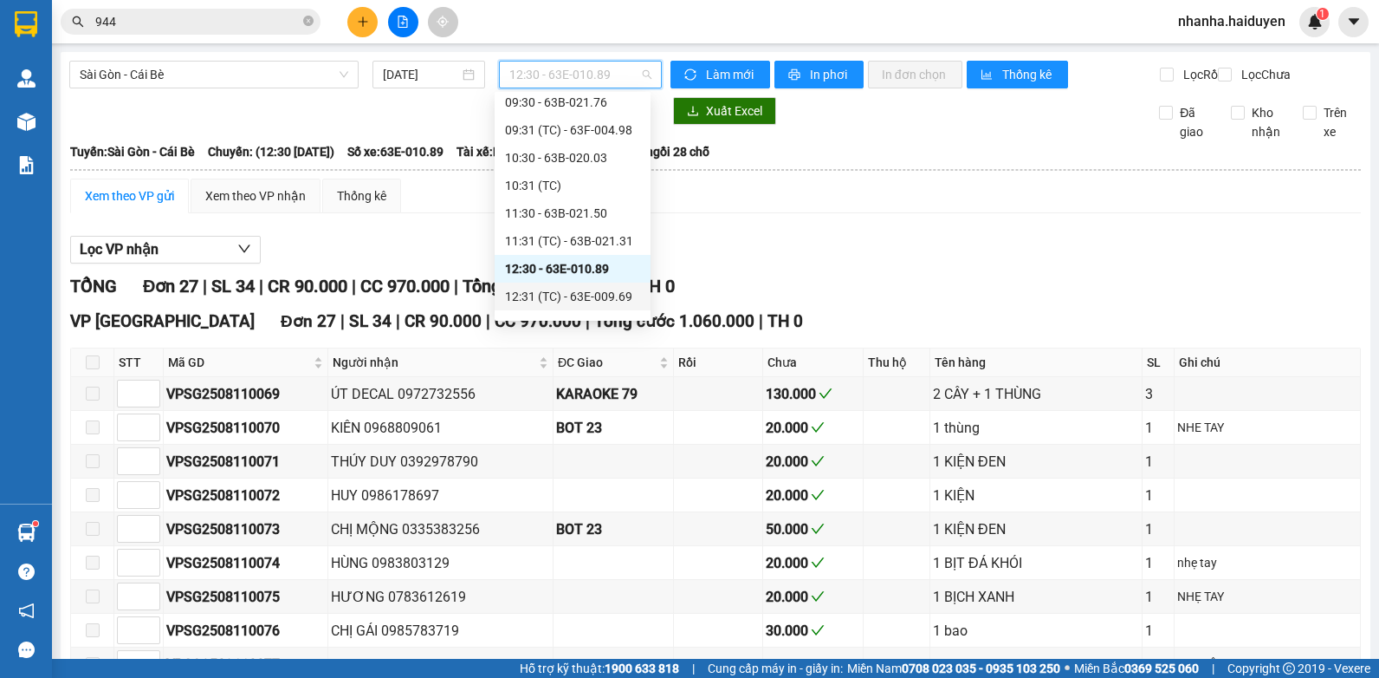
click at [580, 295] on div "12:31 (TC) - 63E-009.69" at bounding box center [572, 296] width 135 height 19
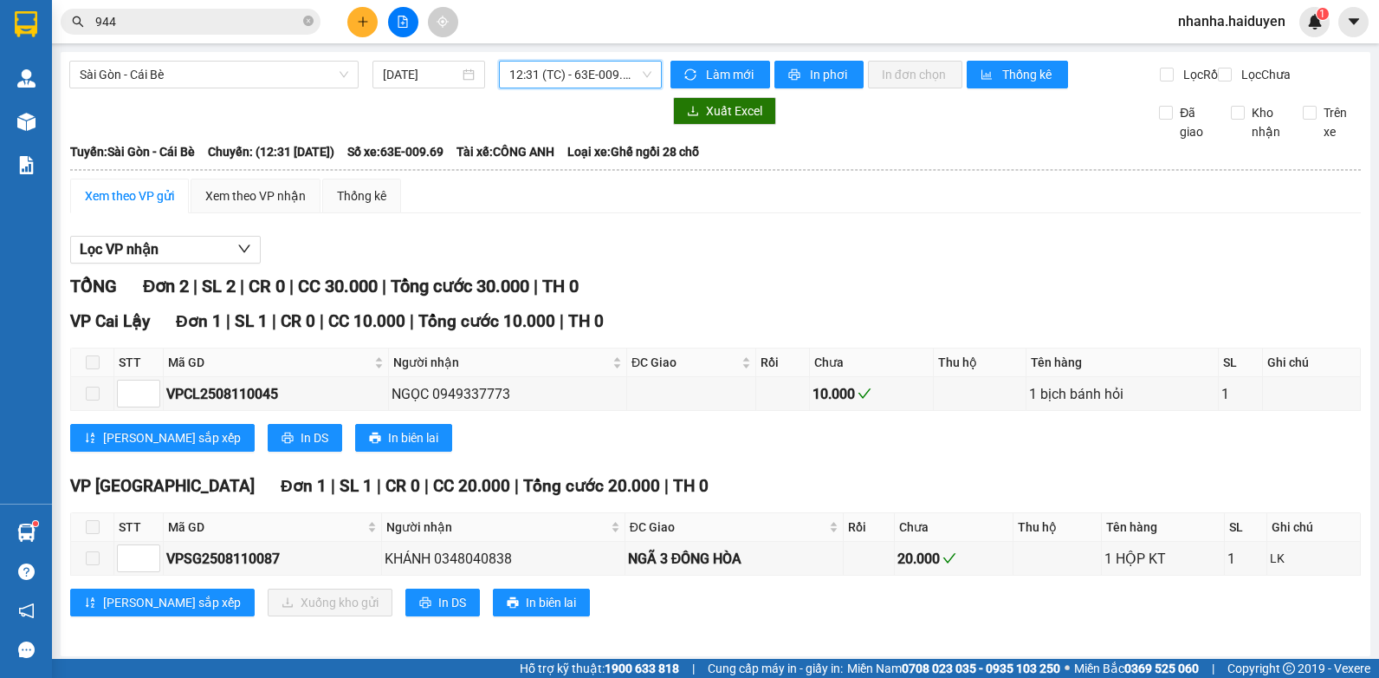
click at [583, 73] on span "12:31 (TC) - 63E-009.69" at bounding box center [580, 75] width 142 height 26
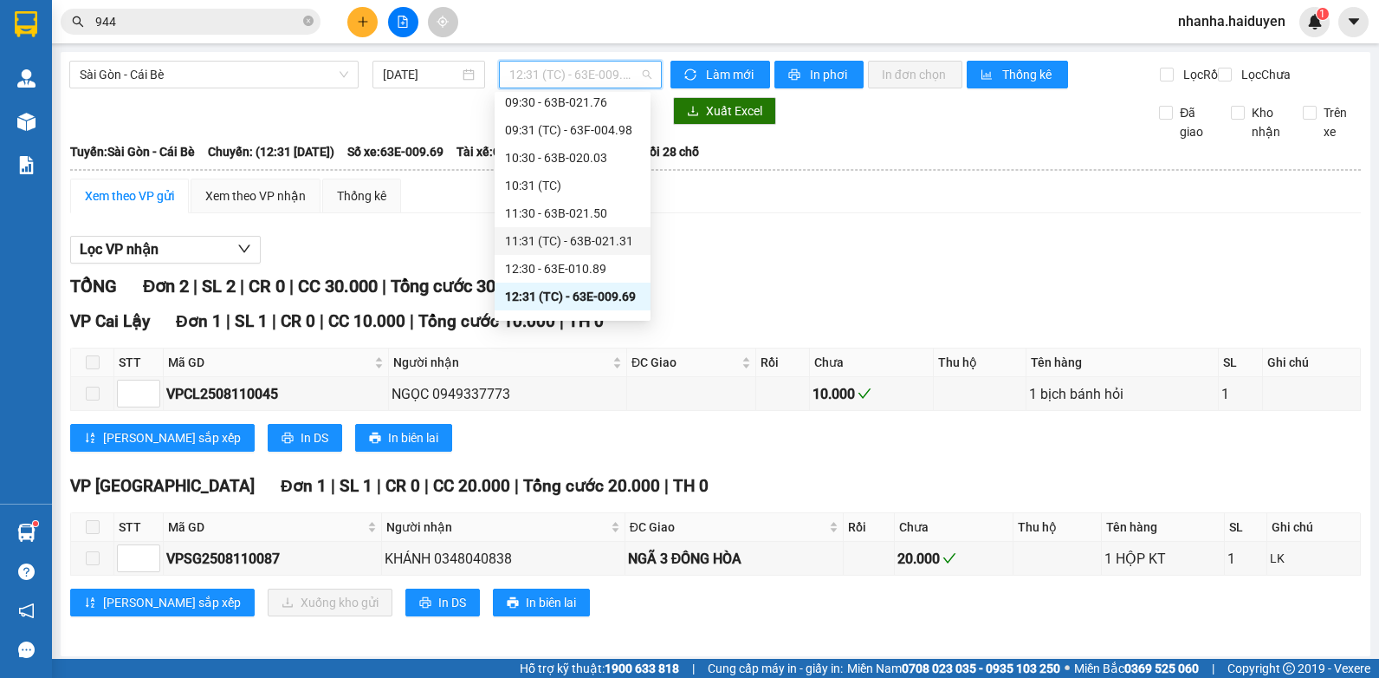
scroll to position [260, 0]
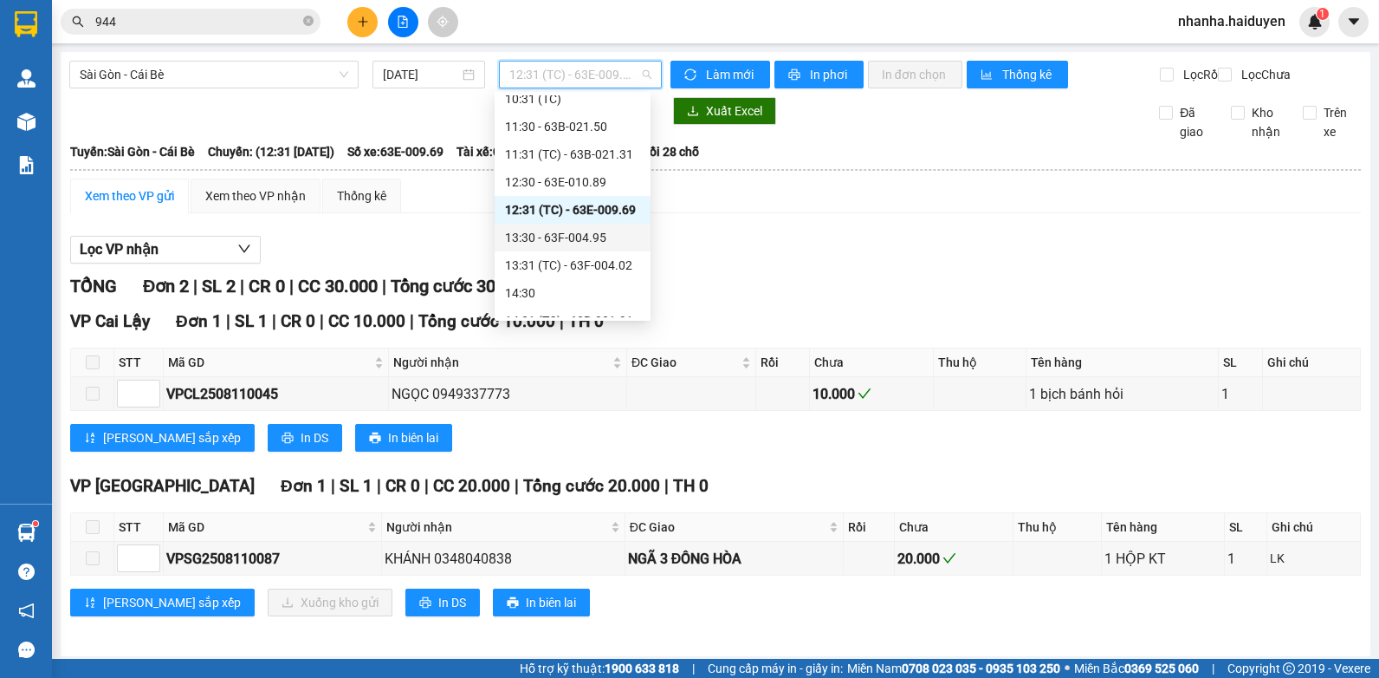
click at [557, 233] on div "13:30 - 63F-004.95" at bounding box center [572, 237] width 135 height 19
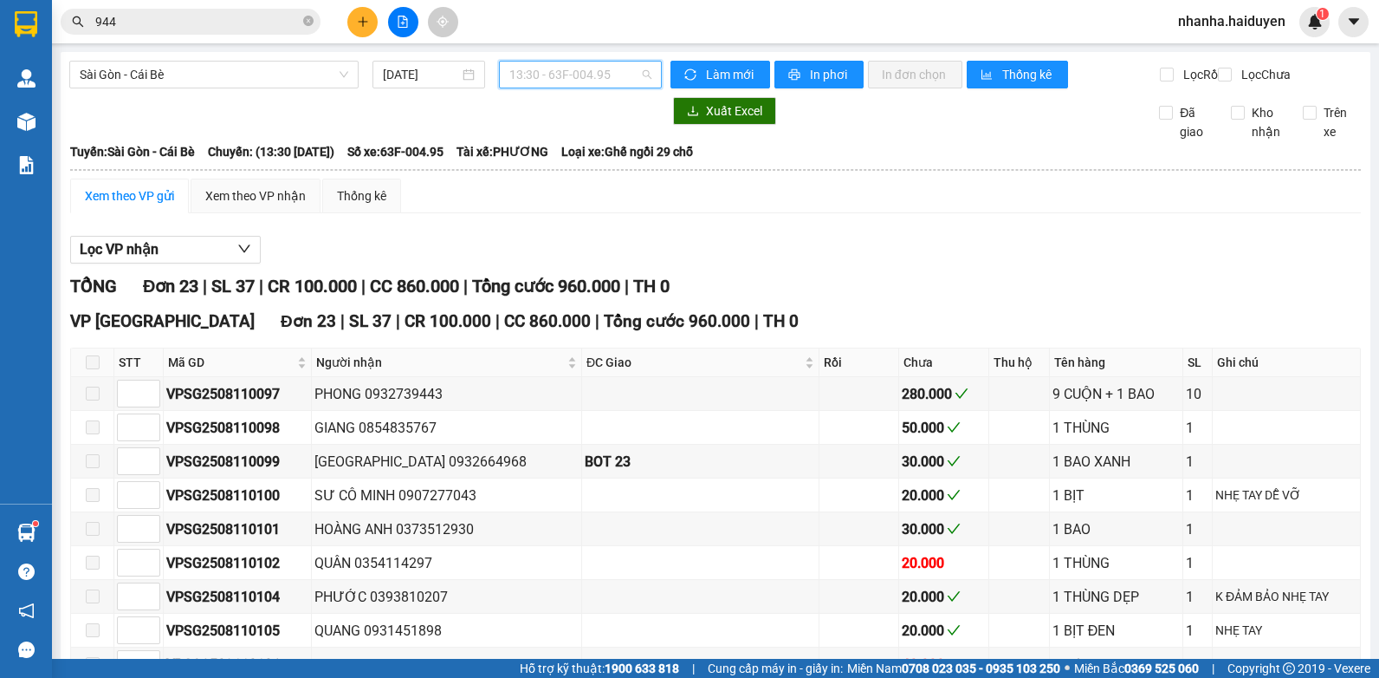
click at [550, 81] on span "13:30 - 63F-004.95" at bounding box center [580, 75] width 142 height 26
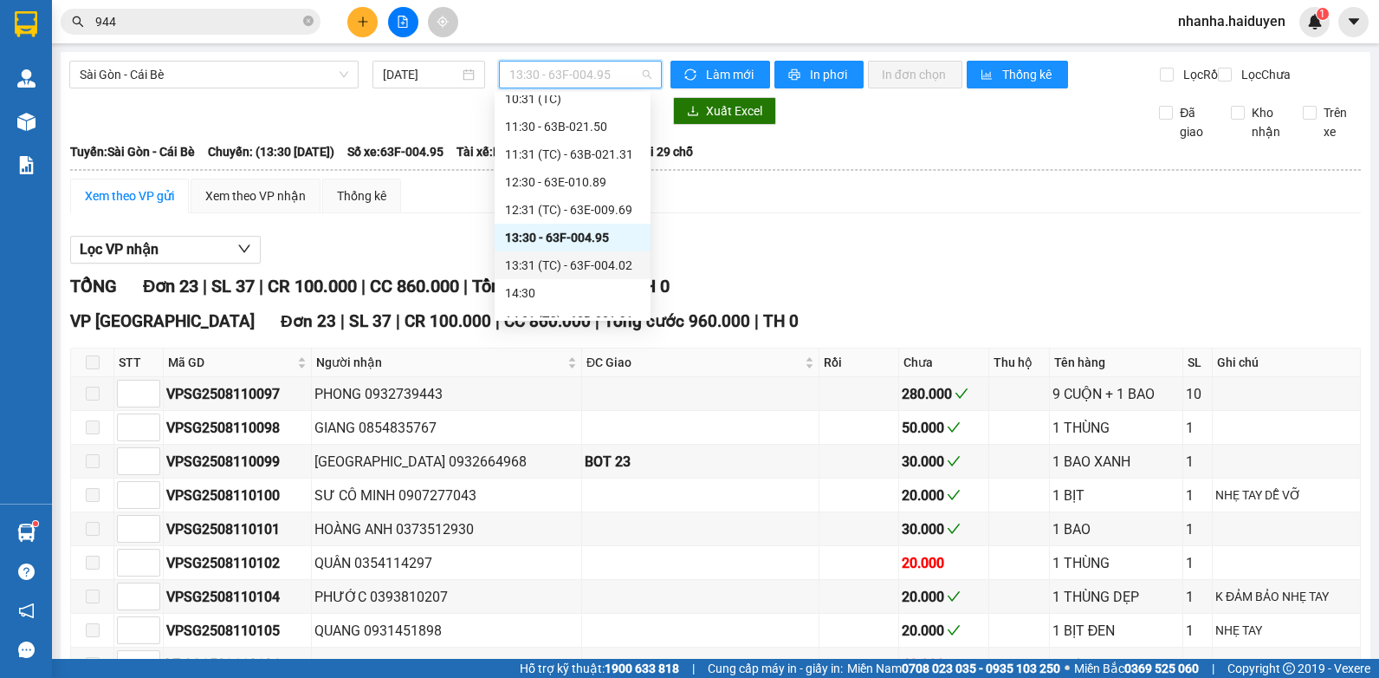
click at [520, 256] on div "13:31 (TC) - 63F-004.02" at bounding box center [572, 265] width 135 height 19
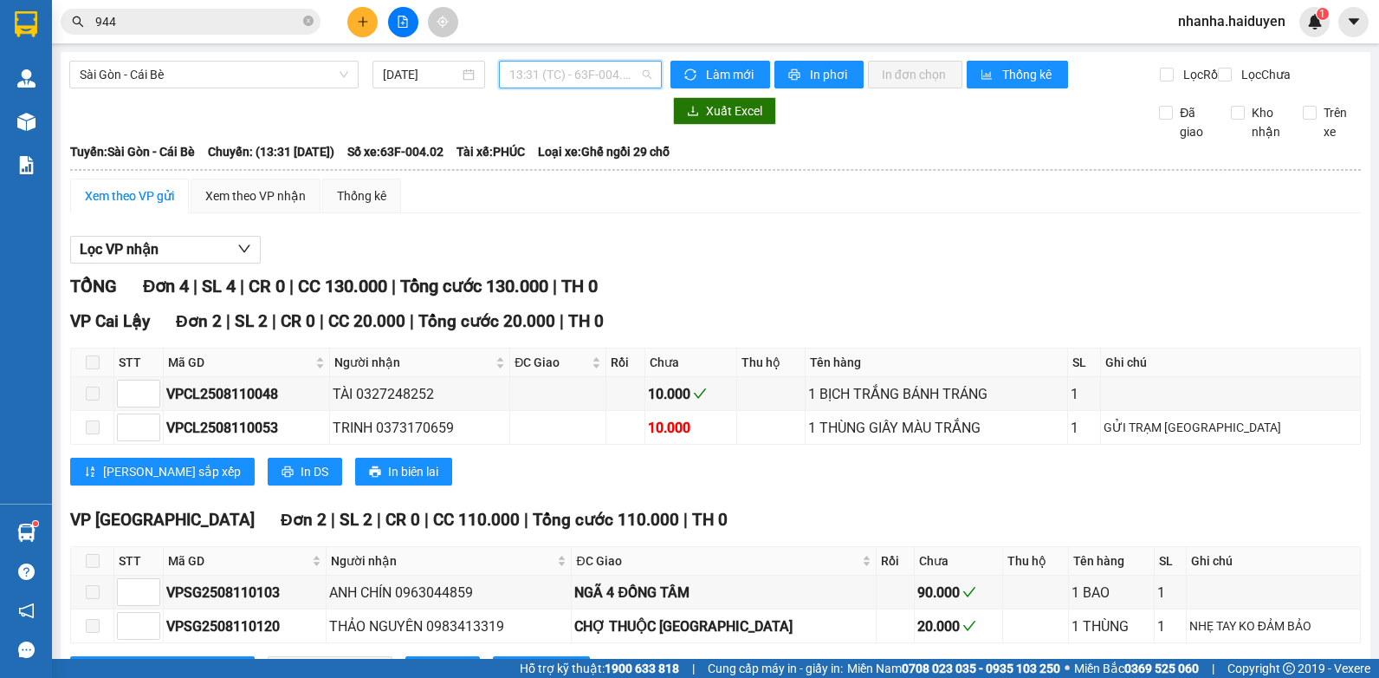
click at [567, 84] on span "13:31 (TC) - 63F-004.02" at bounding box center [580, 75] width 142 height 26
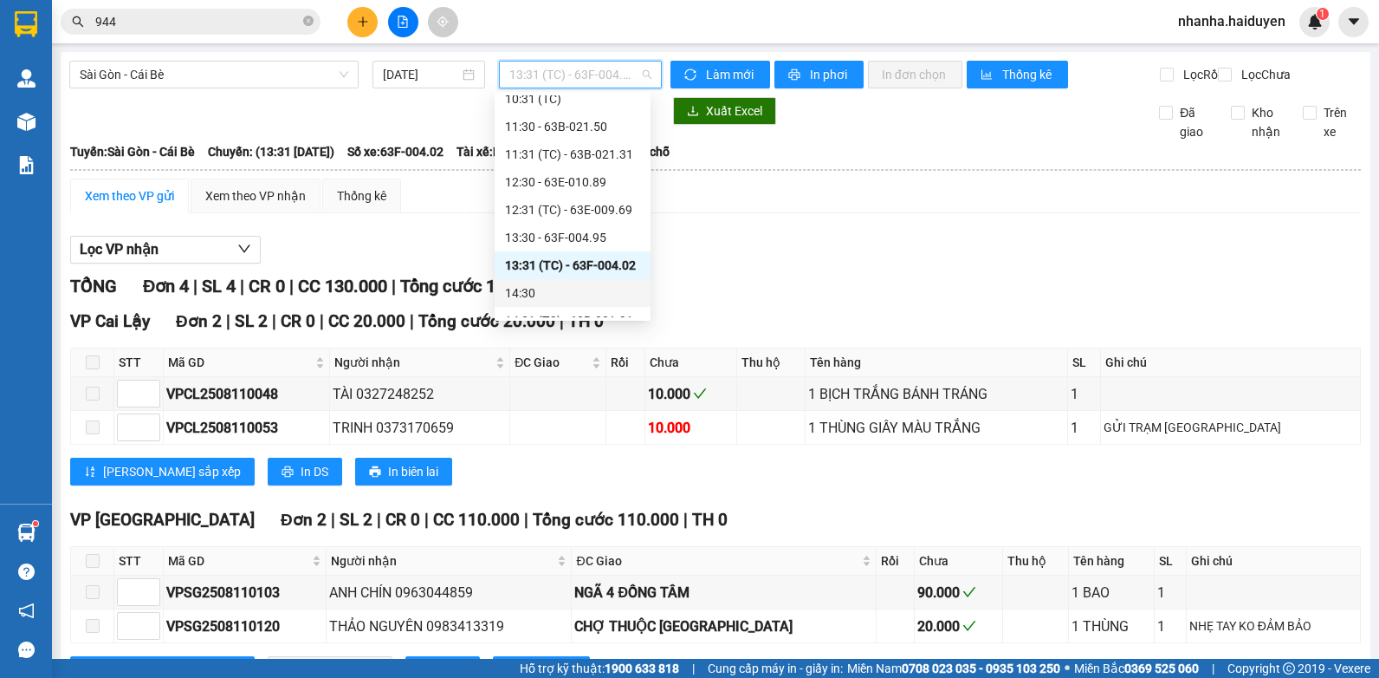
click at [556, 285] on div "14:30" at bounding box center [572, 292] width 135 height 19
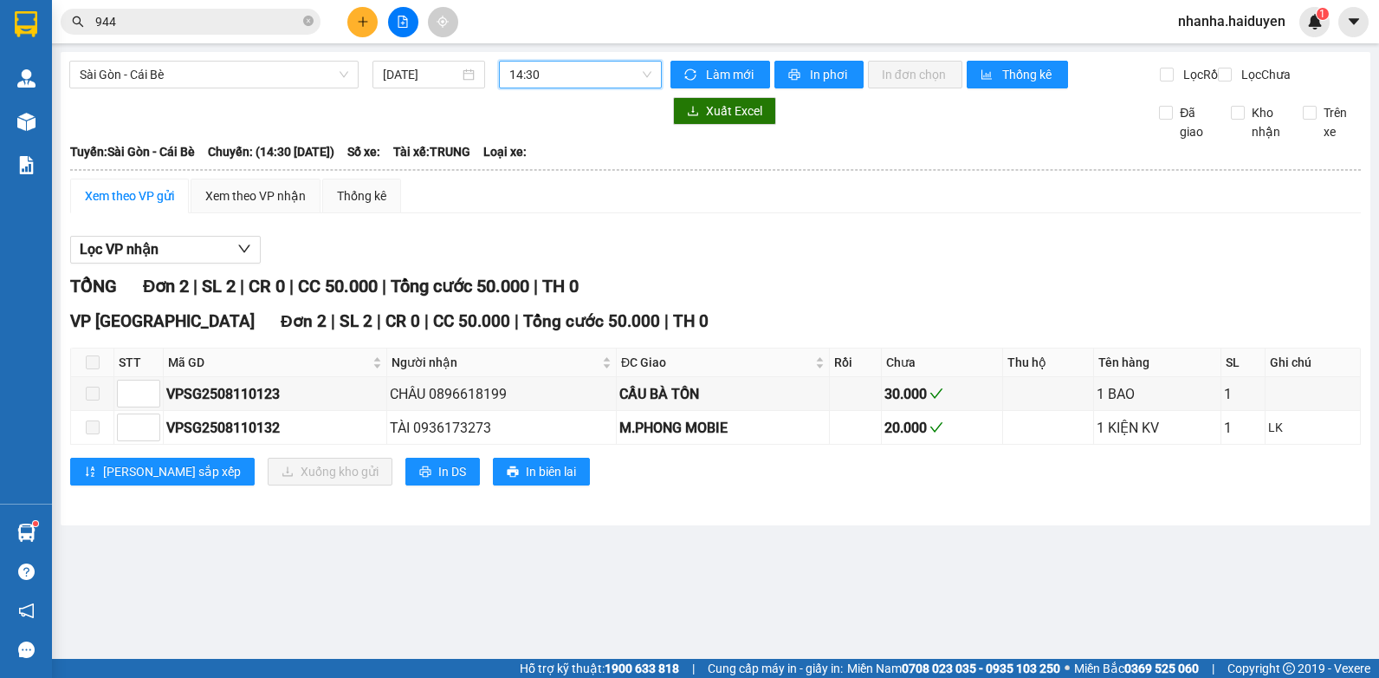
click at [555, 65] on span "14:30" at bounding box center [580, 75] width 142 height 26
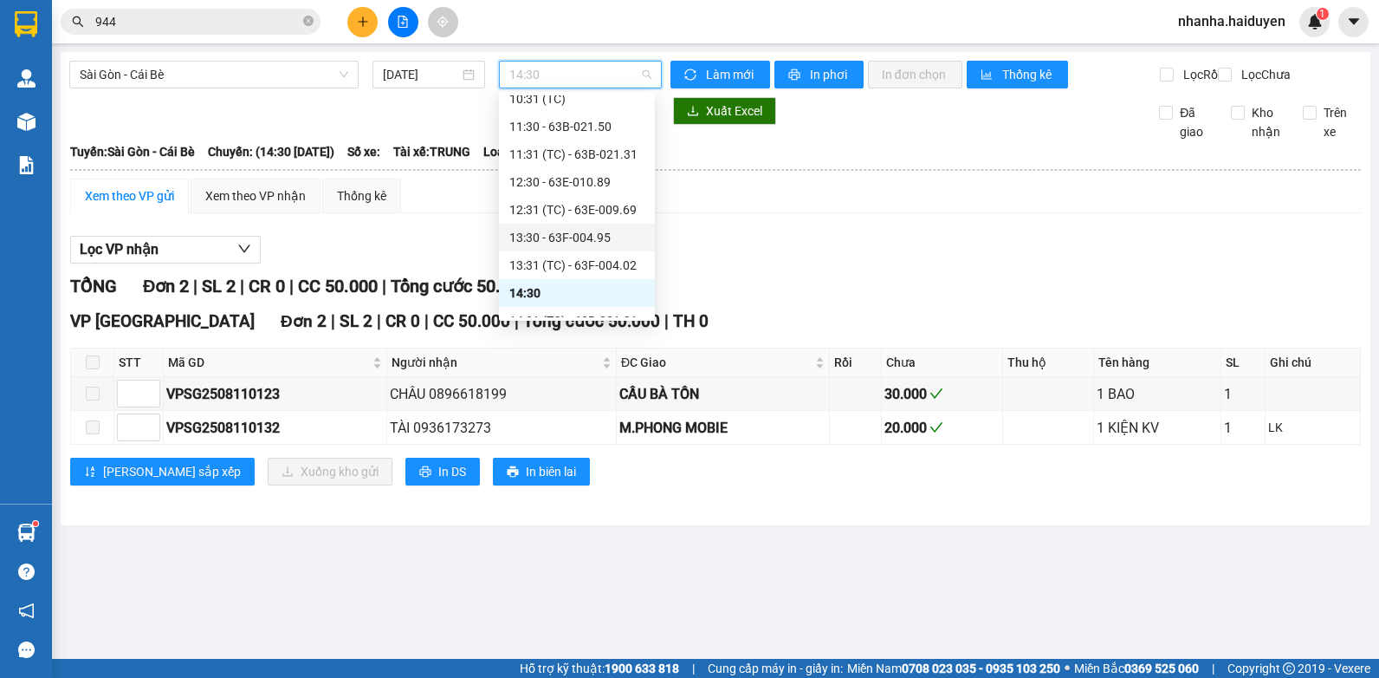
scroll to position [347, 0]
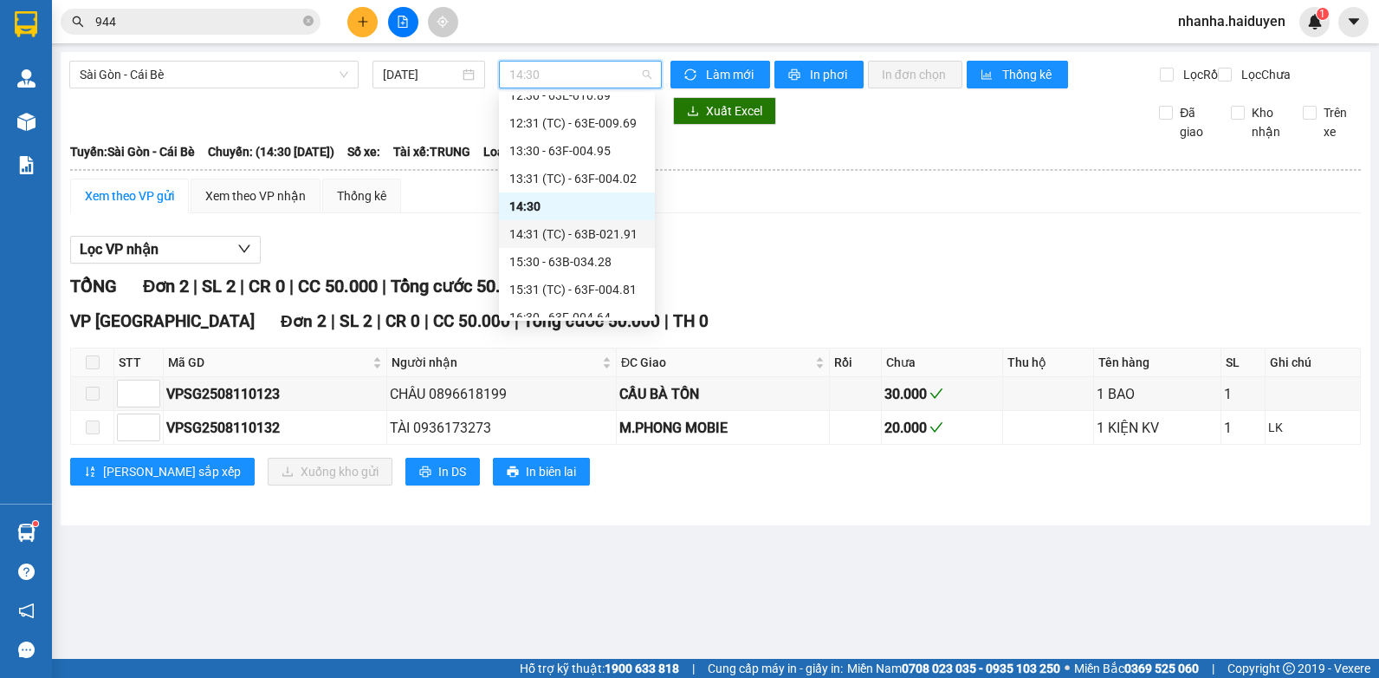
click at [541, 238] on div "14:31 (TC) - 63B-021.91" at bounding box center [576, 233] width 135 height 19
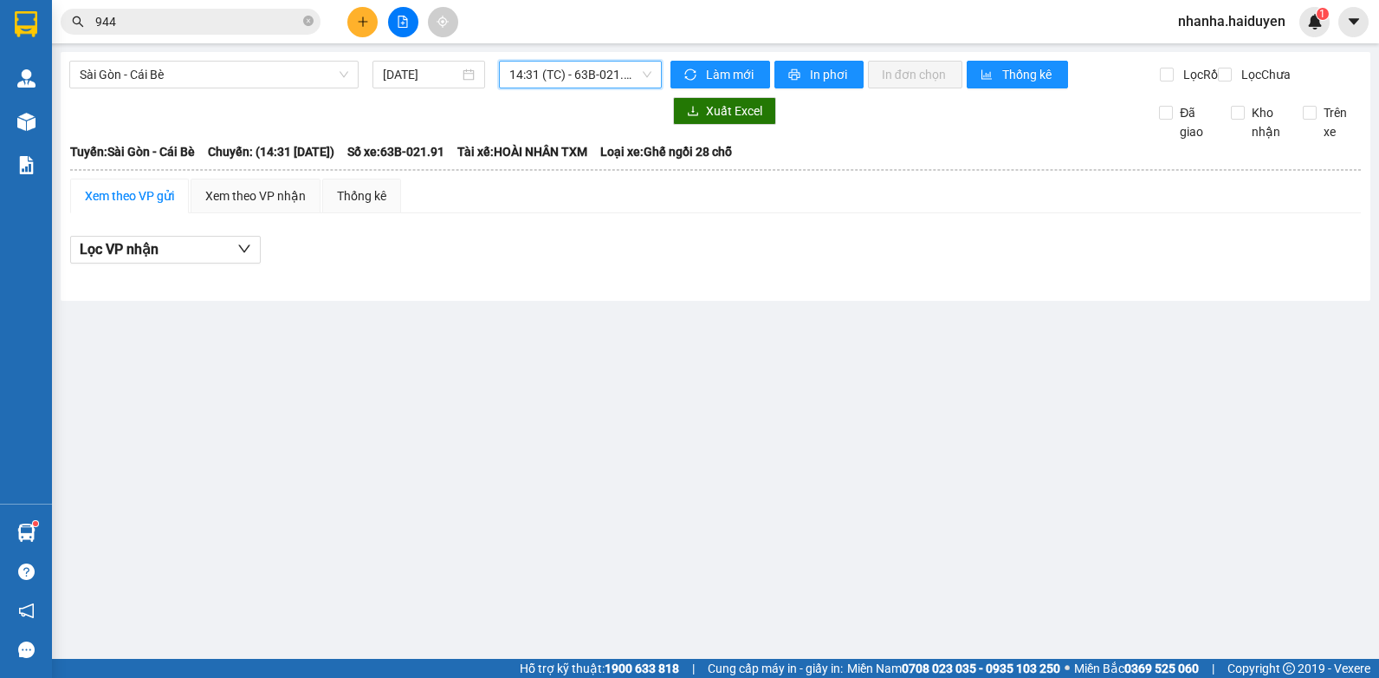
click at [572, 64] on span "14:31 (TC) - 63B-021.91" at bounding box center [580, 75] width 142 height 26
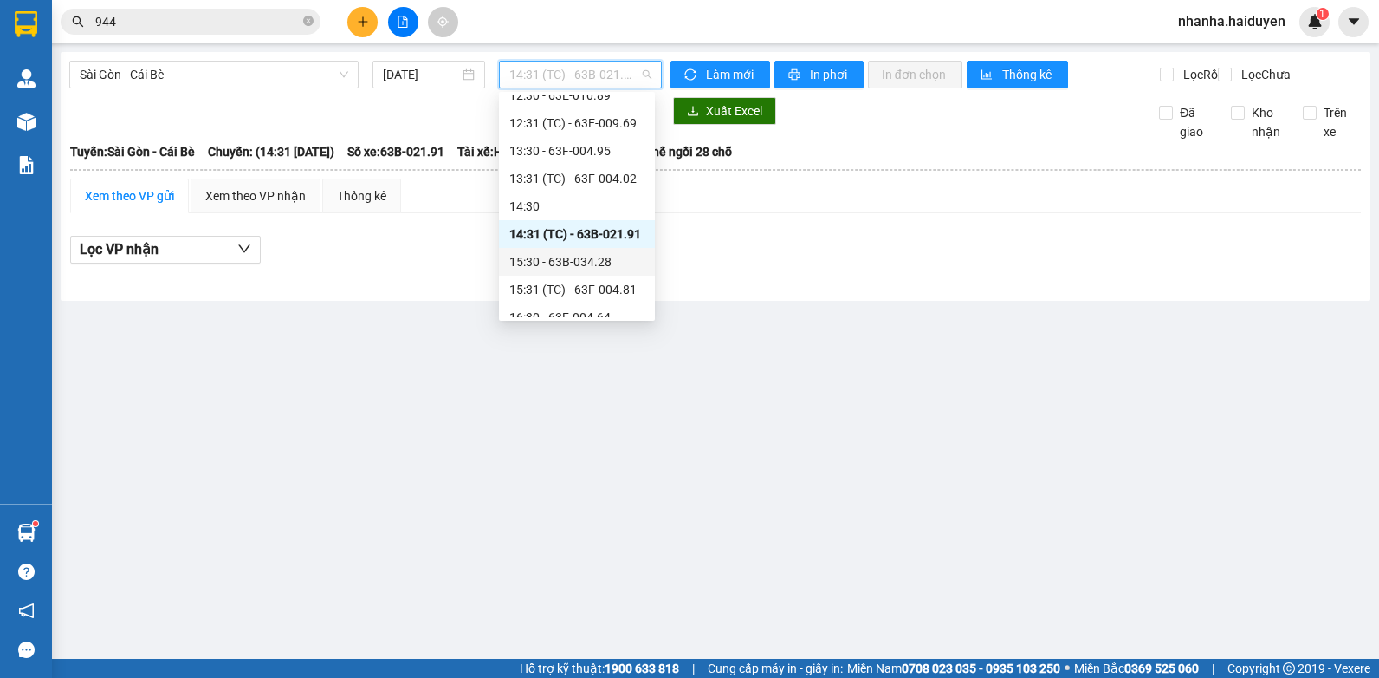
click at [572, 259] on div "15:30 - 63B-034.28" at bounding box center [576, 261] width 135 height 19
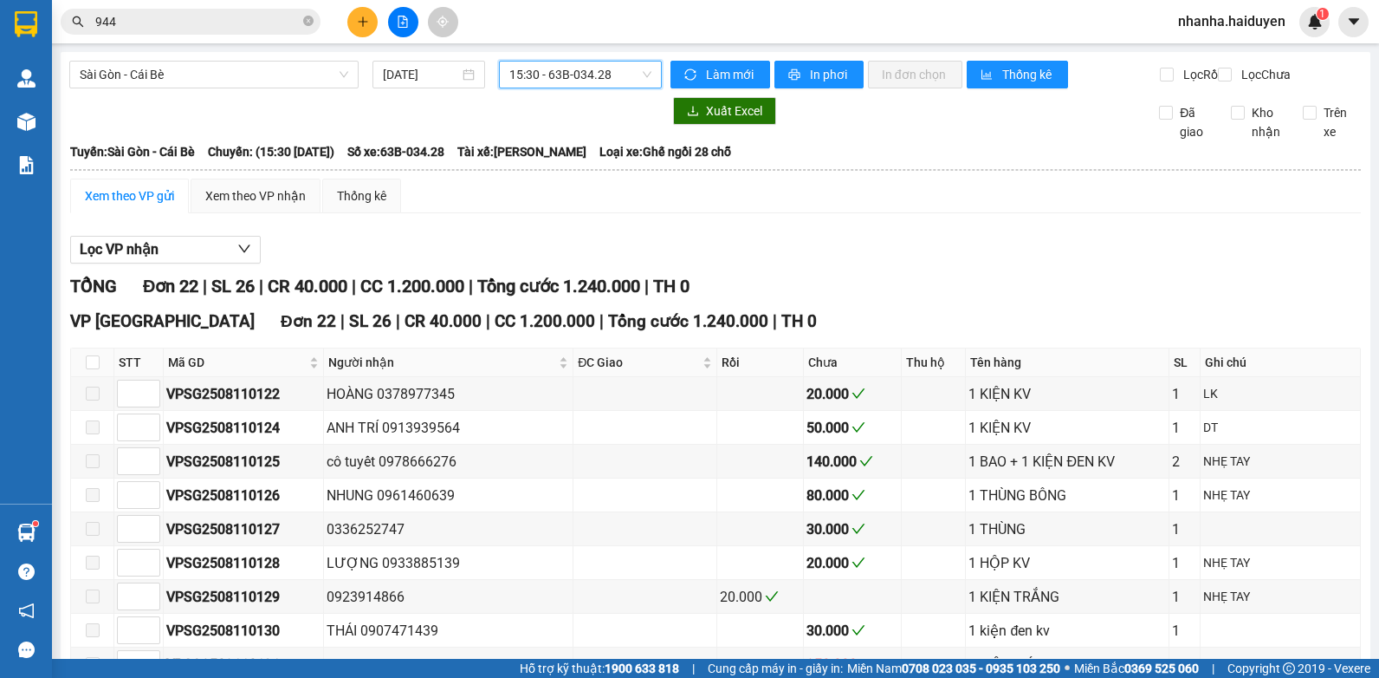
click at [581, 78] on span "15:30 - 63B-034.28" at bounding box center [580, 75] width 142 height 26
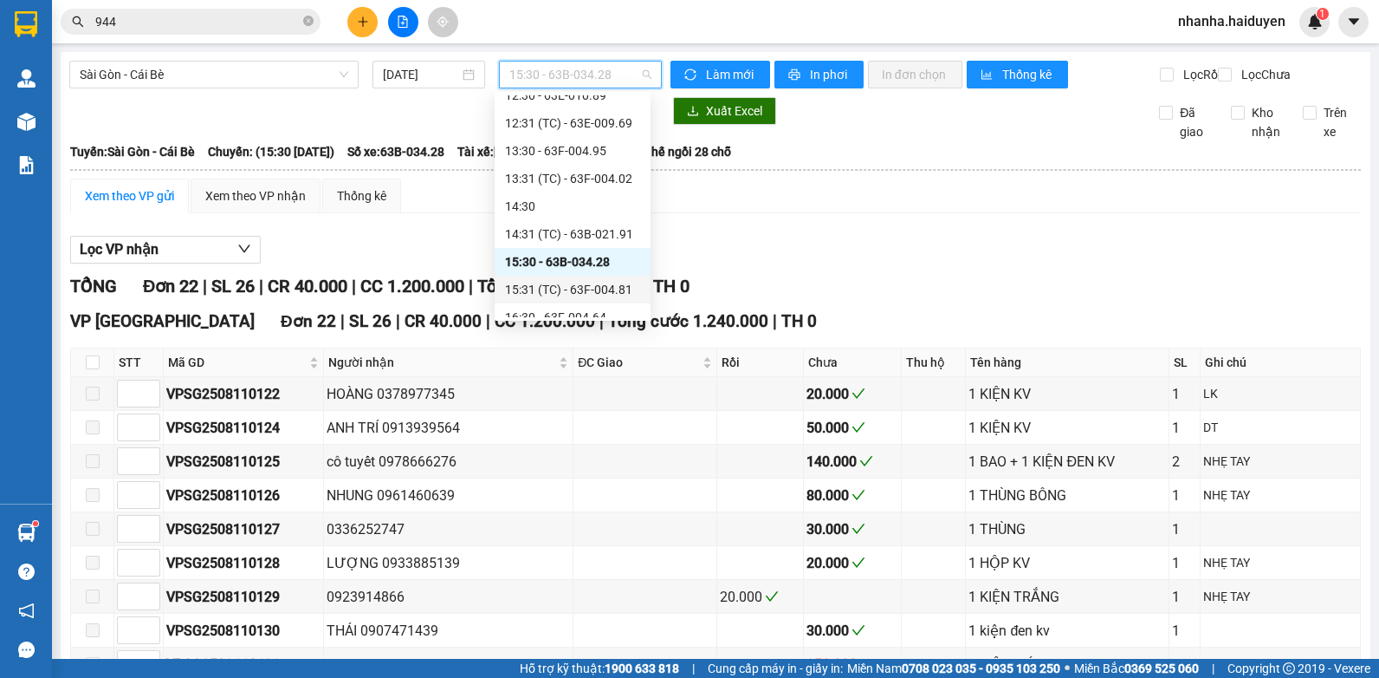
click at [575, 278] on div "15:31 (TC) - 63F-004.81" at bounding box center [573, 290] width 156 height 28
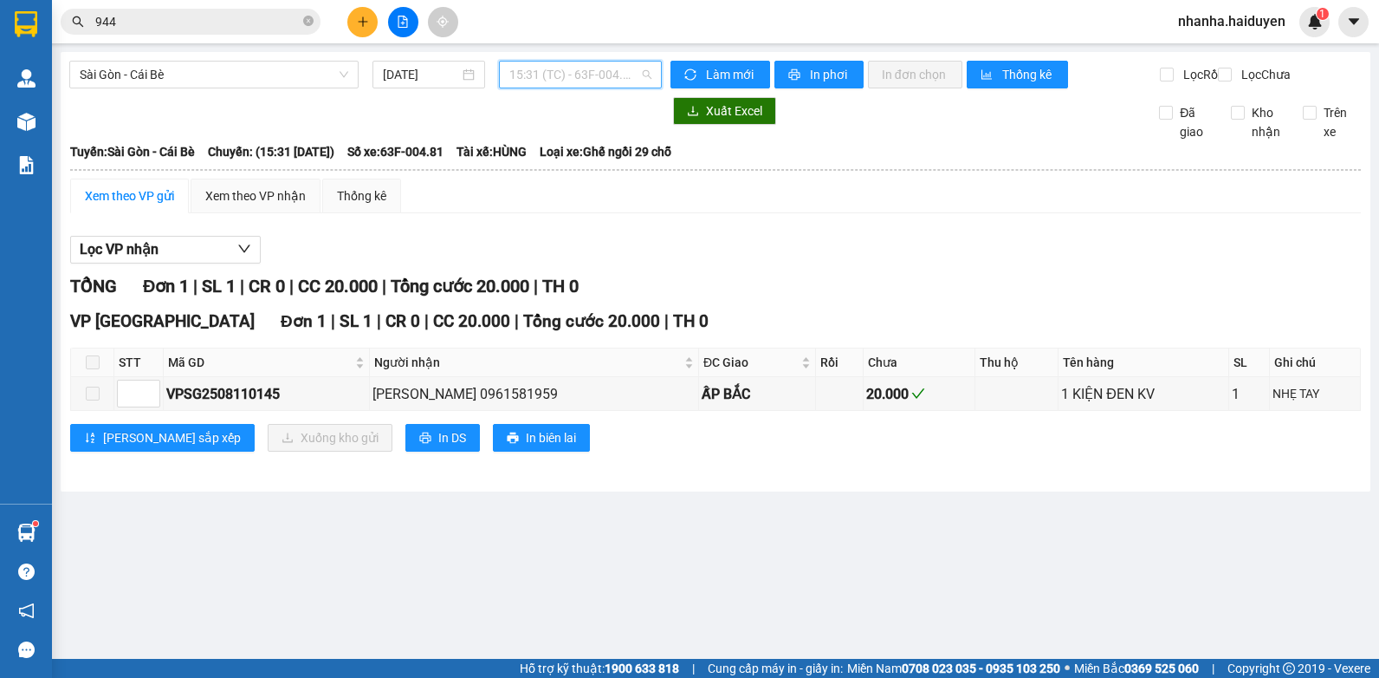
click at [558, 63] on span "15:31 (TC) - 63F-004.81" at bounding box center [580, 75] width 142 height 26
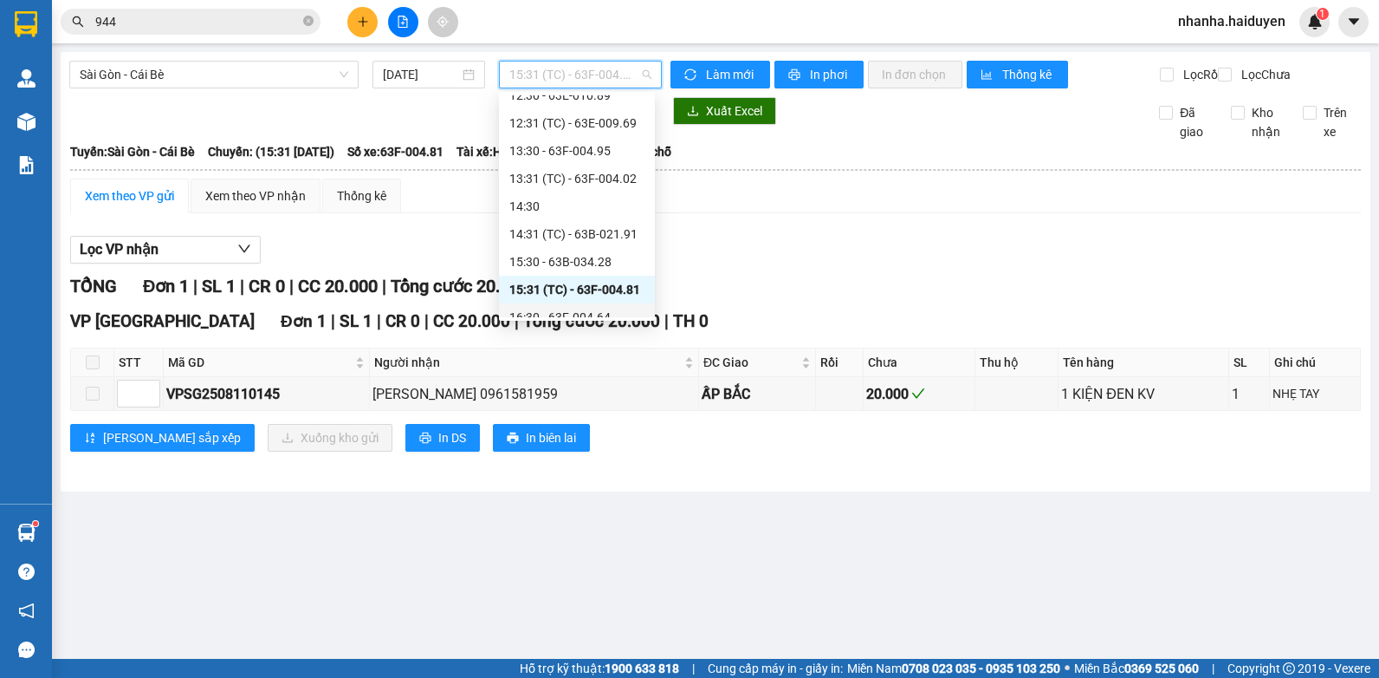
click at [578, 312] on div "16:30 - 63F-004.64" at bounding box center [576, 317] width 135 height 19
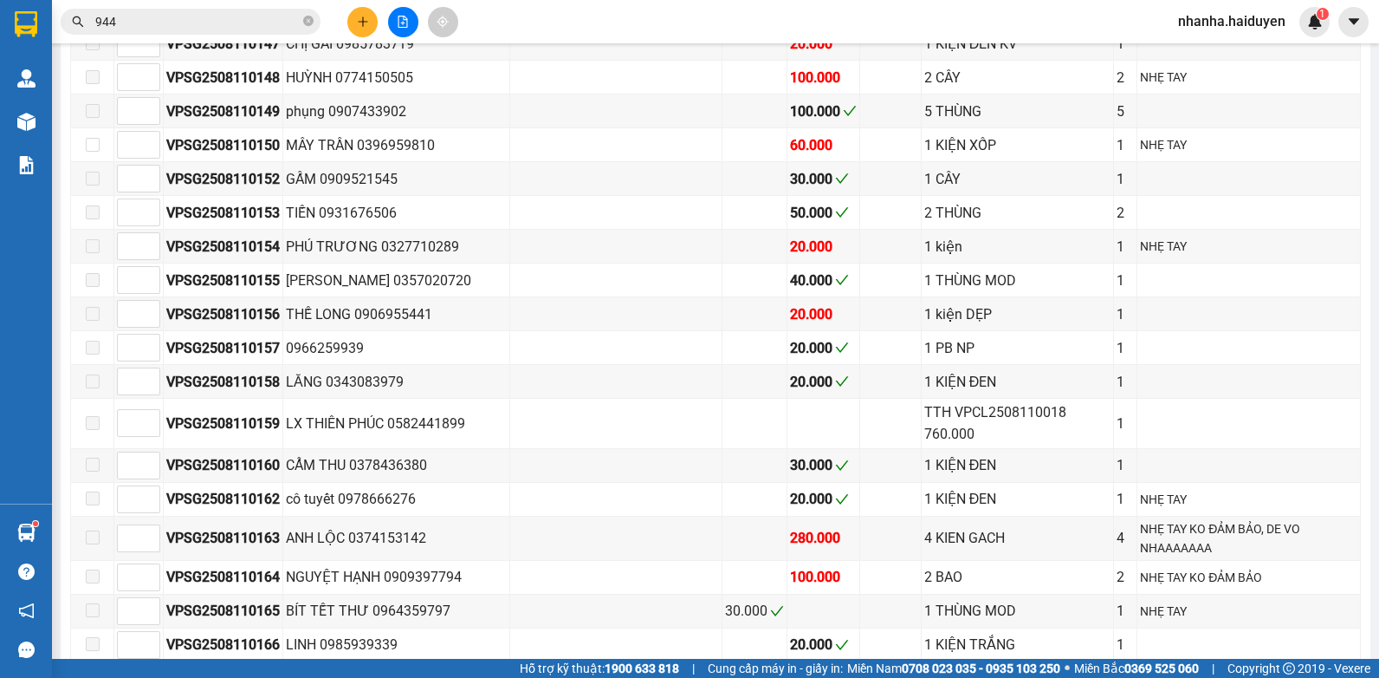
scroll to position [244, 0]
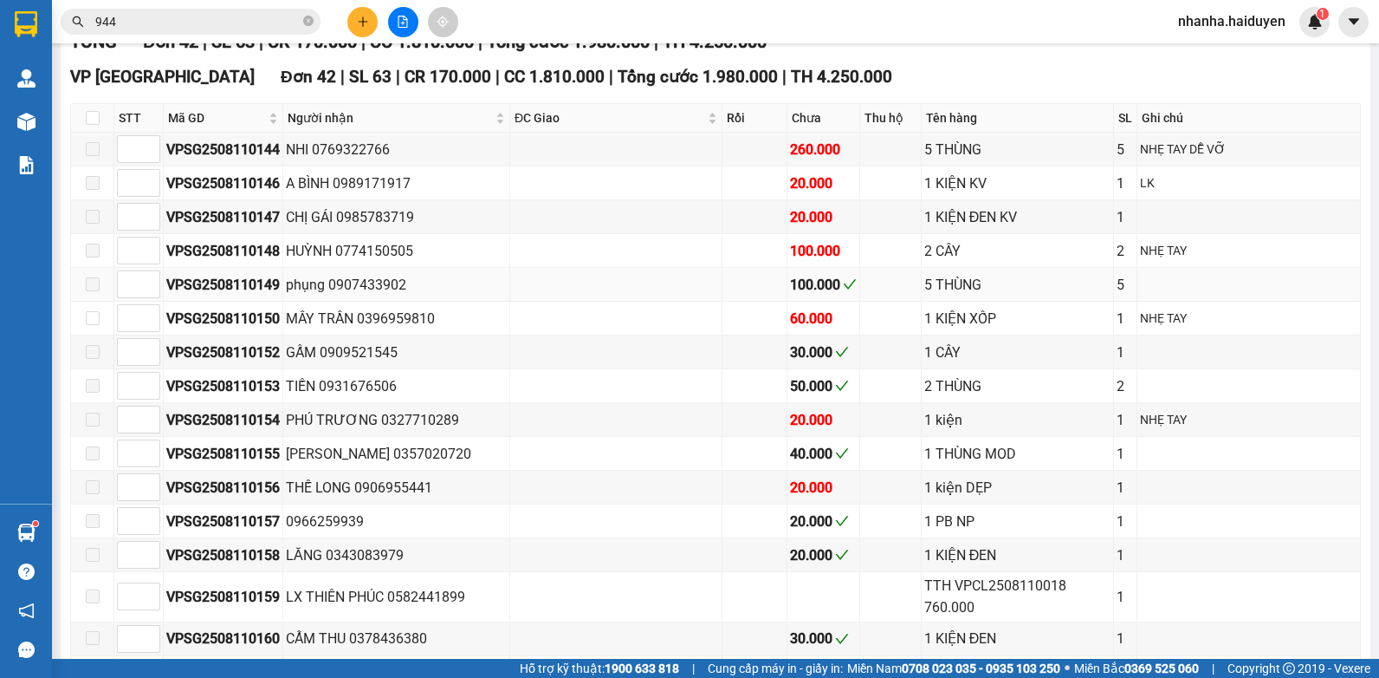
click at [613, 302] on td at bounding box center [616, 285] width 212 height 34
click at [146, 15] on input "944" at bounding box center [197, 21] width 204 height 19
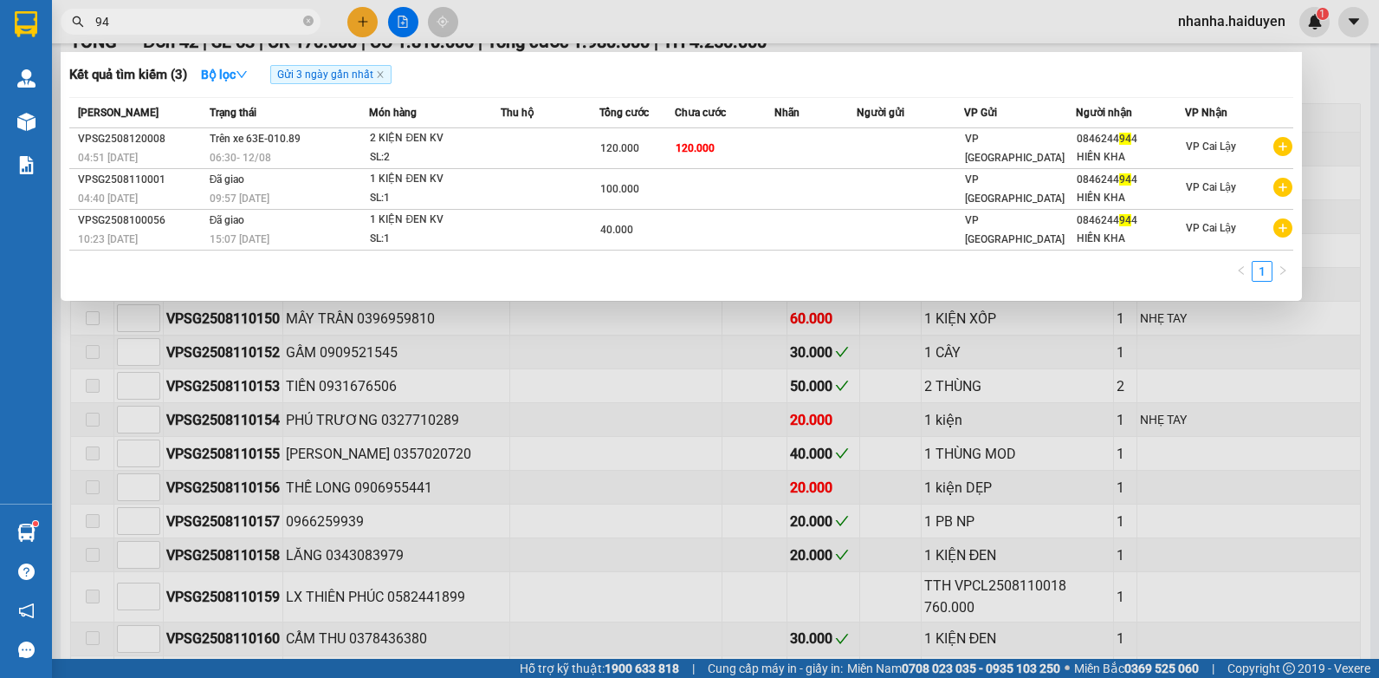
type input "9"
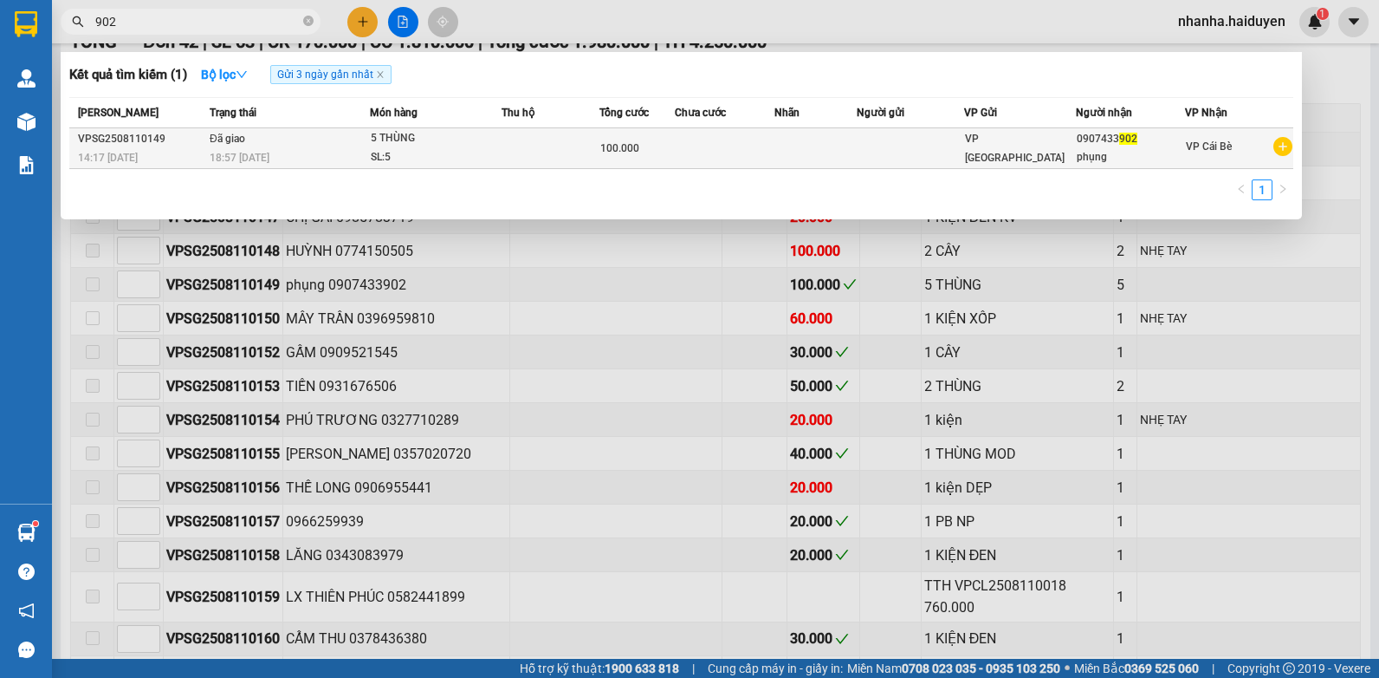
type input "902"
click at [459, 159] on div "SL: 5" at bounding box center [436, 157] width 130 height 19
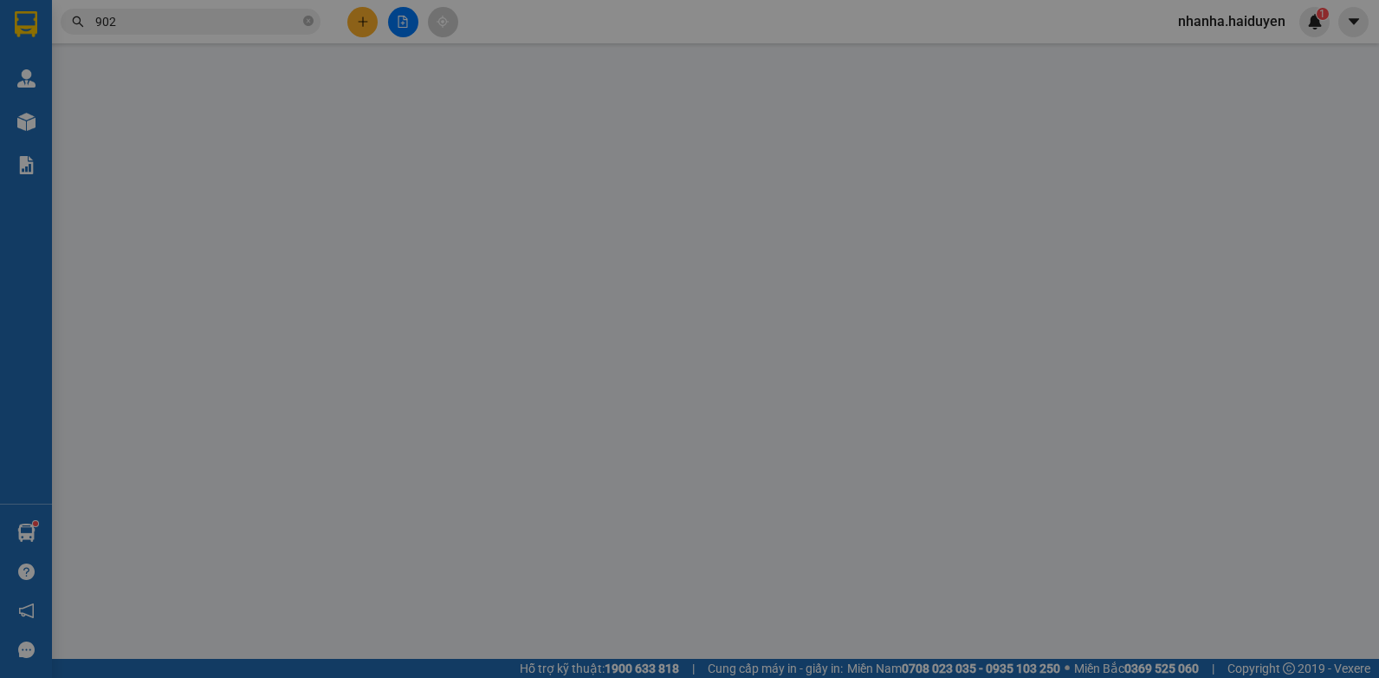
type input "0907433902"
type input "phụng"
type input "100.000"
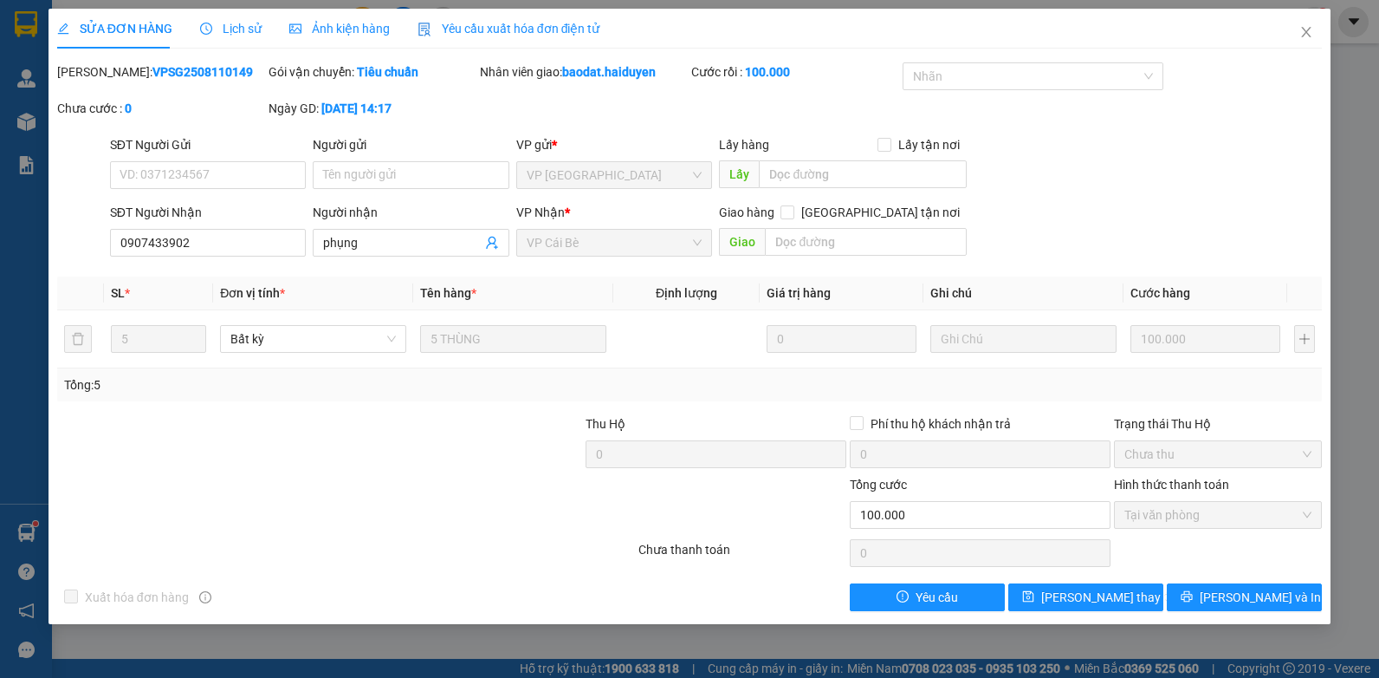
click at [222, 16] on div "Lịch sử" at bounding box center [231, 29] width 62 height 40
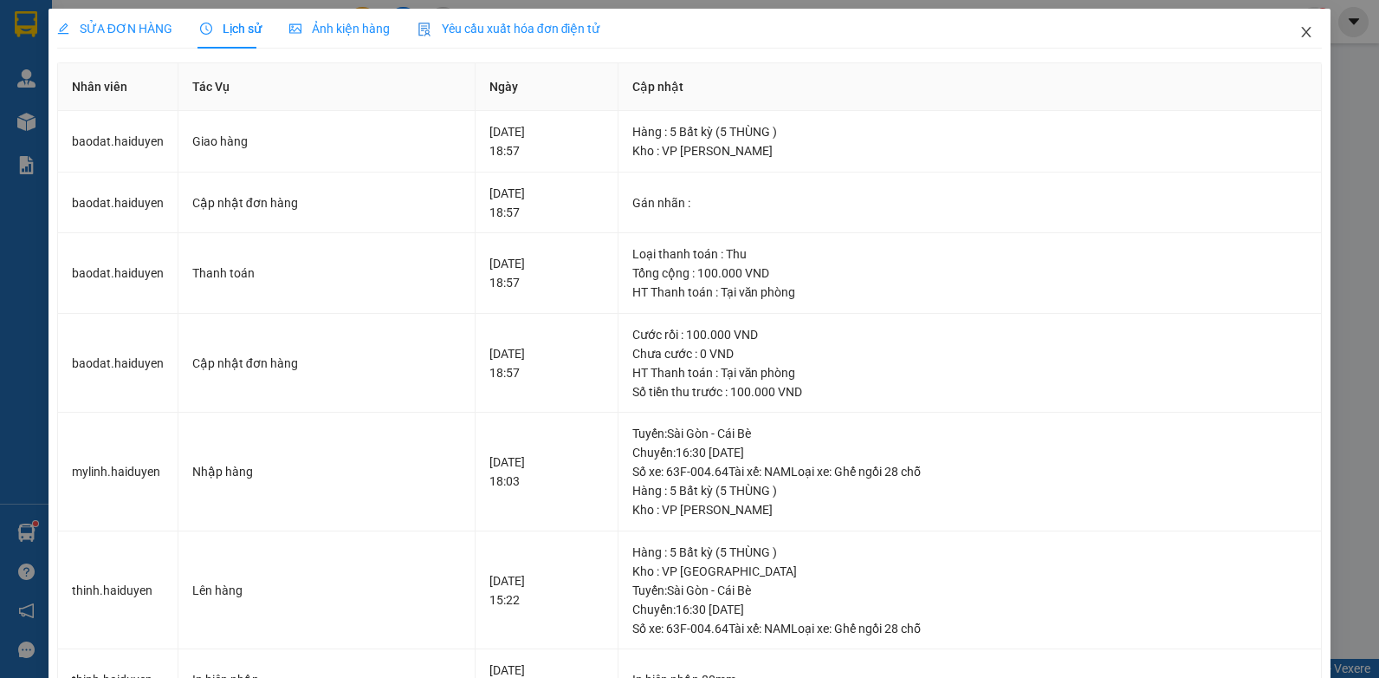
click at [1300, 33] on icon "close" at bounding box center [1307, 32] width 14 height 14
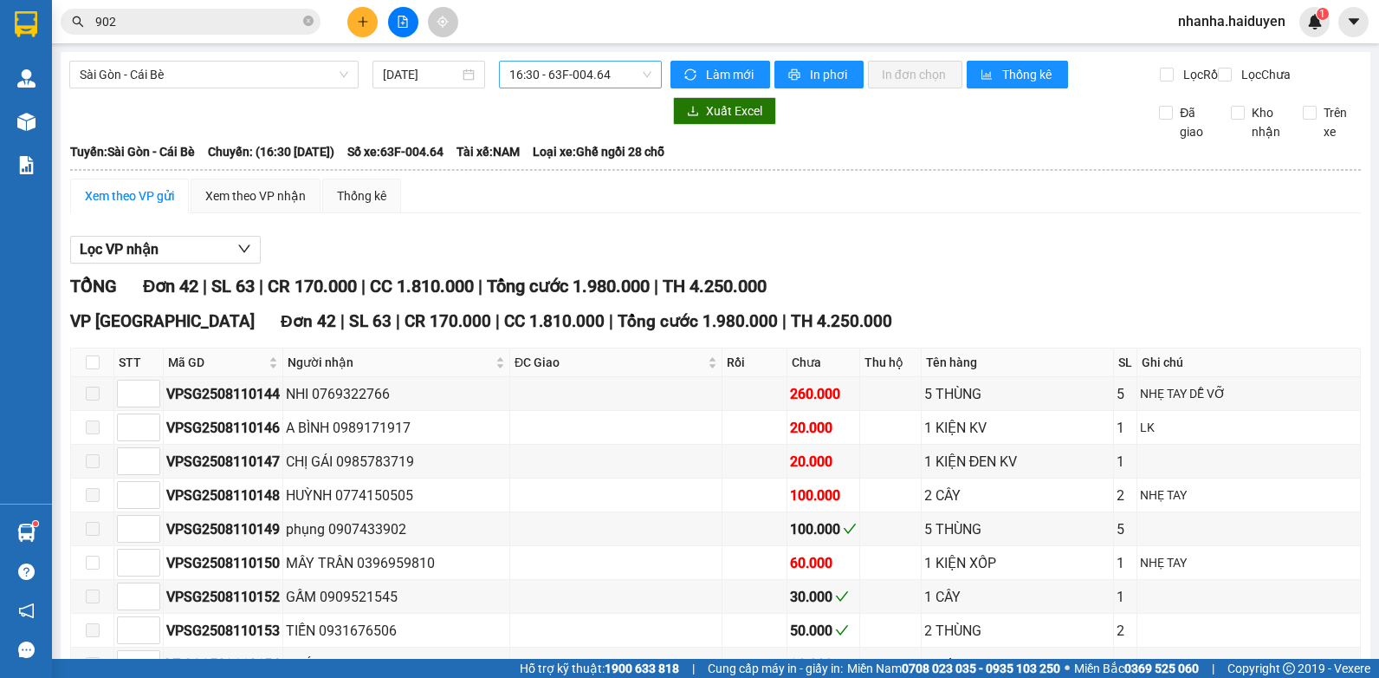
click at [537, 75] on span "16:30 - 63F-004.64" at bounding box center [580, 75] width 142 height 26
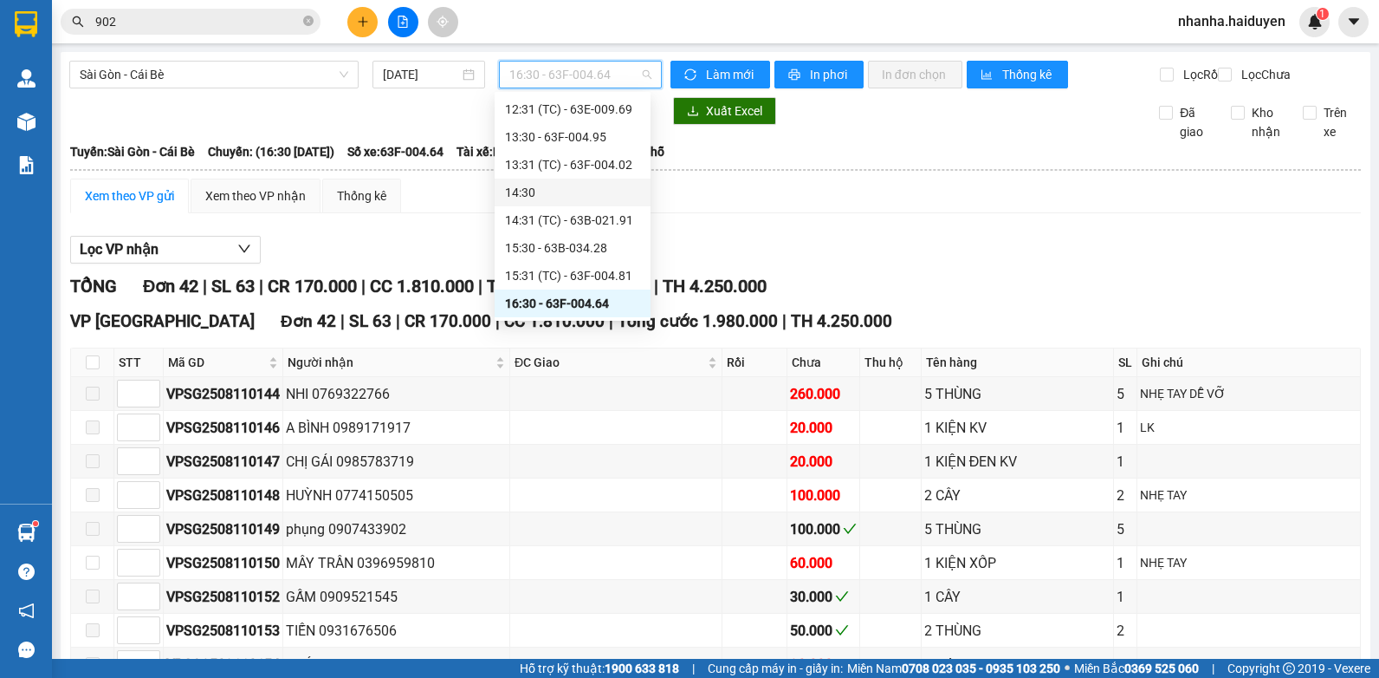
scroll to position [499, 0]
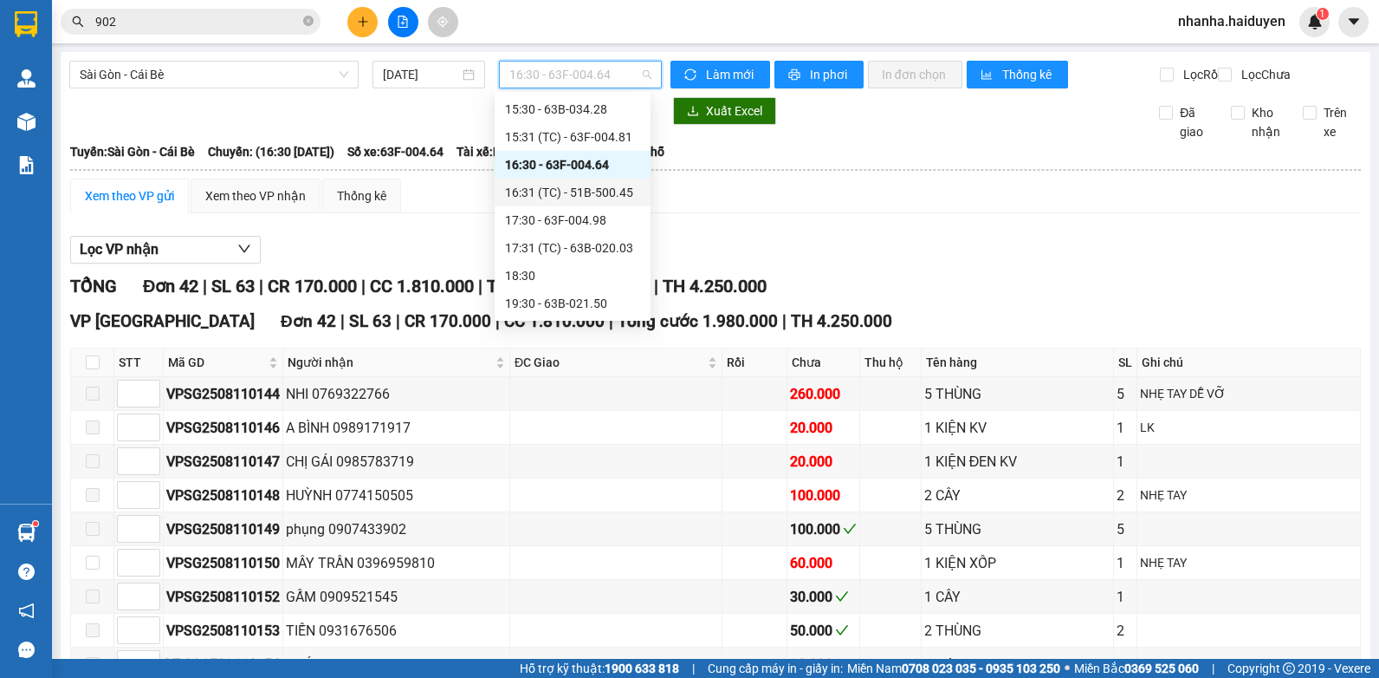
click at [562, 178] on div "16:31 (TC) - 51B-500.45" at bounding box center [573, 192] width 156 height 28
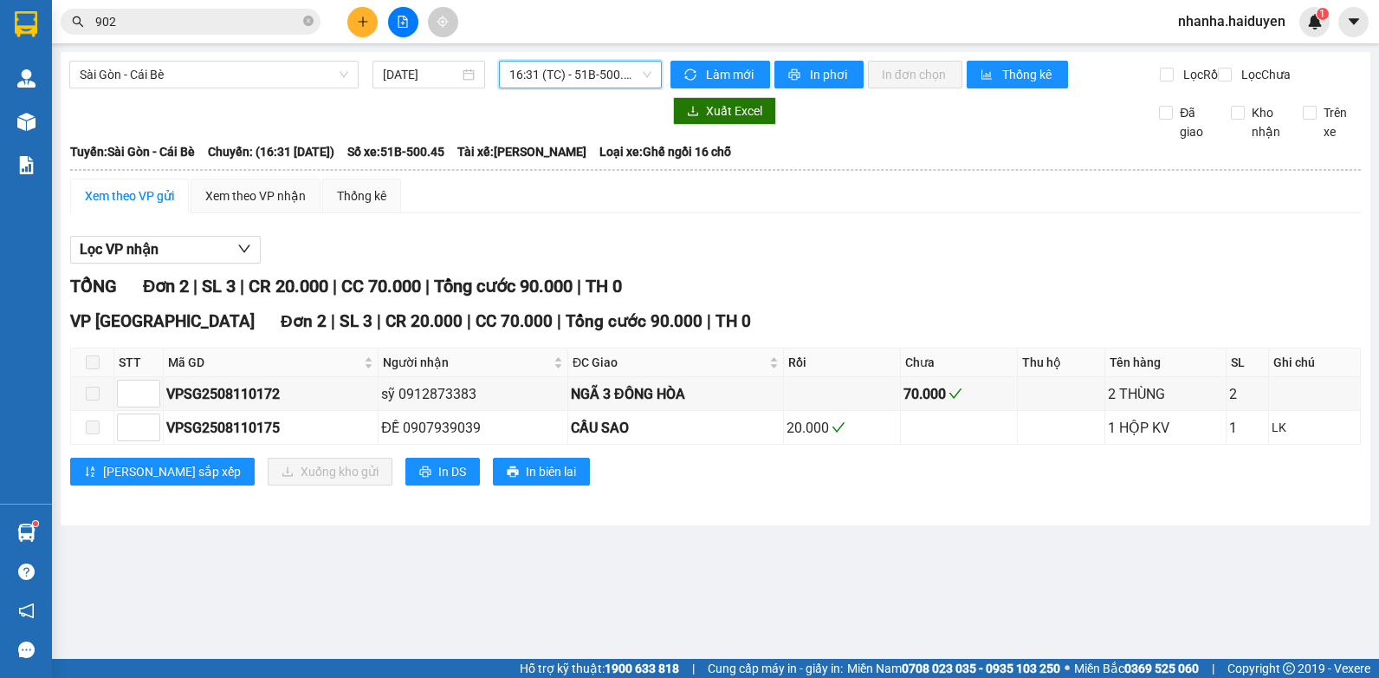
click at [573, 67] on span "16:31 (TC) - 51B-500.45" at bounding box center [580, 75] width 142 height 26
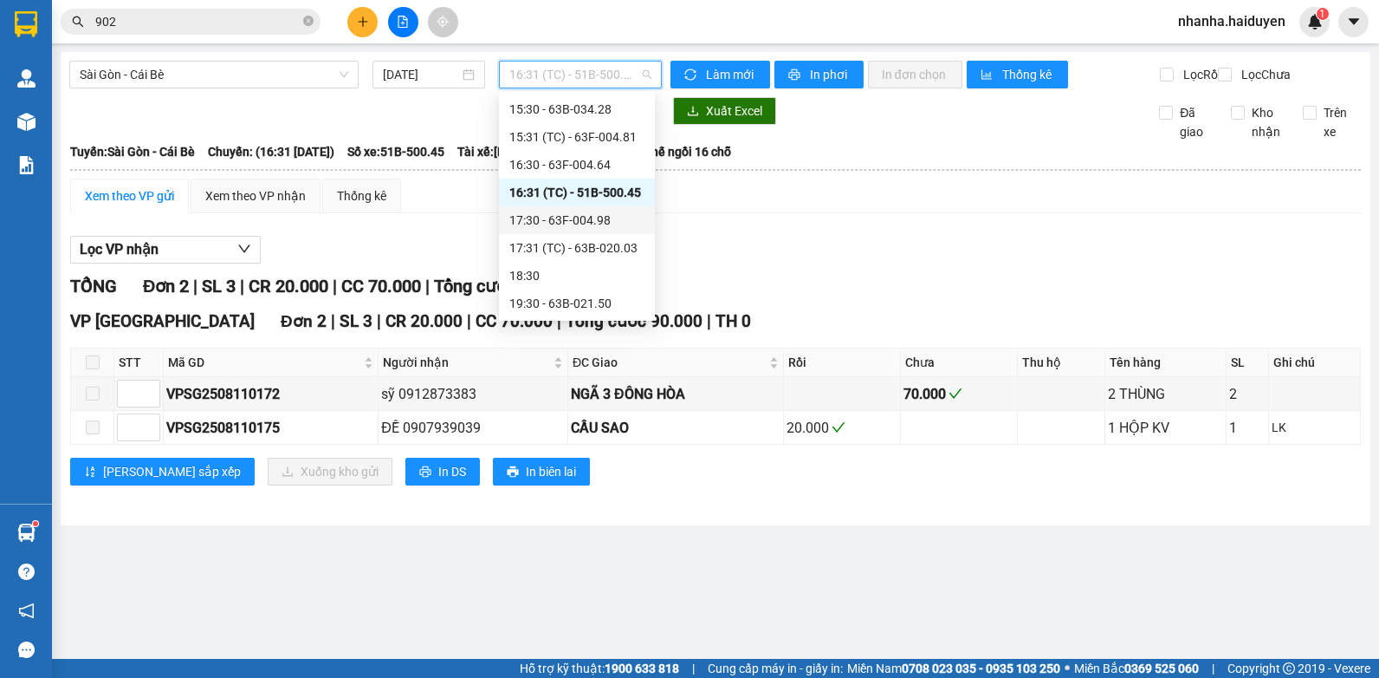
click at [576, 219] on div "17:30 - 63F-004.98" at bounding box center [576, 220] width 135 height 19
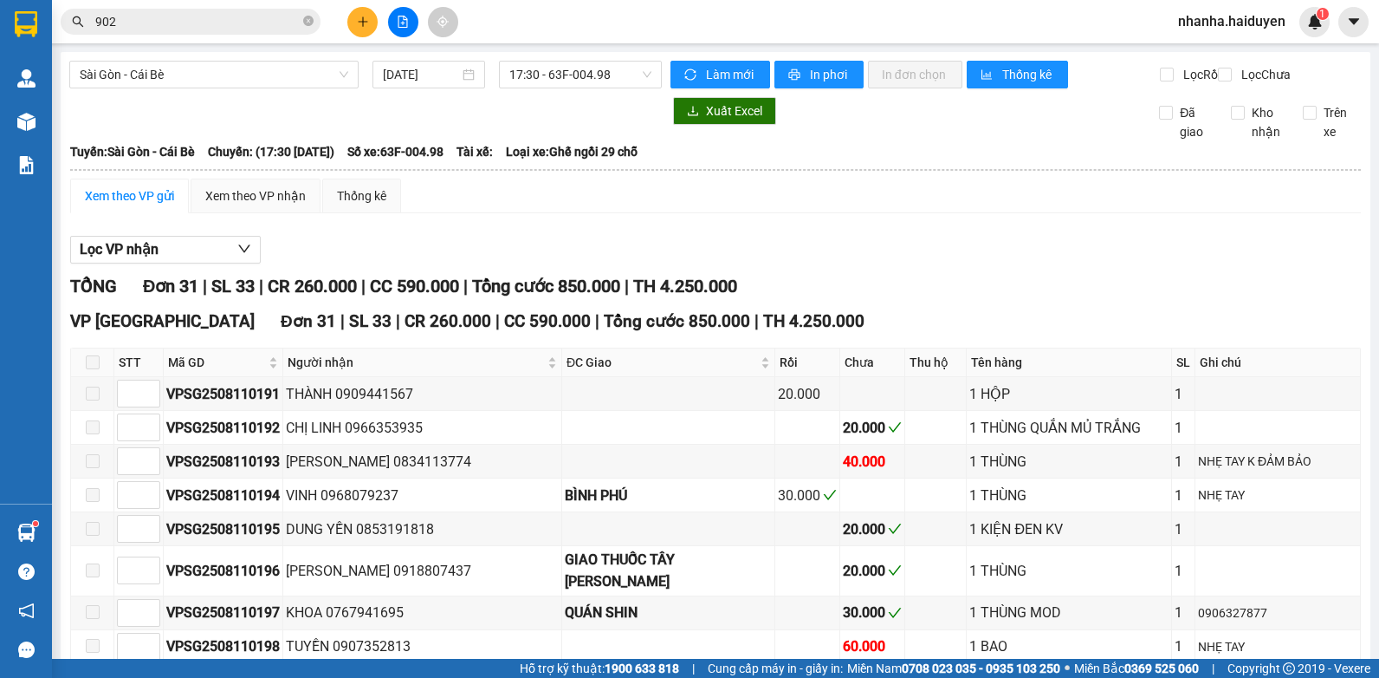
click at [591, 75] on span "17:30 - 63F-004.98" at bounding box center [580, 75] width 142 height 26
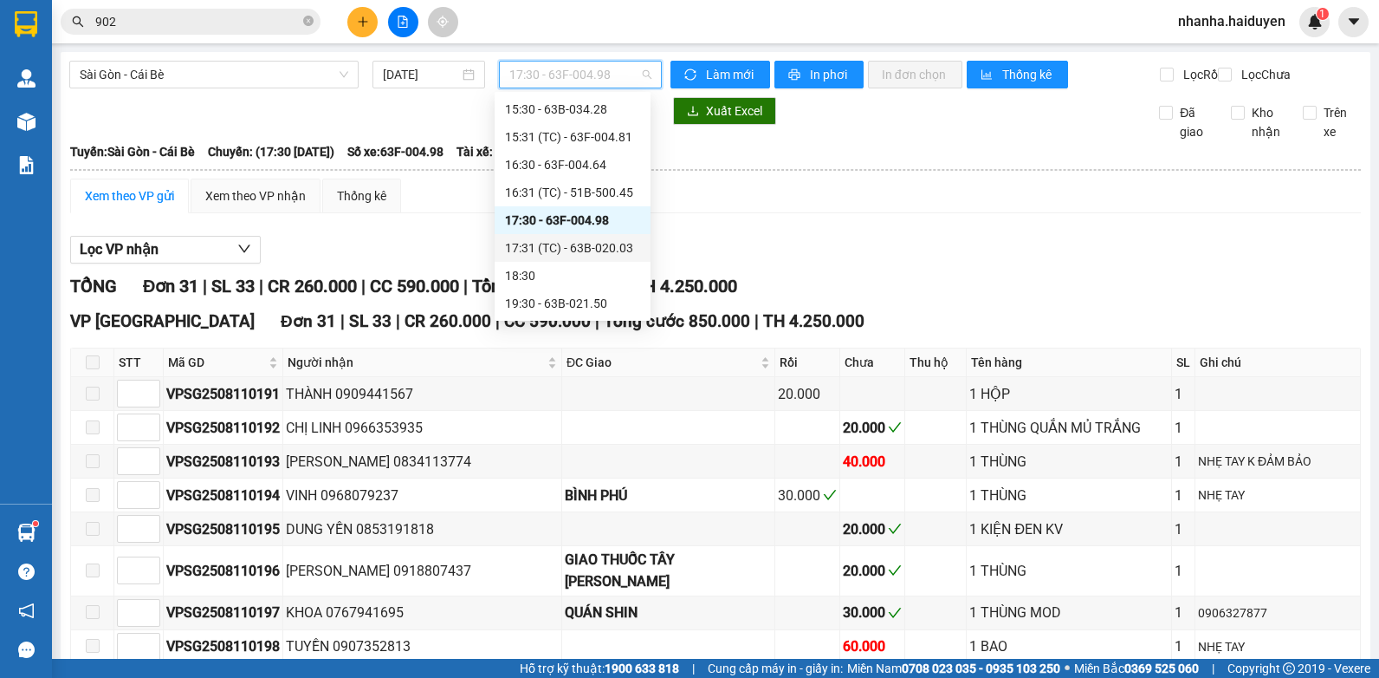
click at [550, 250] on div "17:31 (TC) - 63B-020.03" at bounding box center [572, 247] width 135 height 19
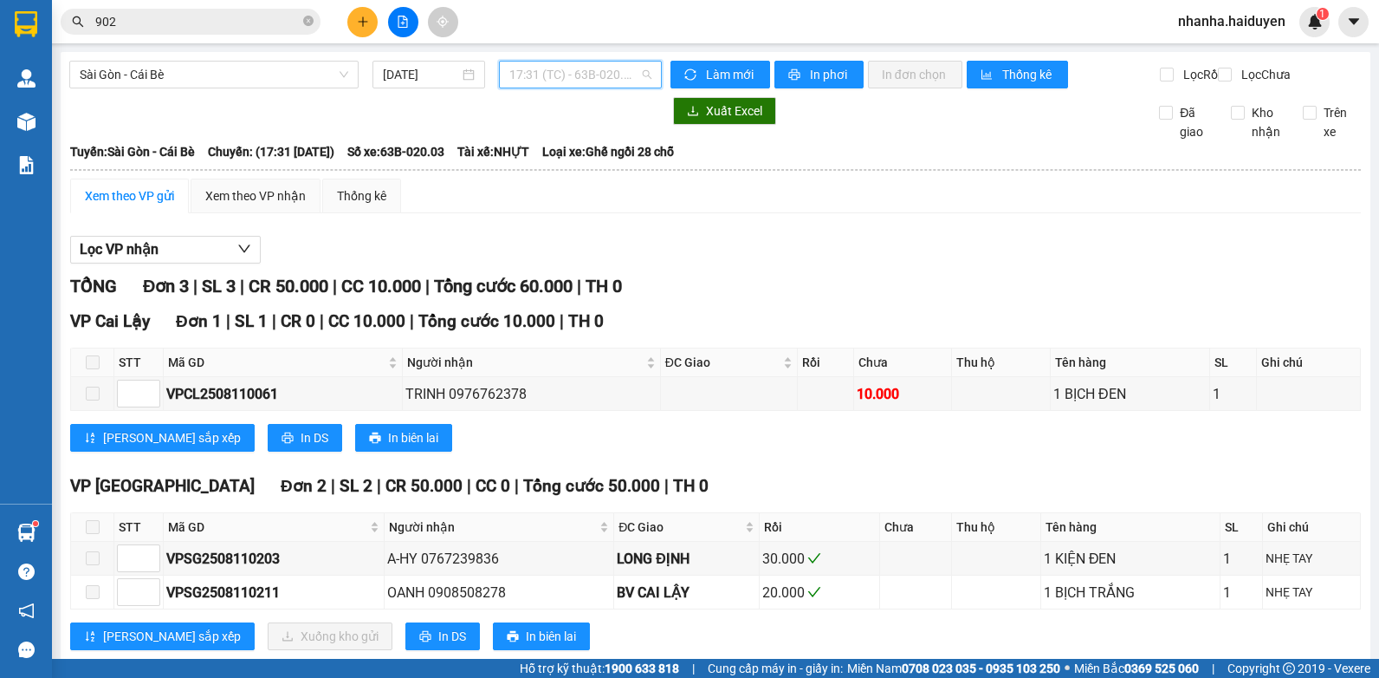
click at [543, 68] on span "17:31 (TC) - 63B-020.03" at bounding box center [580, 75] width 142 height 26
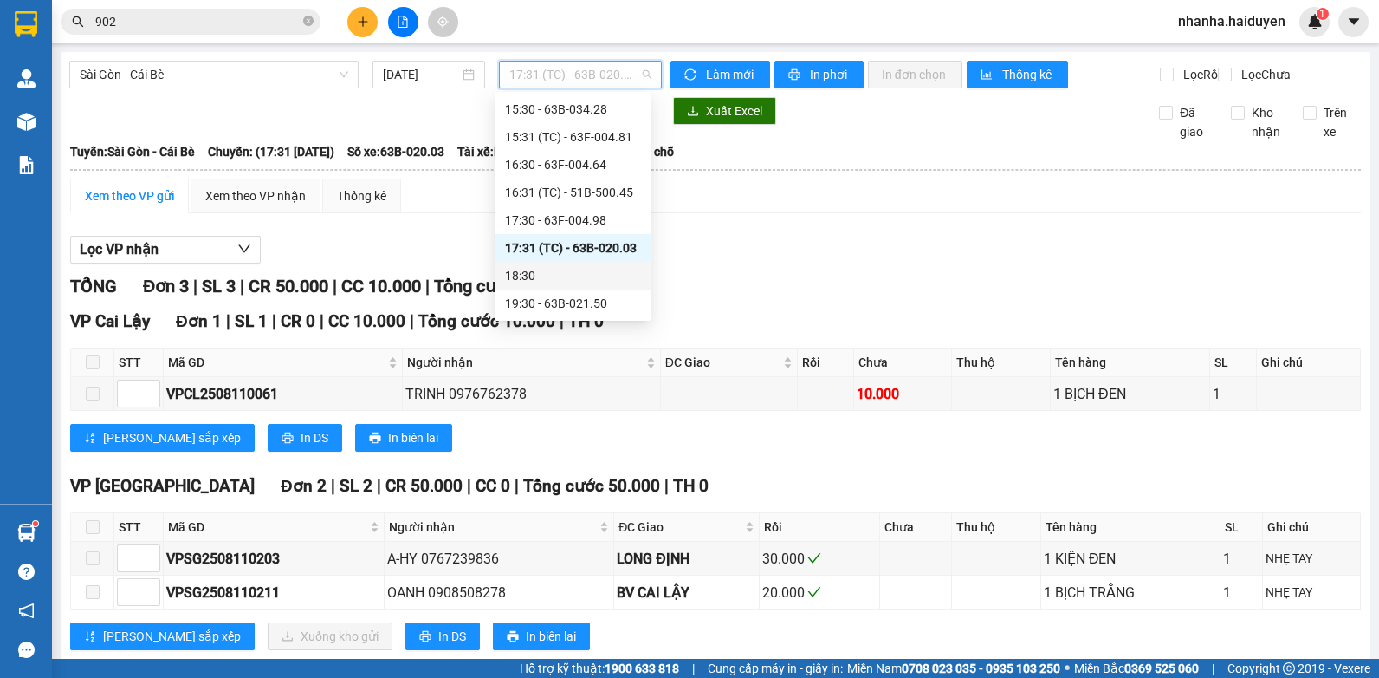
click at [549, 271] on div "18:30" at bounding box center [572, 275] width 135 height 19
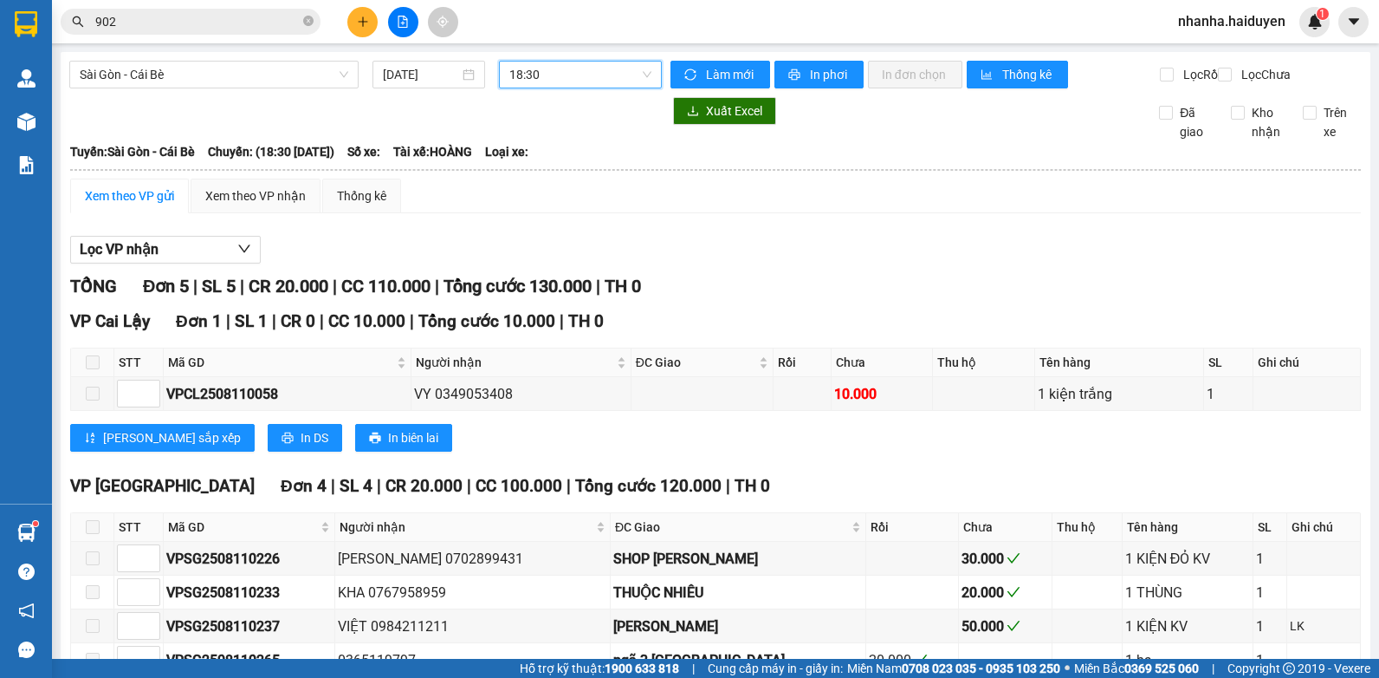
click at [602, 65] on span "18:30" at bounding box center [580, 75] width 142 height 26
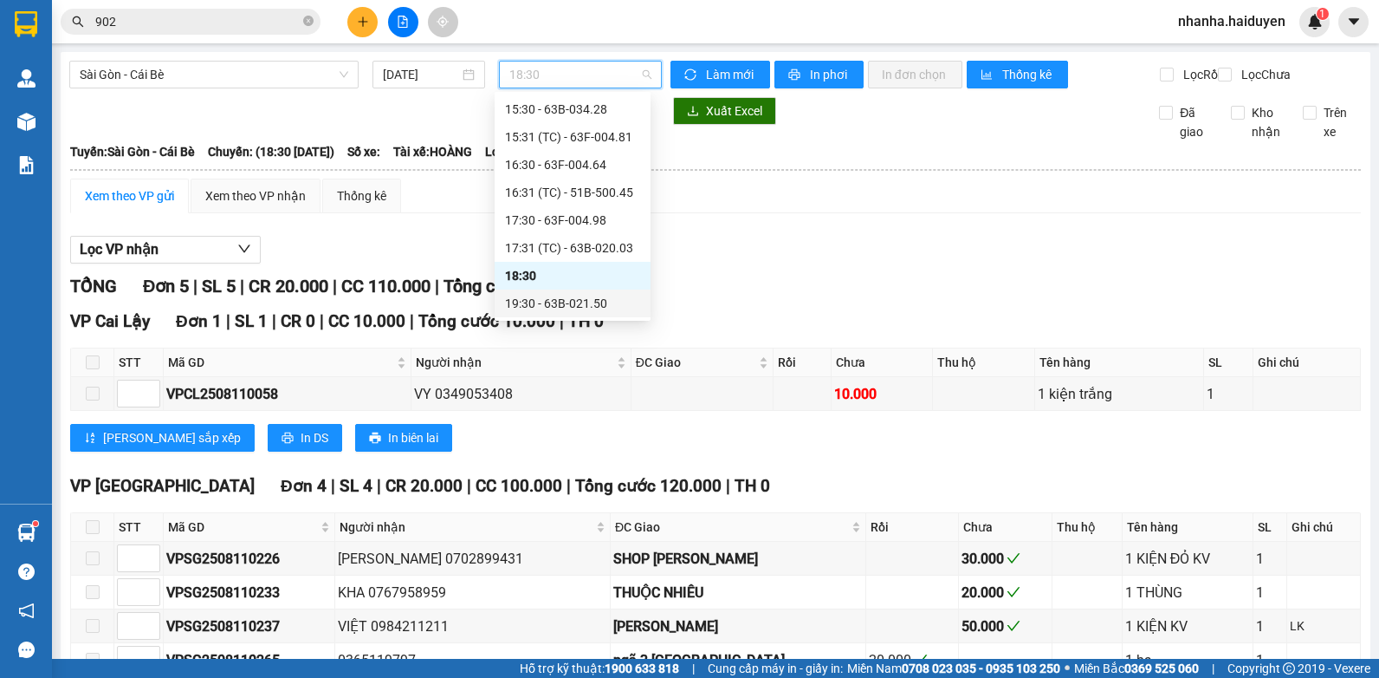
click at [542, 306] on div "19:30 - 63B-021.50" at bounding box center [572, 303] width 135 height 19
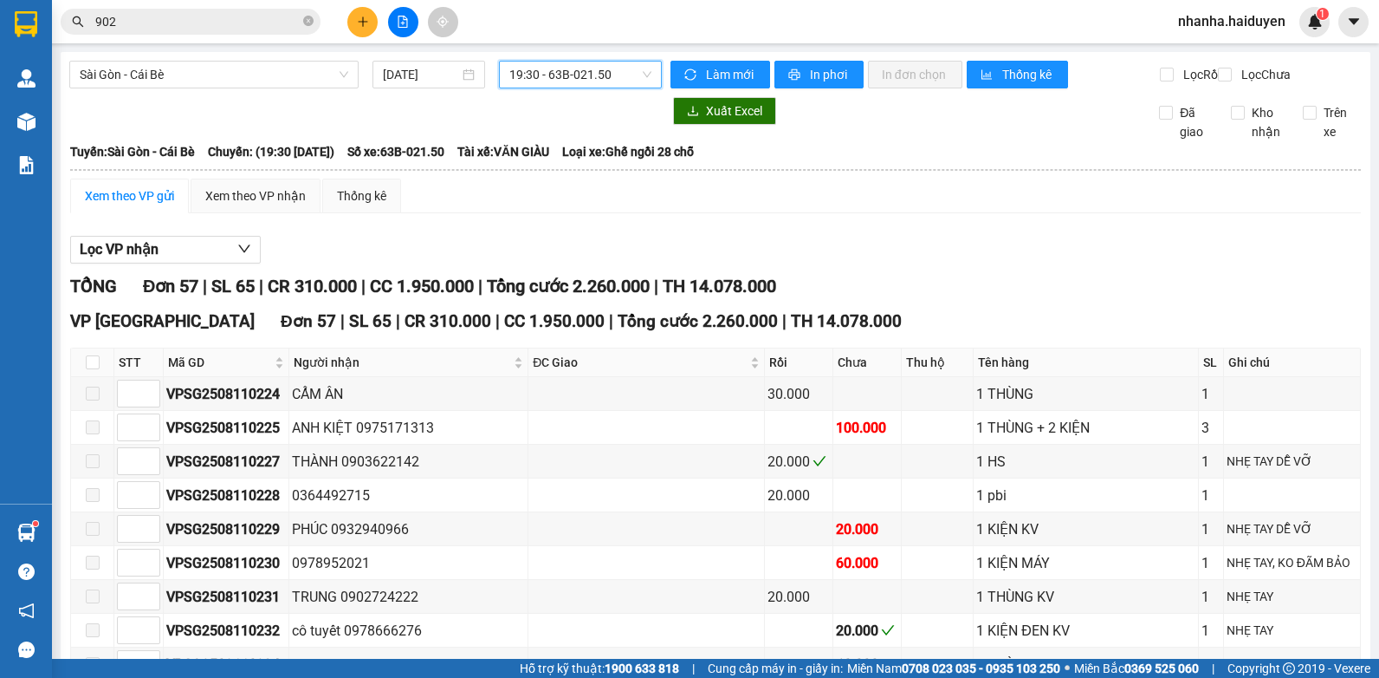
click at [621, 68] on span "19:30 - 63B-021.50" at bounding box center [580, 75] width 142 height 26
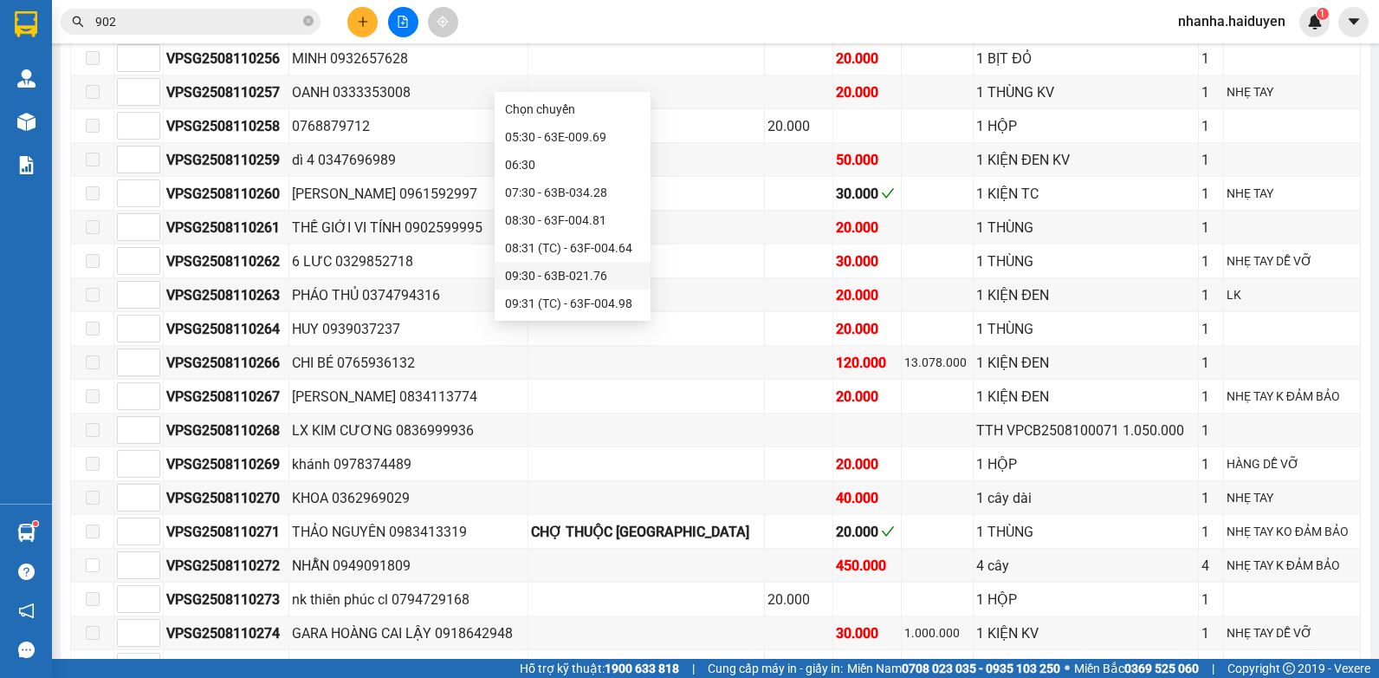
click at [549, 282] on div "09:30 - 63B-021.76" at bounding box center [572, 275] width 135 height 19
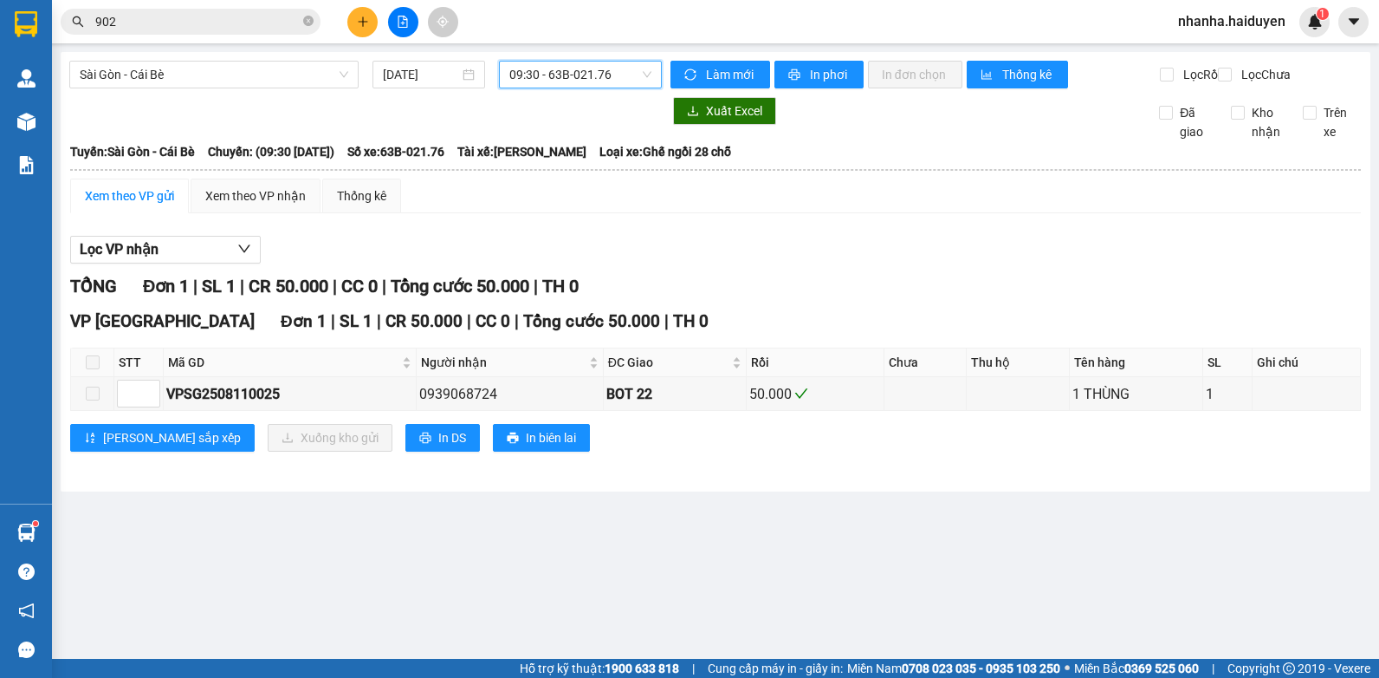
click at [579, 71] on span "09:30 - 63B-021.76" at bounding box center [580, 75] width 142 height 26
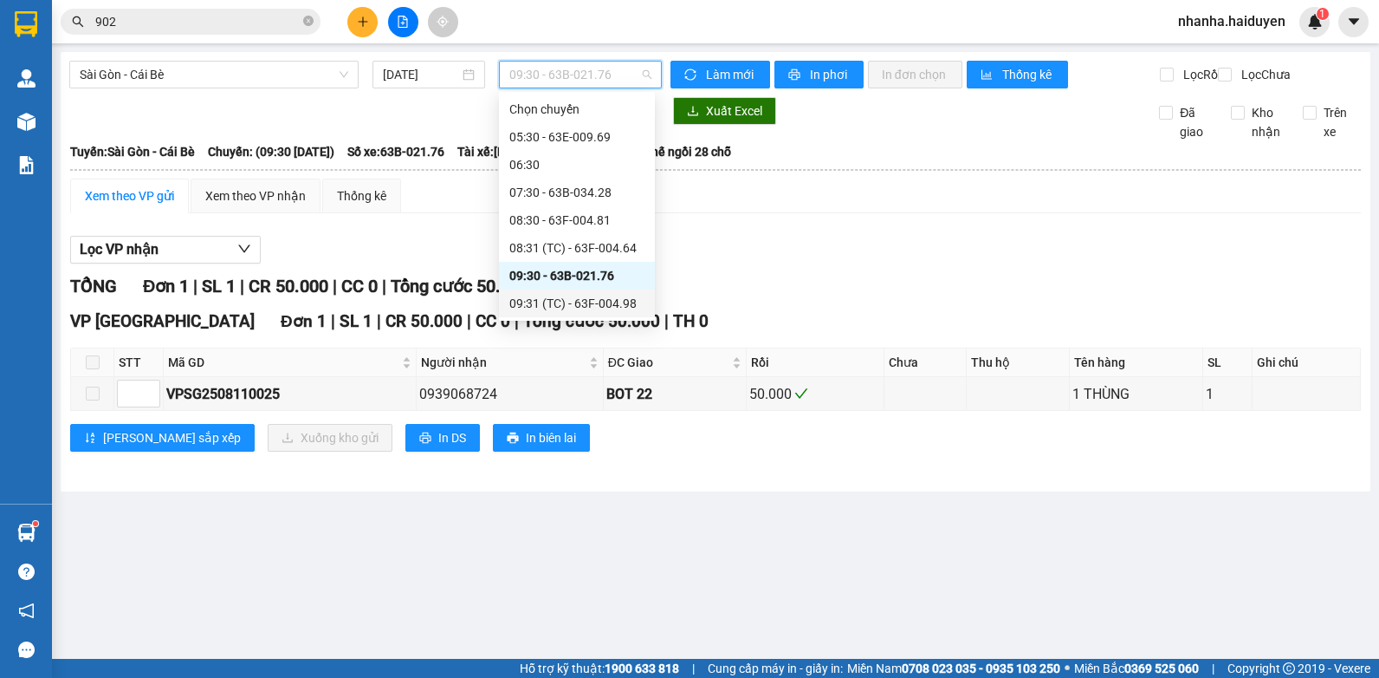
click at [567, 295] on div "09:31 (TC) - 63F-004.98" at bounding box center [576, 303] width 135 height 19
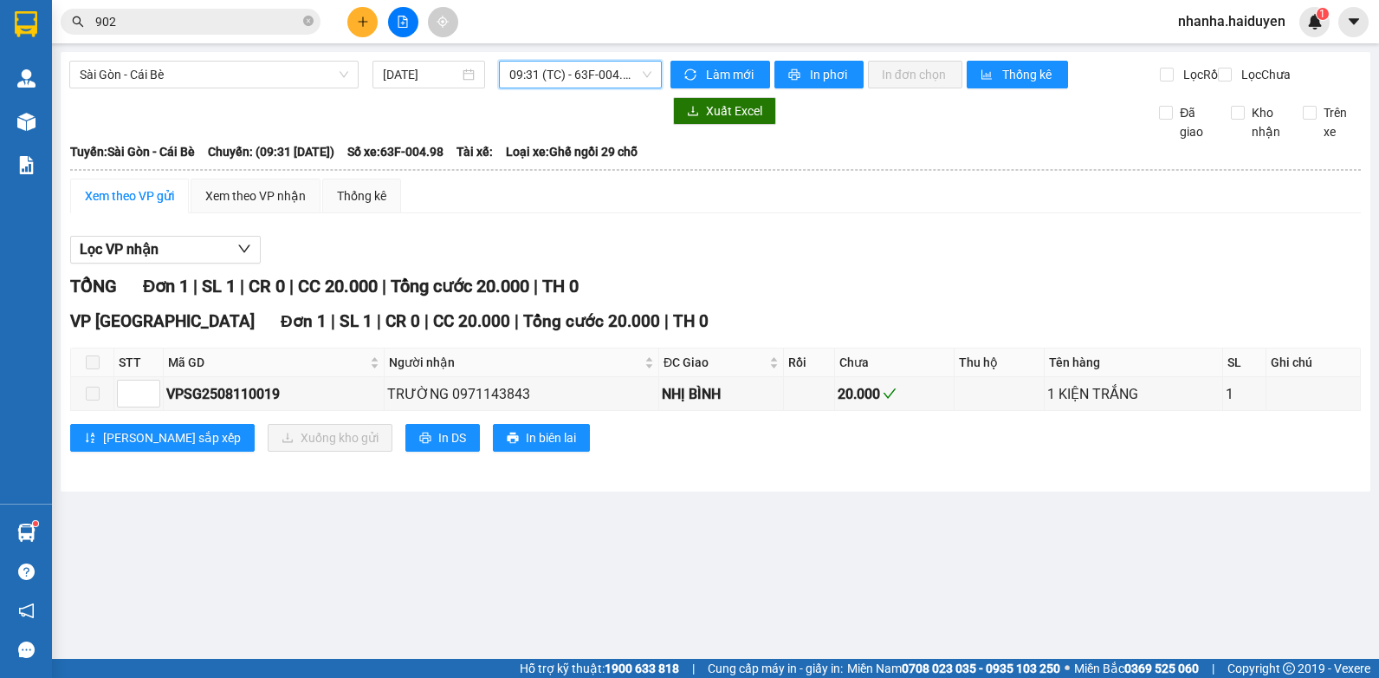
click at [597, 64] on span "09:31 (TC) - 63F-004.98" at bounding box center [580, 75] width 142 height 26
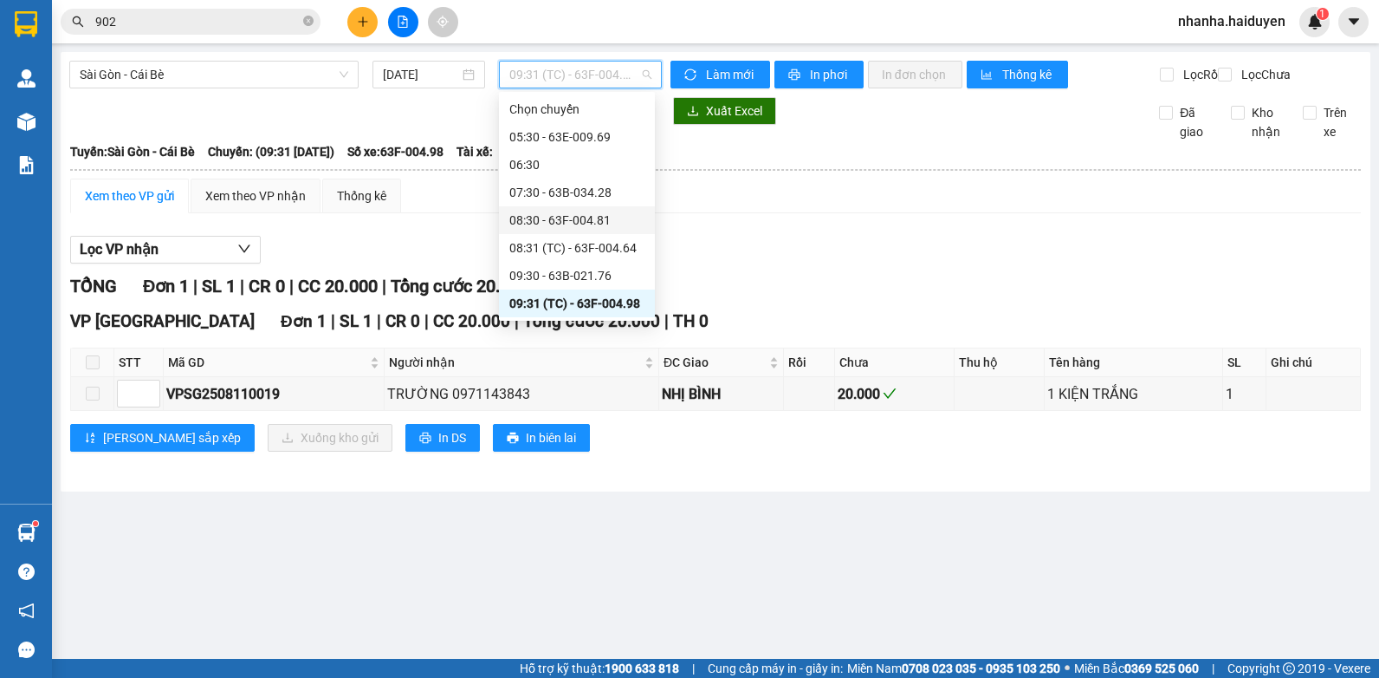
scroll to position [87, 0]
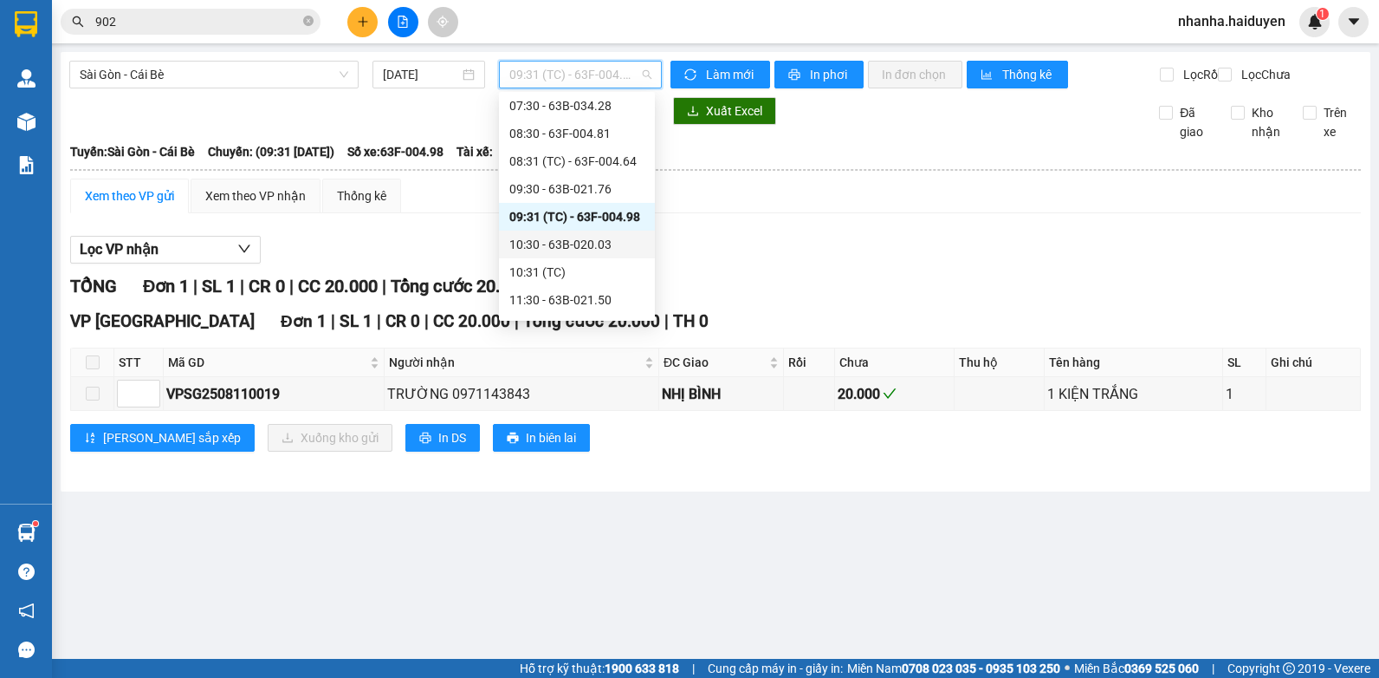
click at [593, 251] on div "10:30 - 63B-020.03" at bounding box center [576, 244] width 135 height 19
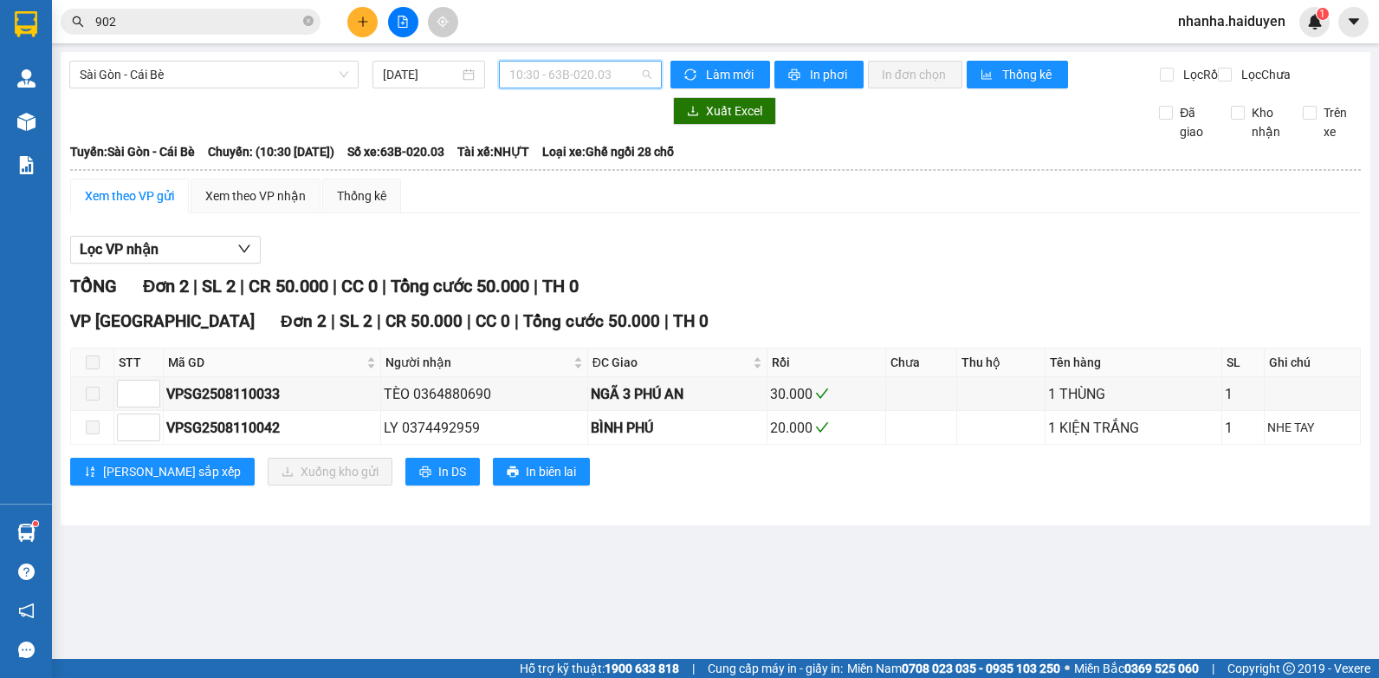
click at [580, 75] on span "10:30 - 63B-020.03" at bounding box center [580, 75] width 142 height 26
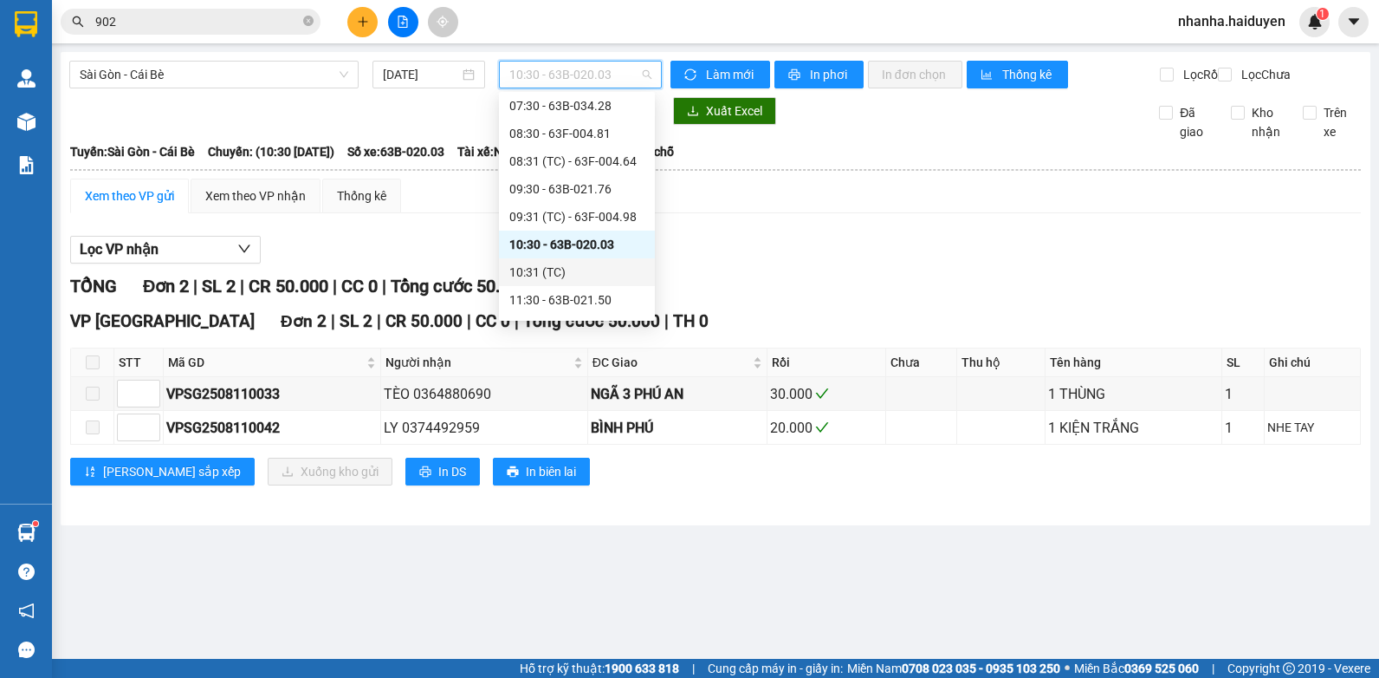
click at [592, 271] on div "10:31 (TC)" at bounding box center [576, 272] width 135 height 19
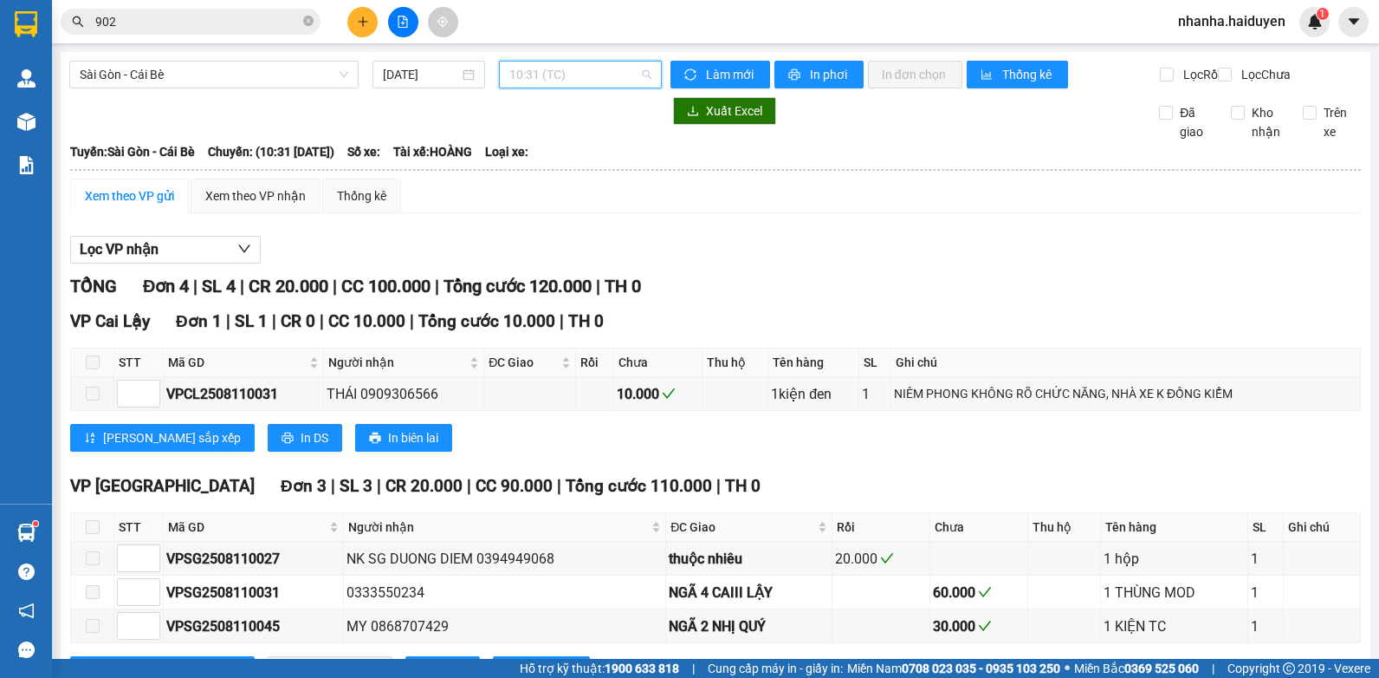
click at [587, 68] on span "10:31 (TC)" at bounding box center [580, 75] width 142 height 26
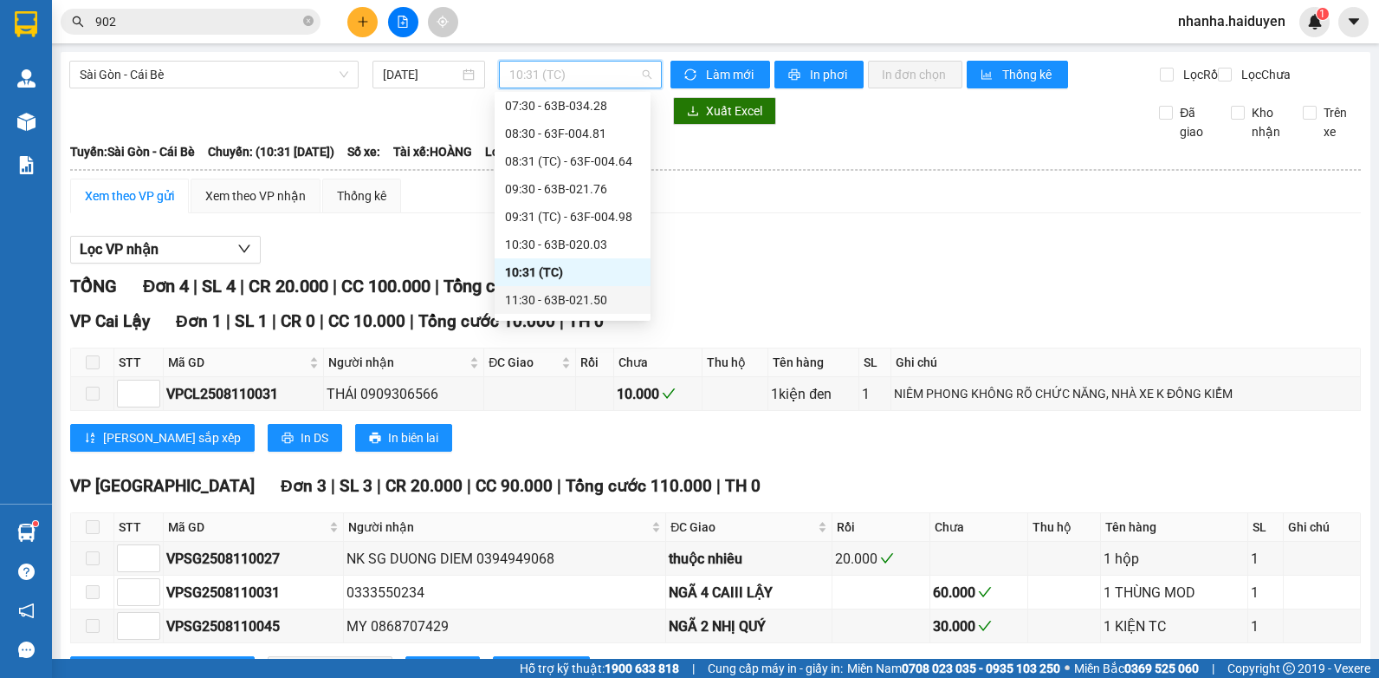
click at [599, 299] on div "11:30 - 63B-021.50" at bounding box center [572, 299] width 135 height 19
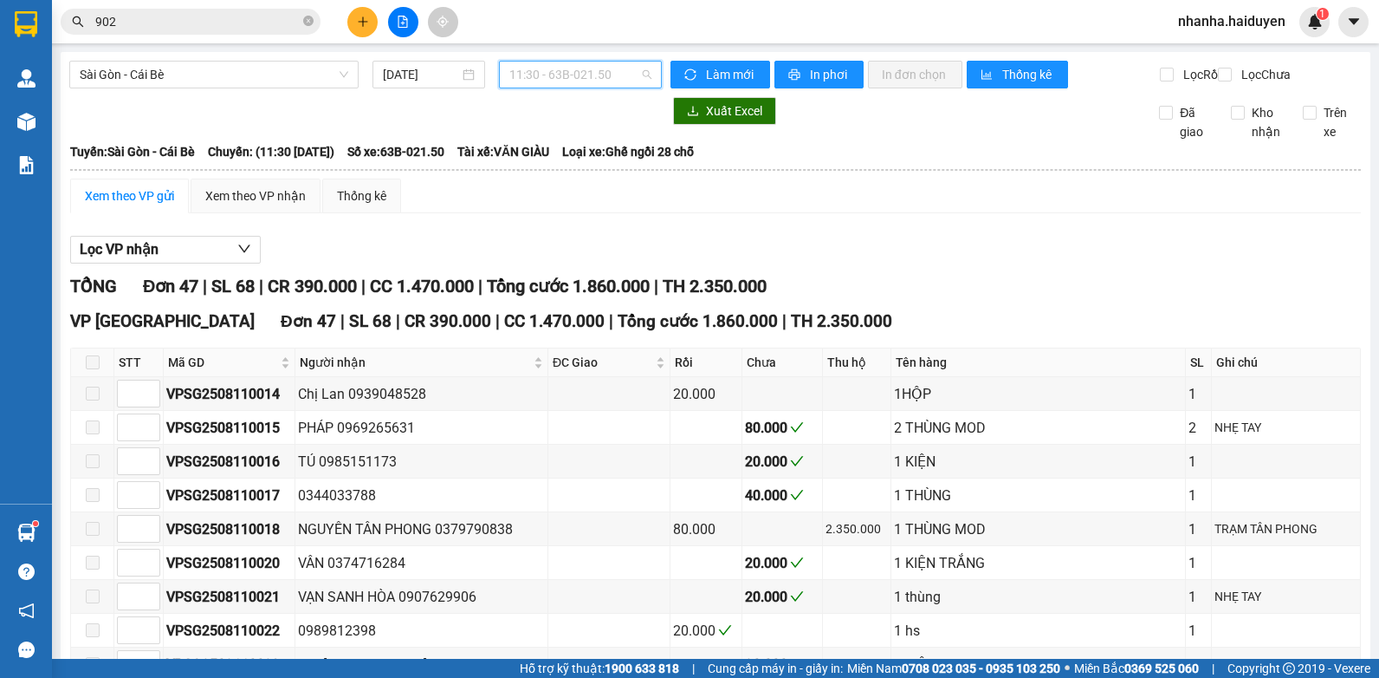
click at [588, 68] on span "11:30 - 63B-021.50" at bounding box center [580, 75] width 142 height 26
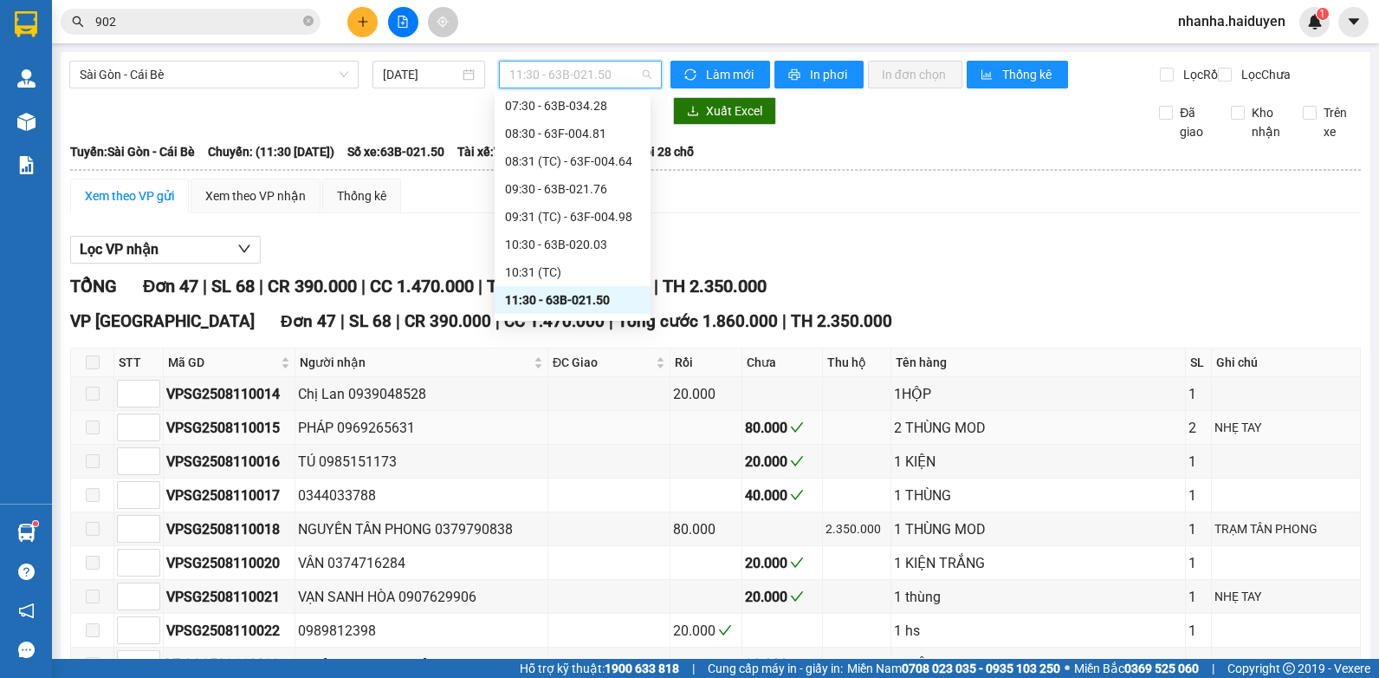
click at [518, 438] on div "PHÁP 0969265631" at bounding box center [421, 428] width 247 height 22
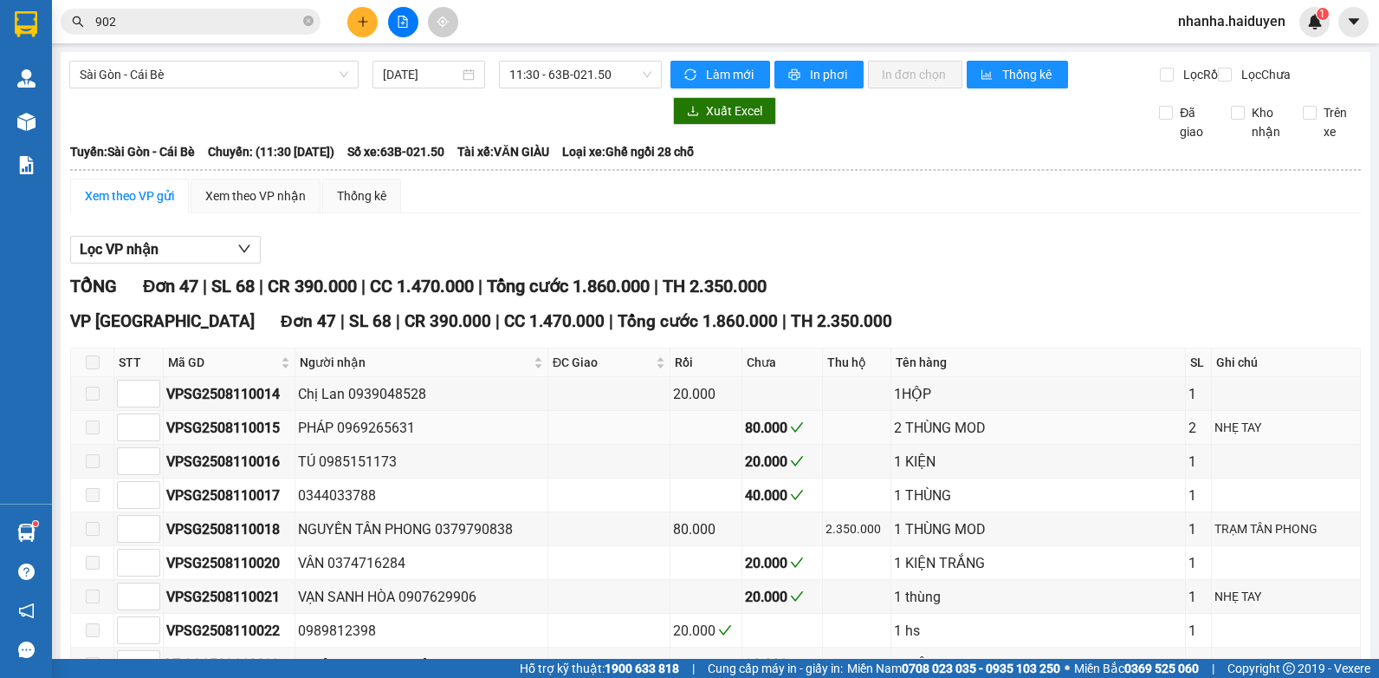
click at [518, 438] on div "PHÁP 0969265631" at bounding box center [421, 428] width 247 height 22
click at [243, 16] on input "902" at bounding box center [197, 21] width 204 height 19
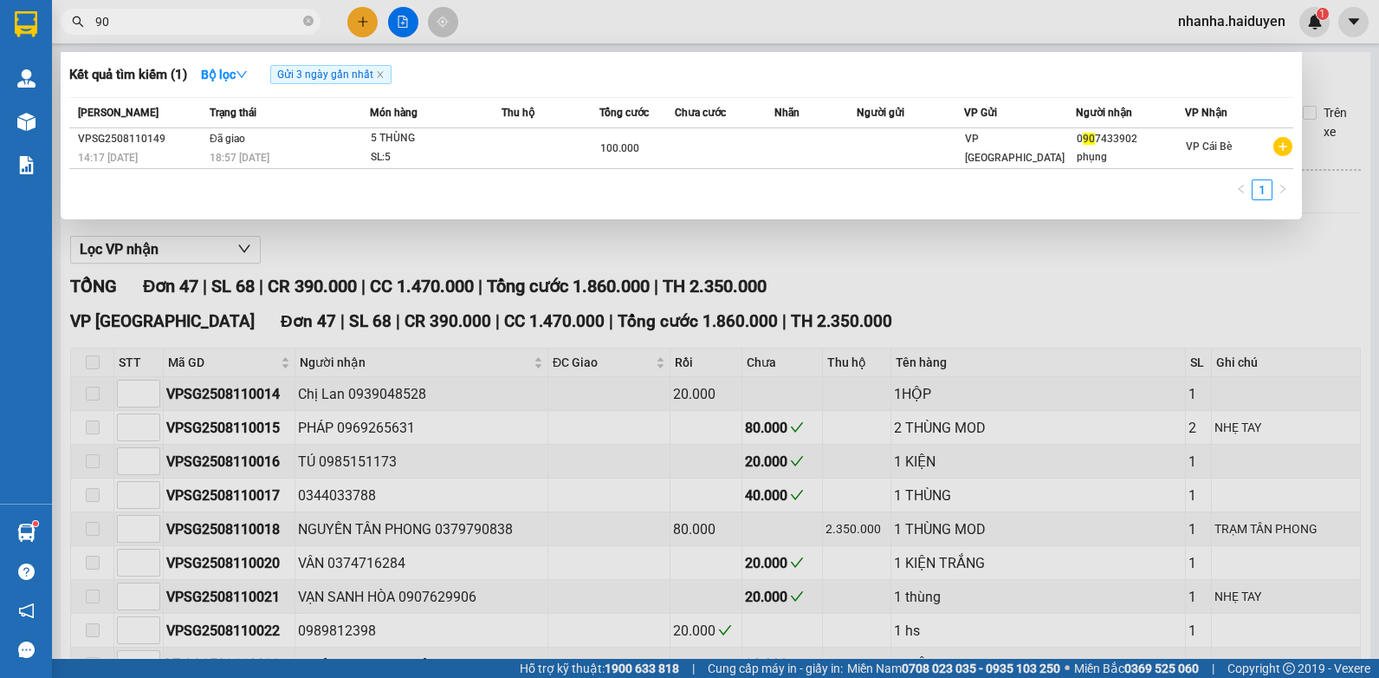
type input "9"
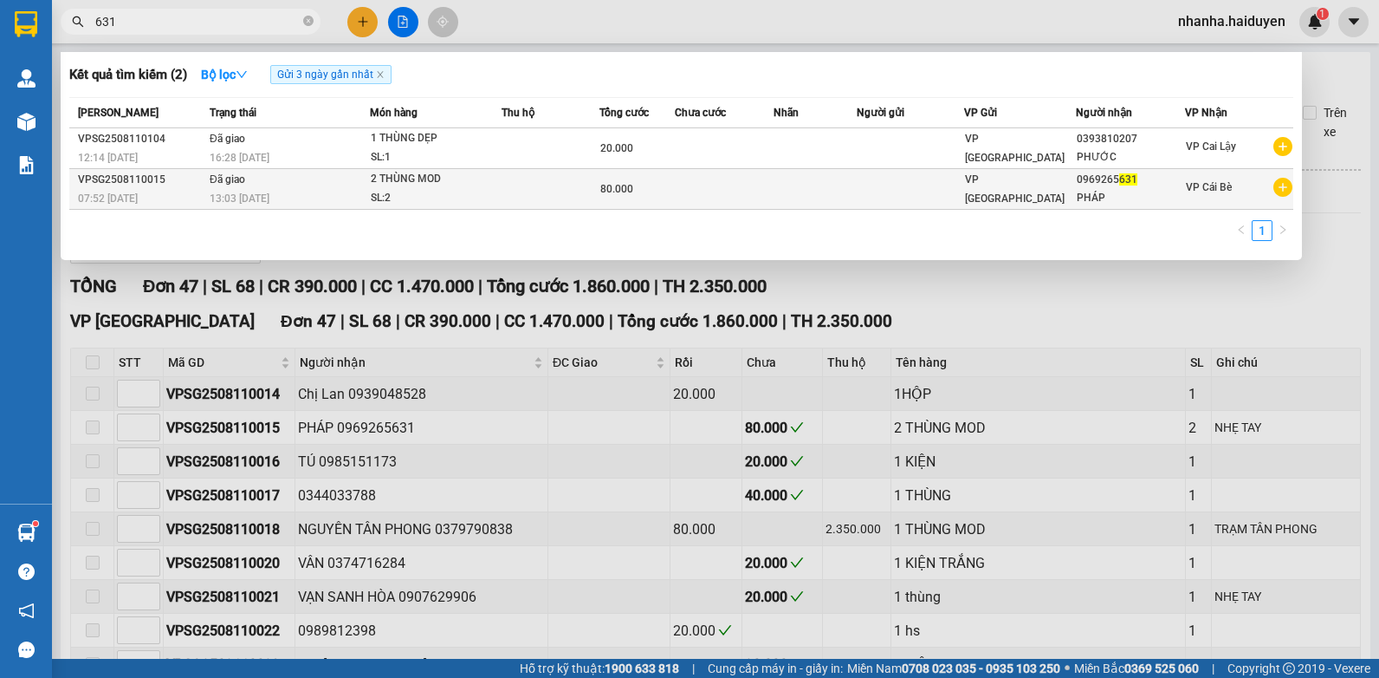
type input "631"
click at [446, 205] on div "SL: 2" at bounding box center [436, 198] width 130 height 19
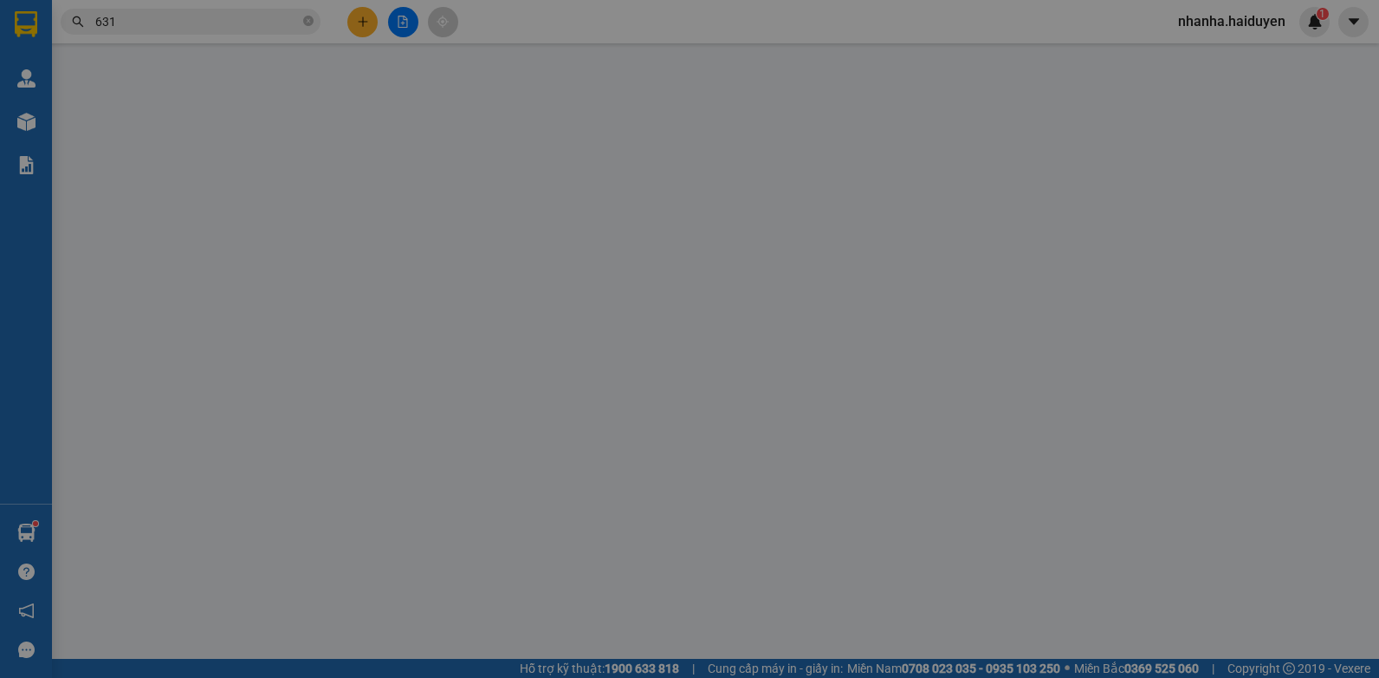
type input "0969265631"
type input "PHÁP"
type input "80.000"
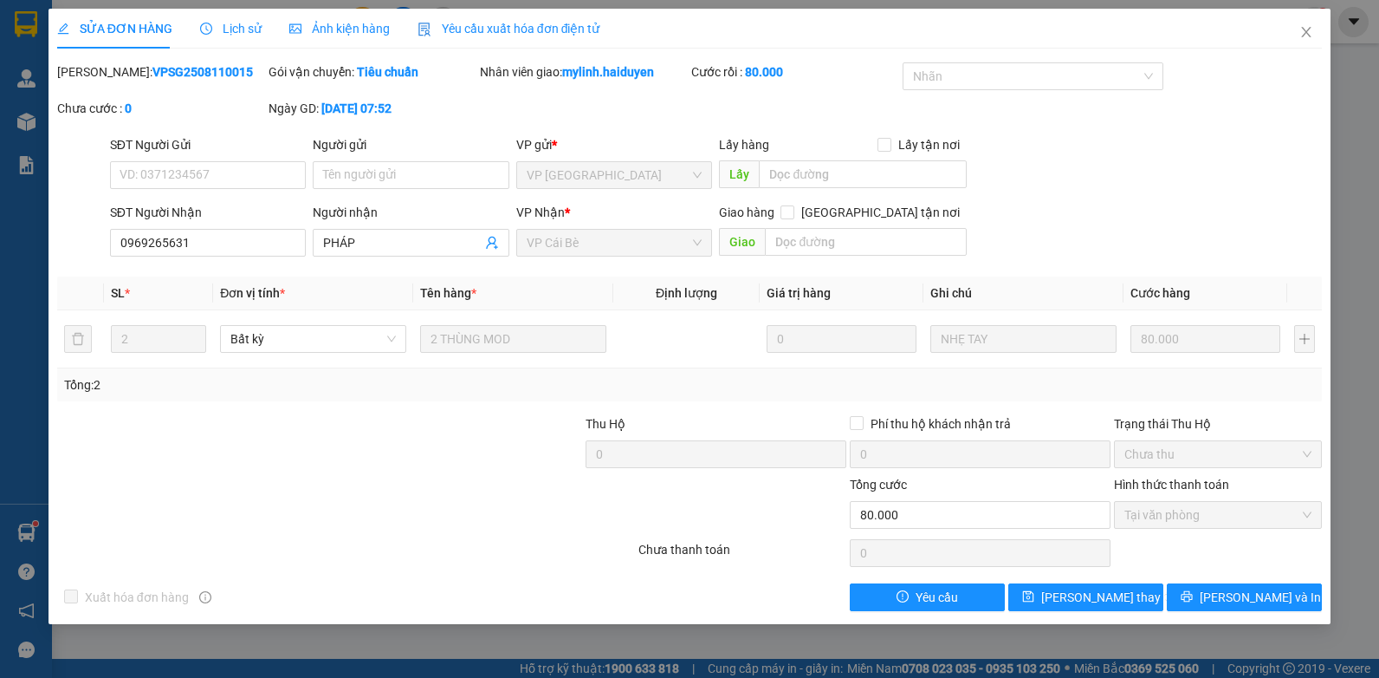
click at [216, 36] on span "Lịch sử" at bounding box center [231, 29] width 62 height 14
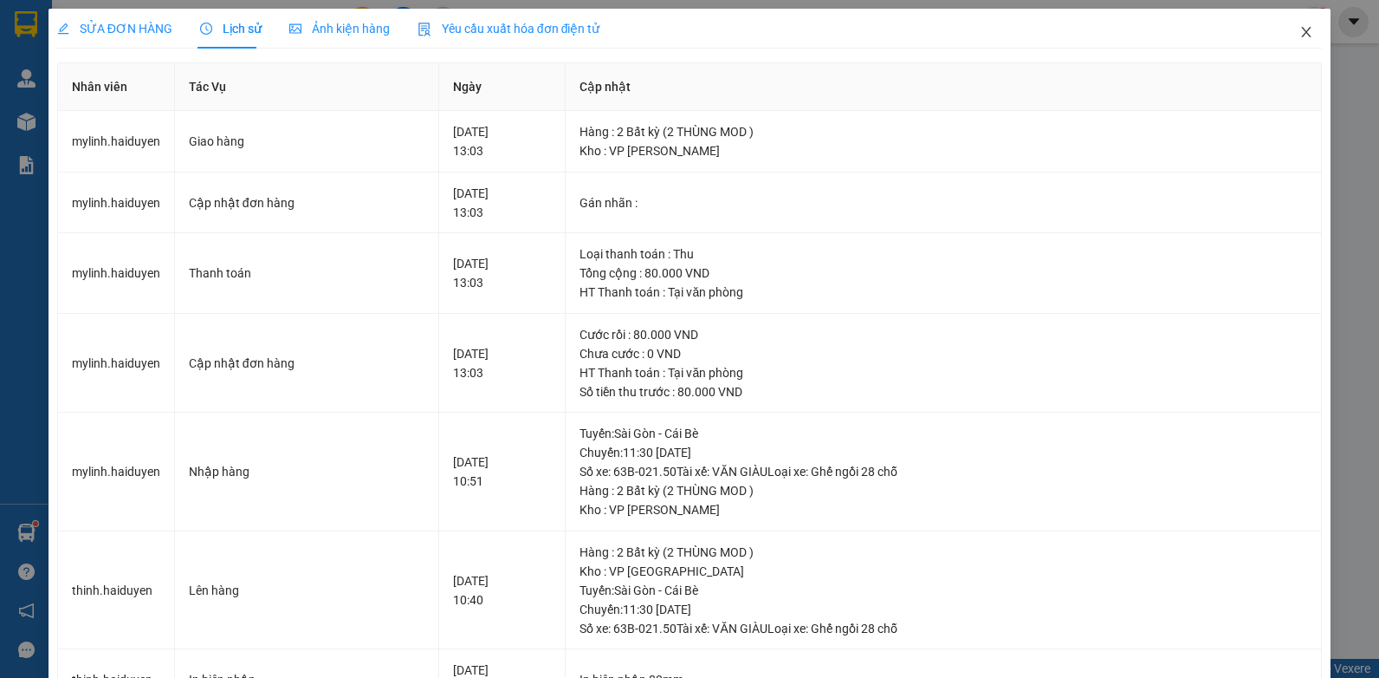
click at [1306, 35] on span "Close" at bounding box center [1306, 33] width 49 height 49
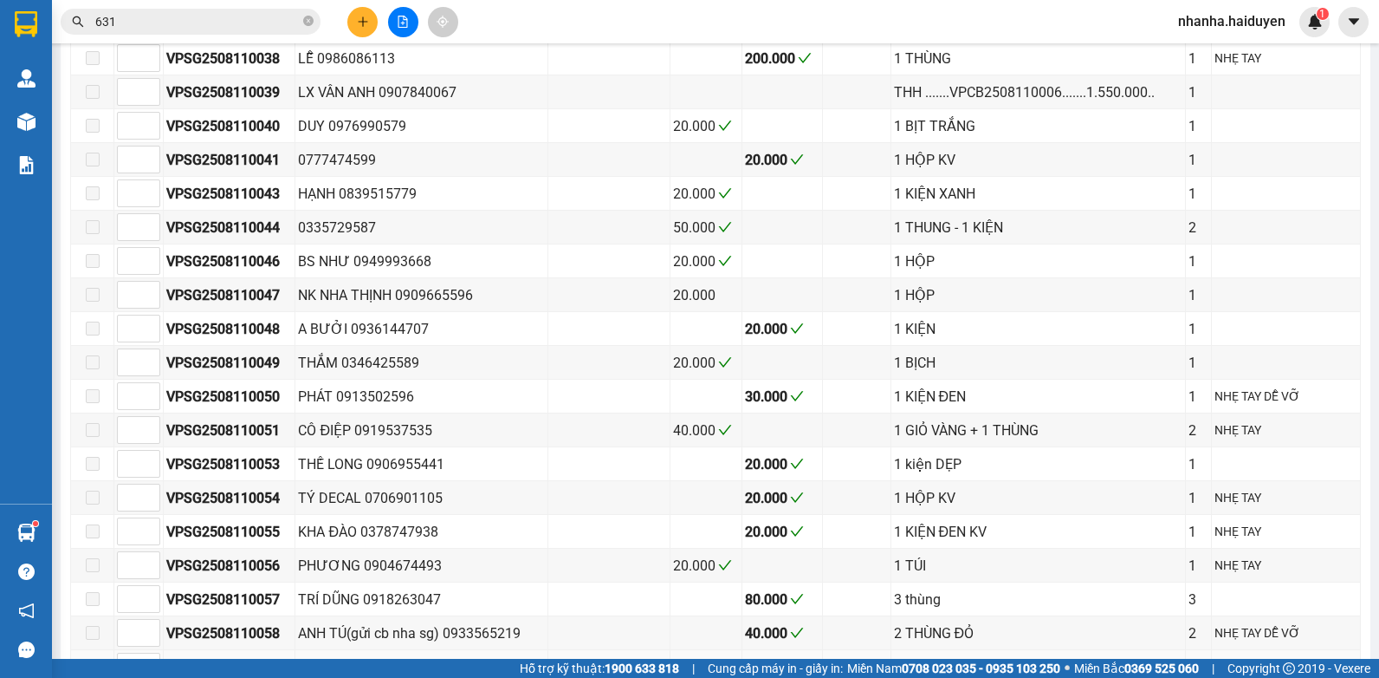
scroll to position [1237, 0]
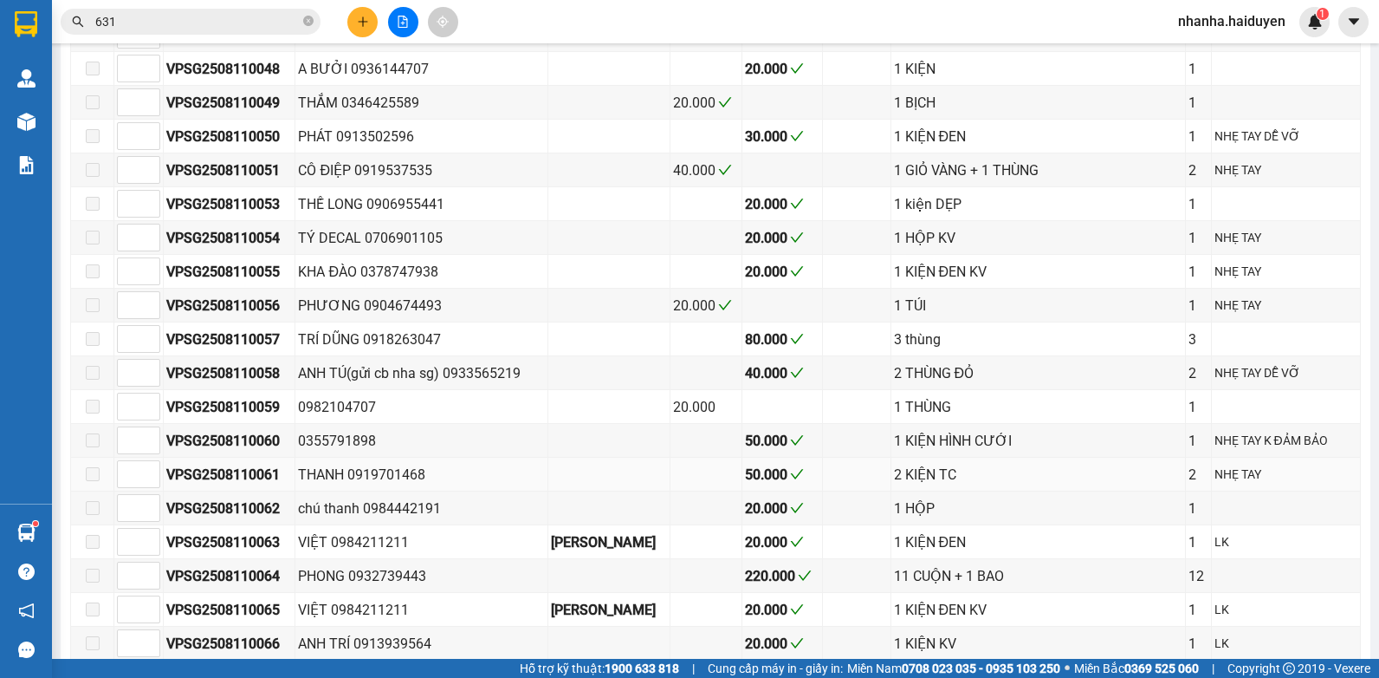
click at [464, 485] on div "THANH 0919701468" at bounding box center [421, 475] width 247 height 22
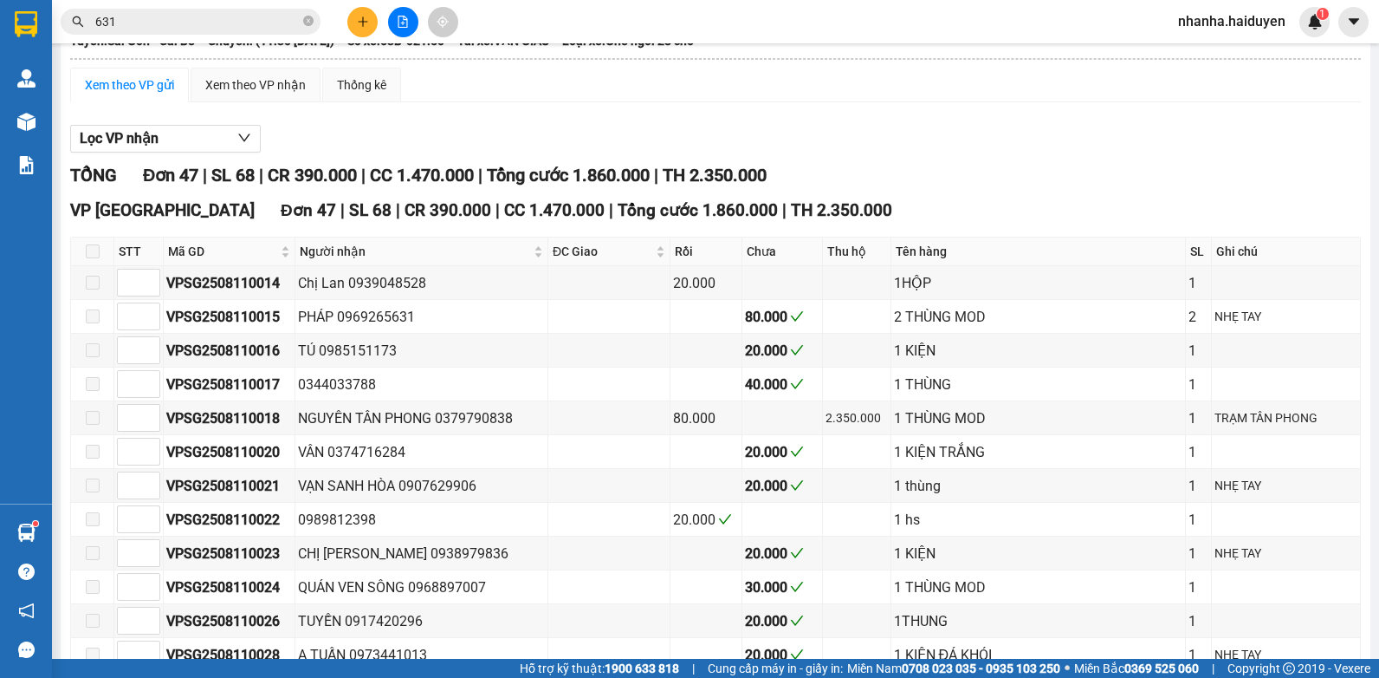
scroll to position [0, 0]
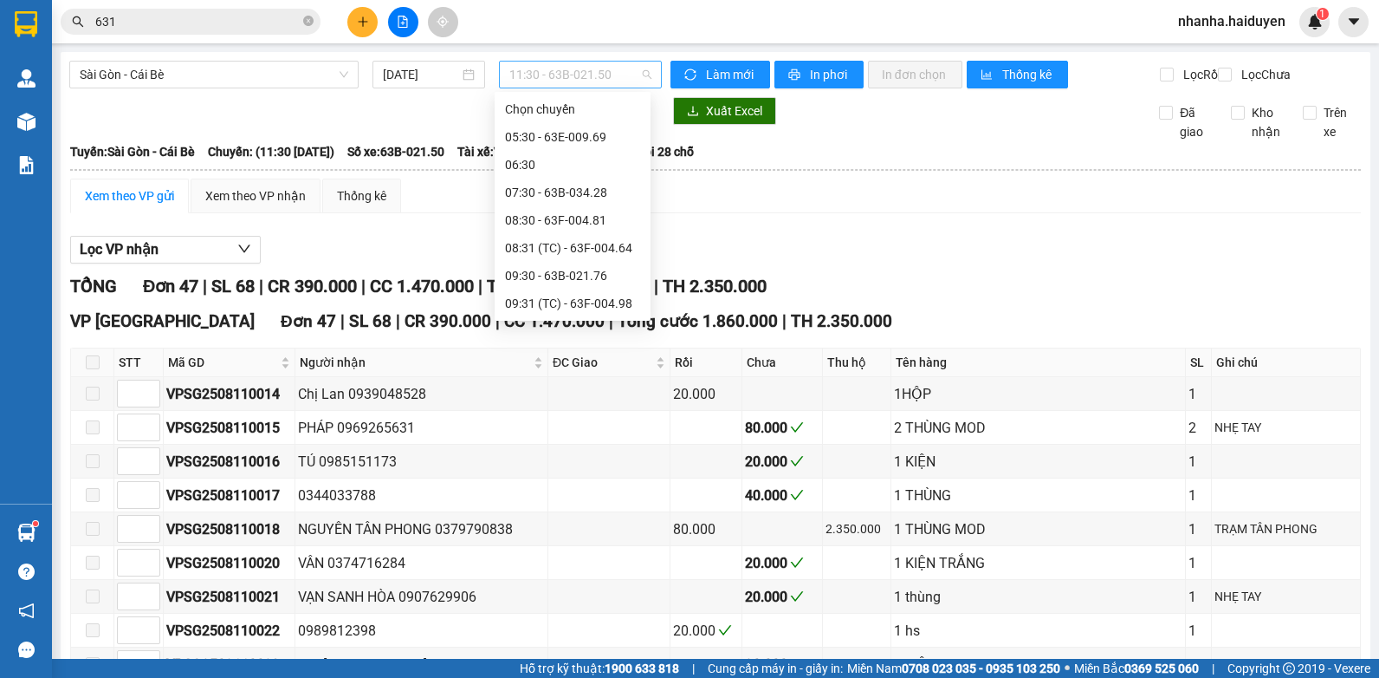
click at [586, 78] on span "11:30 - 63B-021.50" at bounding box center [580, 75] width 142 height 26
click at [547, 194] on div "07:30 - 63B-034.28" at bounding box center [572, 192] width 135 height 19
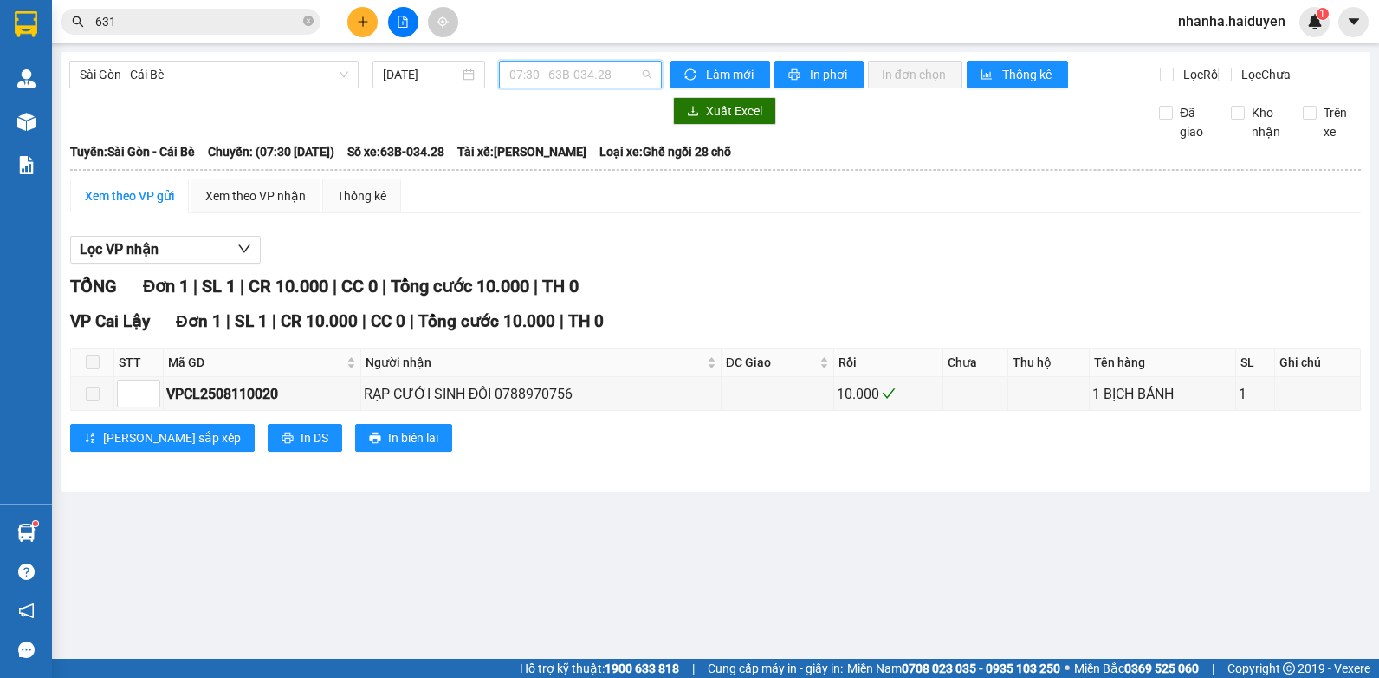
click at [639, 83] on span "07:30 - 63B-034.28" at bounding box center [580, 75] width 142 height 26
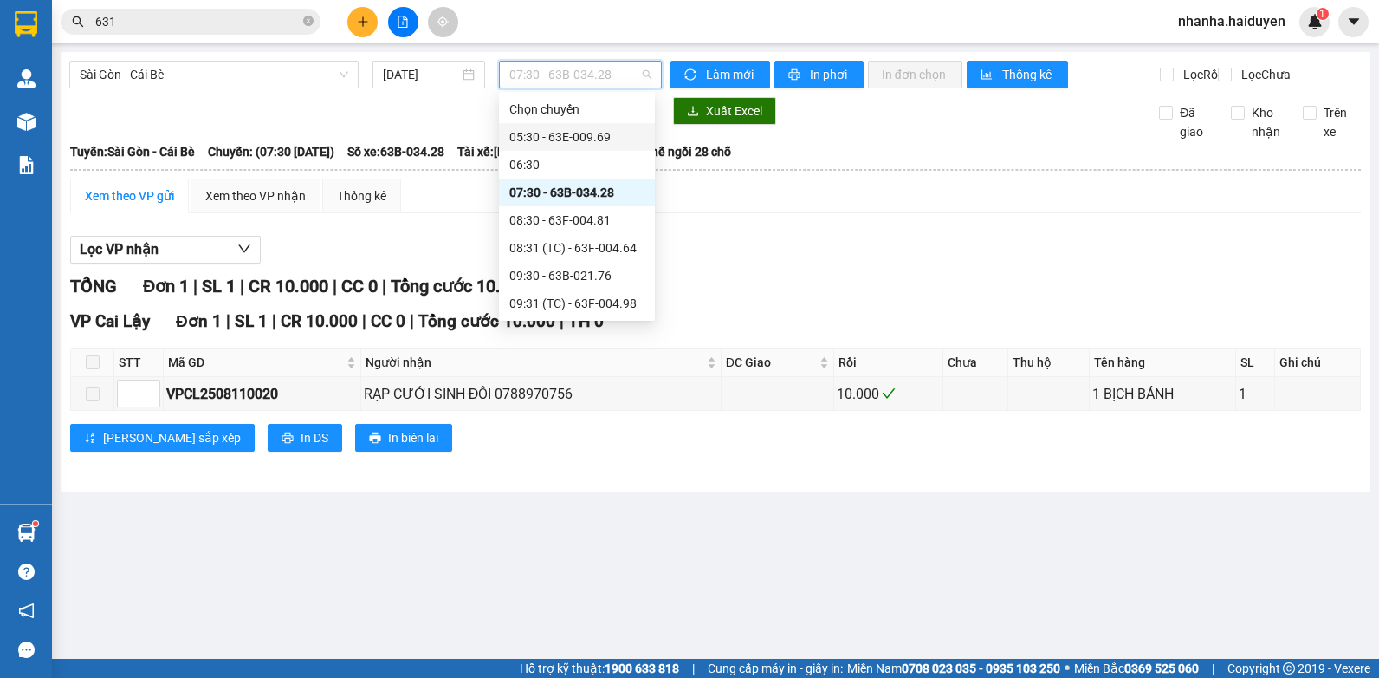
click at [587, 143] on div "05:30 - 63E-009.69" at bounding box center [576, 136] width 135 height 19
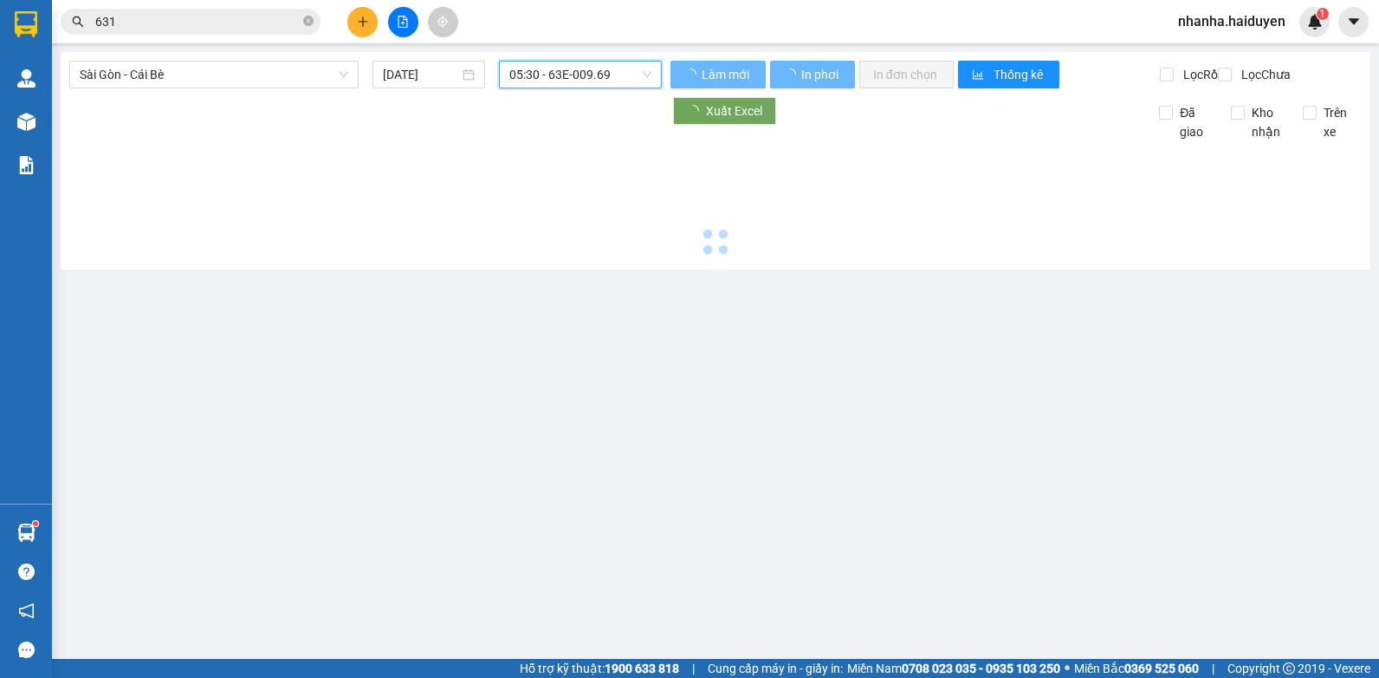
click at [574, 84] on span "05:30 - 63E-009.69" at bounding box center [580, 75] width 142 height 26
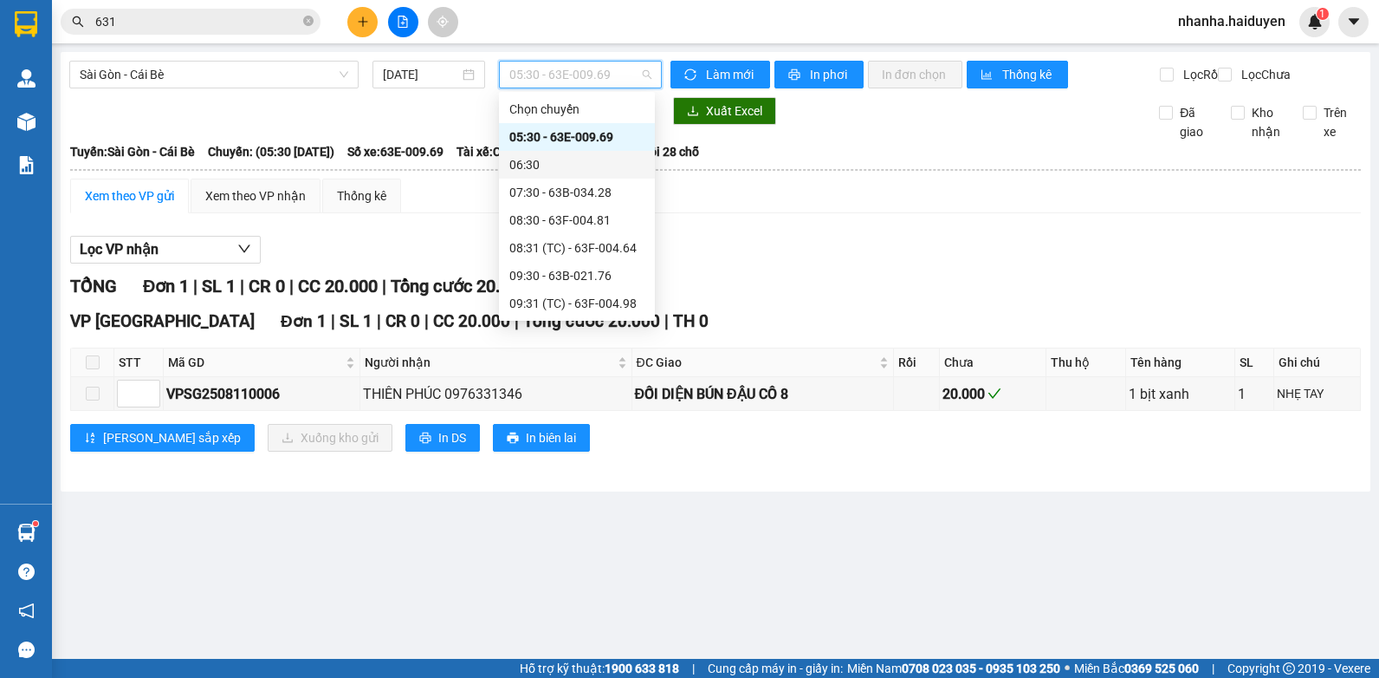
click at [561, 160] on div "06:30" at bounding box center [576, 164] width 135 height 19
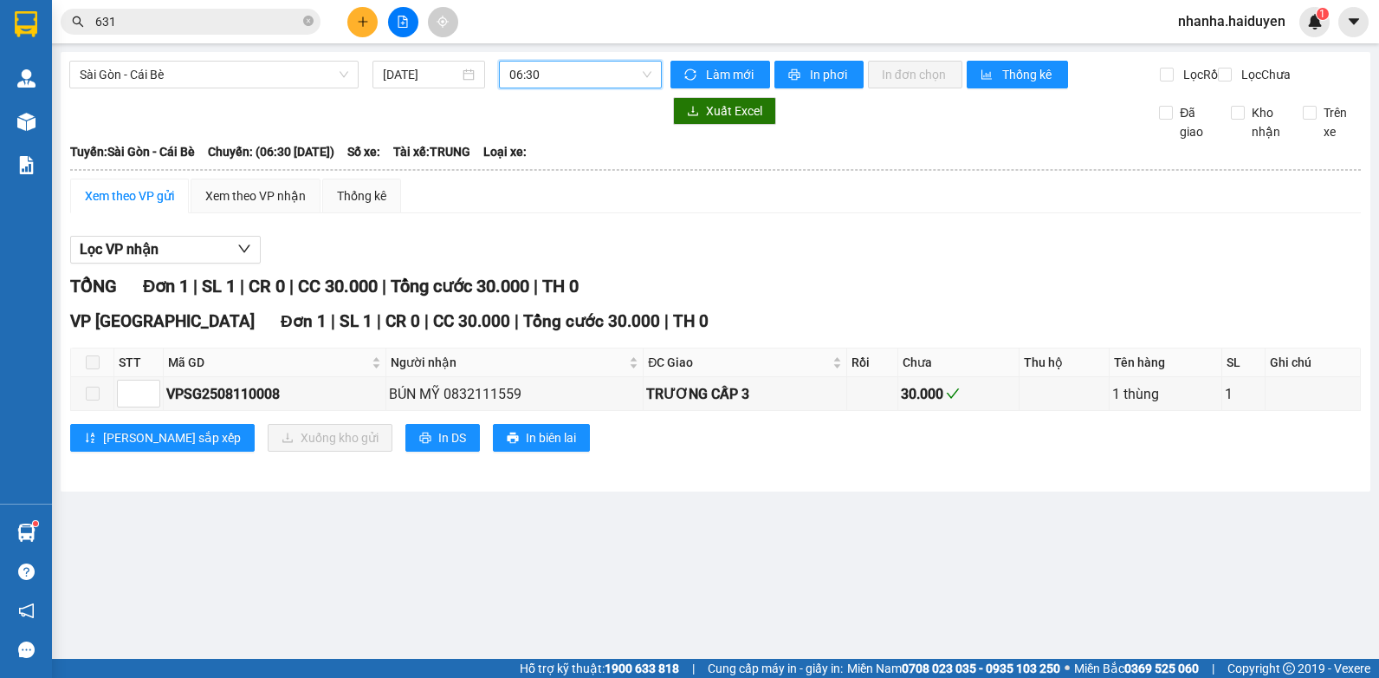
click at [567, 76] on span "06:30" at bounding box center [580, 75] width 142 height 26
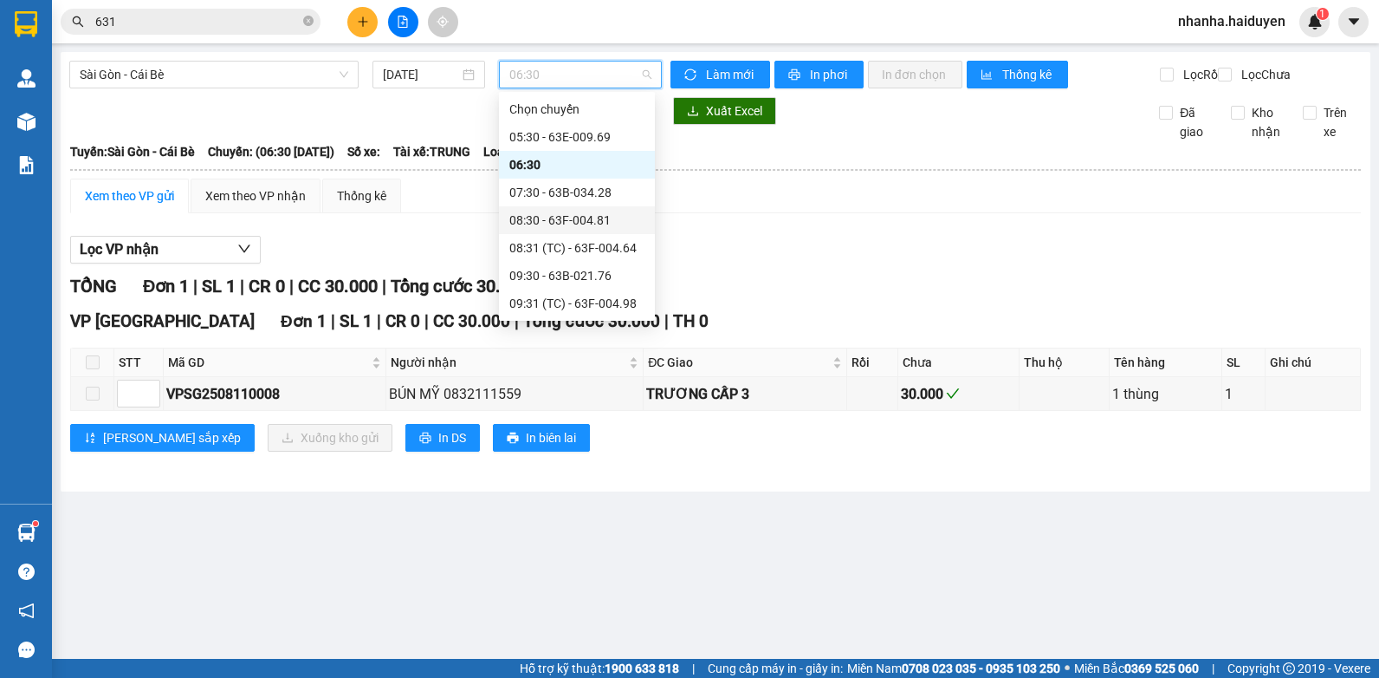
click at [550, 222] on div "08:30 - 63F-004.81" at bounding box center [576, 220] width 135 height 19
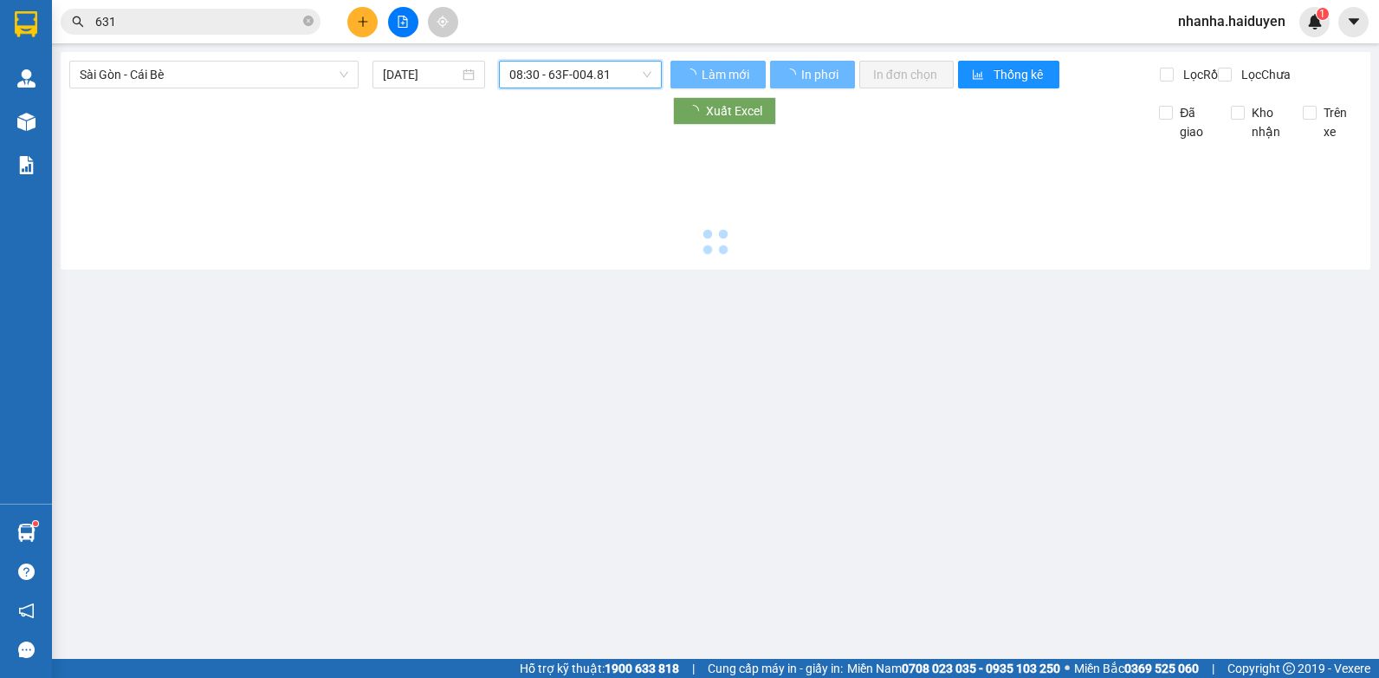
click at [564, 68] on span "08:30 - 63F-004.81" at bounding box center [580, 75] width 142 height 26
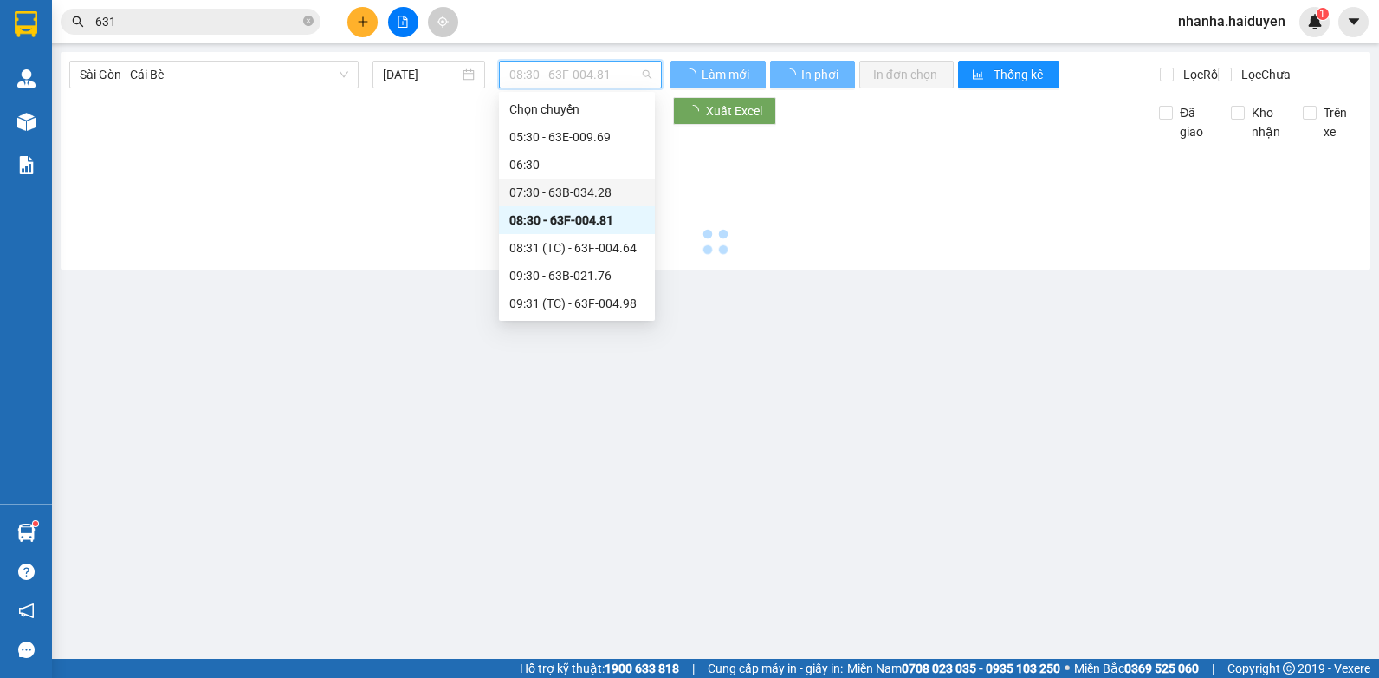
click at [551, 190] on div "07:30 - 63B-034.28" at bounding box center [576, 192] width 135 height 19
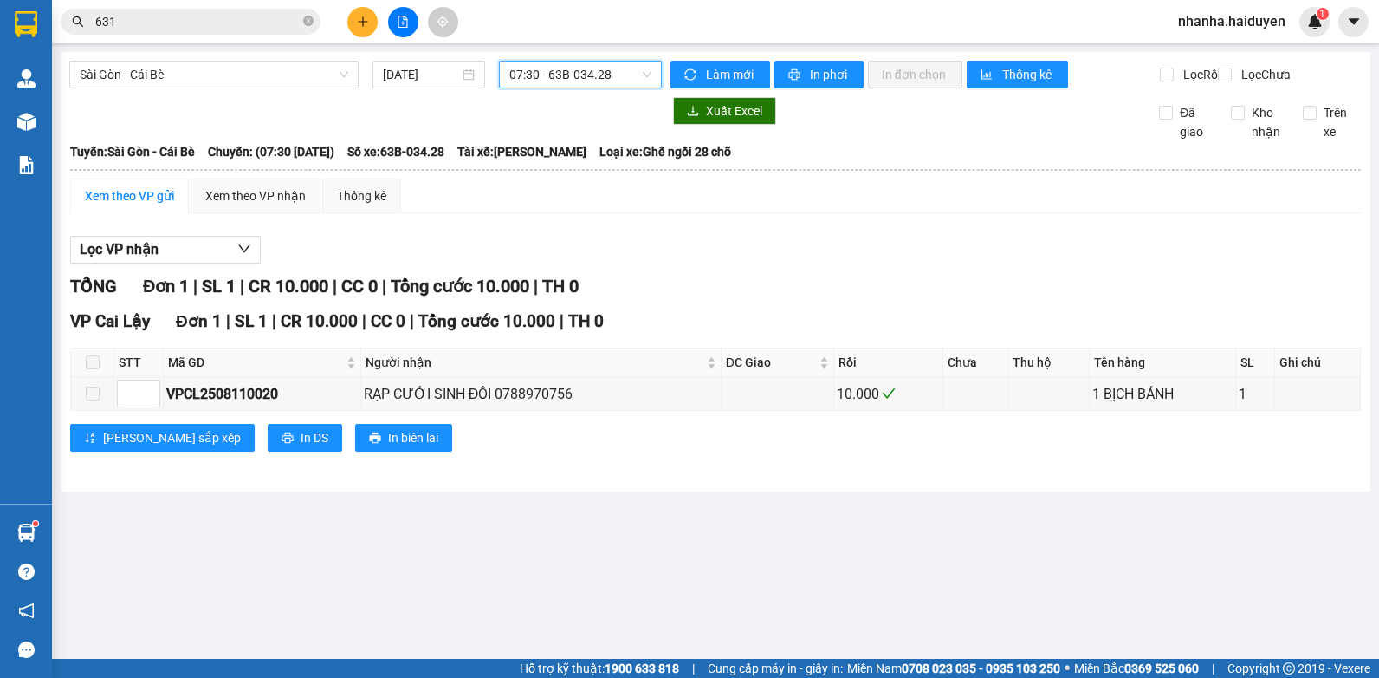
click at [554, 55] on div "Sài Gòn - Cái Bè 11/08/2025 07:30 07:30 - 63B-034.28 Làm mới In phơi In đơn chọ…" at bounding box center [716, 271] width 1310 height 439
click at [554, 69] on span "07:30 - 63B-034.28" at bounding box center [580, 75] width 142 height 26
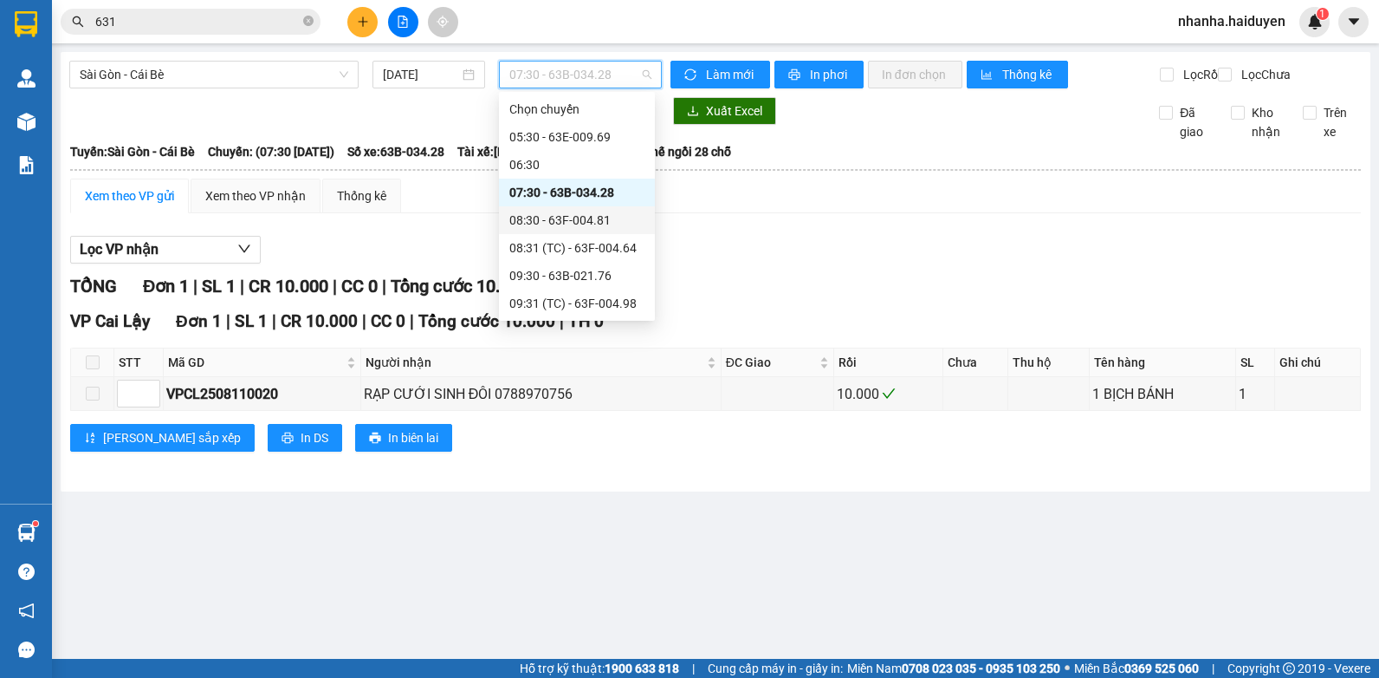
click at [540, 224] on div "08:30 - 63F-004.81" at bounding box center [576, 220] width 135 height 19
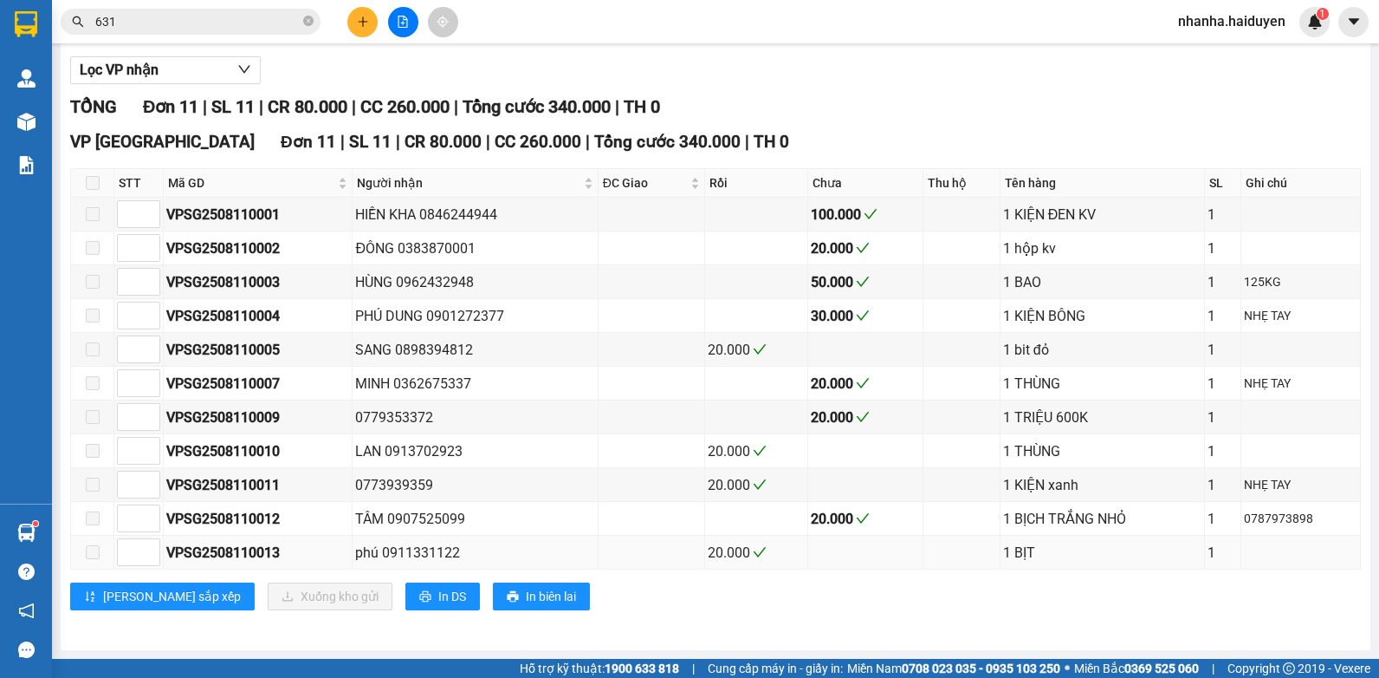
scroll to position [21, 0]
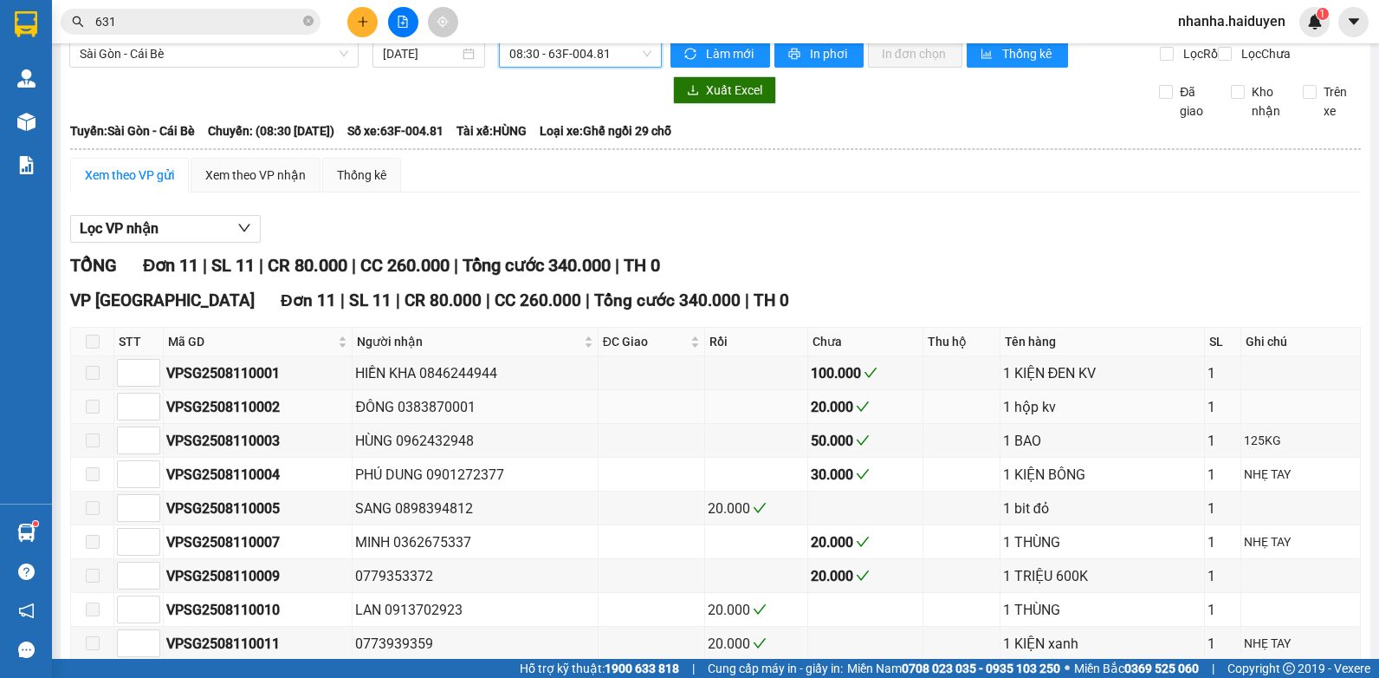
click at [556, 418] on div "ĐÔNG 0383870001" at bounding box center [474, 407] width 239 height 22
drag, startPoint x: 211, startPoint y: 5, endPoint x: 204, endPoint y: 18, distance: 14.7
click at [207, 12] on div "Kết quả tìm kiếm ( 2 ) Bộ lọc Gửi 3 ngày gần nhất Mã ĐH Trạng thái Món hàng Thu…" at bounding box center [689, 21] width 1379 height 43
click at [204, 18] on input "631" at bounding box center [197, 21] width 204 height 19
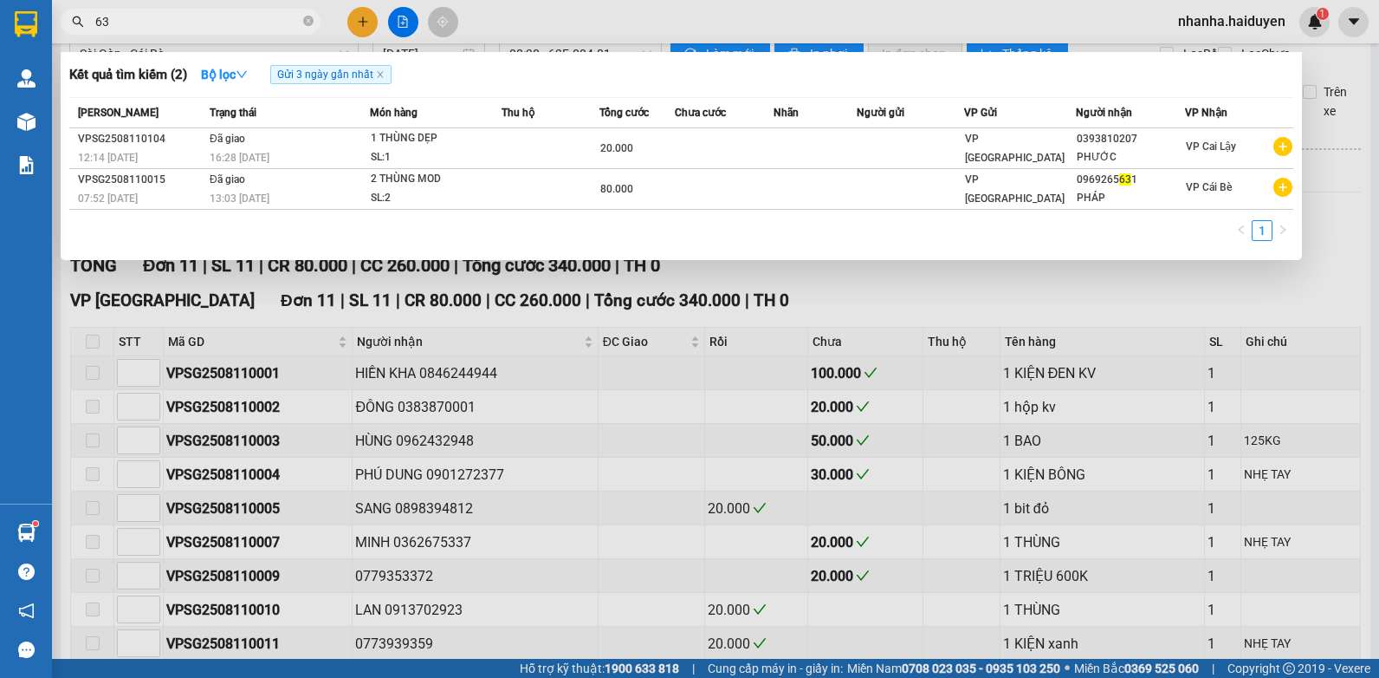
type input "6"
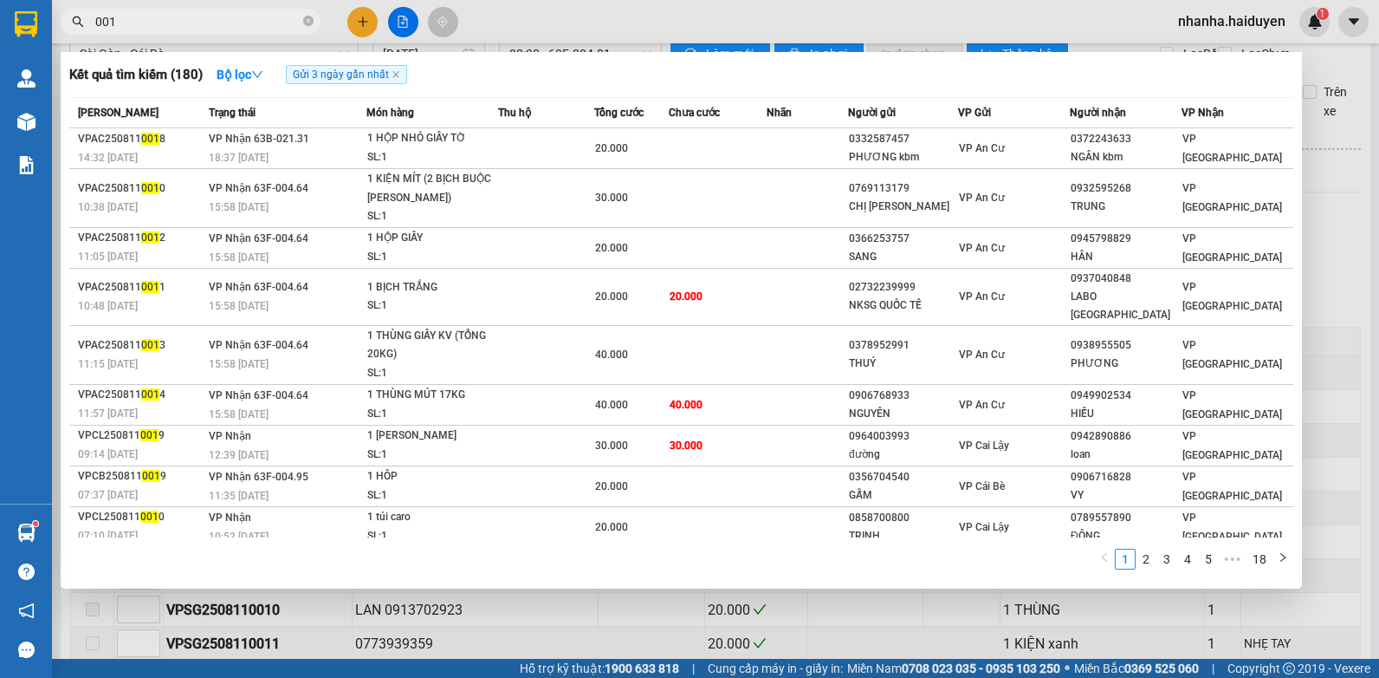
type input "001"
click at [1350, 250] on div at bounding box center [689, 339] width 1379 height 678
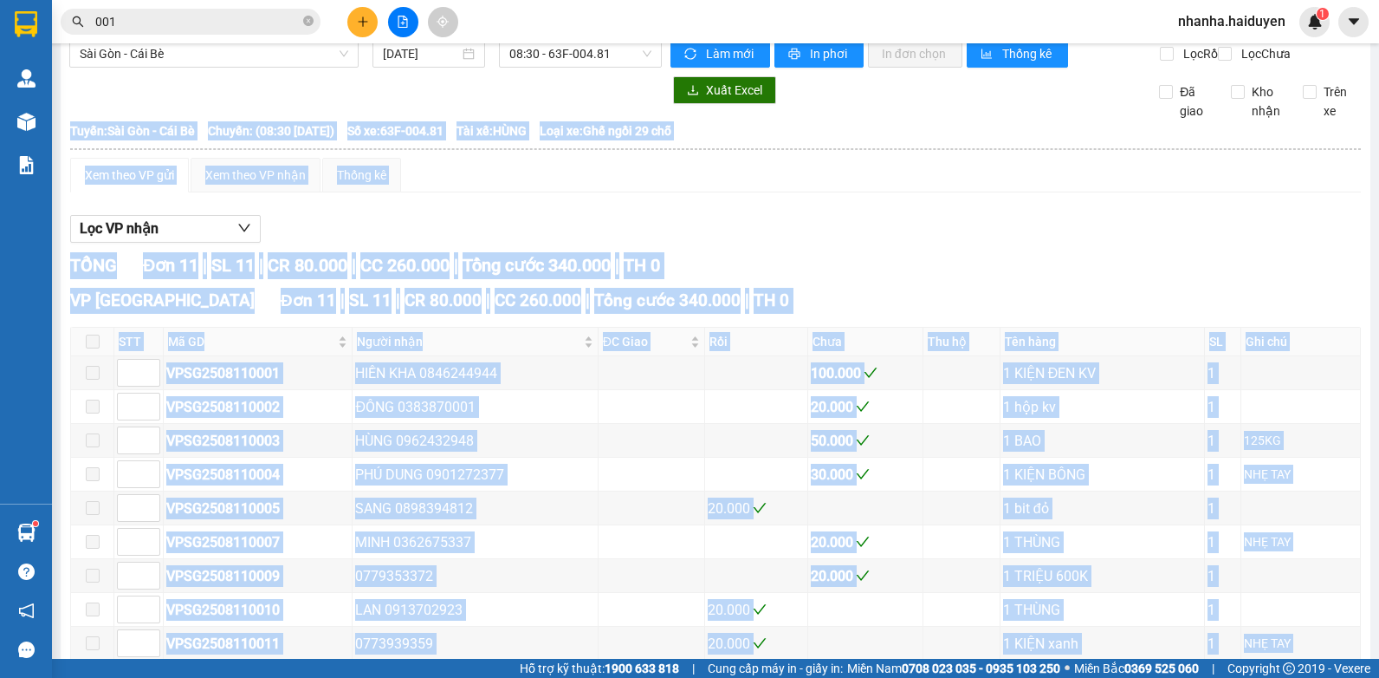
click at [1350, 250] on div "Sài Gòn - Cái Bè 11/08/2025 08:30 - 63F-004.81 Làm mới In phơi In đơn chọn Thốn…" at bounding box center [716, 419] width 1310 height 777
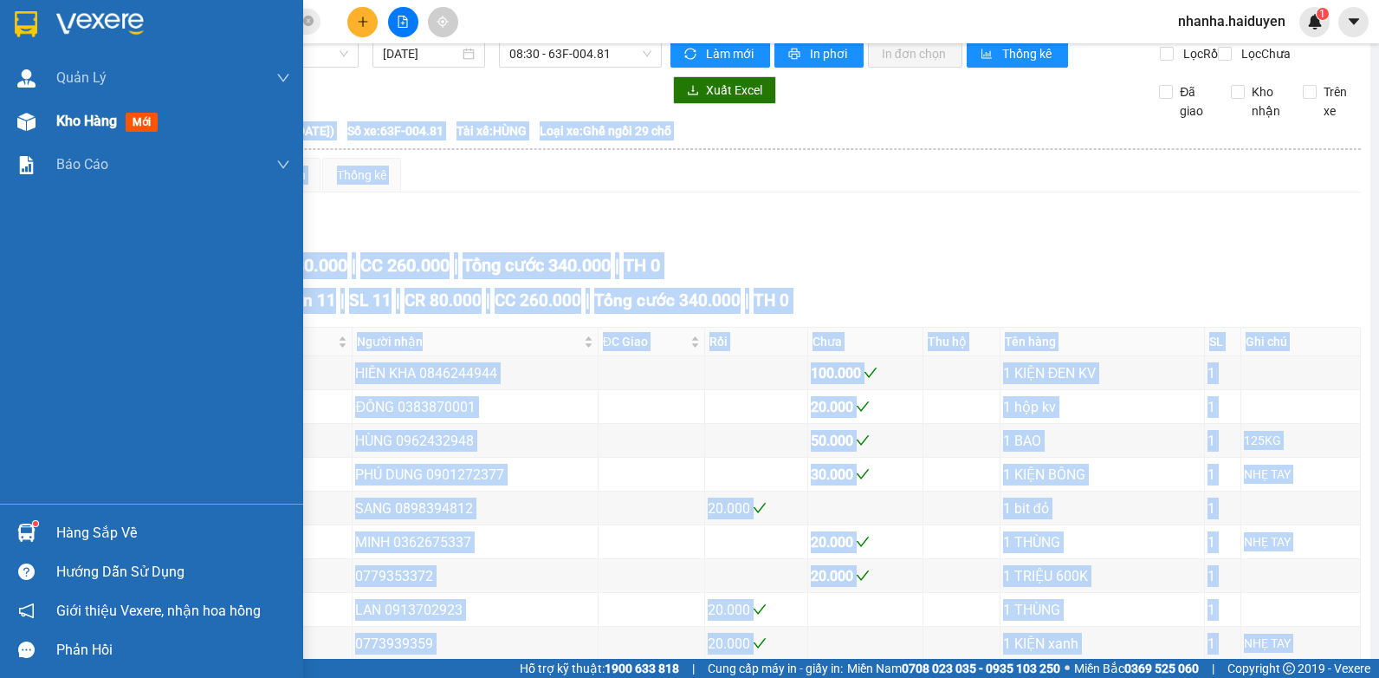
click at [29, 122] on img at bounding box center [26, 122] width 18 height 18
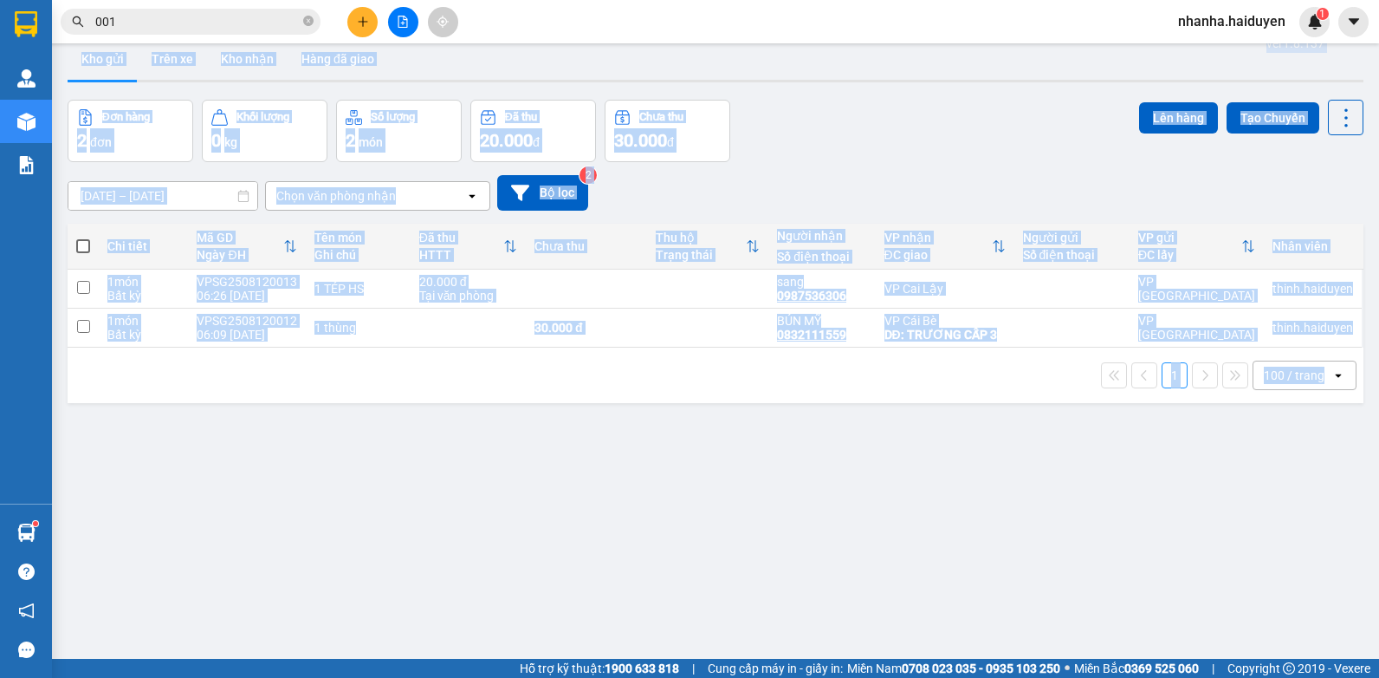
drag, startPoint x: 682, startPoint y: 490, endPoint x: 681, endPoint y: 480, distance: 9.6
click at [682, 489] on div "ver 1.8.137 Kho gửi Trên xe Kho nhận Hàng đã giao Đơn hàng 2 đơn Khối lượng 0 k…" at bounding box center [716, 370] width 1310 height 678
click at [891, 154] on div "Đơn hàng 2 đơn Khối lượng 0 kg Số lượng 2 món Đã thu 20.000 đ Chưa thu 30.000 đ…" at bounding box center [716, 131] width 1296 height 62
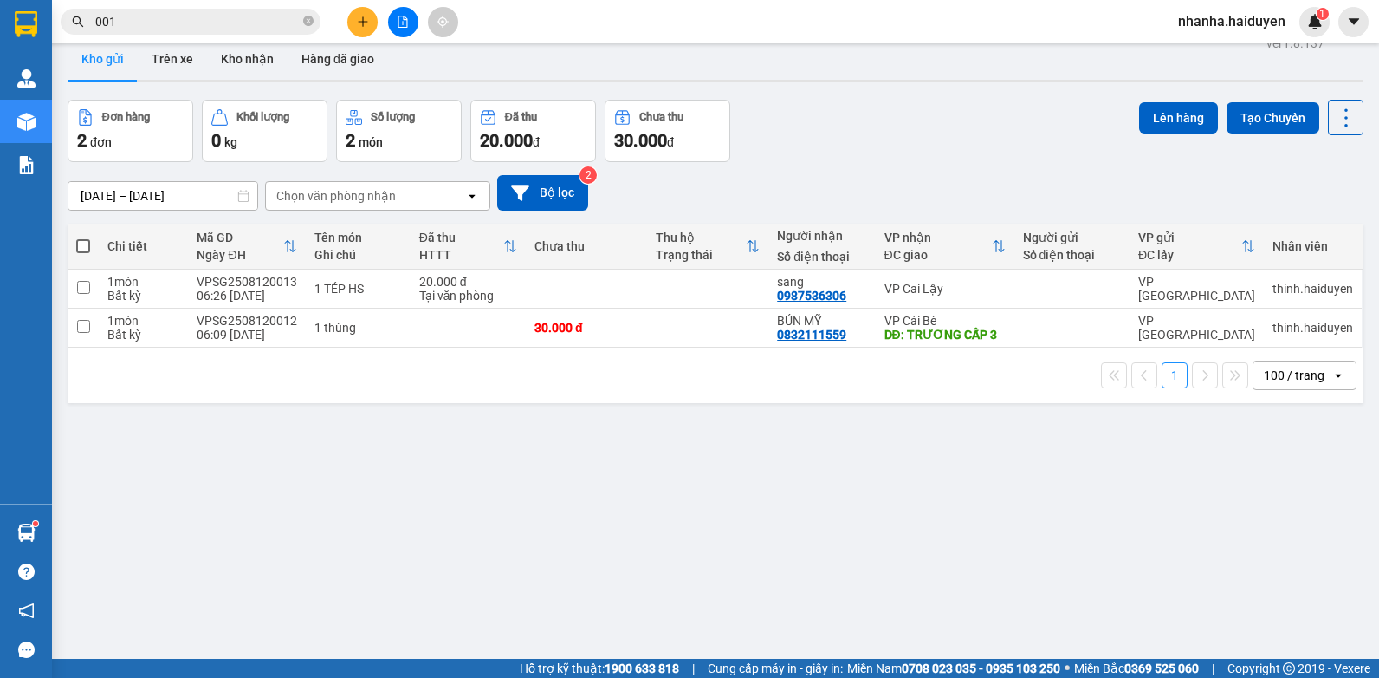
click at [892, 154] on div "Đơn hàng 2 đơn Khối lượng 0 kg Số lượng 2 món Đã thu 20.000 đ Chưa thu 30.000 đ…" at bounding box center [716, 131] width 1296 height 62
click at [663, 327] on td at bounding box center [707, 327] width 121 height 39
checkbox input "true"
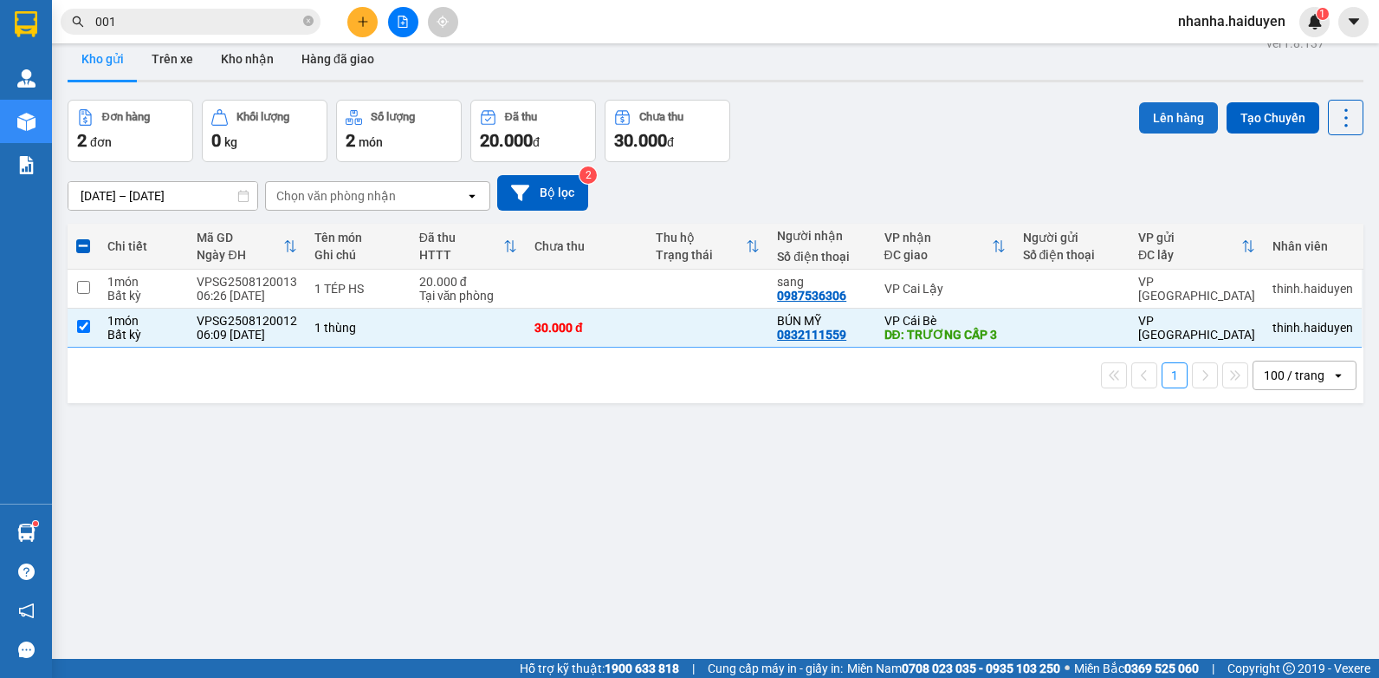
click at [1139, 113] on button "Lên hàng" at bounding box center [1178, 117] width 79 height 31
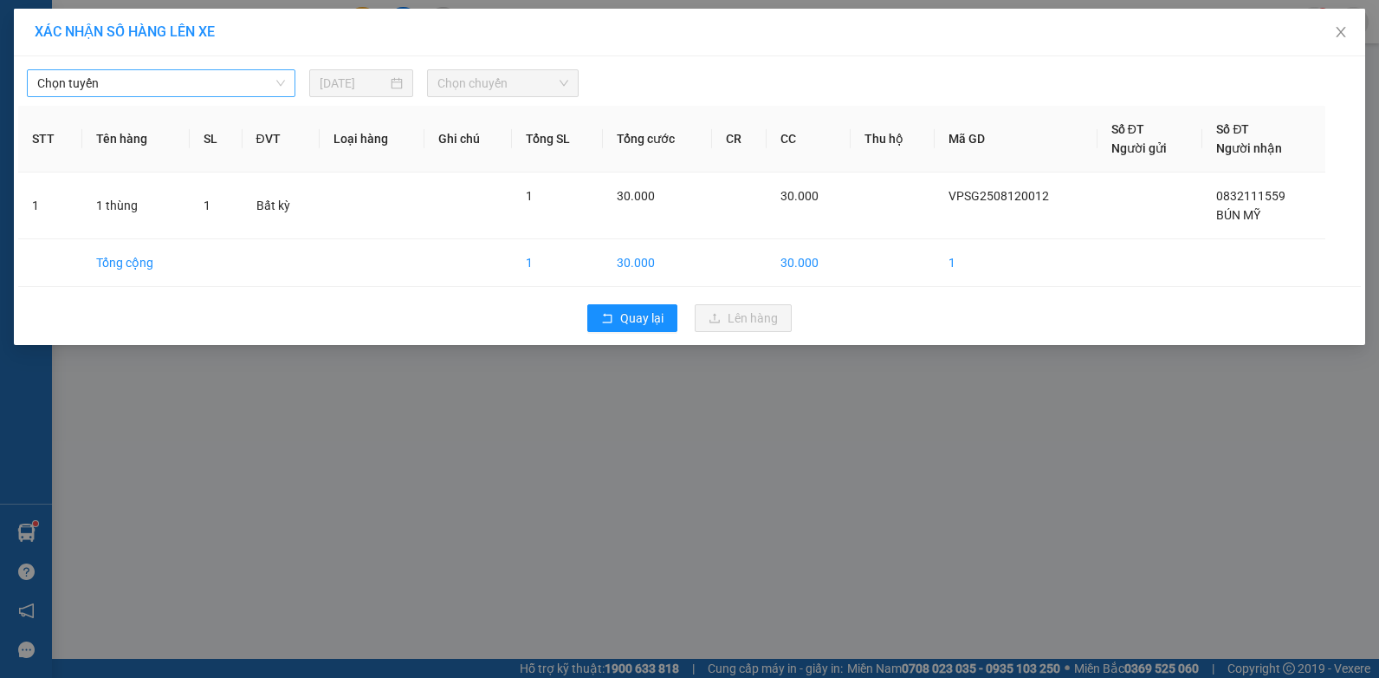
click at [173, 83] on span "Chọn tuyến" at bounding box center [161, 83] width 248 height 26
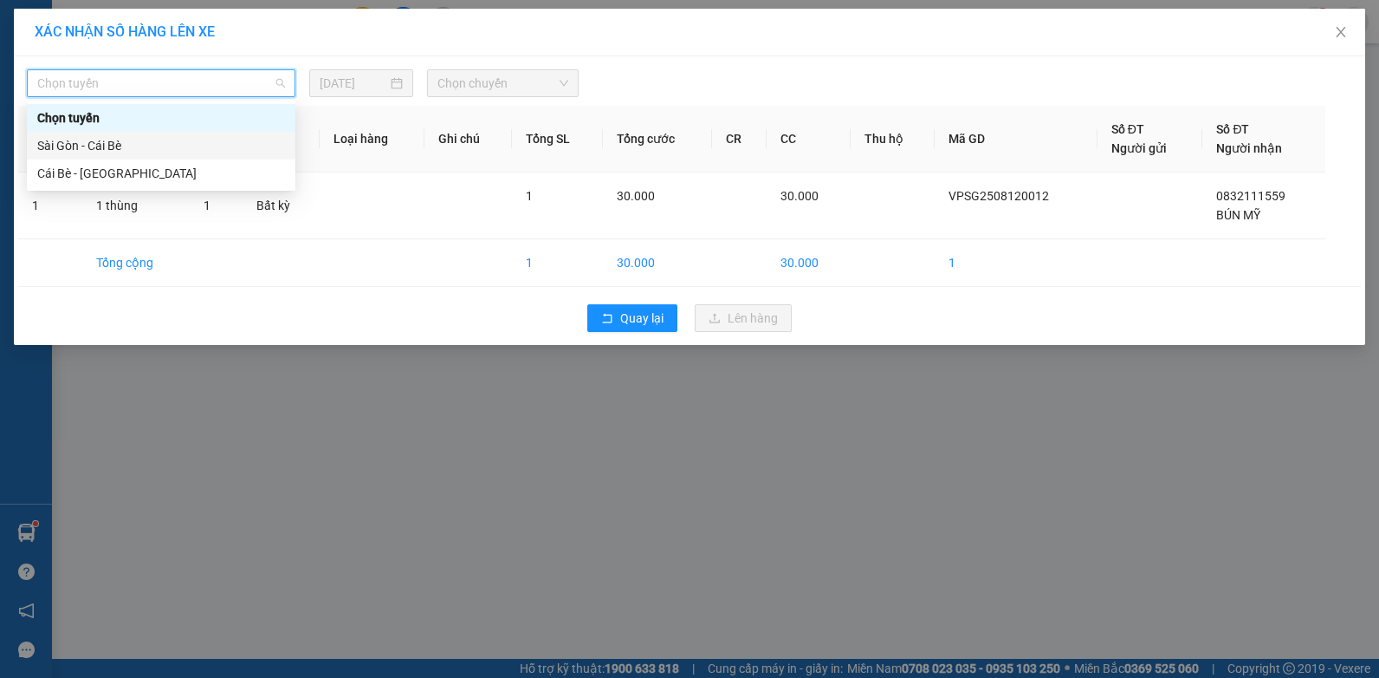
click at [159, 153] on div "Sài Gòn - Cái Bè" at bounding box center [161, 145] width 248 height 19
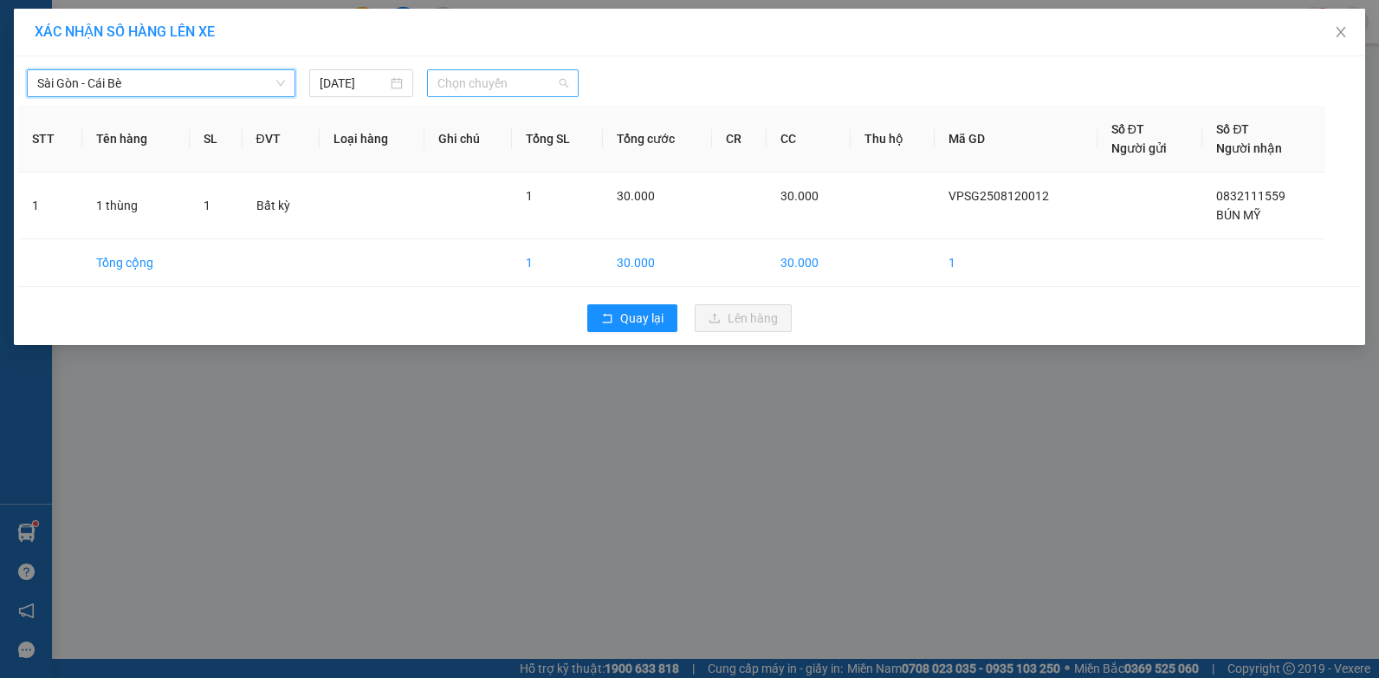
click at [450, 88] on span "Chọn chuyến" at bounding box center [503, 83] width 130 height 26
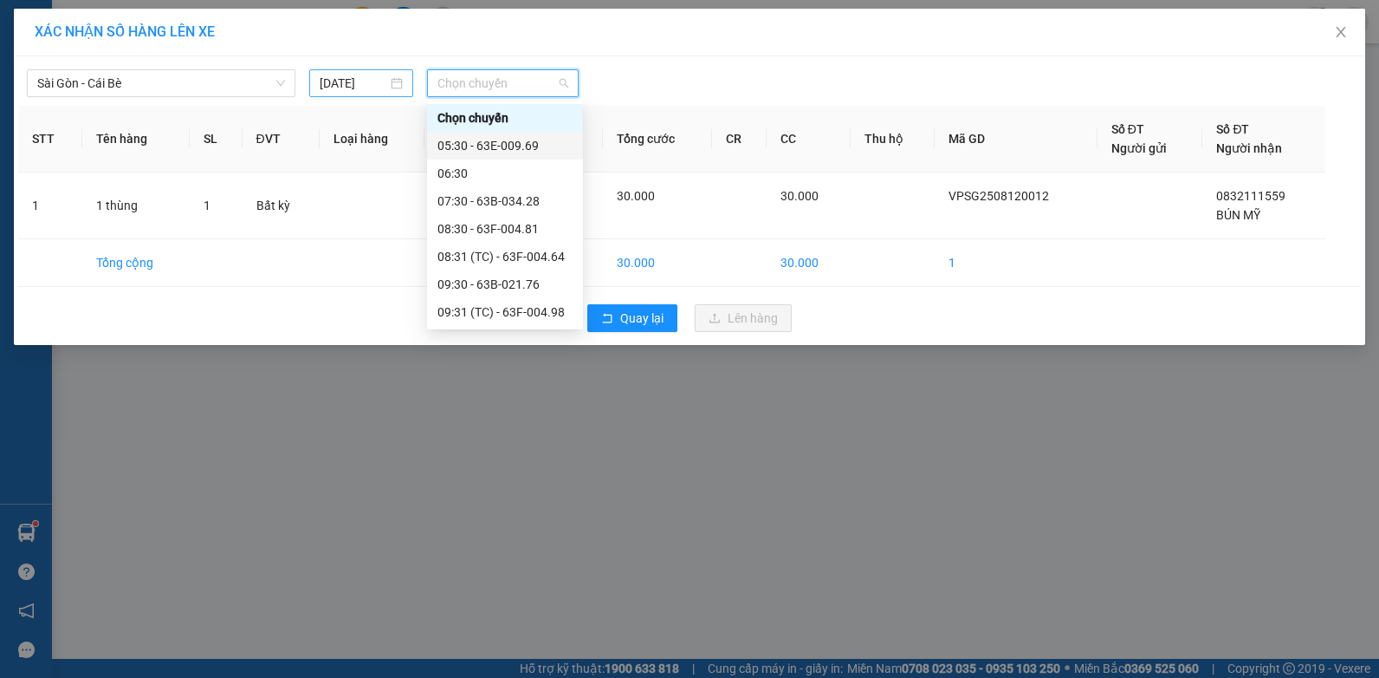
click at [376, 85] on input "[DATE]" at bounding box center [354, 83] width 68 height 19
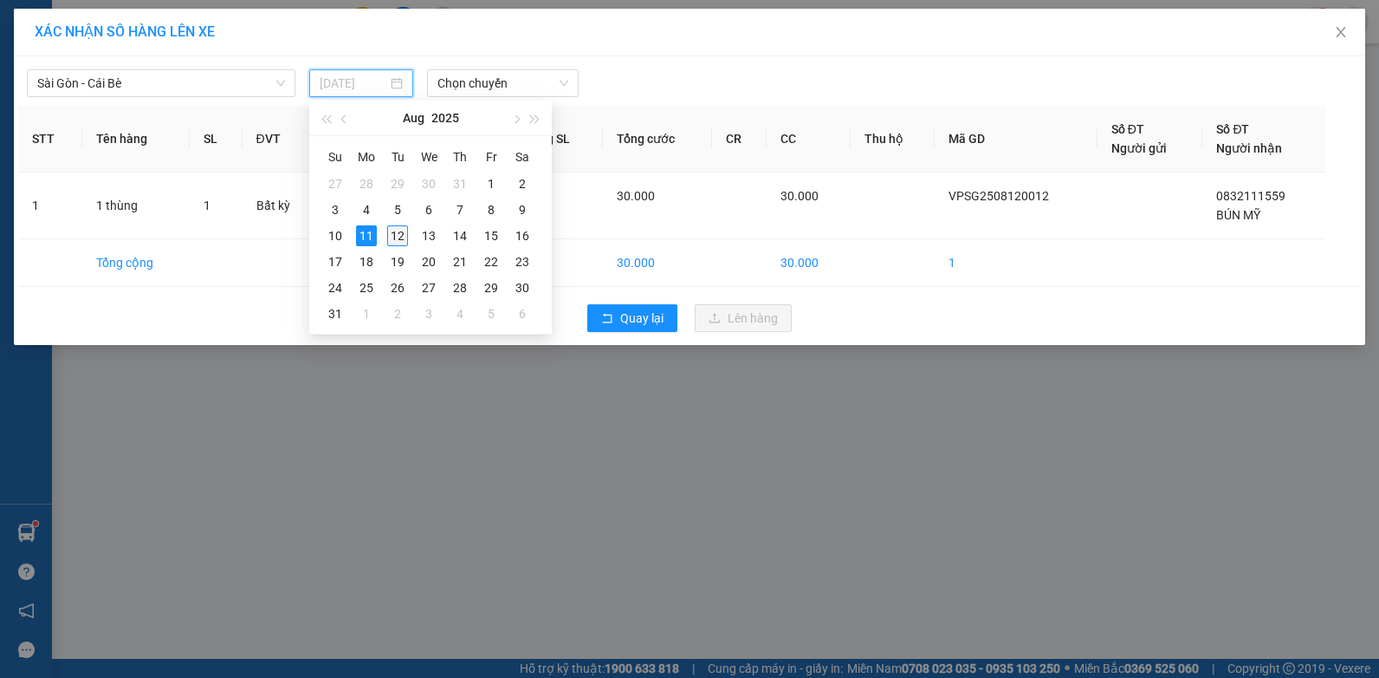
click at [390, 234] on div "12" at bounding box center [397, 235] width 21 height 21
type input "[DATE]"
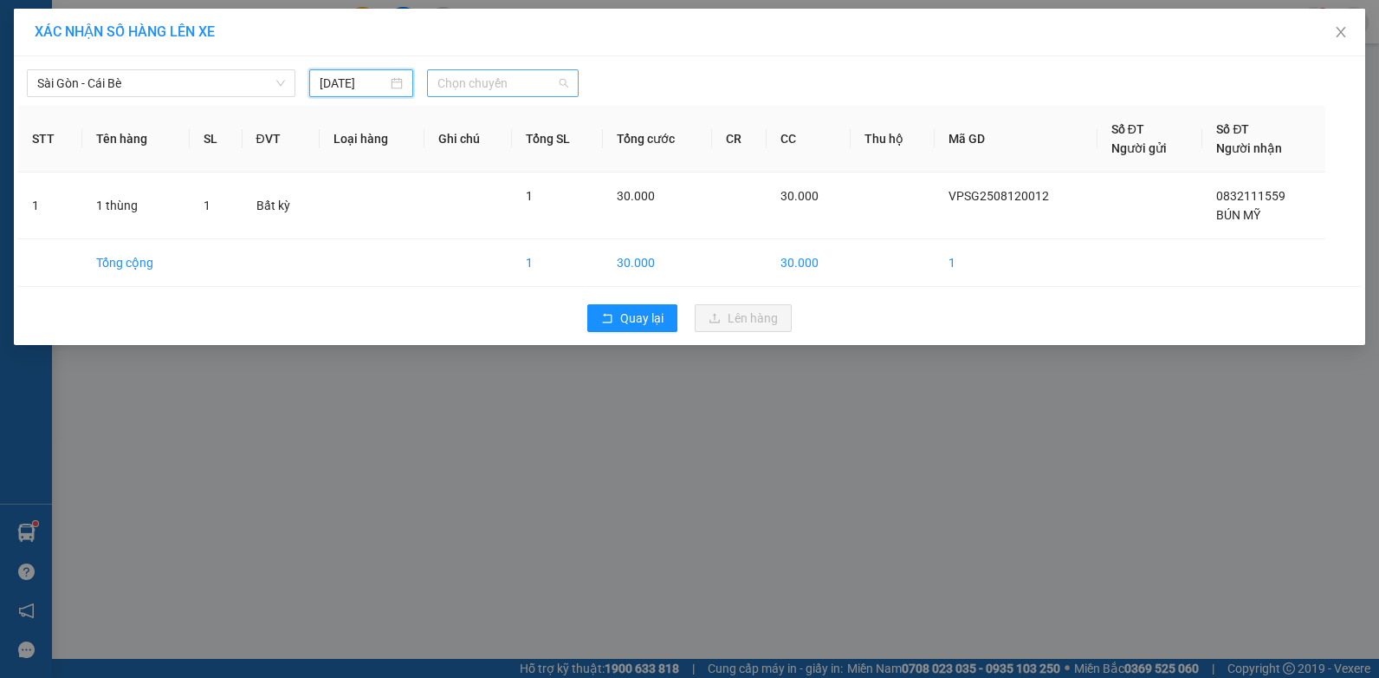
click at [466, 85] on span "Chọn chuyến" at bounding box center [503, 83] width 130 height 26
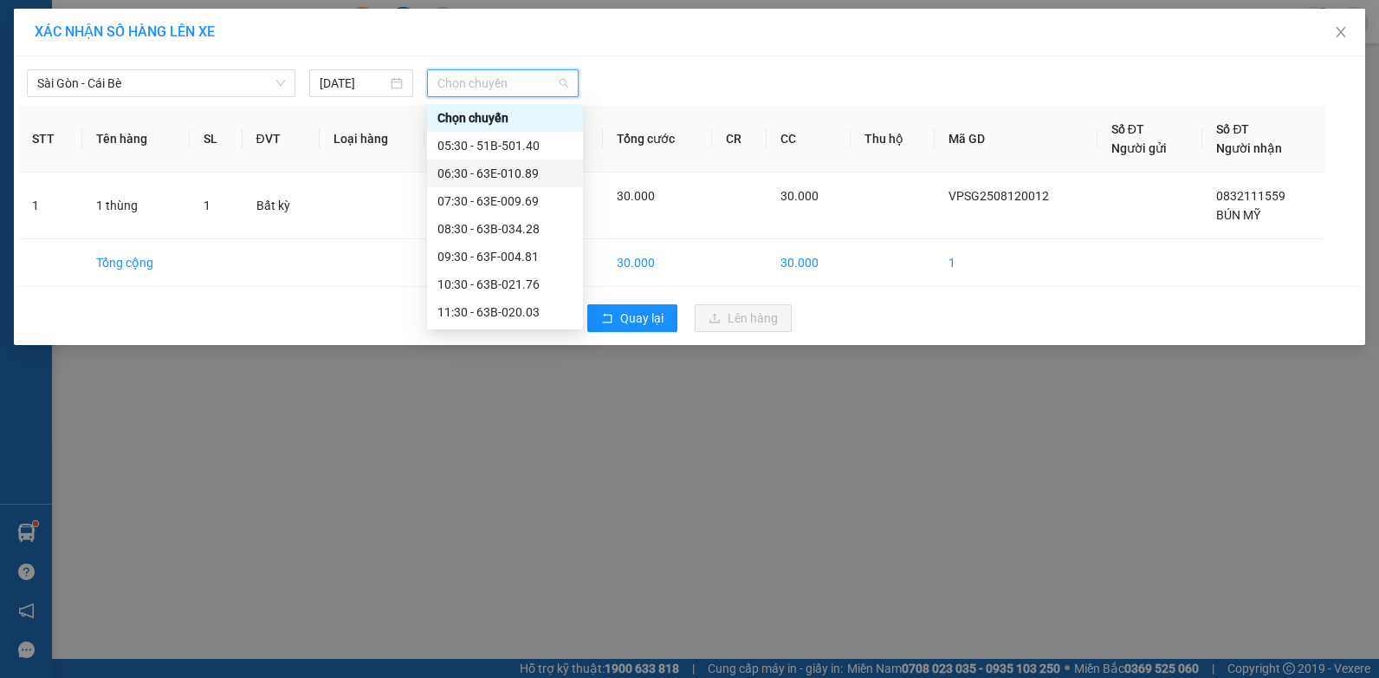
click at [485, 173] on div "06:30 - 63E-010.89" at bounding box center [505, 173] width 135 height 19
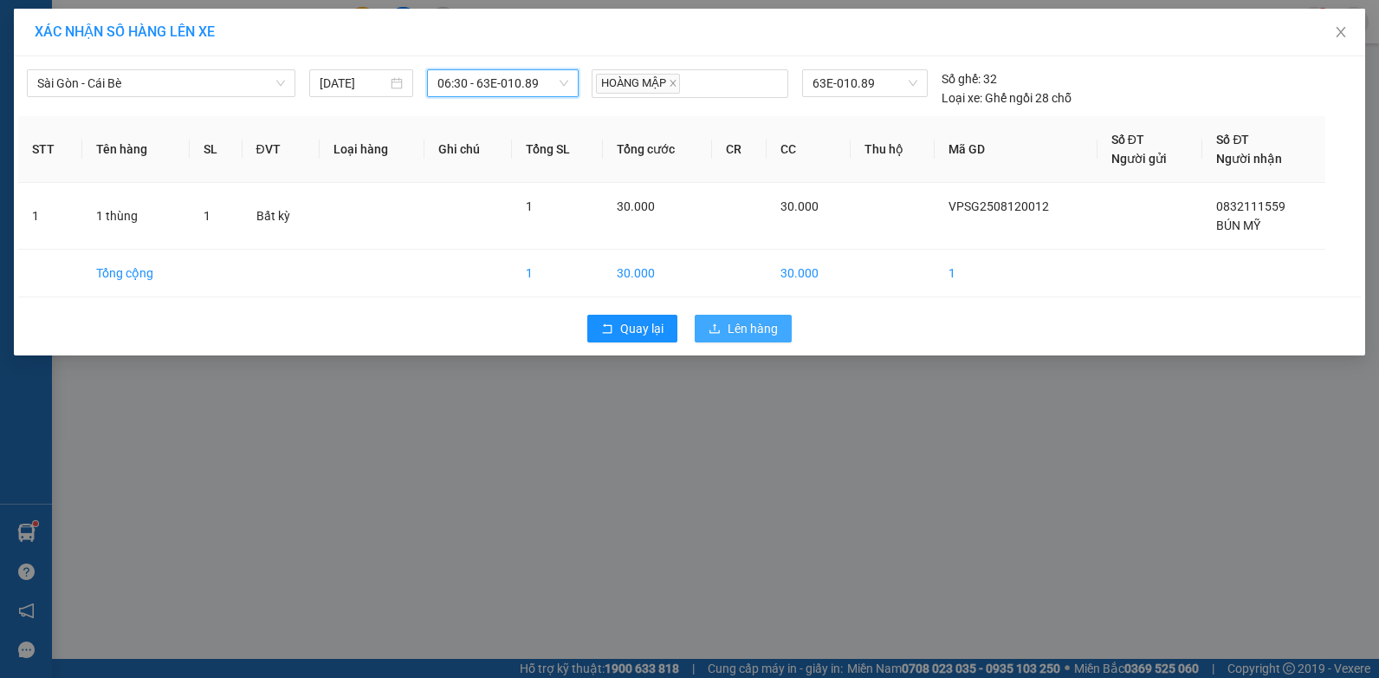
click at [716, 315] on button "Lên hàng" at bounding box center [743, 329] width 97 height 28
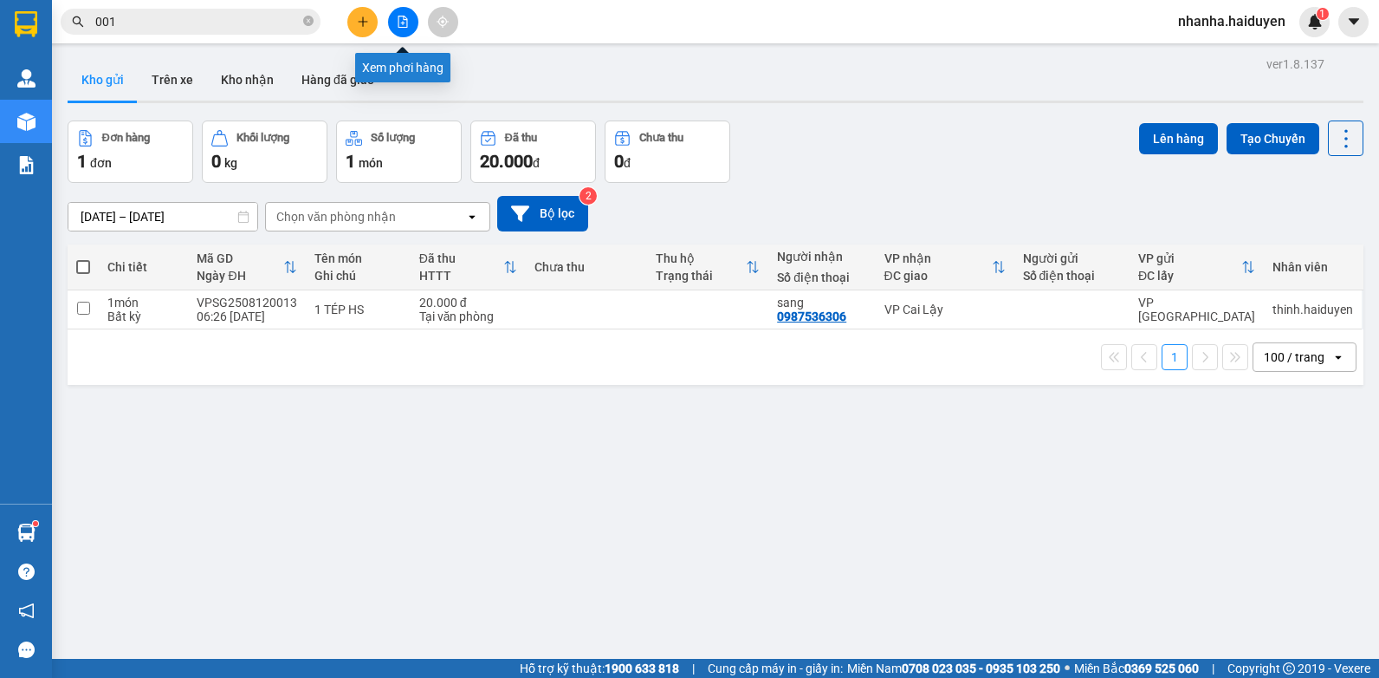
click at [393, 19] on button at bounding box center [403, 22] width 30 height 30
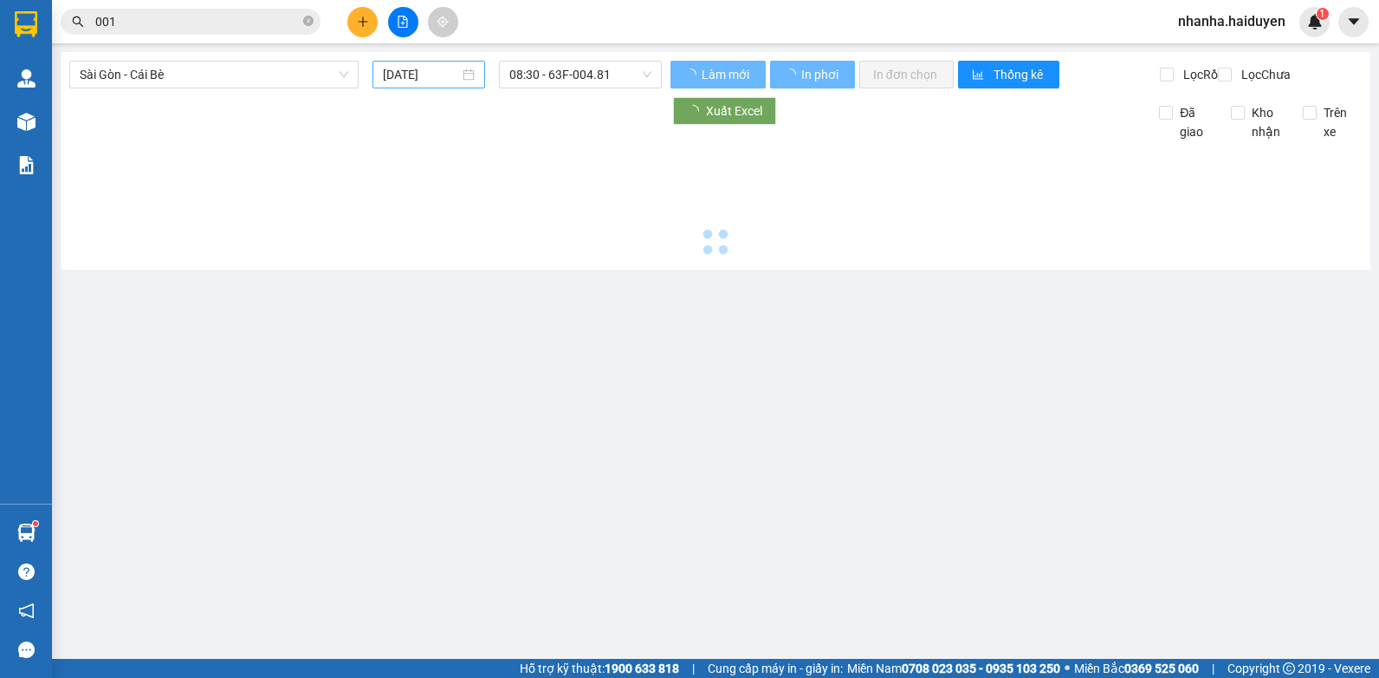
type input "[DATE]"
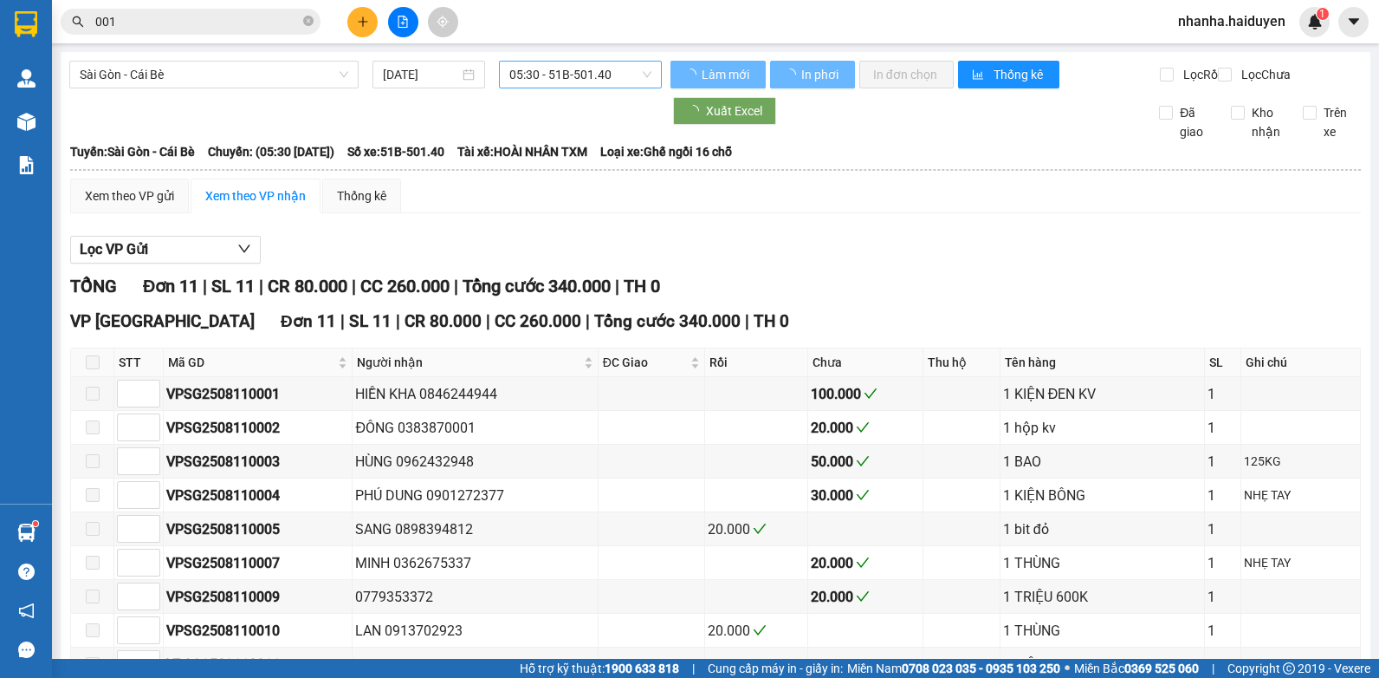
click at [548, 74] on span "05:30 - 51B-501.40" at bounding box center [580, 75] width 142 height 26
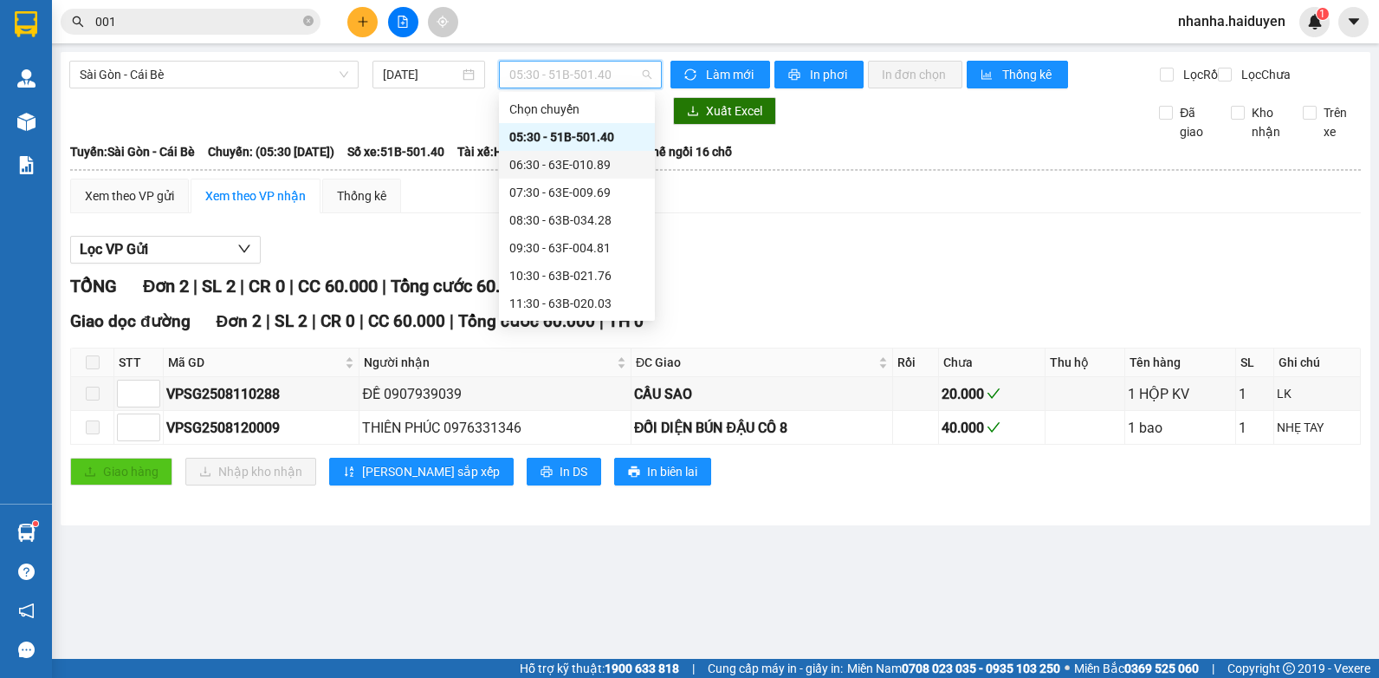
click at [576, 171] on div "06:30 - 63E-010.89" at bounding box center [576, 164] width 135 height 19
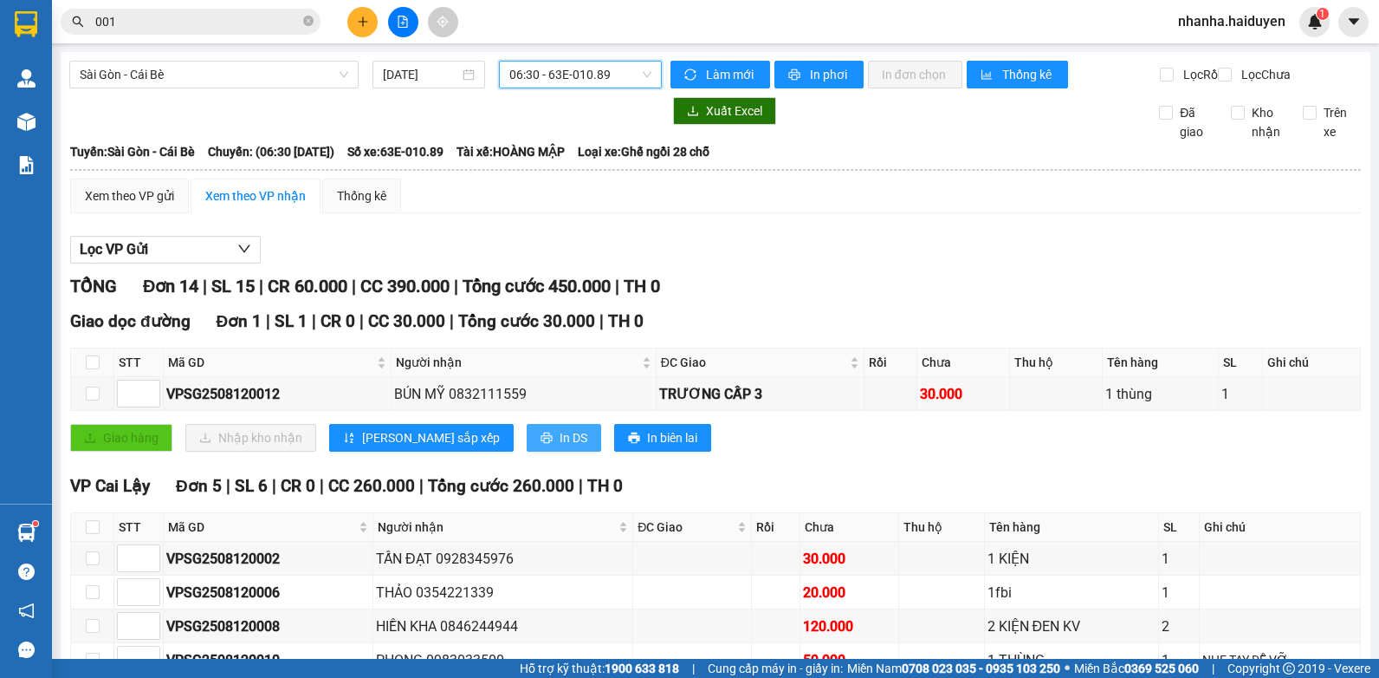
click at [560, 447] on span "In DS" at bounding box center [574, 437] width 28 height 19
click at [255, 73] on span "Sài Gòn - Cái Bè" at bounding box center [214, 75] width 269 height 26
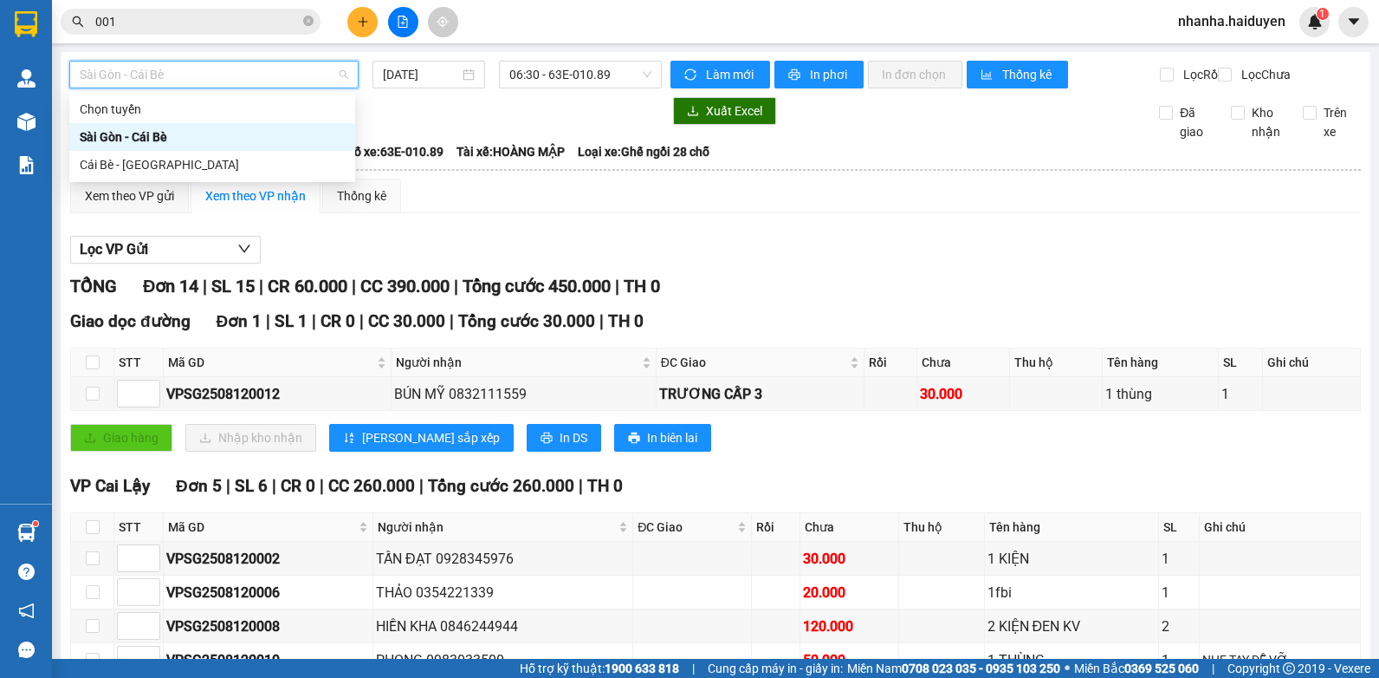
drag, startPoint x: 219, startPoint y: 138, endPoint x: 187, endPoint y: 145, distance: 32.8
click at [219, 139] on div "Sài Gòn - Cái Bè" at bounding box center [212, 136] width 265 height 19
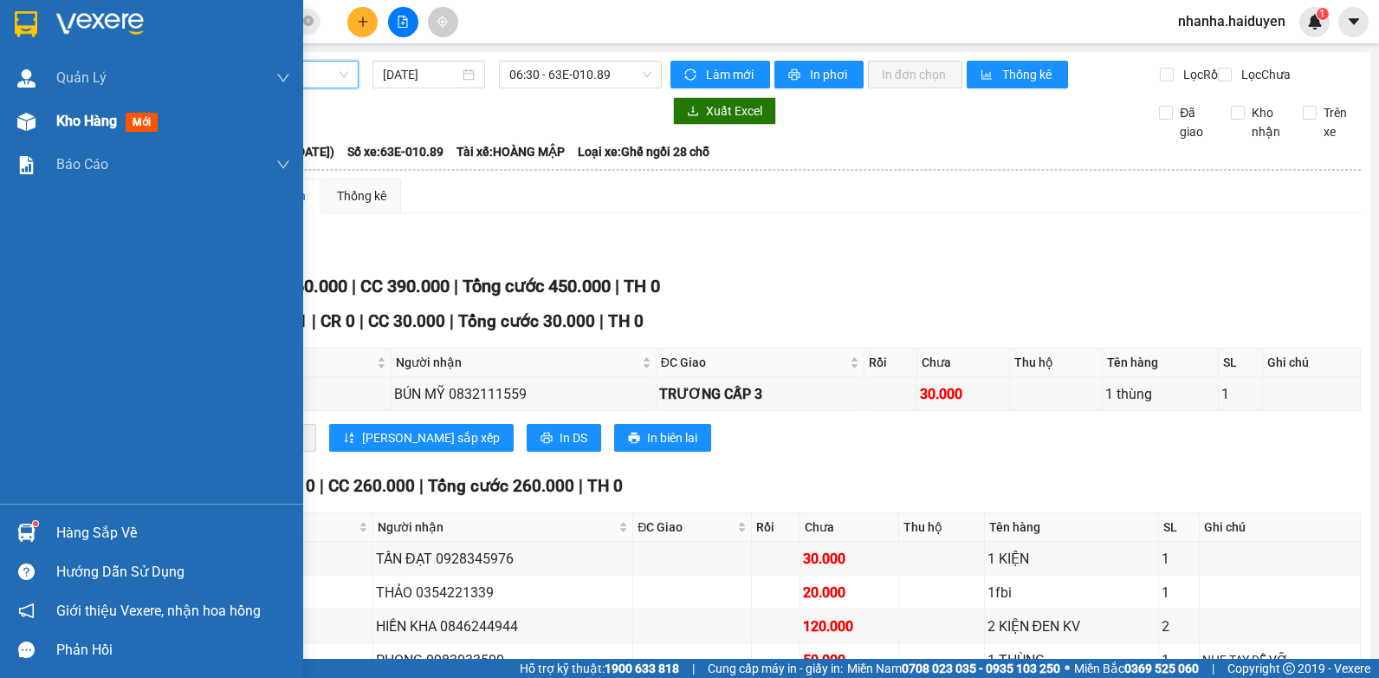
click at [33, 124] on img at bounding box center [26, 122] width 18 height 18
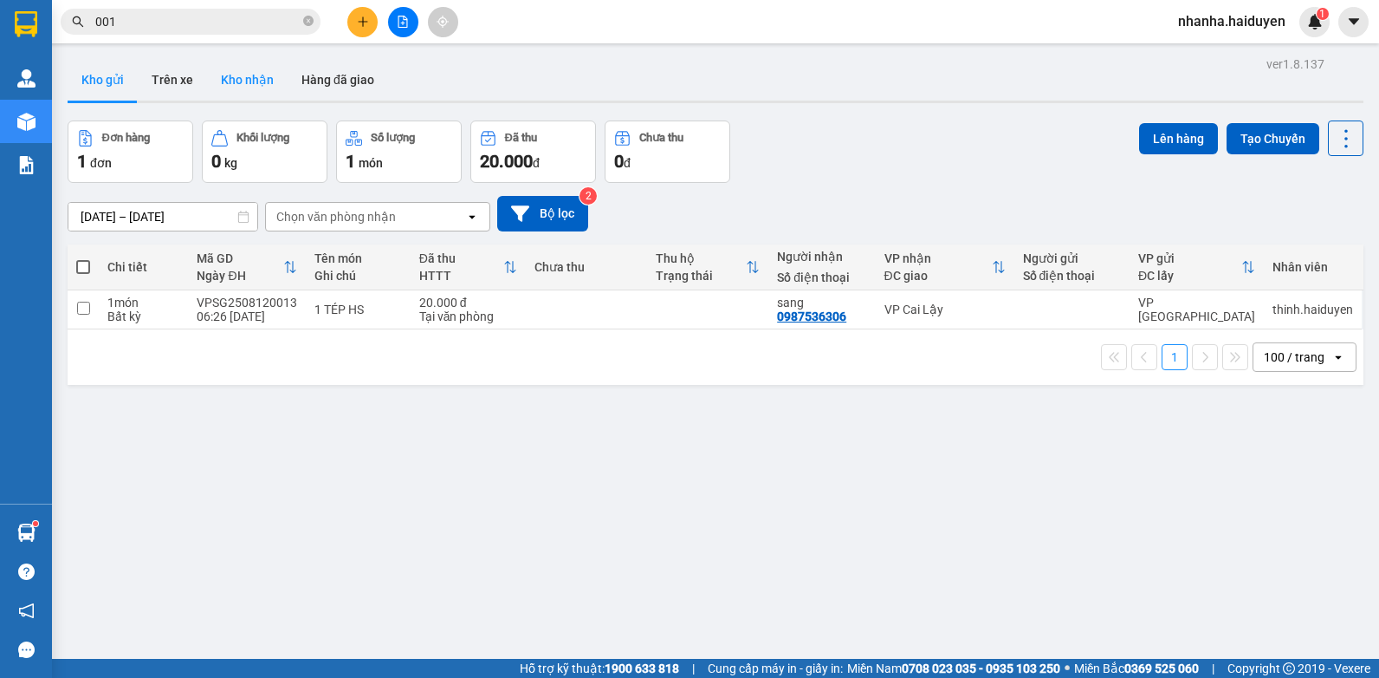
click at [207, 75] on button "Kho nhận" at bounding box center [247, 80] width 81 height 42
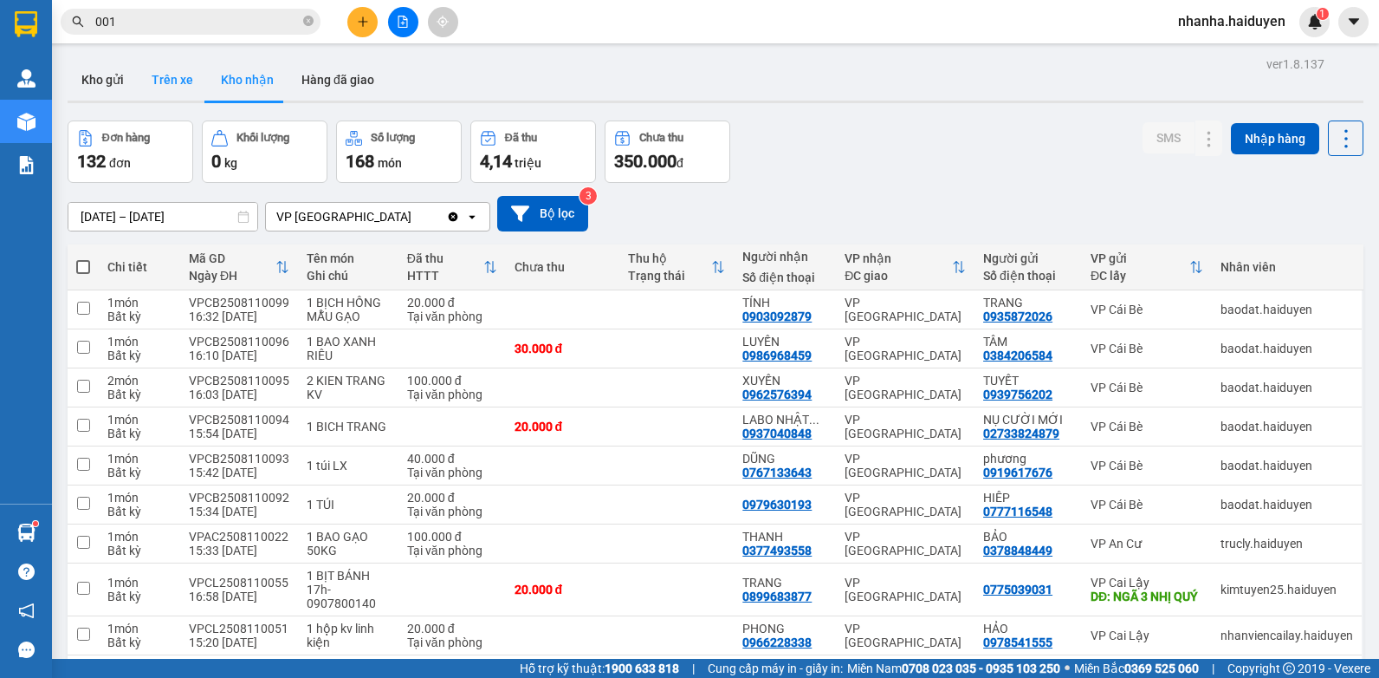
click at [181, 81] on button "Trên xe" at bounding box center [172, 80] width 69 height 42
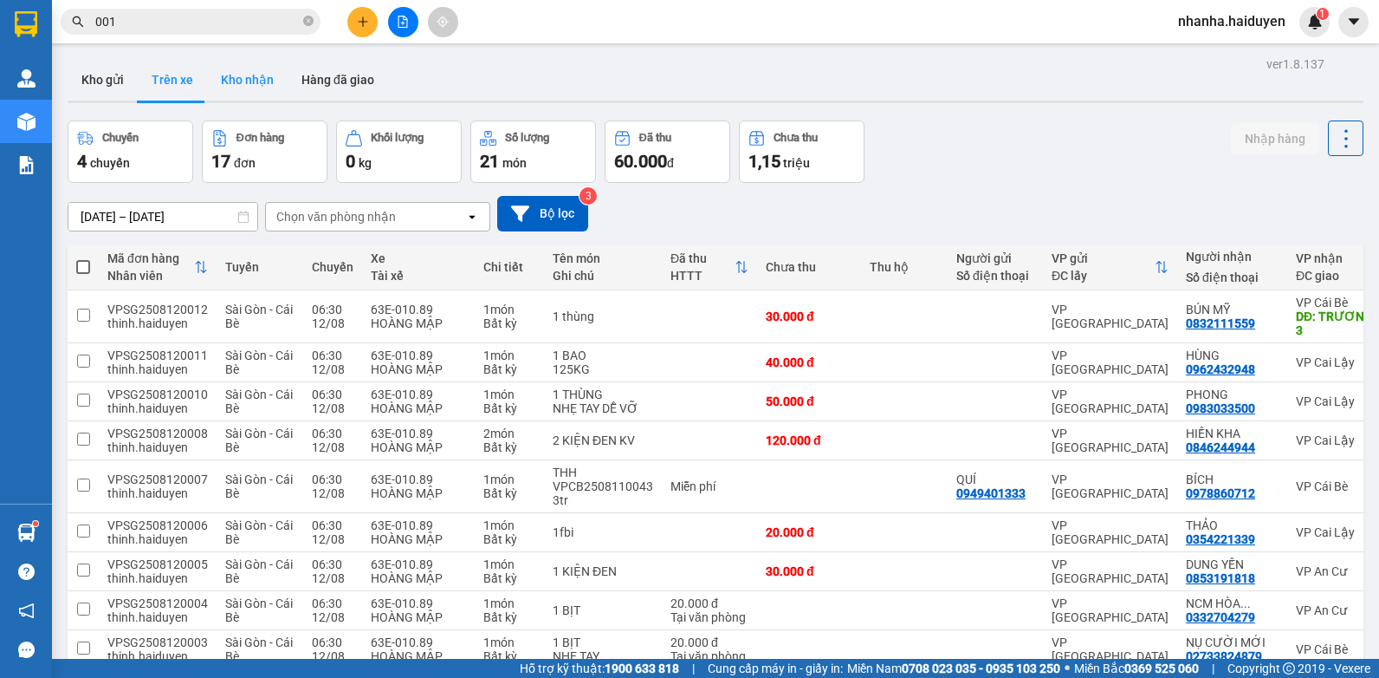
drag, startPoint x: 277, startPoint y: 84, endPoint x: 276, endPoint y: 94, distance: 10.4
click at [277, 85] on button "Kho nhận" at bounding box center [247, 80] width 81 height 42
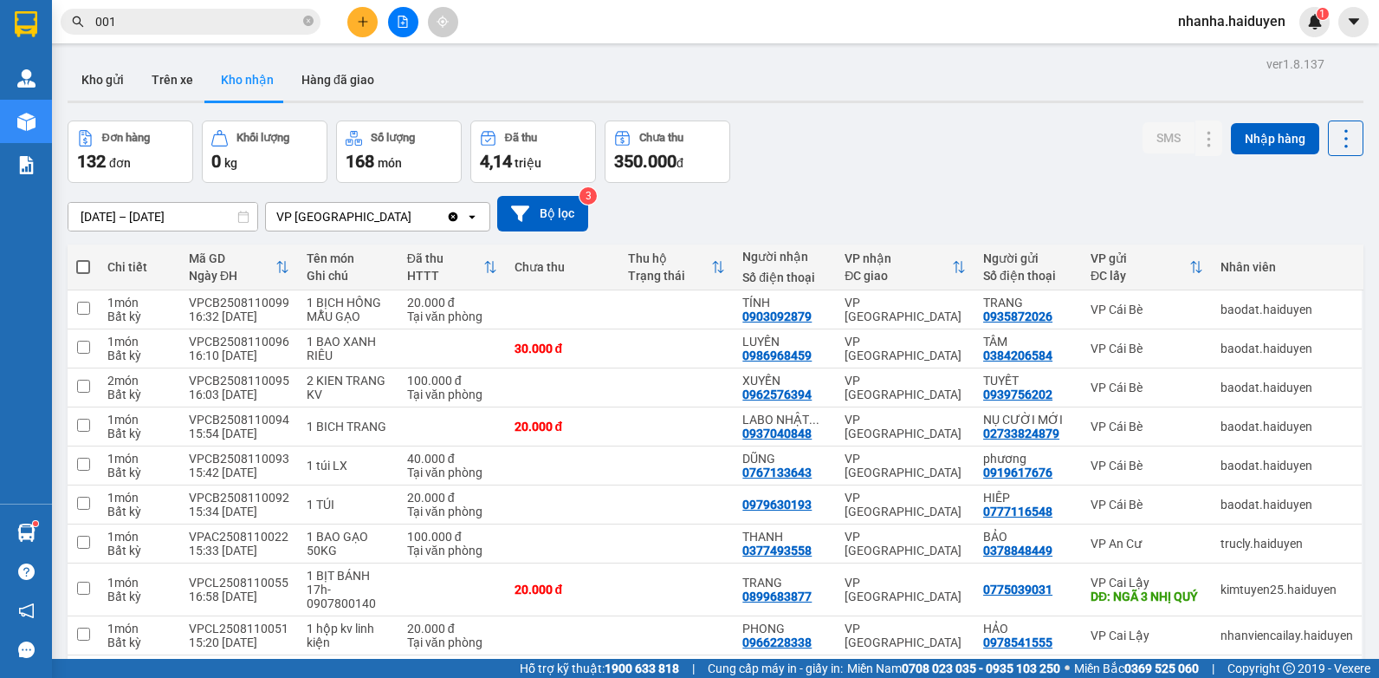
click at [409, 18] on button at bounding box center [403, 22] width 30 height 30
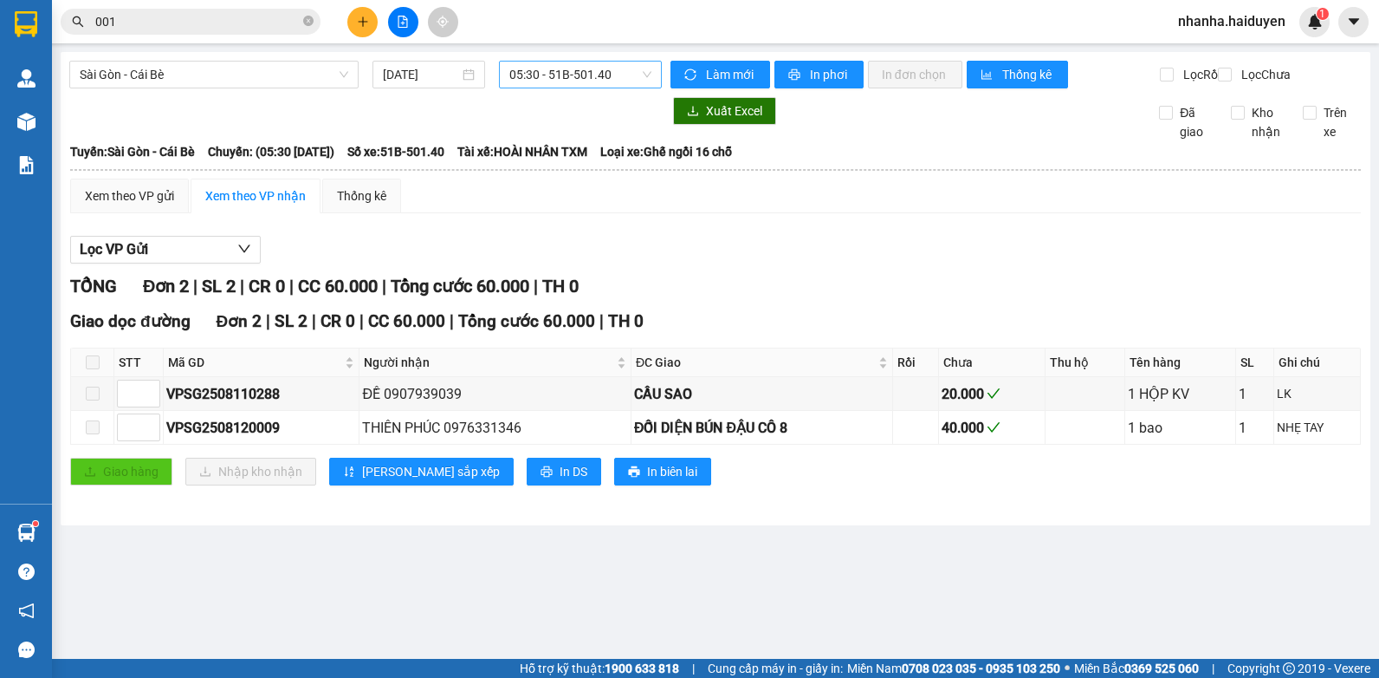
click at [539, 68] on span "05:30 - 51B-501.40" at bounding box center [580, 75] width 142 height 26
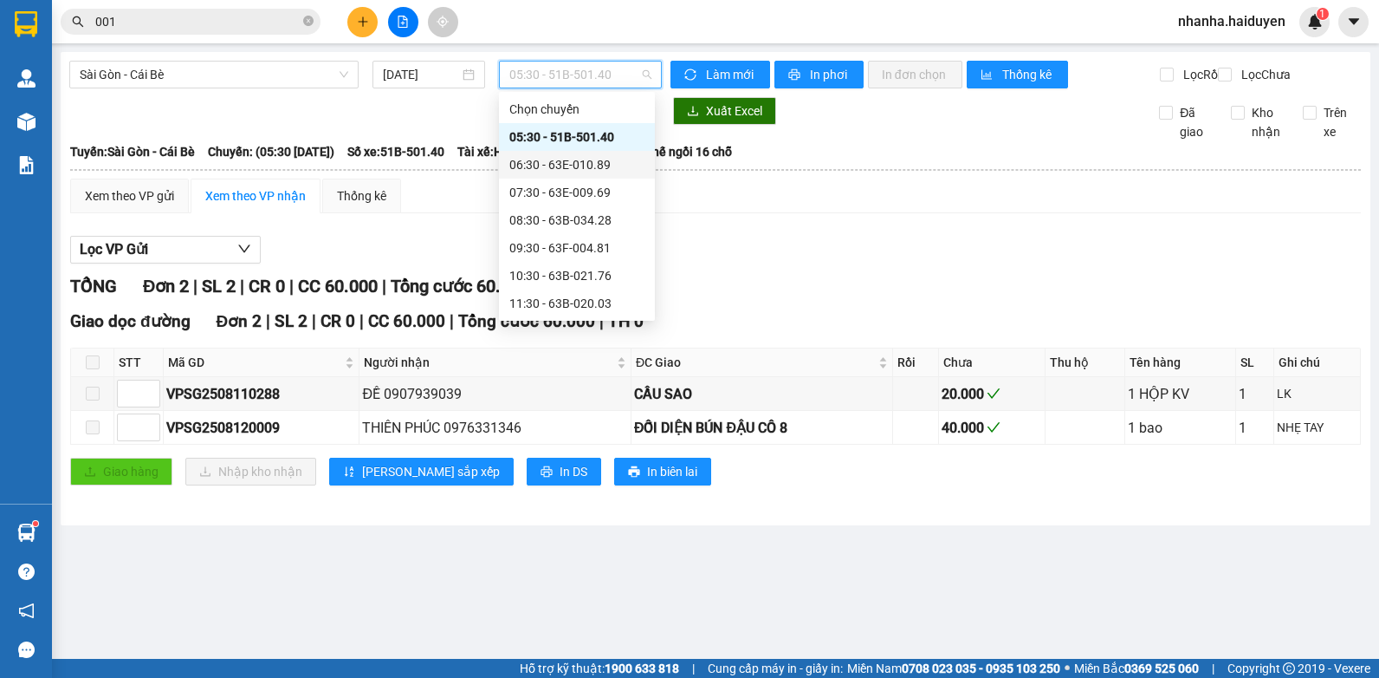
click at [559, 160] on div "06:30 - 63E-010.89" at bounding box center [576, 164] width 135 height 19
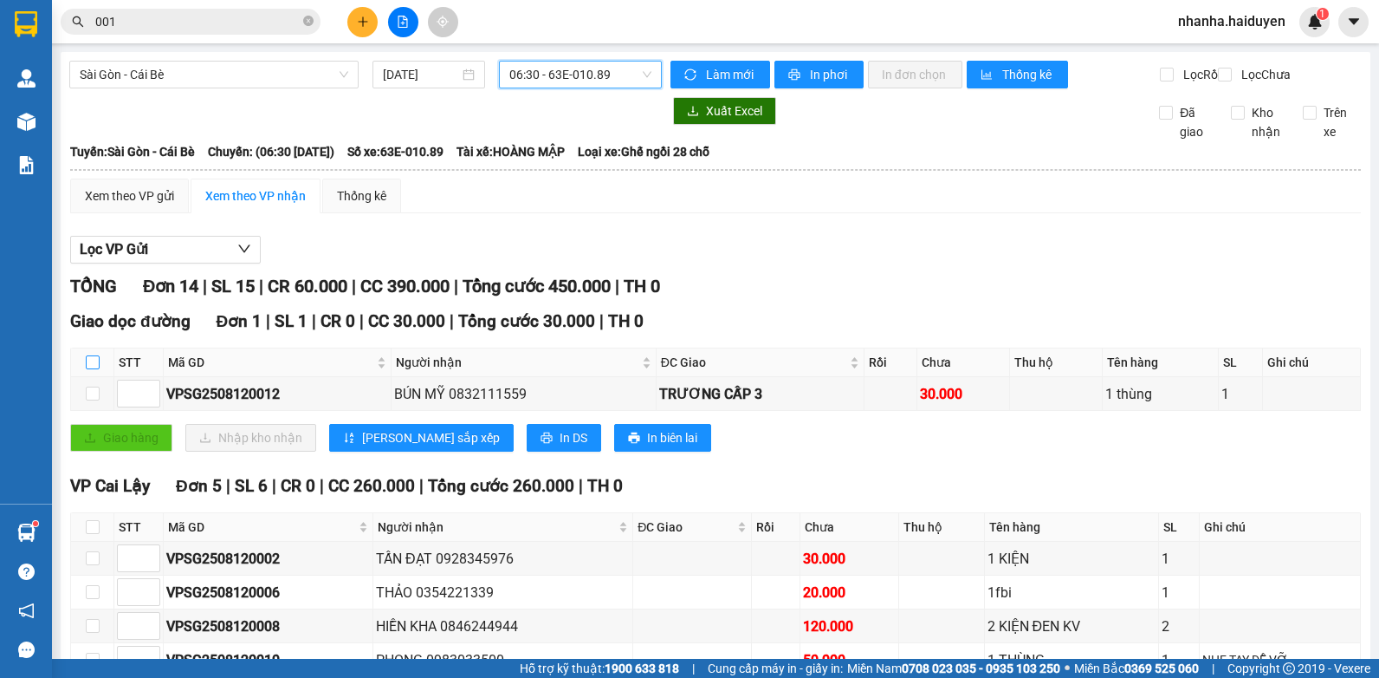
click at [95, 369] on input "checkbox" at bounding box center [93, 362] width 14 height 14
checkbox input "true"
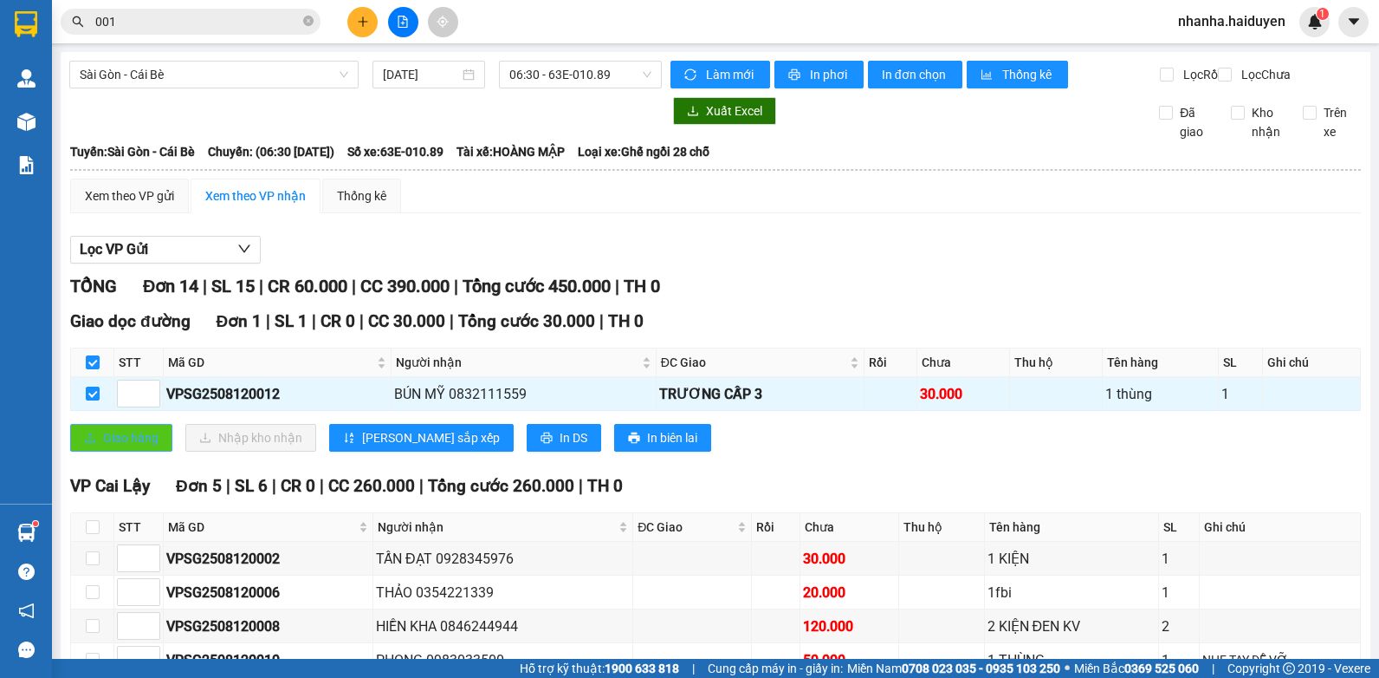
click at [139, 447] on span "Giao hàng" at bounding box center [130, 437] width 55 height 19
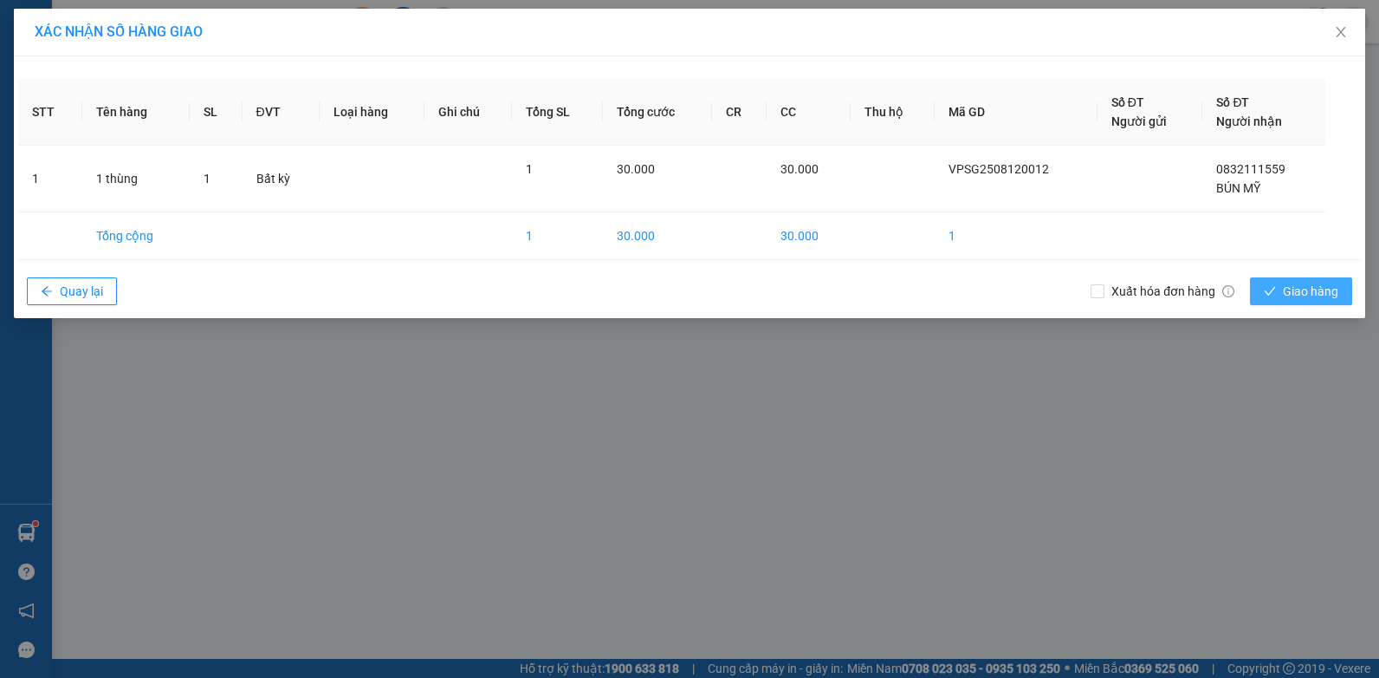
click at [1306, 280] on button "Giao hàng" at bounding box center [1301, 291] width 102 height 28
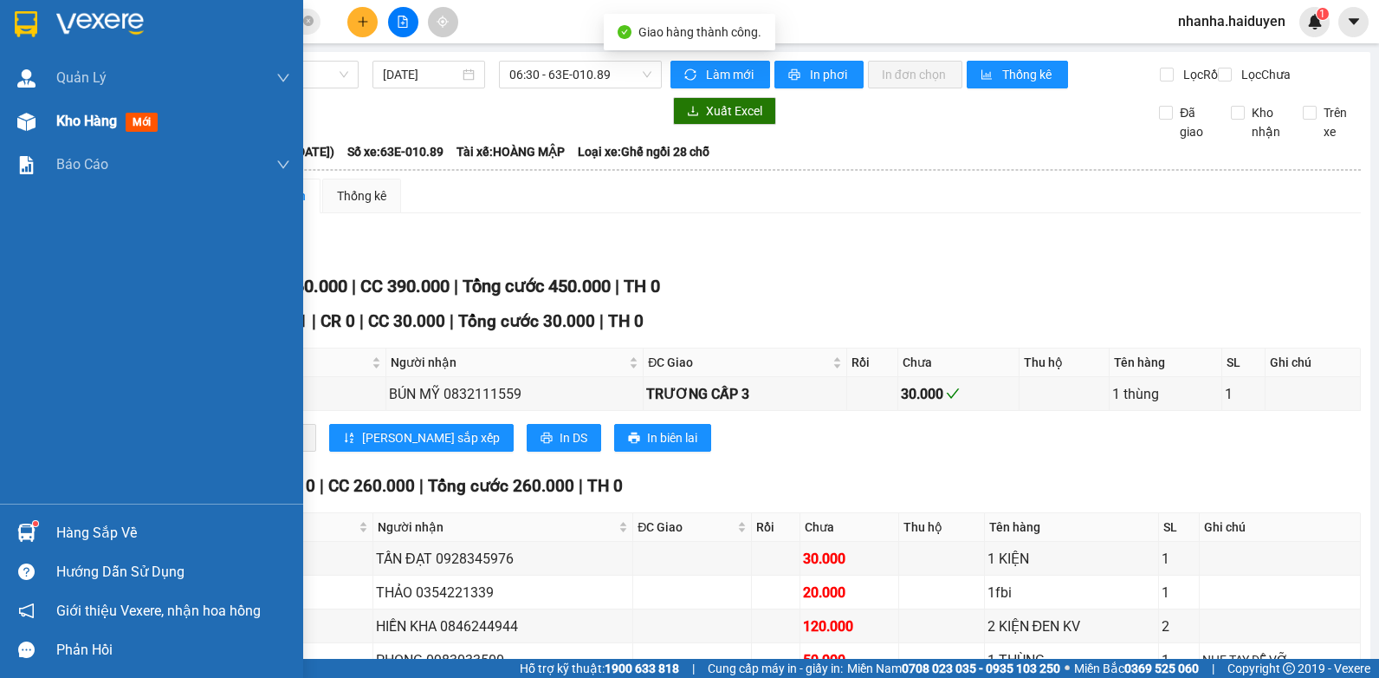
click at [42, 121] on div "Kho hàng mới" at bounding box center [151, 121] width 303 height 43
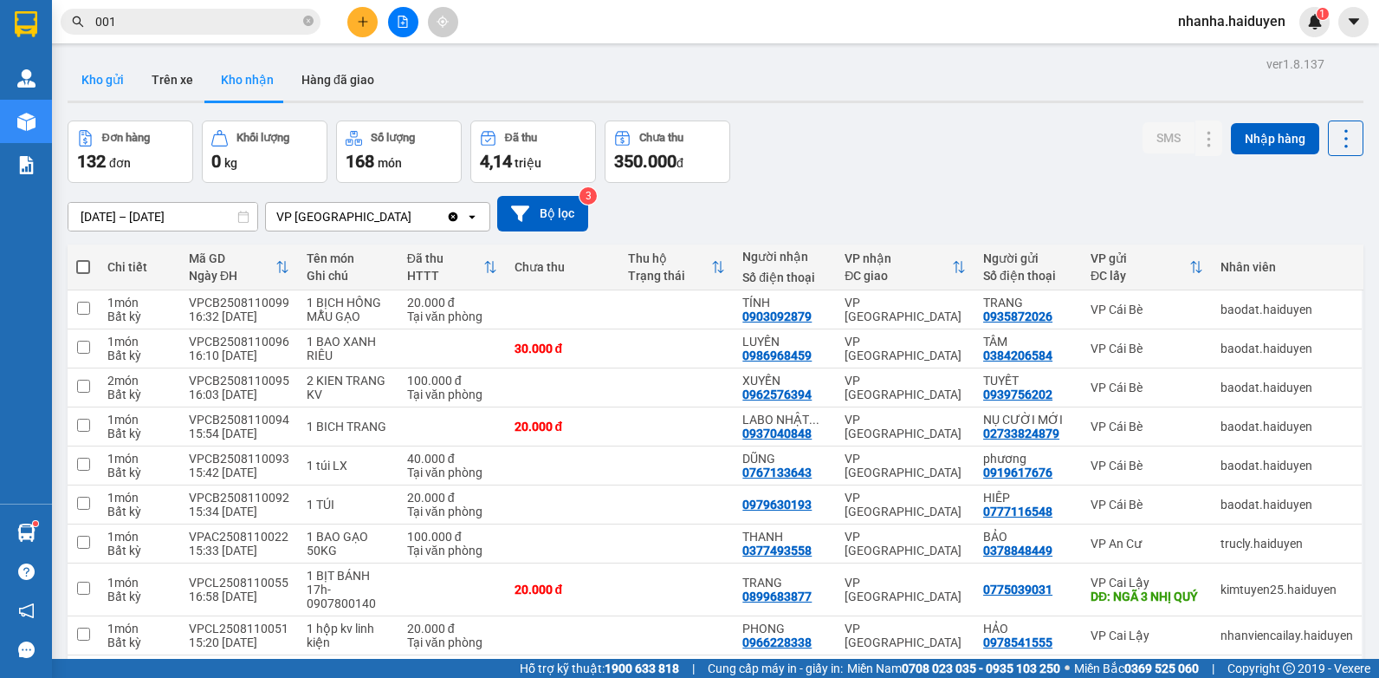
click at [114, 72] on button "Kho gửi" at bounding box center [103, 80] width 70 height 42
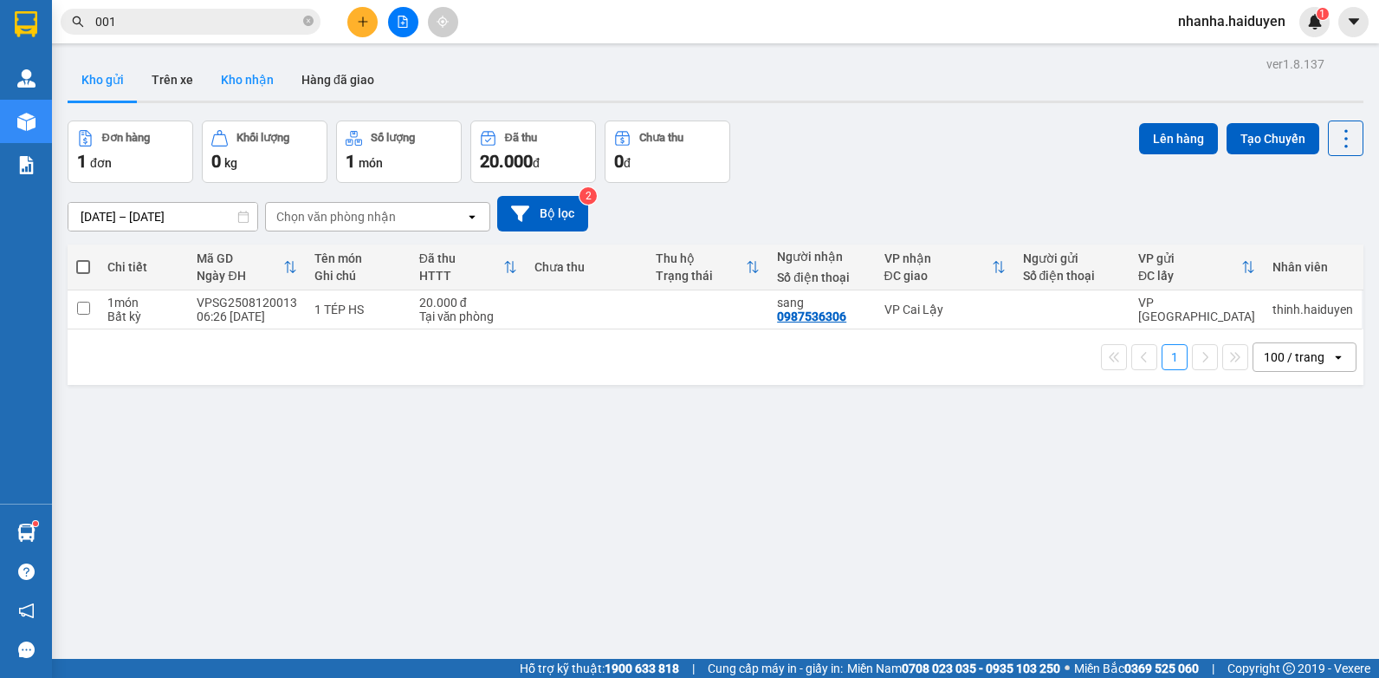
click at [246, 87] on button "Kho nhận" at bounding box center [247, 80] width 81 height 42
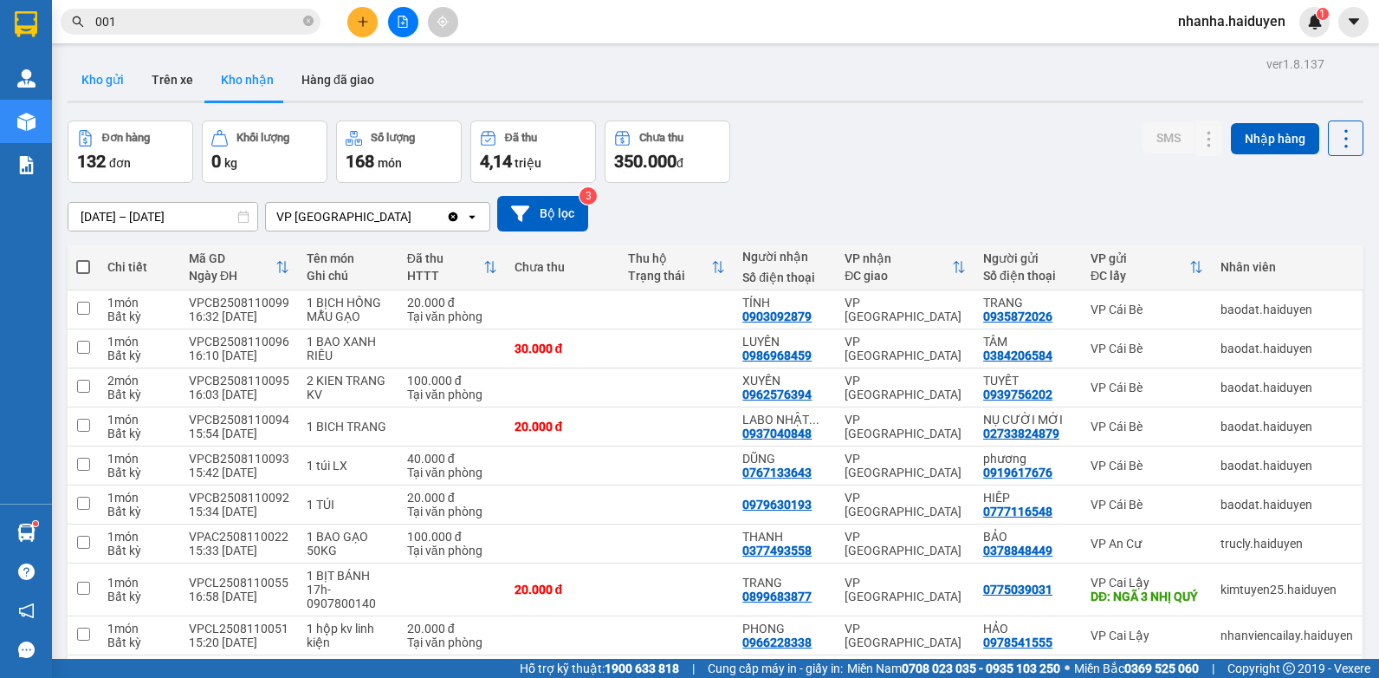
click at [72, 66] on button "Kho gửi" at bounding box center [103, 80] width 70 height 42
